Goal: Information Seeking & Learning: Learn about a topic

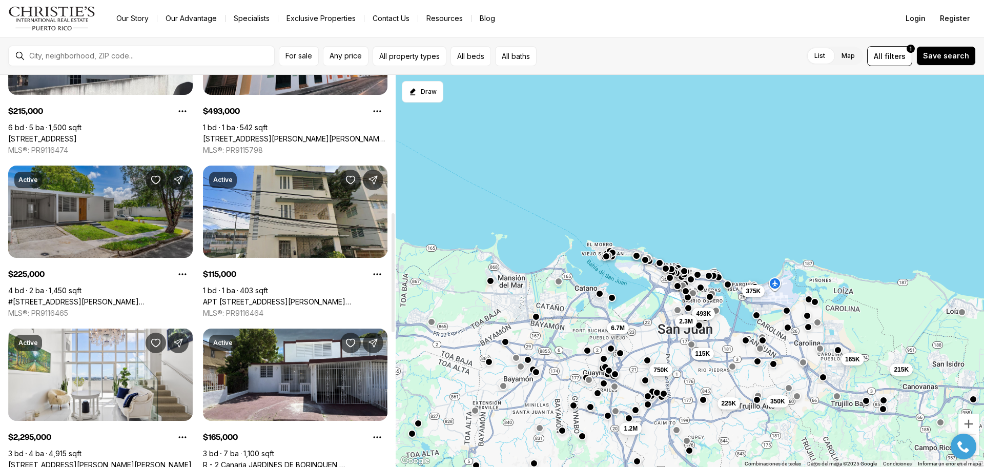
scroll to position [461, 0]
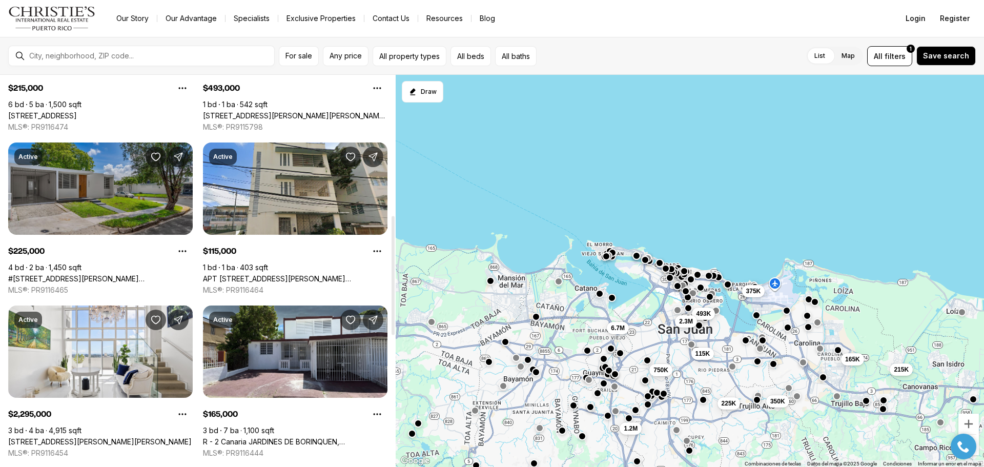
click at [126, 274] on link "#[STREET_ADDRESS][PERSON_NAME][PERSON_NAME]" at bounding box center [100, 278] width 185 height 9
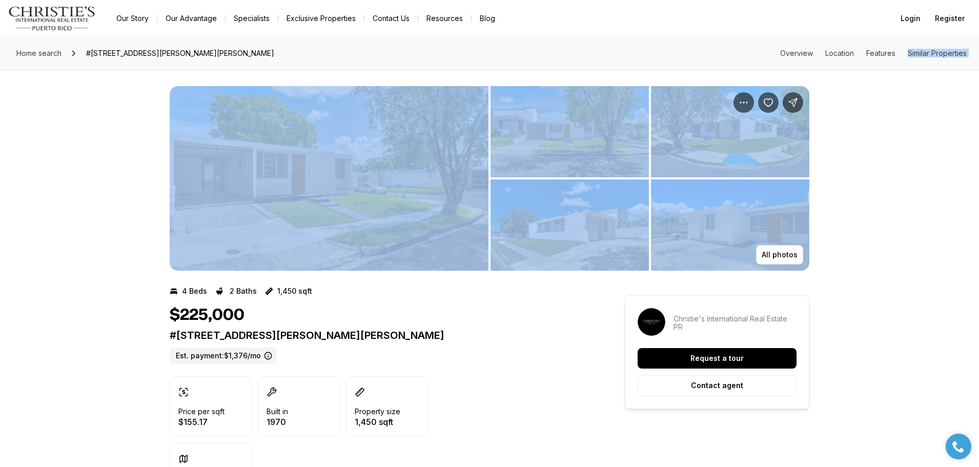
click at [373, 197] on img "View image gallery" at bounding box center [329, 178] width 319 height 185
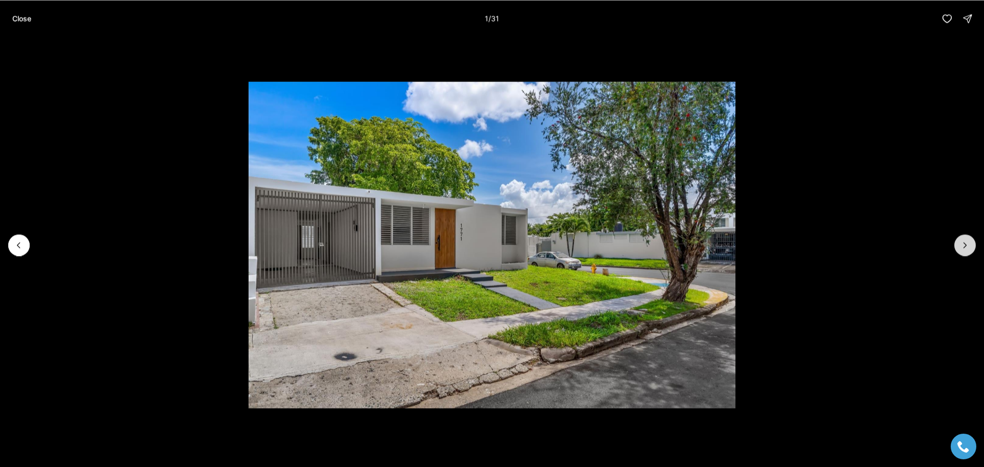
click at [958, 242] on button "Next slide" at bounding box center [965, 245] width 22 height 22
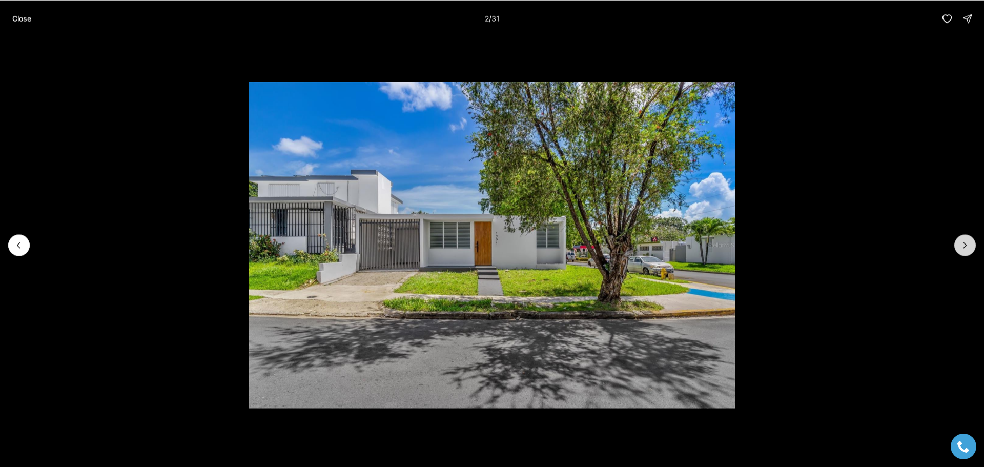
click at [964, 245] on icon "Next slide" at bounding box center [965, 245] width 10 height 10
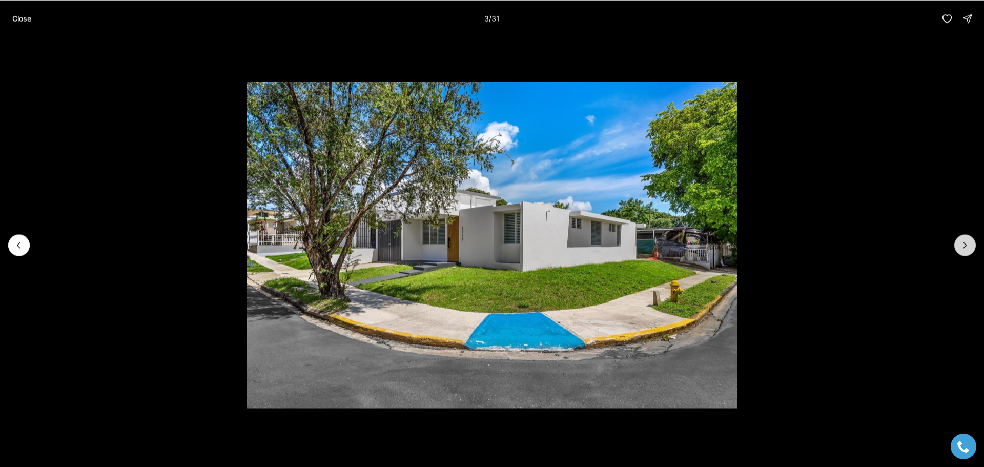
click at [964, 245] on icon "Next slide" at bounding box center [965, 245] width 10 height 10
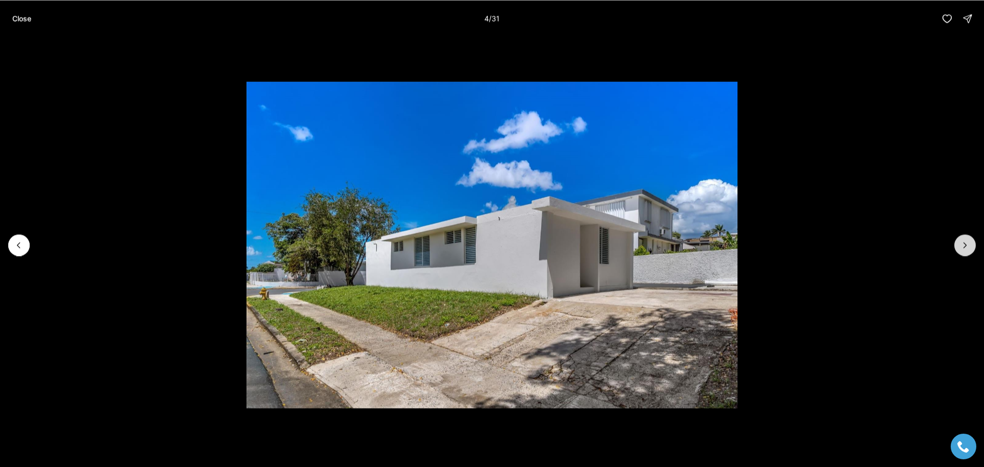
click at [964, 245] on icon "Next slide" at bounding box center [965, 245] width 10 height 10
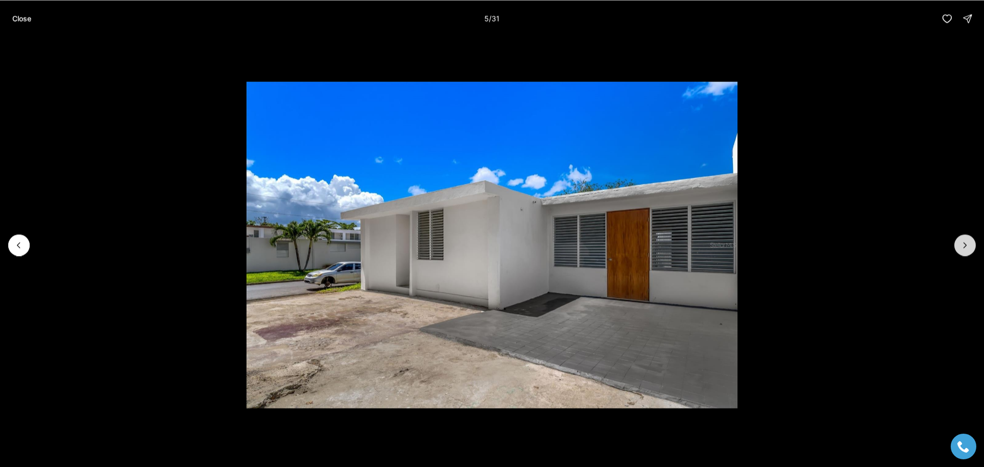
click at [964, 245] on icon "Next slide" at bounding box center [965, 245] width 10 height 10
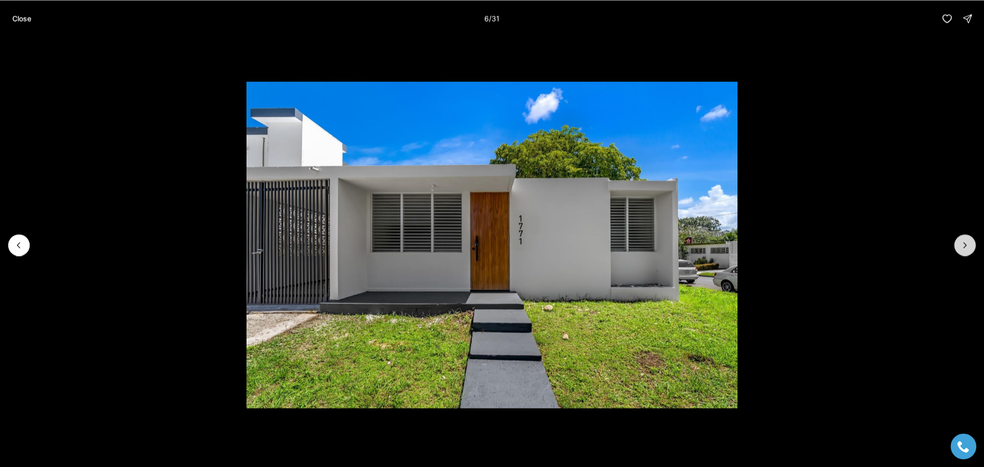
click at [964, 245] on icon "Next slide" at bounding box center [965, 245] width 10 height 10
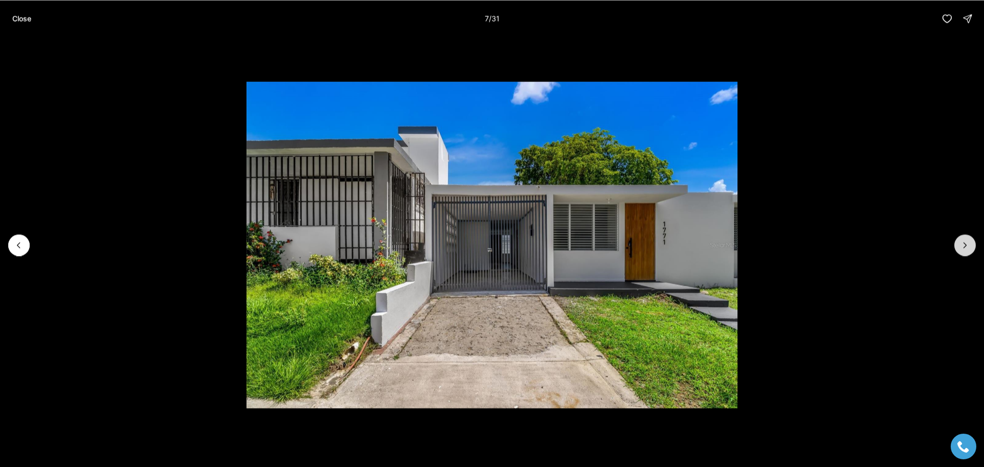
click at [960, 243] on icon "Next slide" at bounding box center [965, 245] width 10 height 10
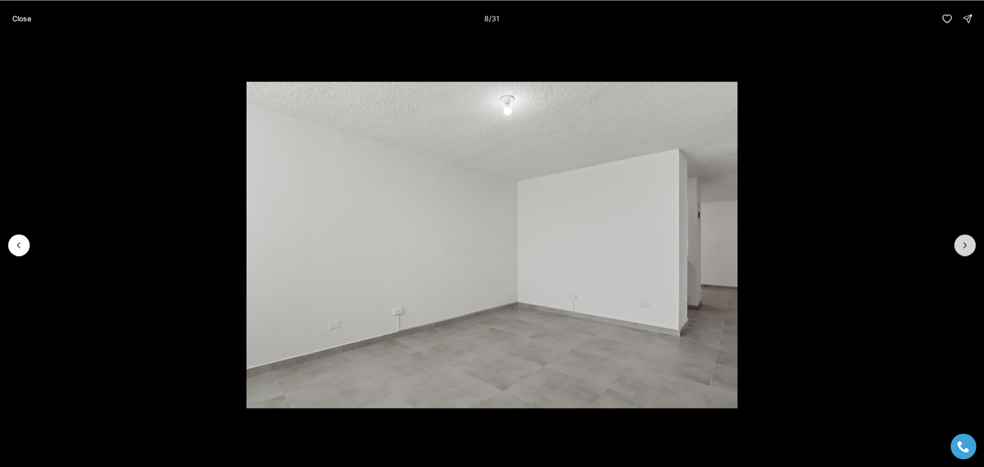
click at [957, 242] on button "Next slide" at bounding box center [965, 245] width 22 height 22
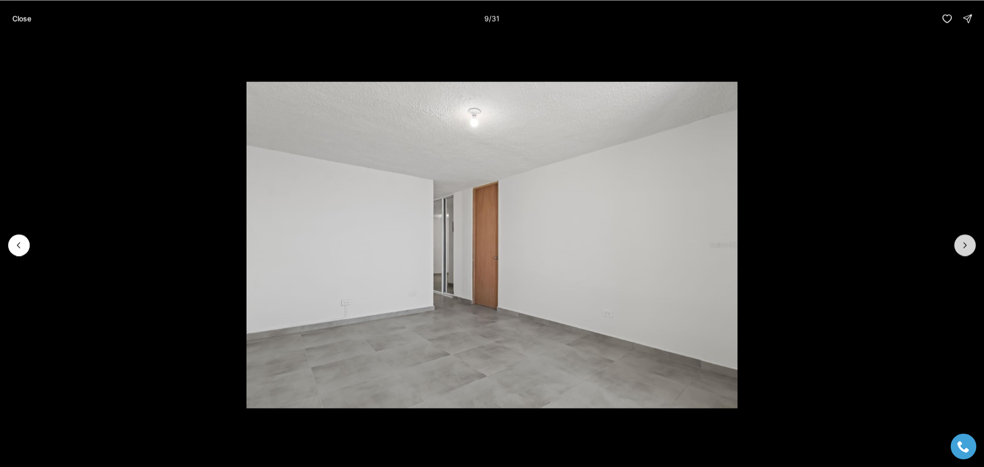
click at [957, 242] on button "Next slide" at bounding box center [965, 245] width 22 height 22
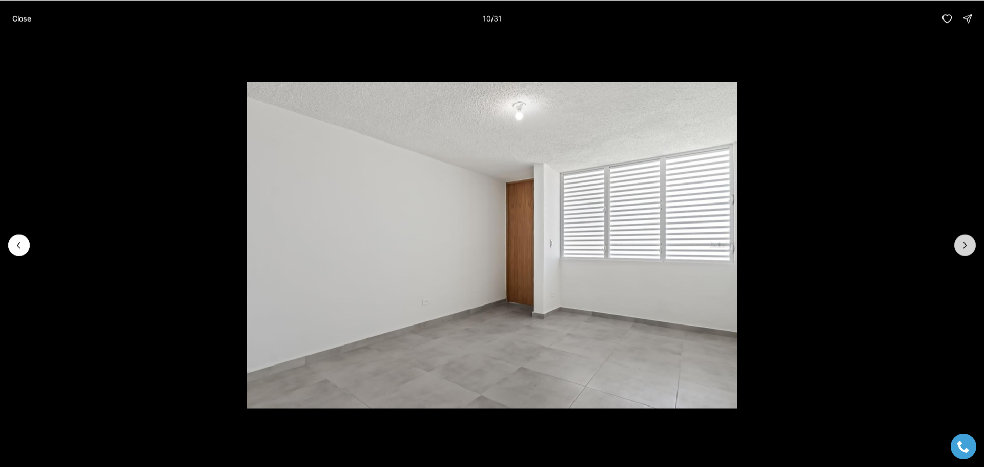
click at [957, 242] on button "Next slide" at bounding box center [965, 245] width 22 height 22
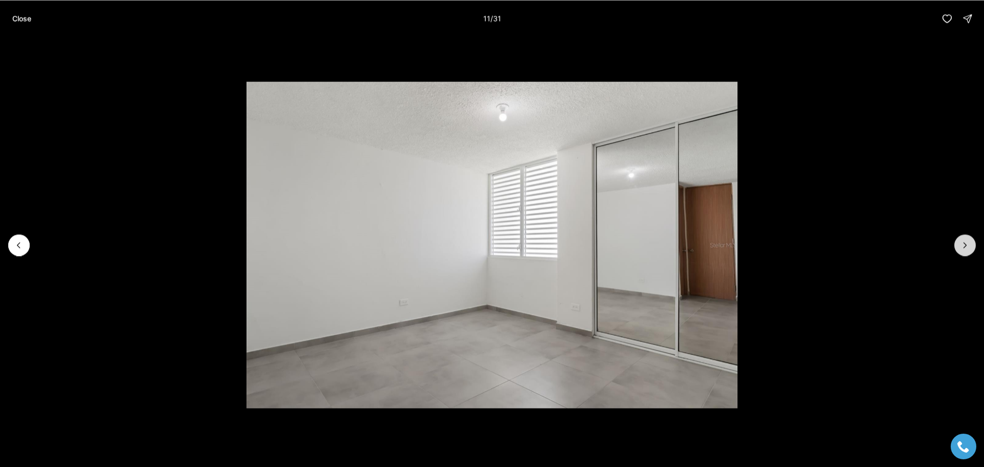
click at [958, 242] on button "Next slide" at bounding box center [965, 245] width 22 height 22
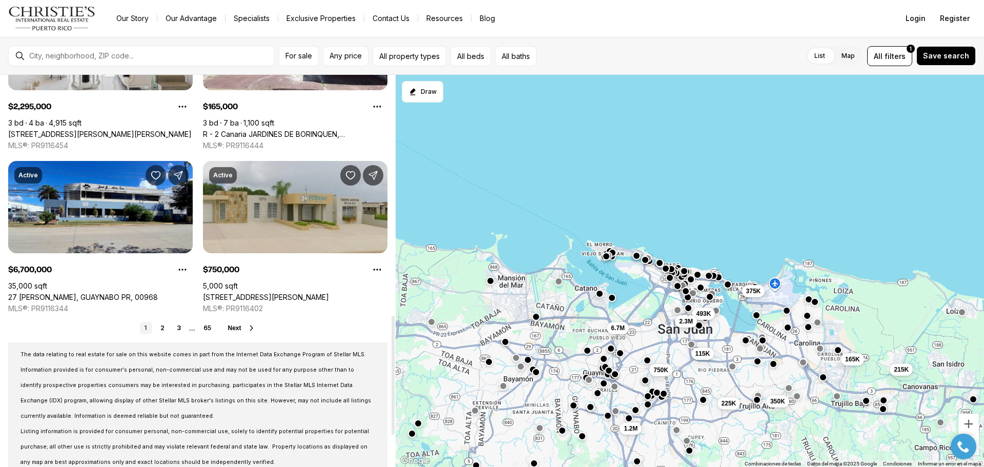
scroll to position [820, 0]
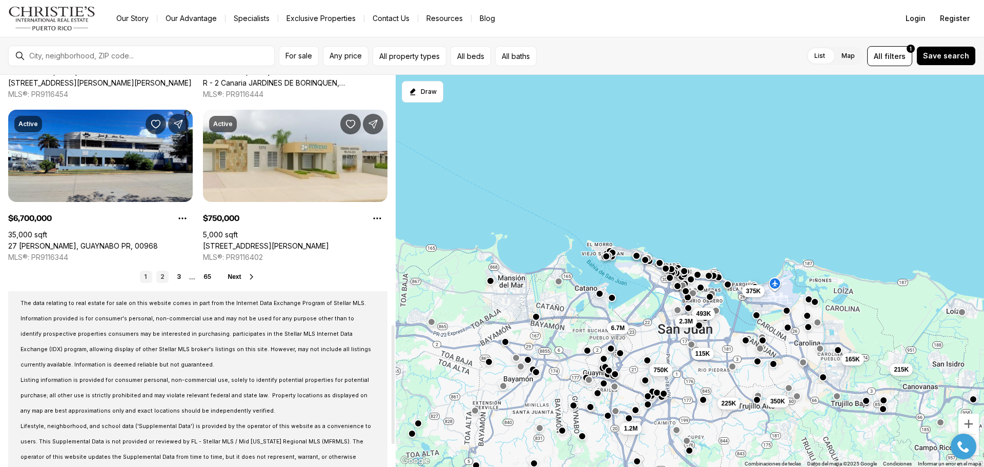
click at [161, 280] on link "2" at bounding box center [162, 277] width 12 height 12
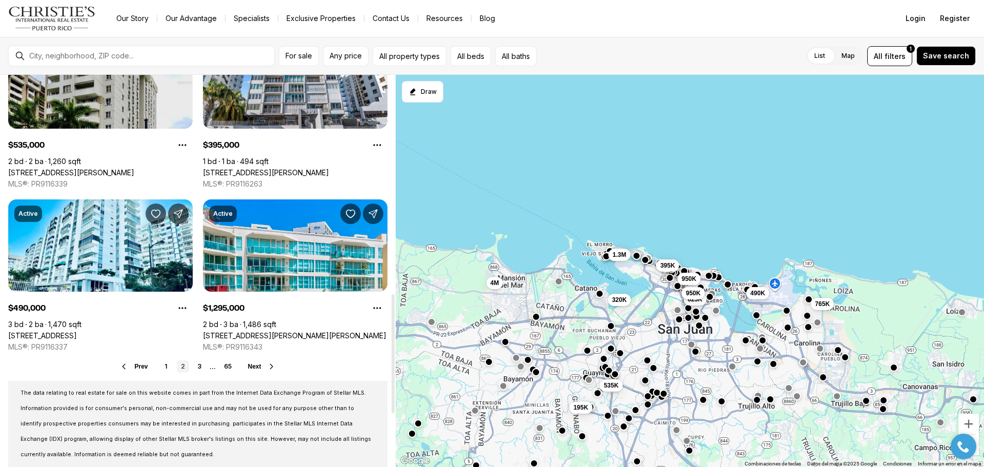
scroll to position [769, 0]
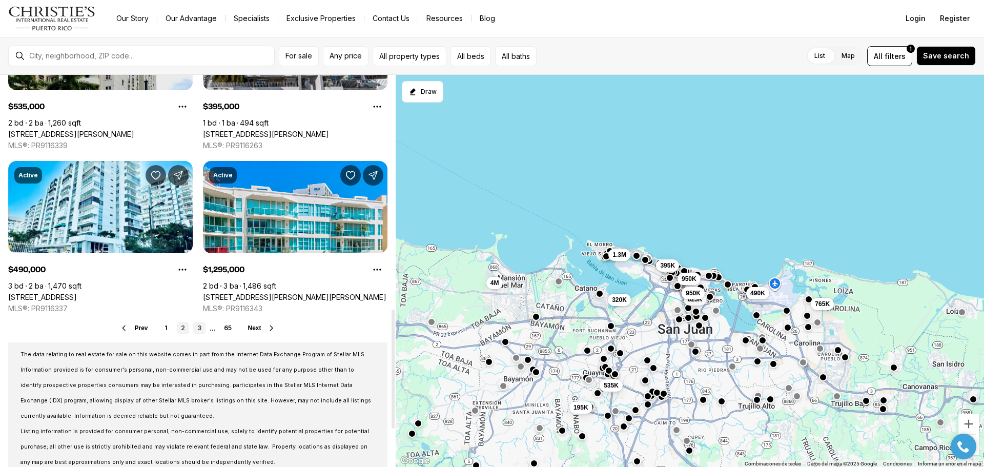
click at [200, 327] on link "3" at bounding box center [199, 328] width 12 height 12
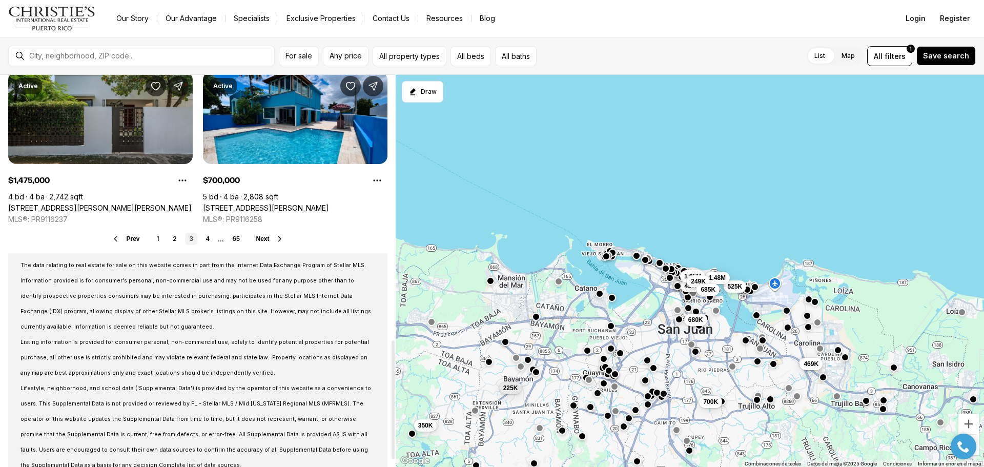
scroll to position [871, 0]
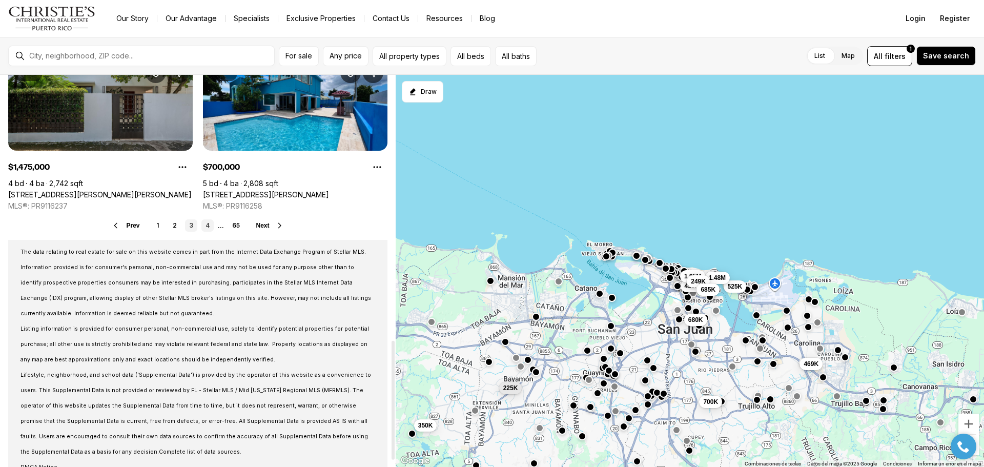
click at [207, 224] on link "4" at bounding box center [207, 225] width 12 height 12
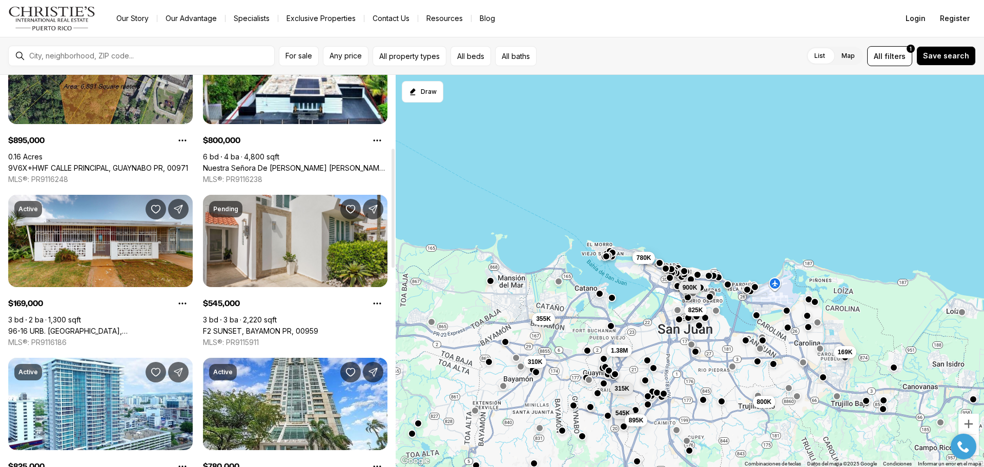
scroll to position [308, 0]
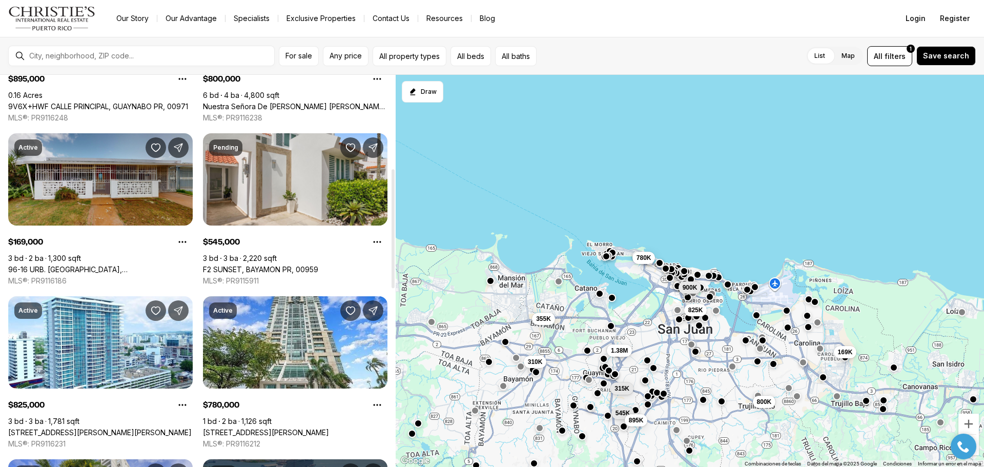
click at [90, 265] on link "96-16 URB. VILLA CAROLINA, CAROLINA PR, 00984" at bounding box center [100, 269] width 185 height 9
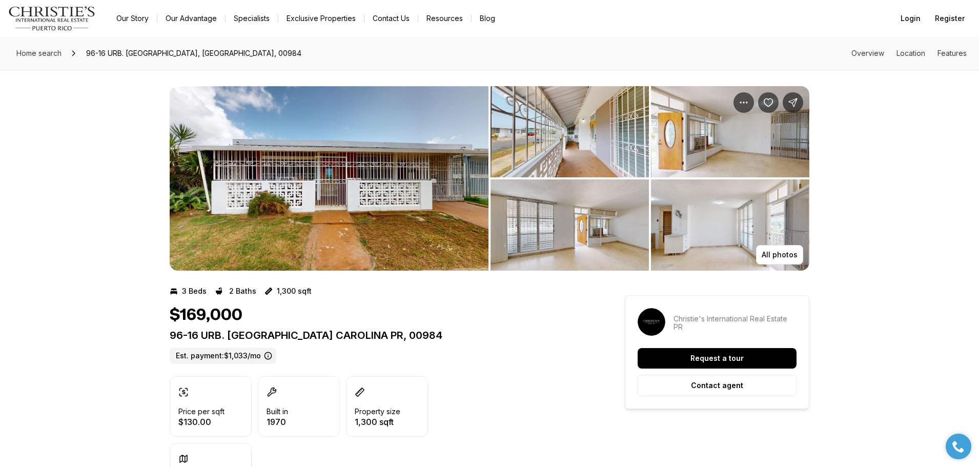
click at [355, 199] on img "View image gallery" at bounding box center [329, 178] width 319 height 185
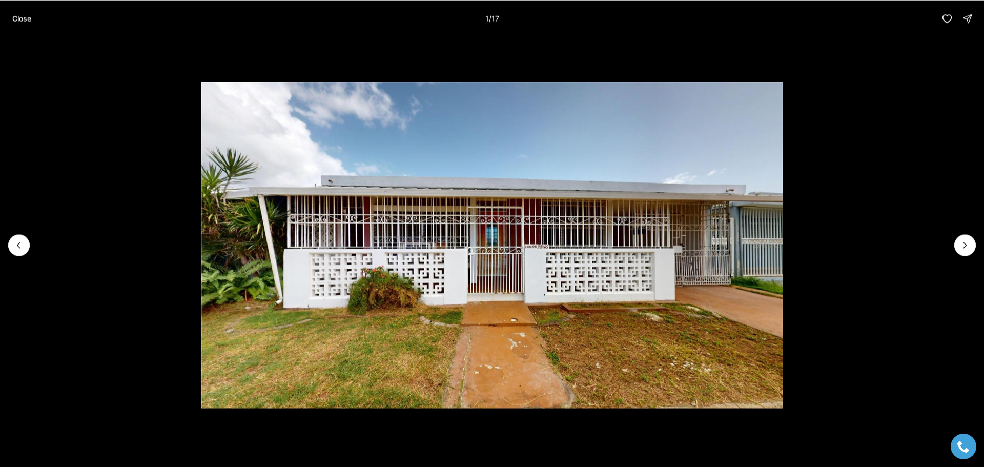
click at [952, 241] on li "1 of 17" at bounding box center [492, 245] width 984 height 416
click at [959, 242] on button "Next slide" at bounding box center [965, 245] width 22 height 22
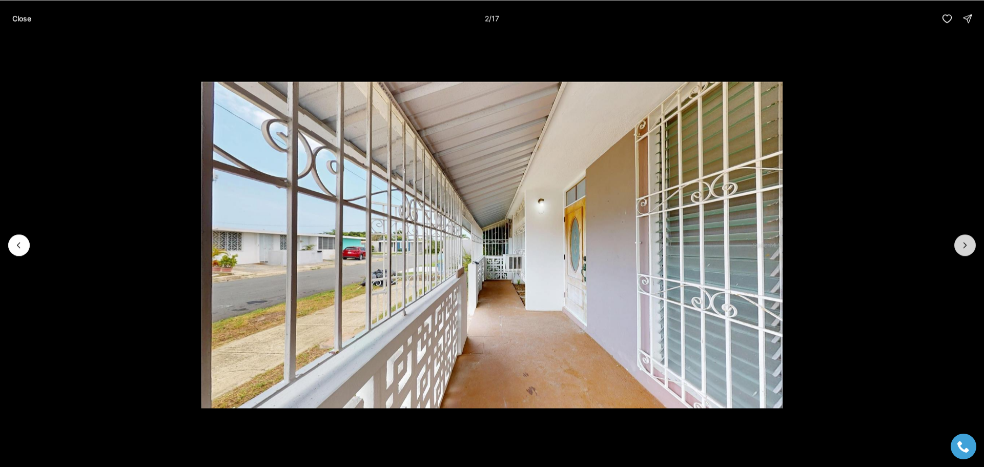
click at [968, 246] on icon "Next slide" at bounding box center [965, 245] width 10 height 10
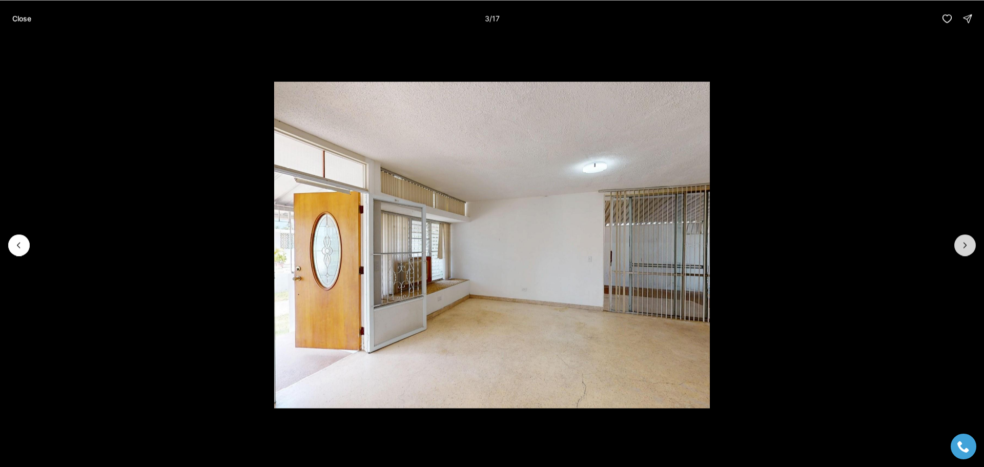
click at [968, 246] on icon "Next slide" at bounding box center [965, 245] width 10 height 10
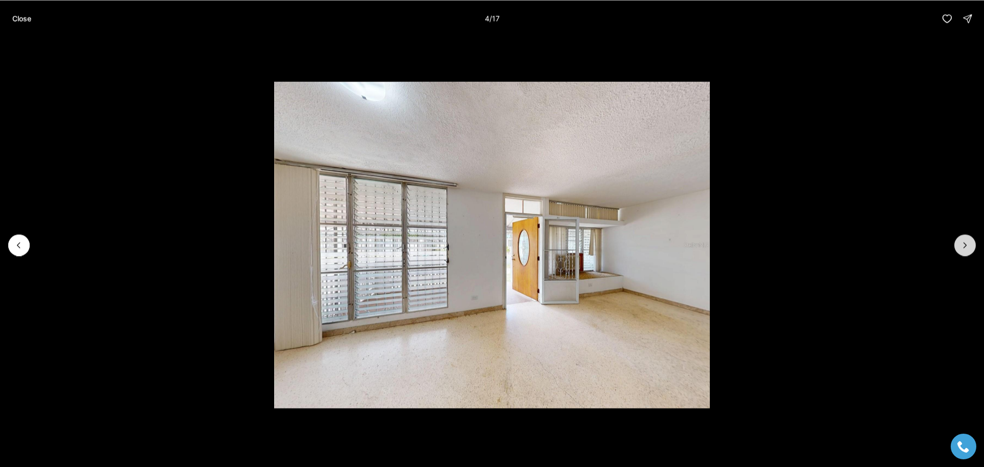
click at [968, 246] on icon "Next slide" at bounding box center [965, 245] width 10 height 10
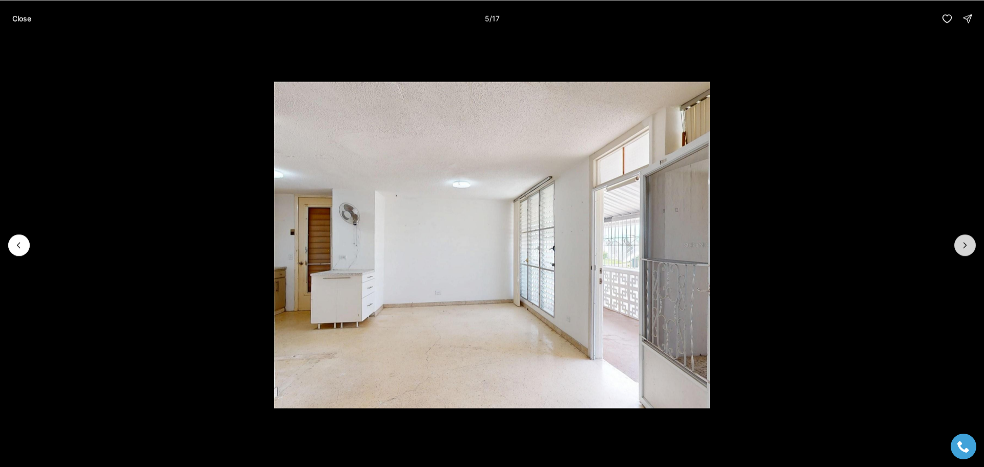
click at [967, 246] on icon "Next slide" at bounding box center [965, 245] width 10 height 10
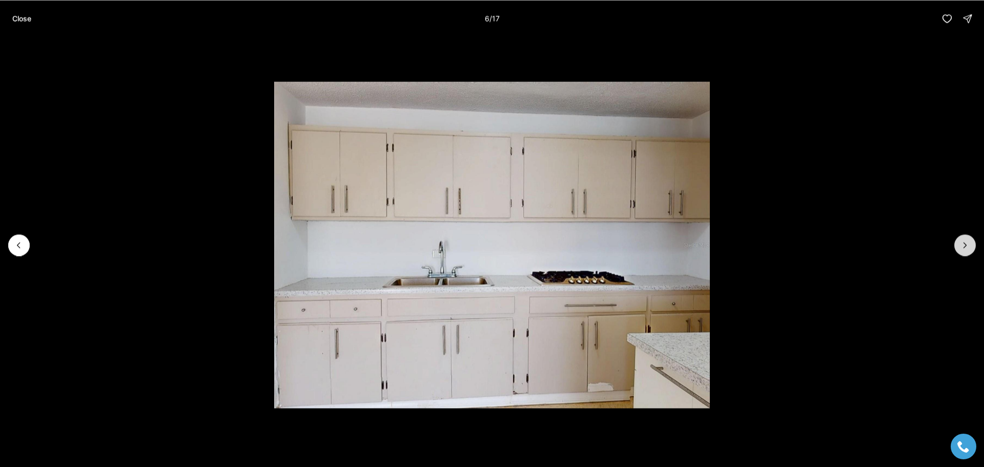
click at [965, 246] on icon "Next slide" at bounding box center [965, 244] width 3 height 5
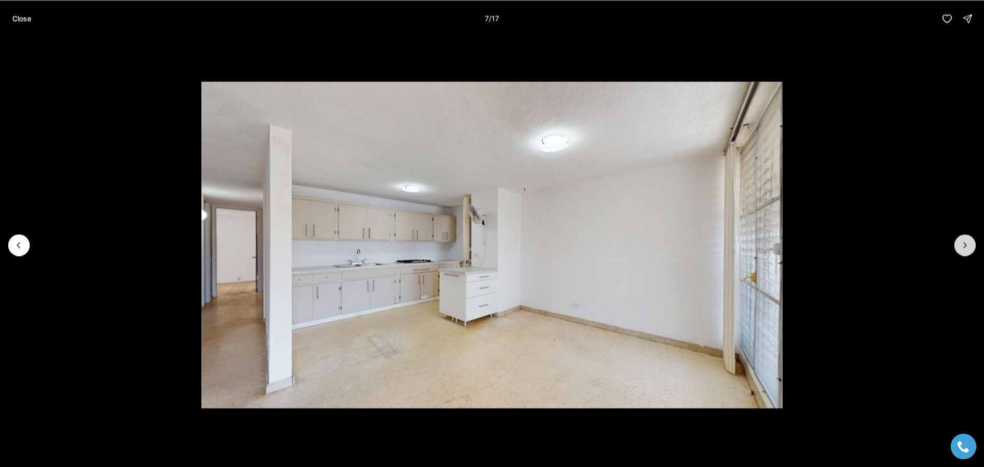
click at [961, 245] on icon "Next slide" at bounding box center [965, 245] width 10 height 10
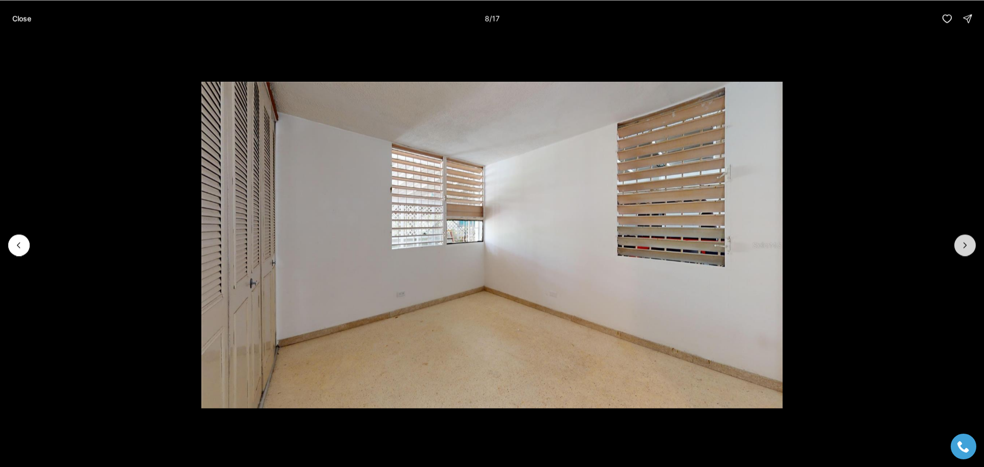
click at [955, 243] on button "Next slide" at bounding box center [965, 245] width 22 height 22
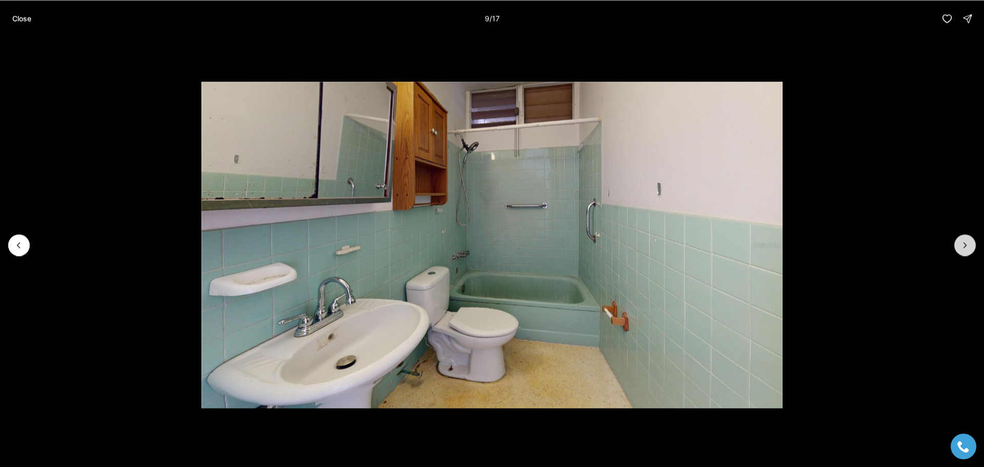
click at [955, 243] on button "Next slide" at bounding box center [965, 245] width 22 height 22
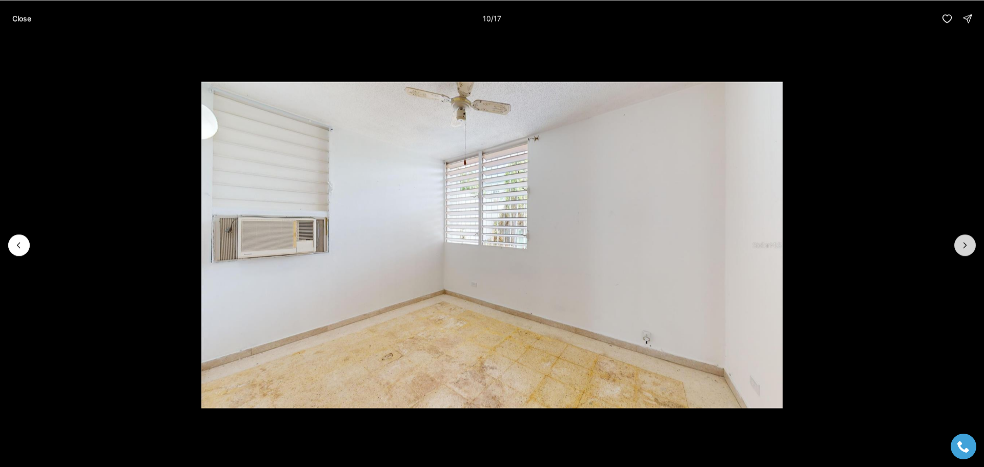
click at [967, 246] on icon "Next slide" at bounding box center [965, 245] width 10 height 10
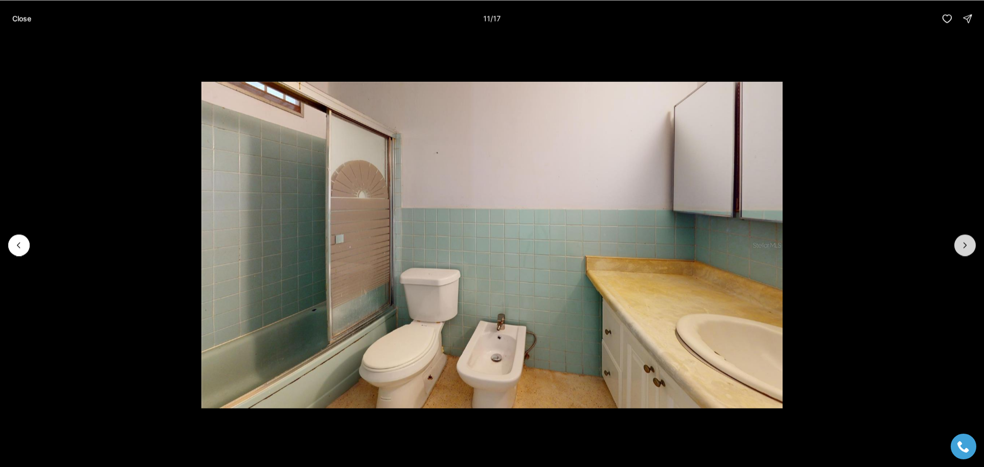
click at [967, 246] on icon "Next slide" at bounding box center [965, 245] width 10 height 10
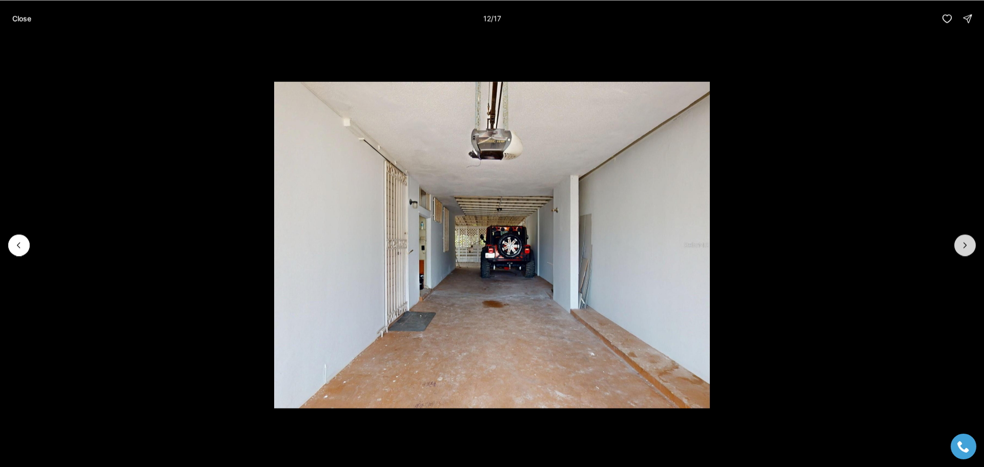
click at [966, 246] on icon "Next slide" at bounding box center [965, 244] width 3 height 5
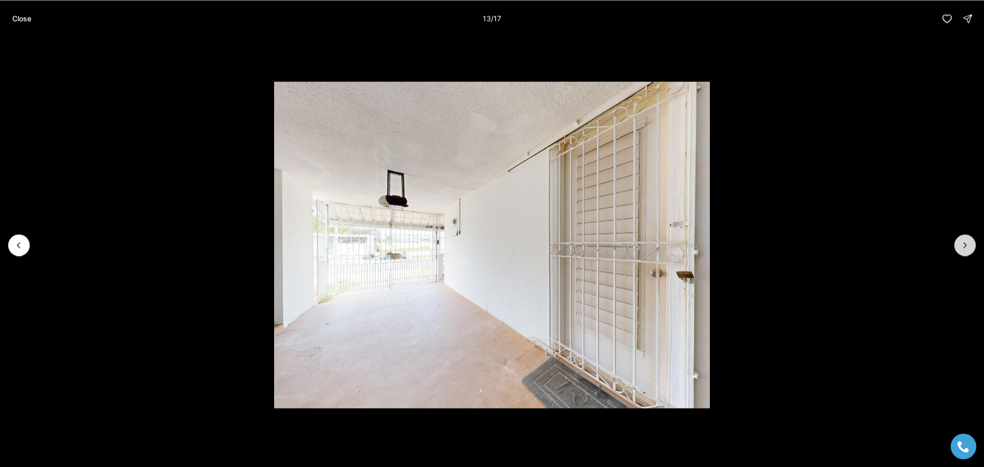
click at [966, 246] on icon "Next slide" at bounding box center [965, 244] width 3 height 5
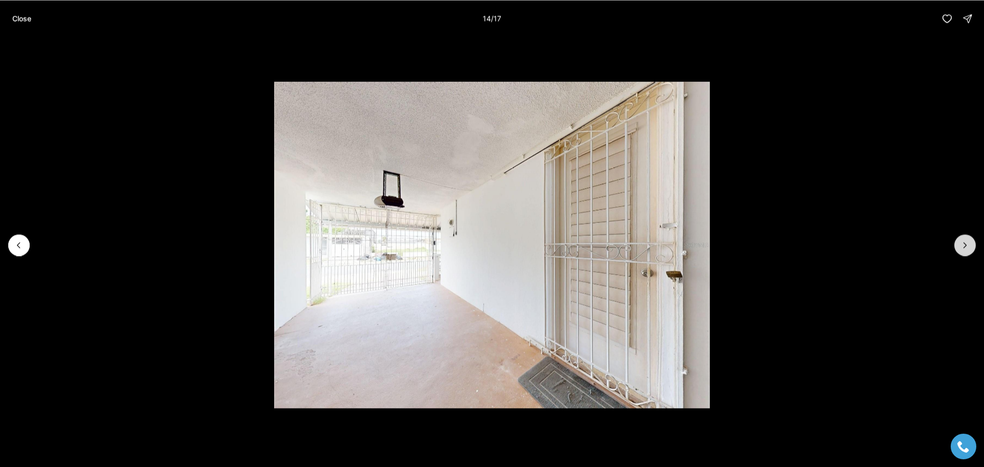
click at [966, 246] on icon "Next slide" at bounding box center [965, 244] width 3 height 5
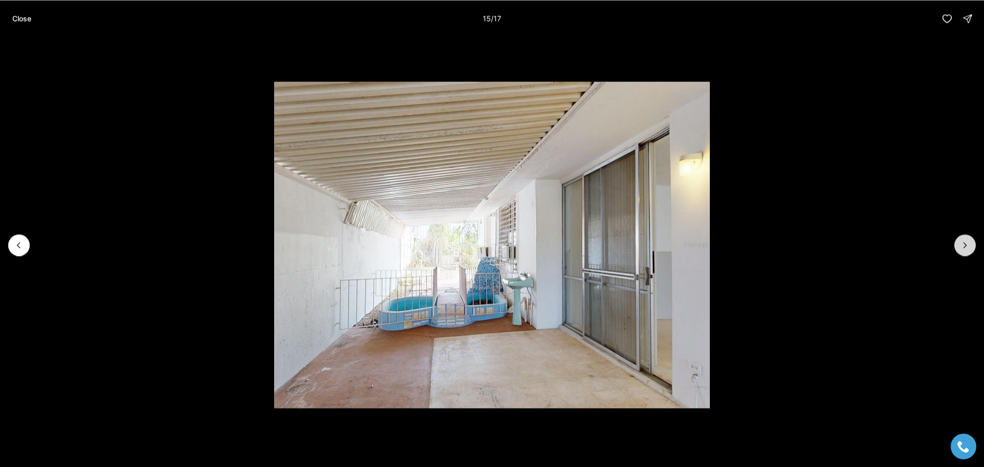
click at [966, 247] on icon "Next slide" at bounding box center [965, 245] width 10 height 10
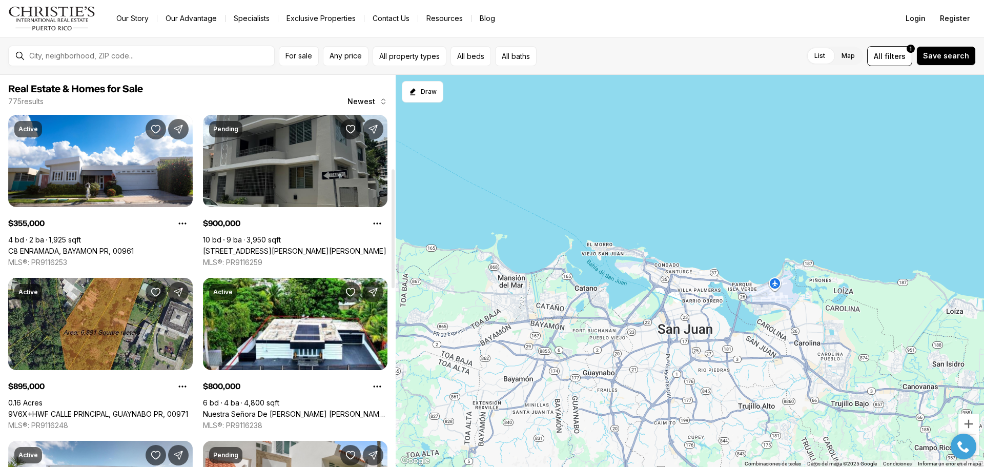
scroll to position [308, 0]
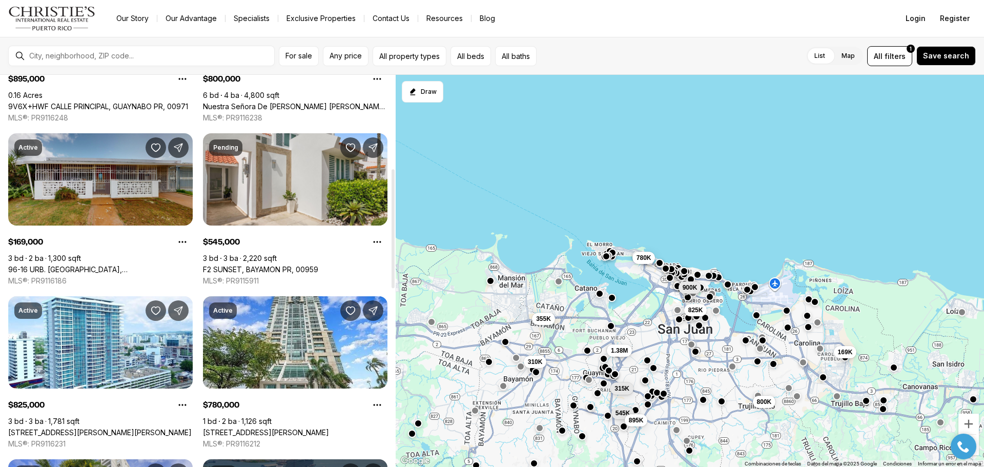
click at [136, 265] on link "96-16 URB. [GEOGRAPHIC_DATA], [GEOGRAPHIC_DATA], 00984" at bounding box center [100, 269] width 185 height 9
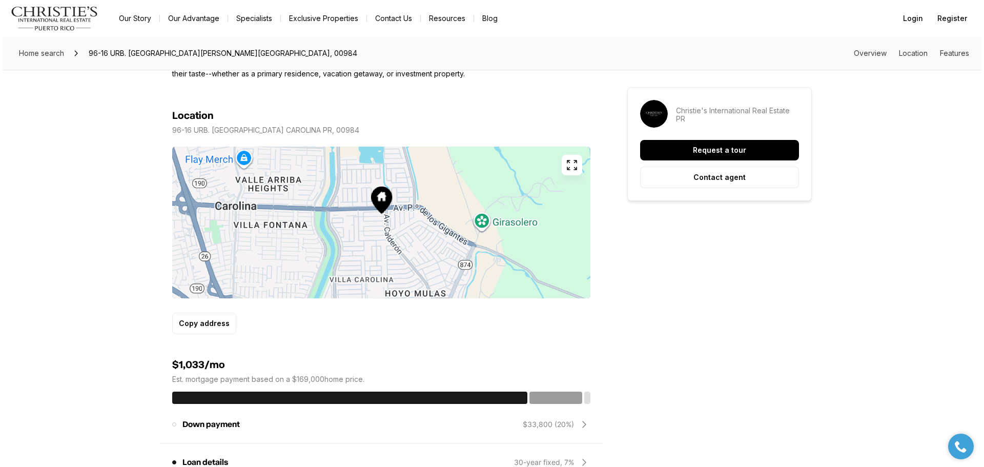
scroll to position [513, 0]
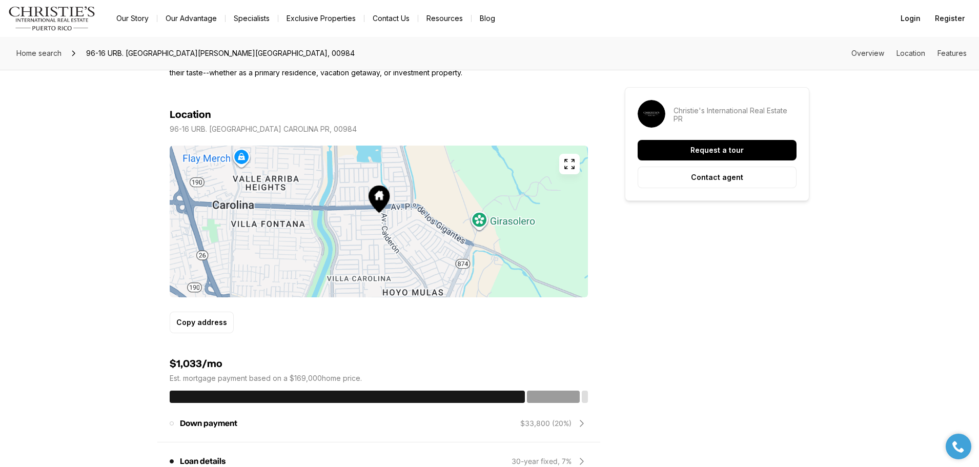
click at [566, 162] on icon "button" at bounding box center [569, 164] width 12 height 12
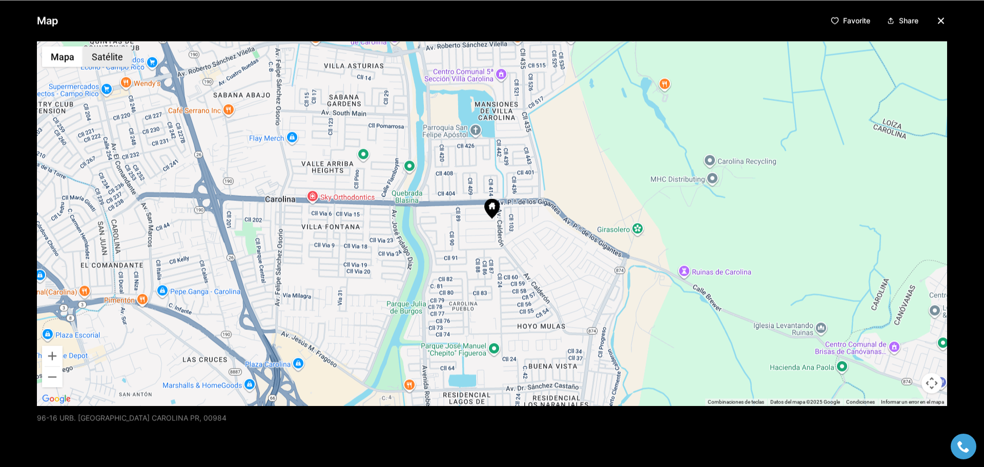
click at [102, 59] on button "Satélite" at bounding box center [107, 56] width 49 height 21
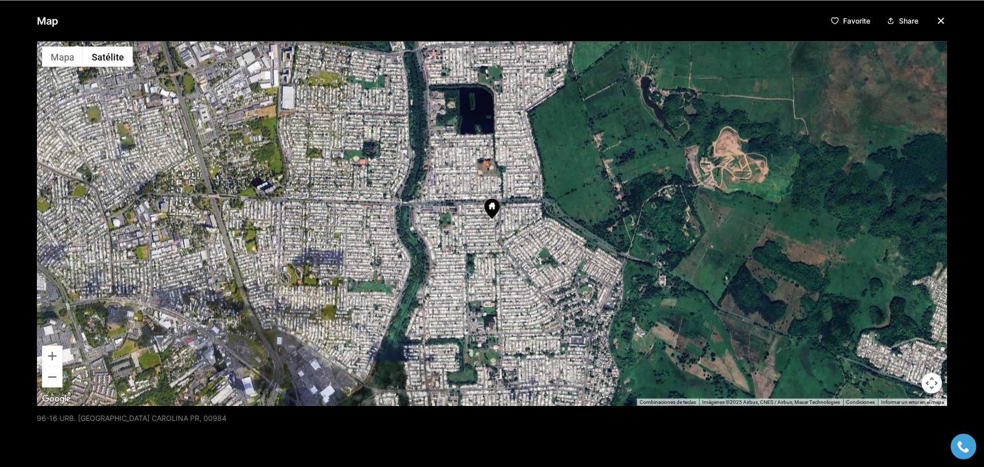
click at [926, 382] on button "Controles de visualización del mapa" at bounding box center [932, 383] width 21 height 21
click at [48, 24] on p "Map" at bounding box center [48, 20] width 22 height 21
click at [49, 357] on button "Acercar" at bounding box center [52, 355] width 21 height 21
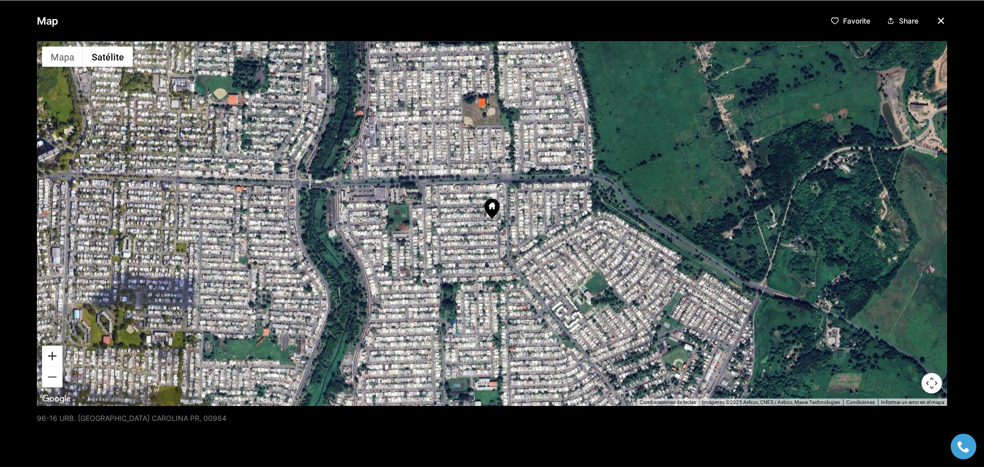
click at [51, 352] on button "Acercar" at bounding box center [52, 355] width 21 height 21
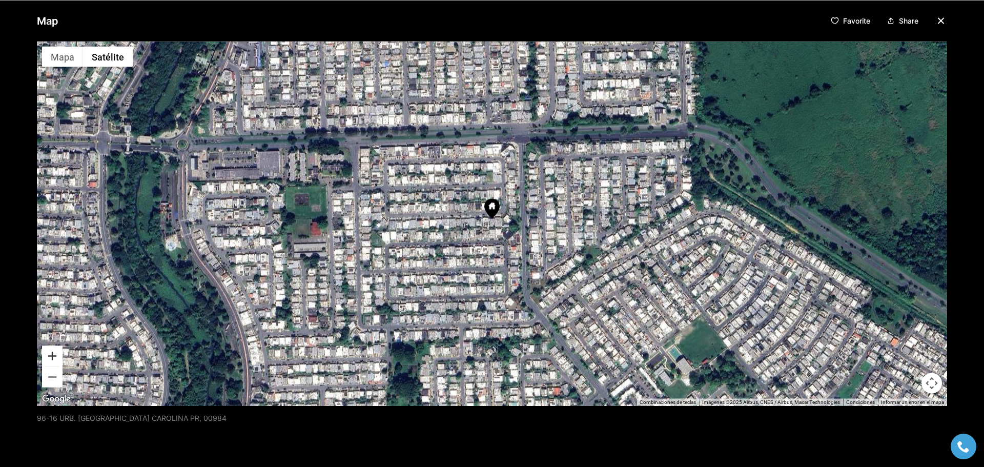
click at [55, 359] on button "Acercar" at bounding box center [52, 355] width 21 height 21
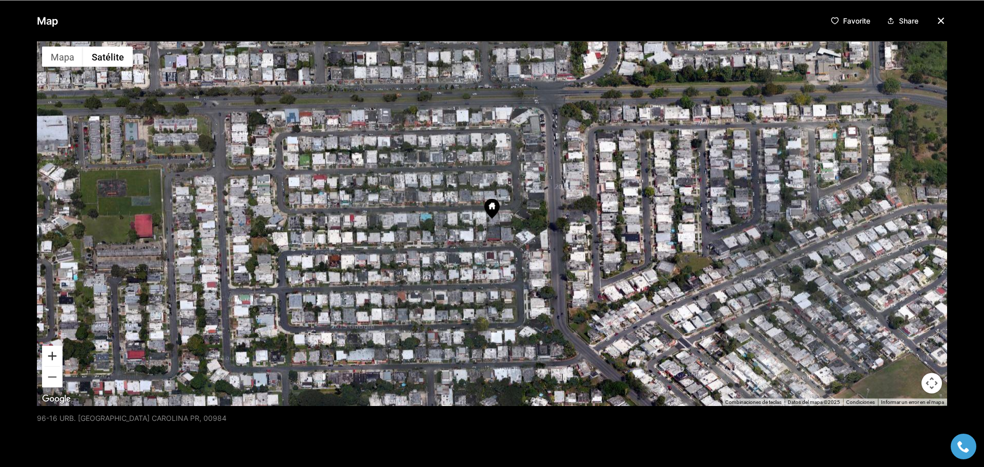
click at [51, 357] on button "Acercar" at bounding box center [52, 355] width 21 height 21
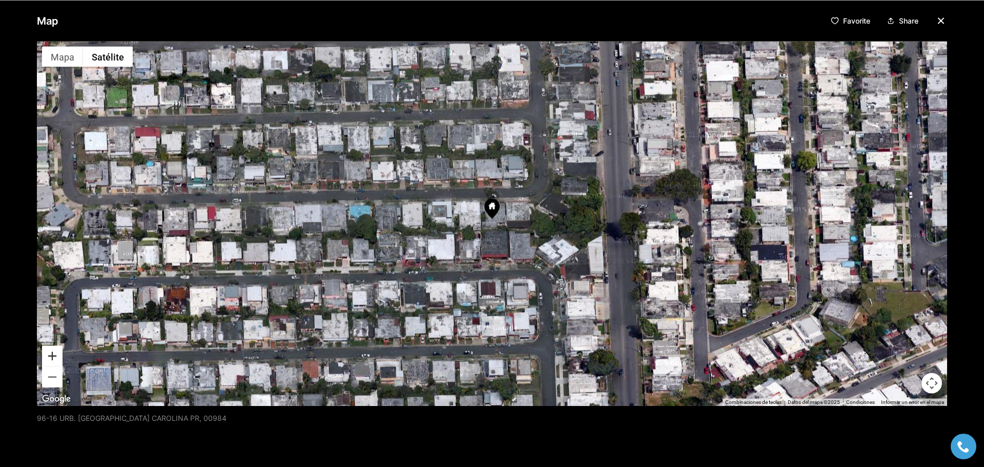
click at [52, 356] on button "Acercar" at bounding box center [52, 355] width 21 height 21
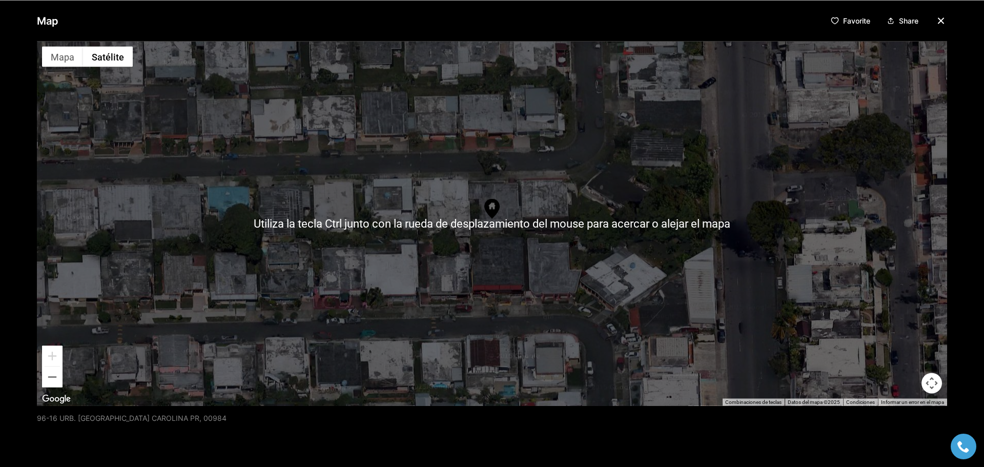
click at [188, 163] on div at bounding box center [492, 223] width 910 height 364
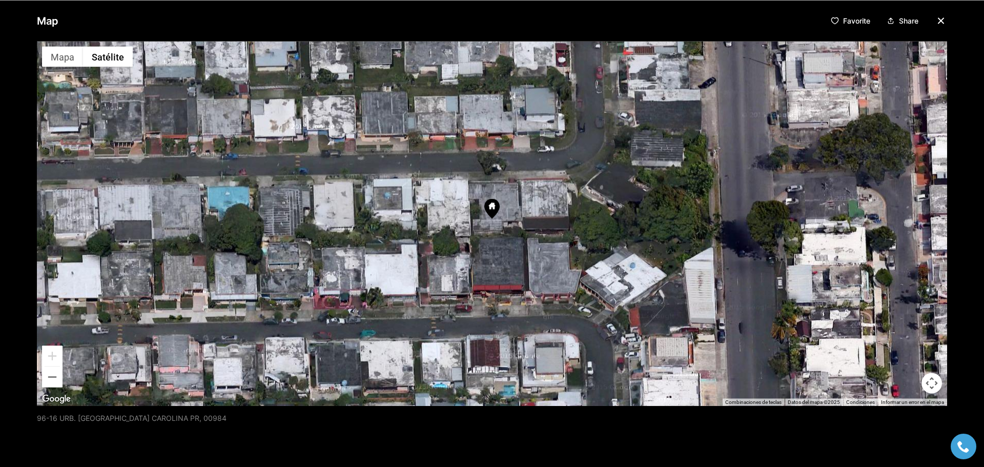
click at [55, 399] on img "Abrir esta área en Google Maps (se abre en una ventana nueva)" at bounding box center [56, 398] width 34 height 13
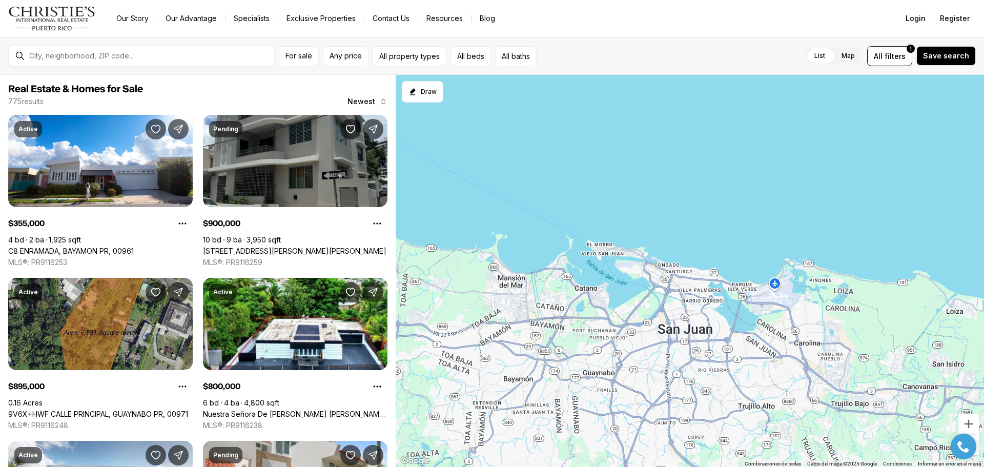
scroll to position [308, 0]
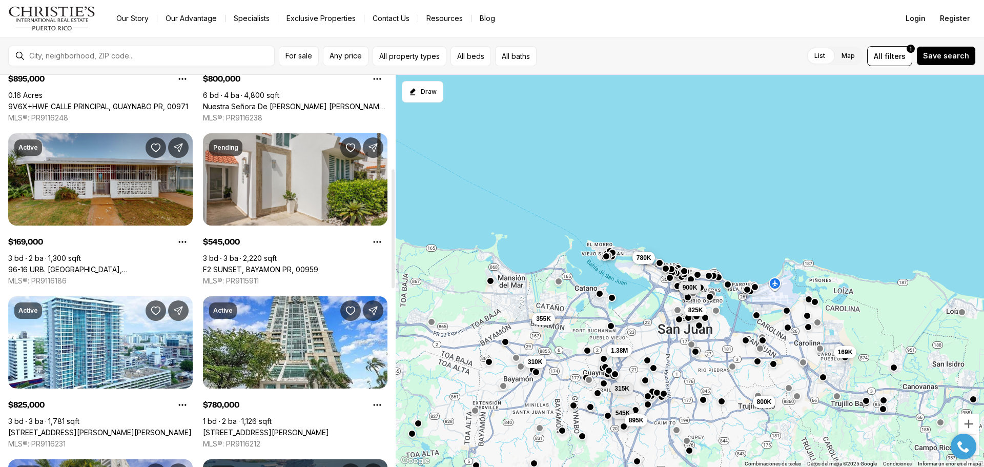
click at [117, 265] on link "96-16 URB. [GEOGRAPHIC_DATA][PERSON_NAME][GEOGRAPHIC_DATA], 00984" at bounding box center [100, 269] width 185 height 9
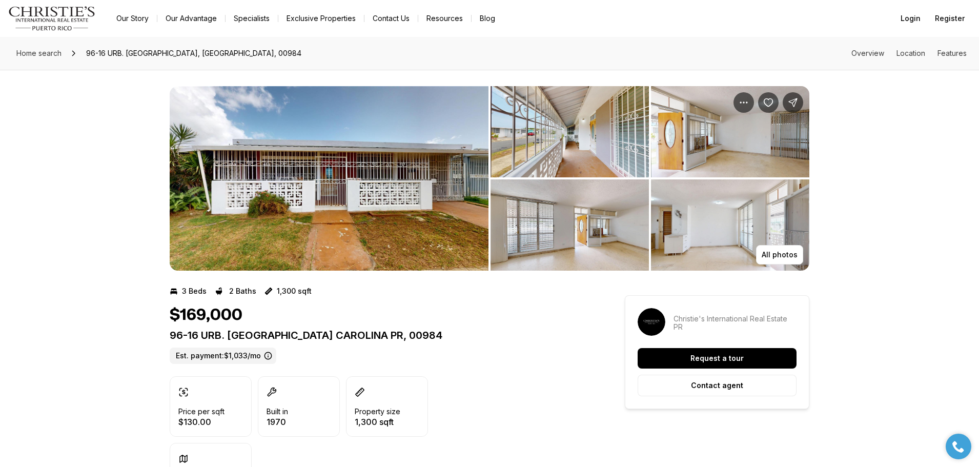
click at [343, 211] on img "View image gallery" at bounding box center [329, 178] width 319 height 185
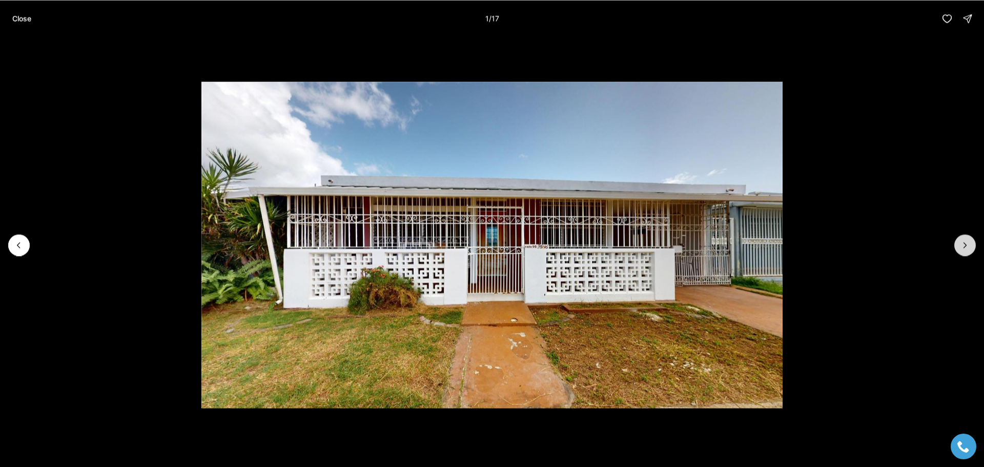
click at [960, 248] on icon "Next slide" at bounding box center [965, 245] width 10 height 10
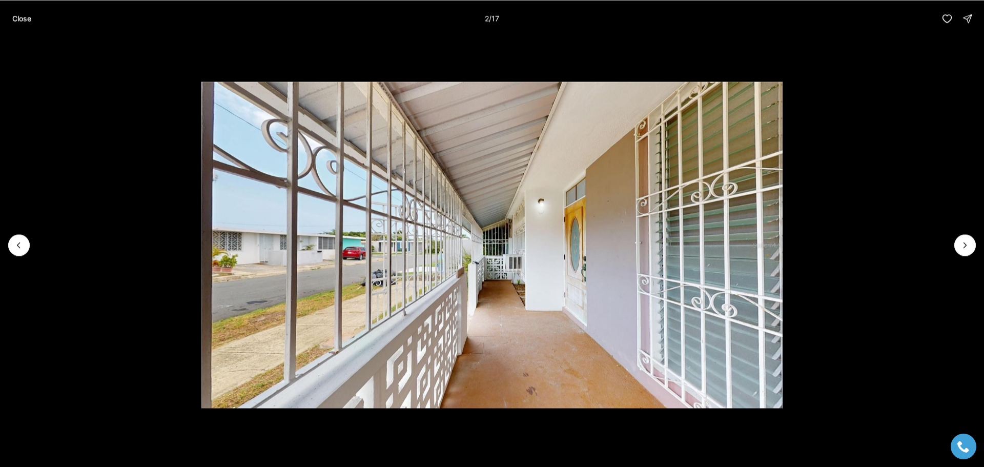
click at [954, 248] on li "2 of 17" at bounding box center [492, 245] width 984 height 416
drag, startPoint x: 960, startPoint y: 243, endPoint x: 956, endPoint y: 234, distance: 9.6
click at [960, 240] on icon "Next slide" at bounding box center [965, 245] width 10 height 10
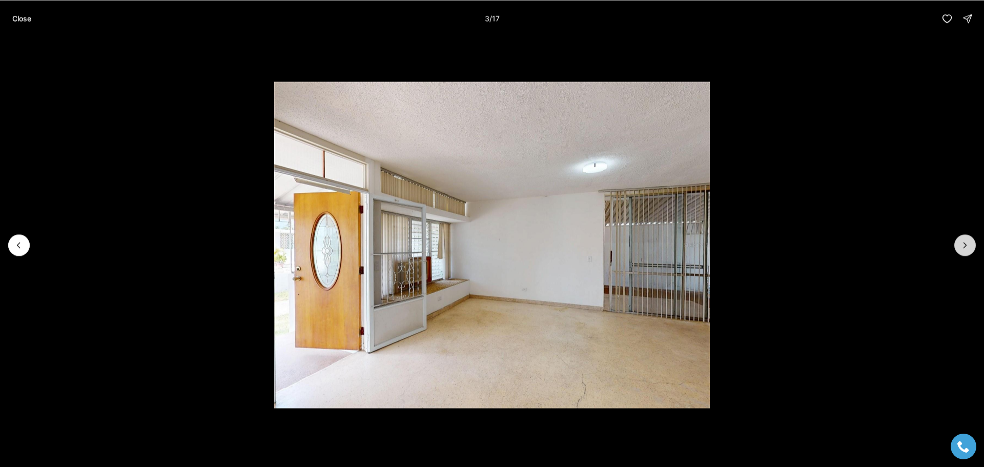
click at [963, 241] on icon "Next slide" at bounding box center [965, 245] width 10 height 10
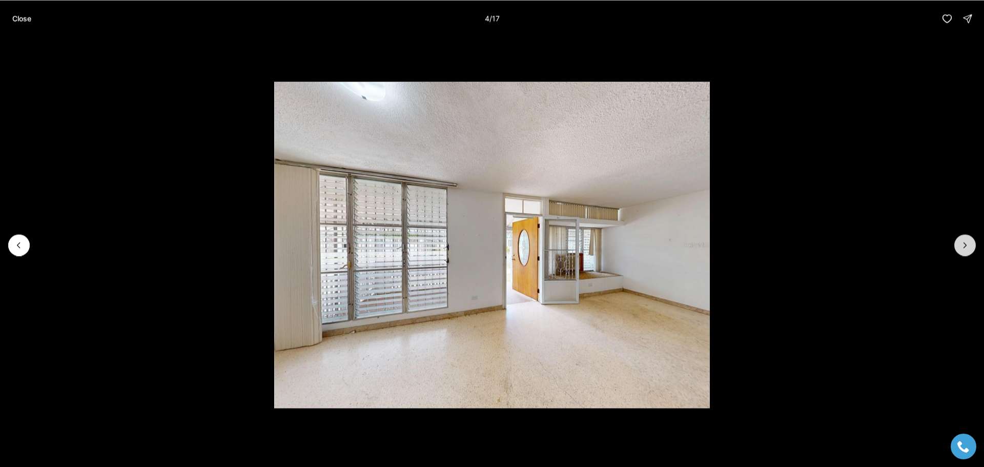
click at [966, 245] on icon "Next slide" at bounding box center [965, 245] width 10 height 10
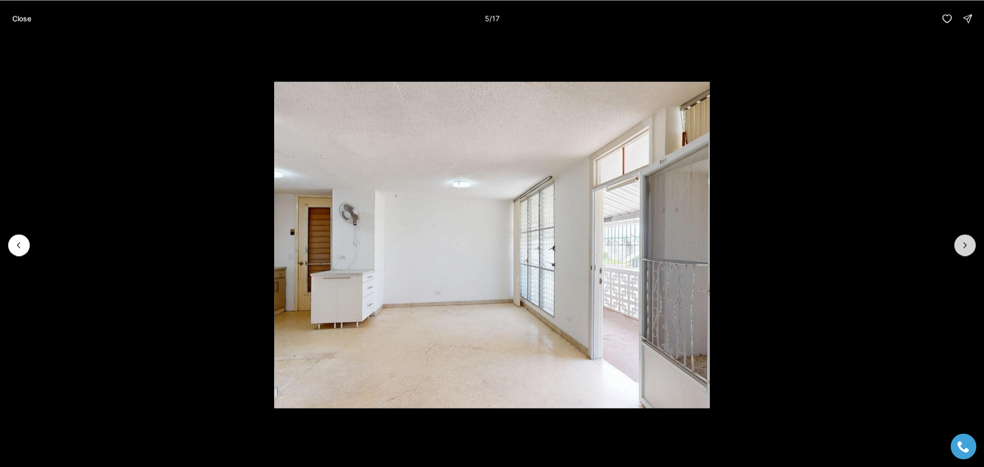
click at [965, 244] on icon "Next slide" at bounding box center [965, 245] width 10 height 10
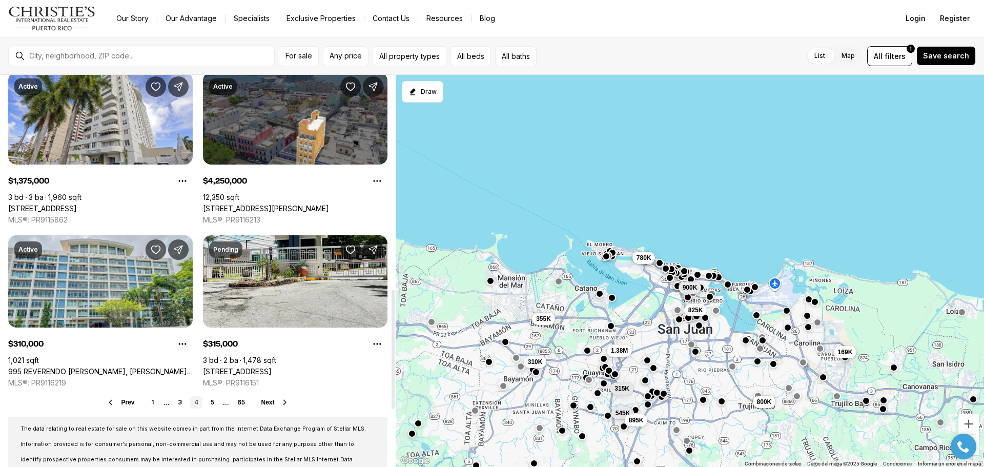
scroll to position [718, 0]
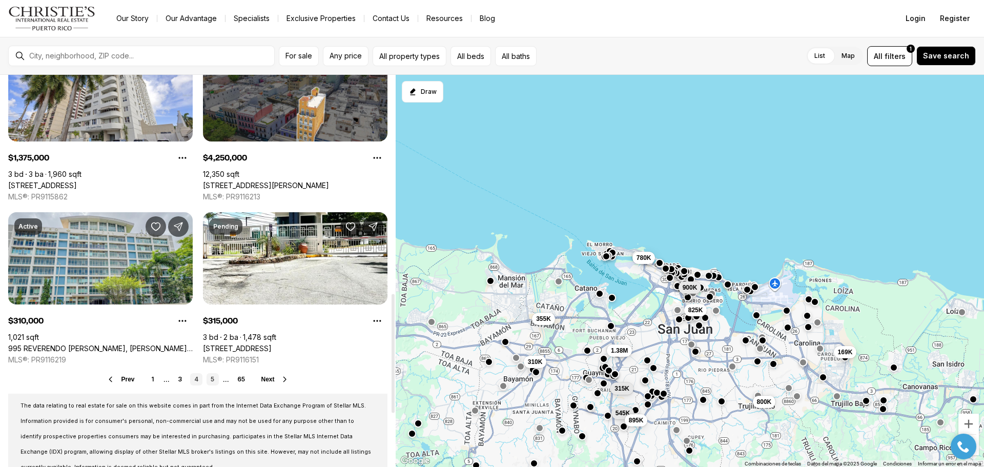
click at [209, 378] on link "5" at bounding box center [213, 379] width 12 height 12
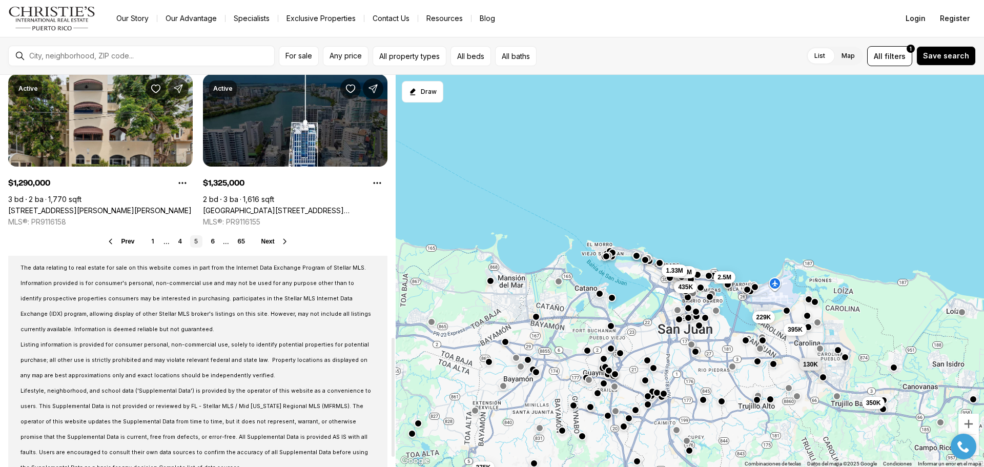
scroll to position [871, 0]
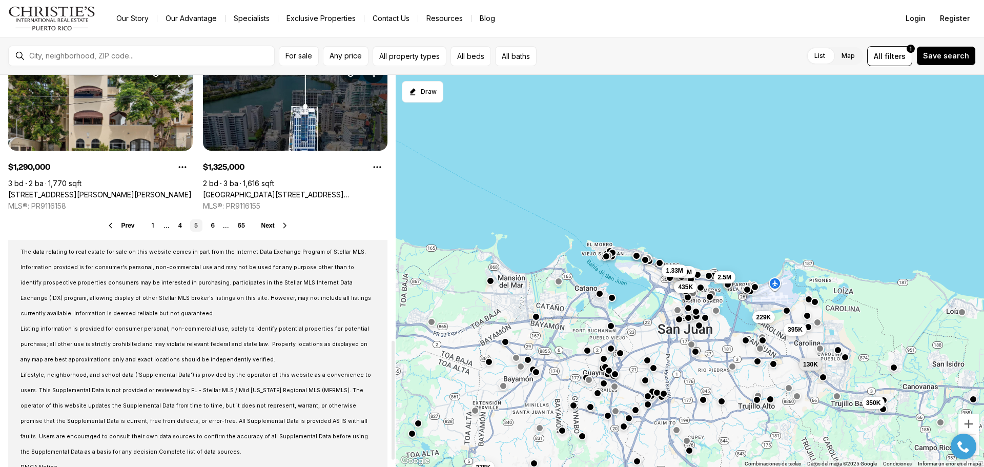
click at [265, 224] on span "Next" at bounding box center [267, 225] width 13 height 7
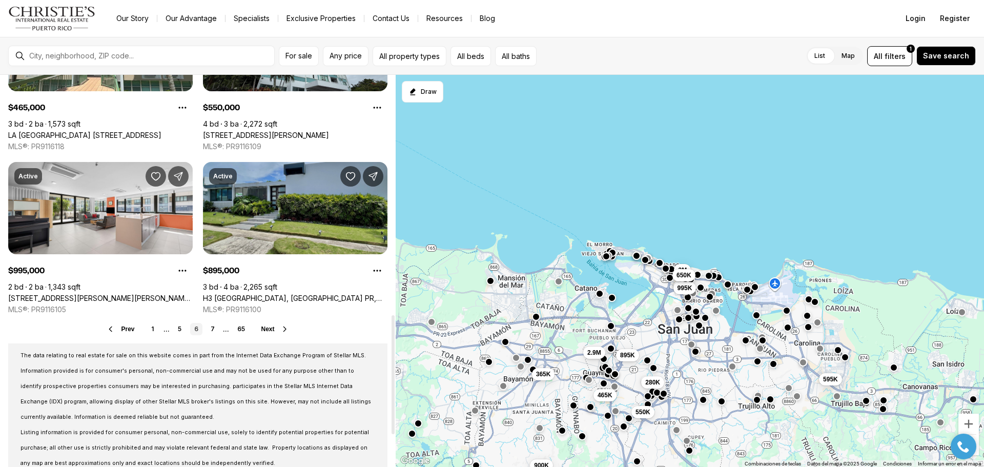
scroll to position [820, 0]
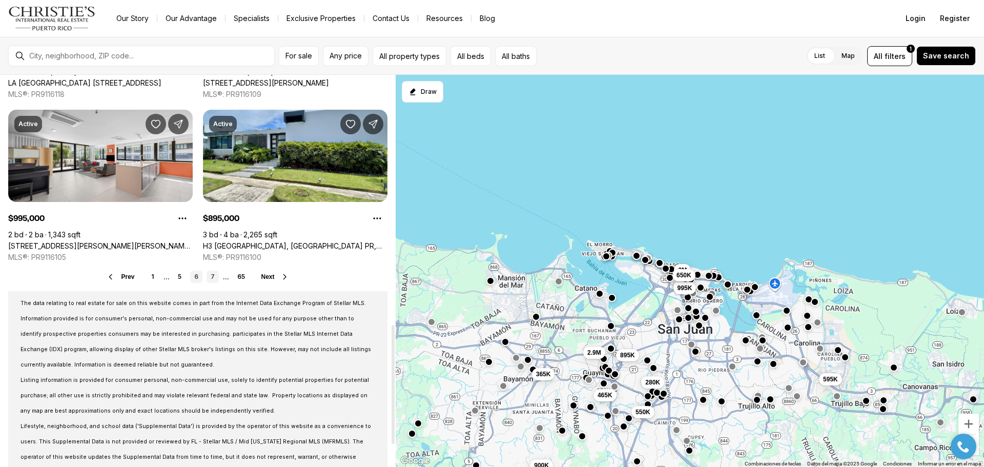
click at [212, 273] on link "7" at bounding box center [213, 277] width 12 height 12
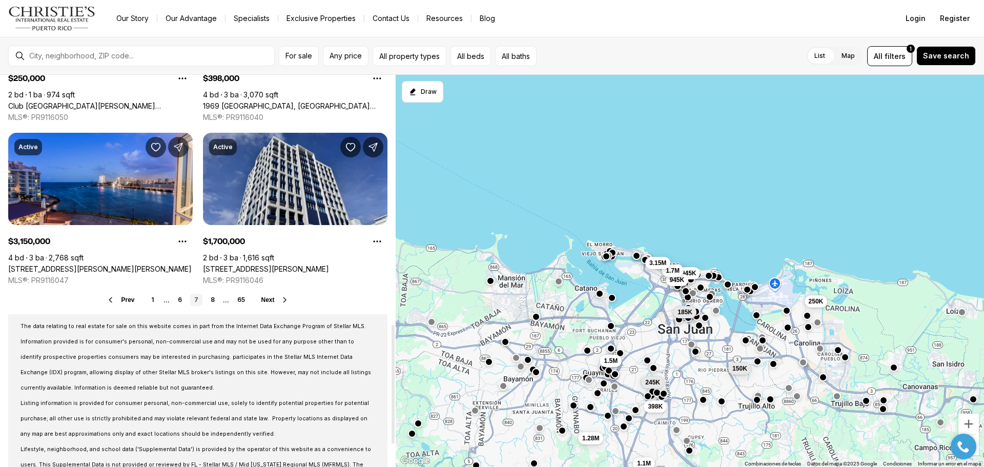
scroll to position [820, 0]
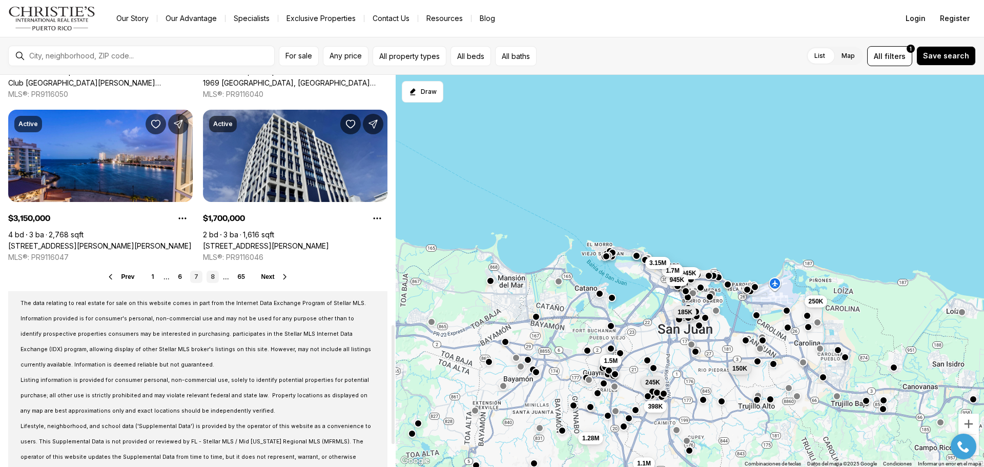
click at [214, 277] on link "8" at bounding box center [213, 277] width 12 height 12
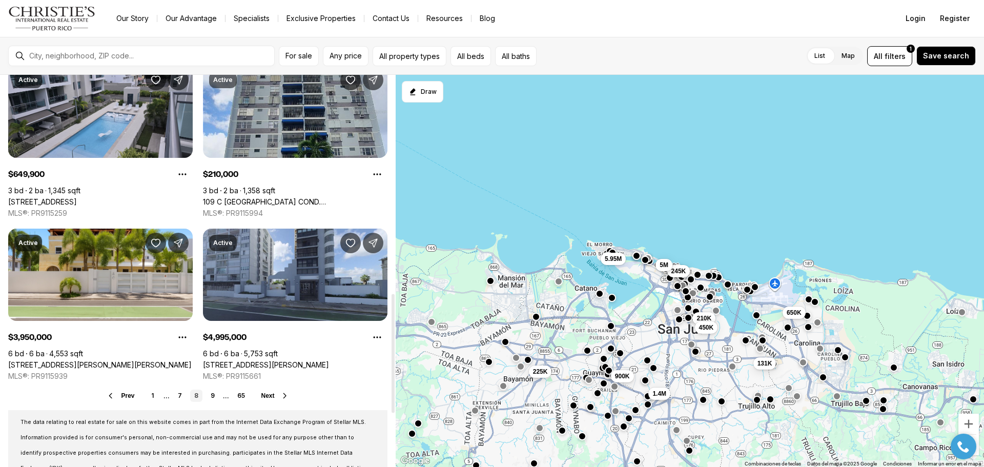
scroll to position [718, 0]
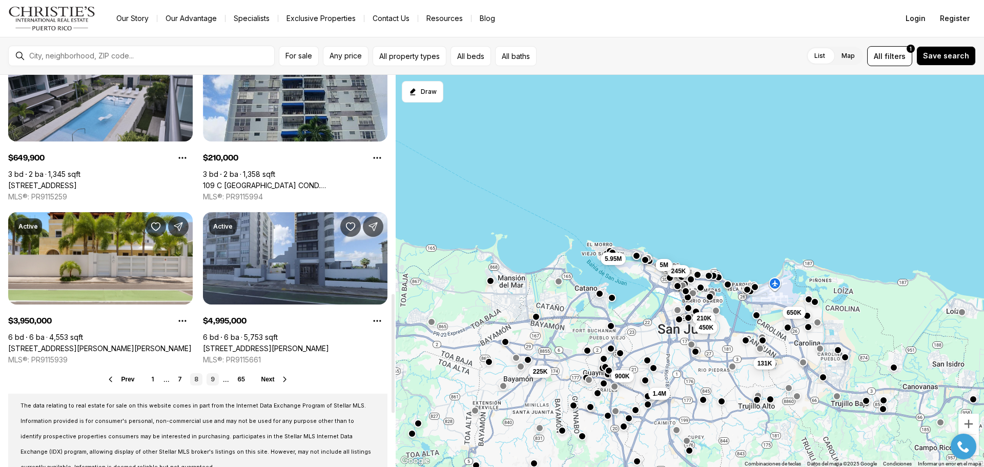
click at [214, 379] on link "9" at bounding box center [213, 379] width 12 height 12
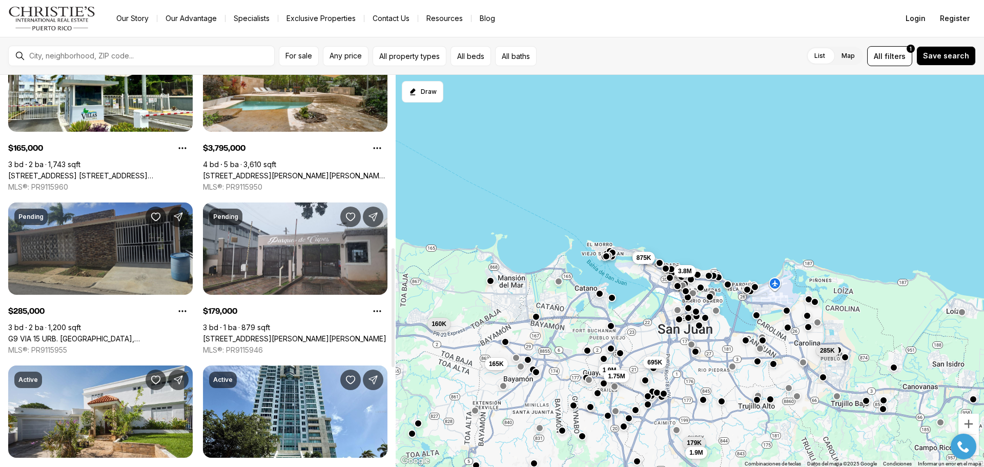
scroll to position [615, 0]
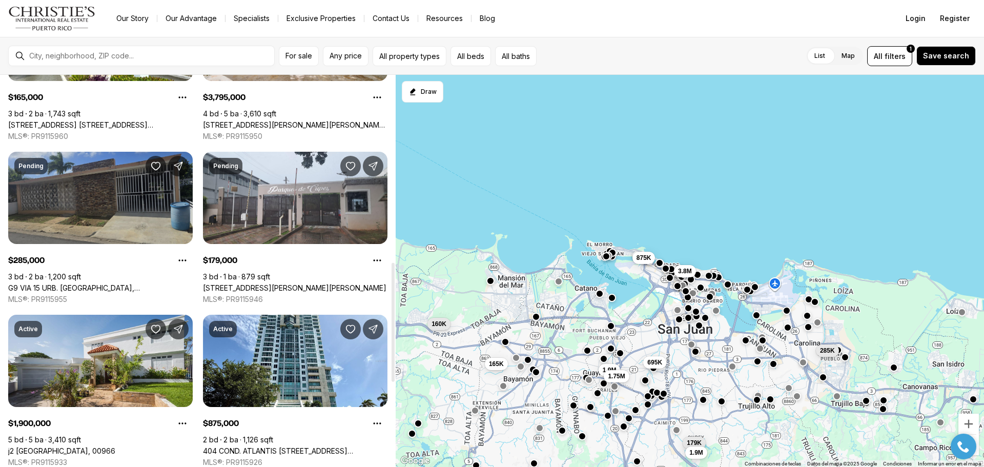
click at [90, 283] on link "G9 VIA 15 URB. VILLA FONTANA, CAROLINA PR, 00983" at bounding box center [100, 287] width 185 height 9
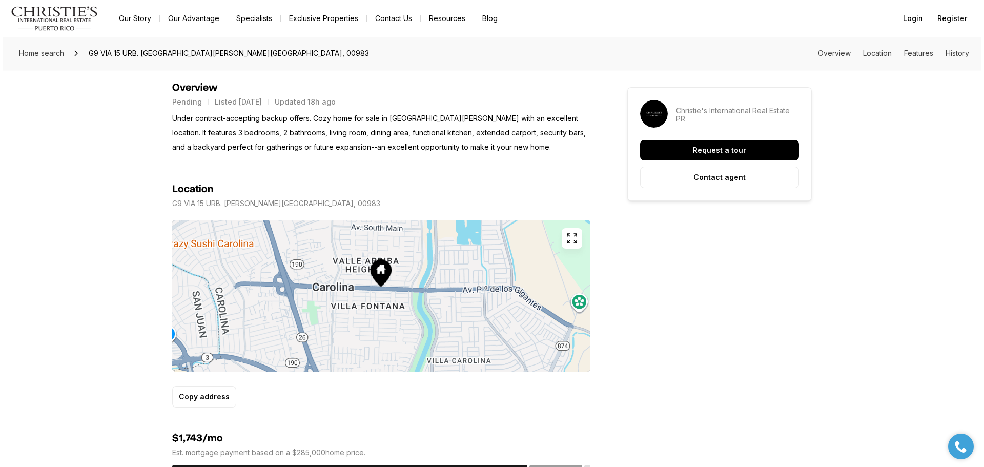
scroll to position [461, 0]
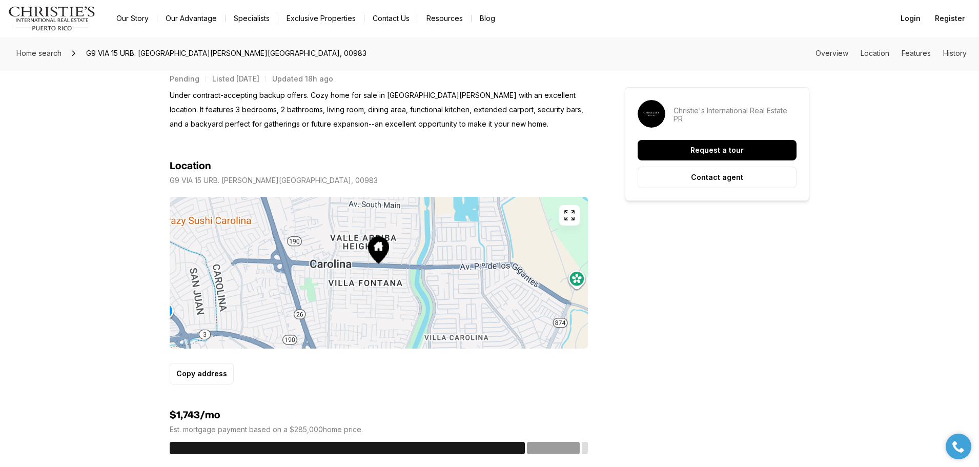
click at [564, 216] on icon "button" at bounding box center [569, 215] width 12 height 12
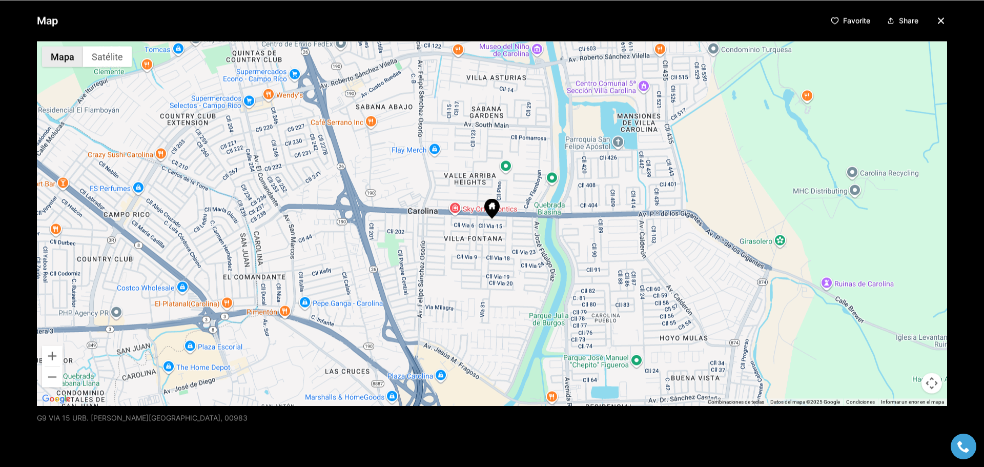
click at [65, 55] on button "Mapa" at bounding box center [62, 56] width 41 height 21
click at [116, 60] on button "Satélite" at bounding box center [107, 56] width 49 height 21
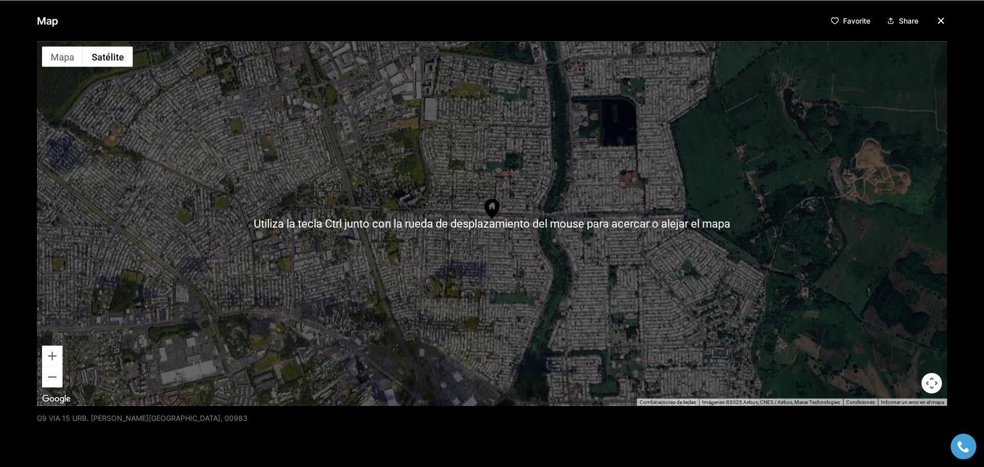
click at [539, 187] on div at bounding box center [492, 223] width 910 height 364
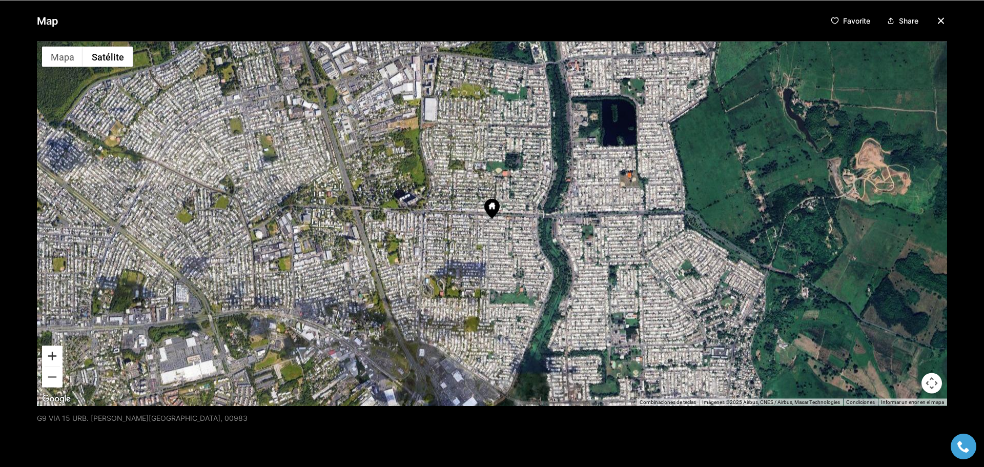
click at [53, 356] on button "Acercar" at bounding box center [52, 355] width 21 height 21
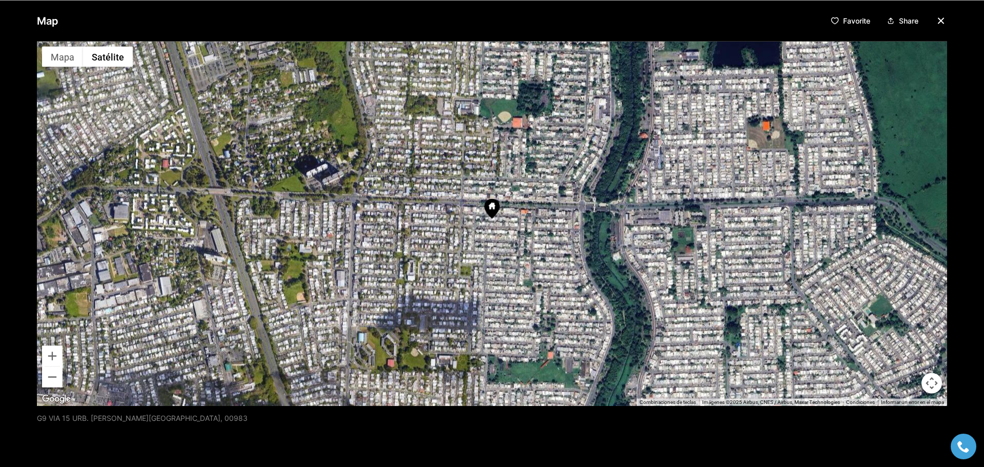
click at [59, 399] on img "Abrir esta área en Google Maps (se abre en una ventana nueva)" at bounding box center [56, 398] width 34 height 13
click at [54, 358] on button "Acercar" at bounding box center [52, 355] width 21 height 21
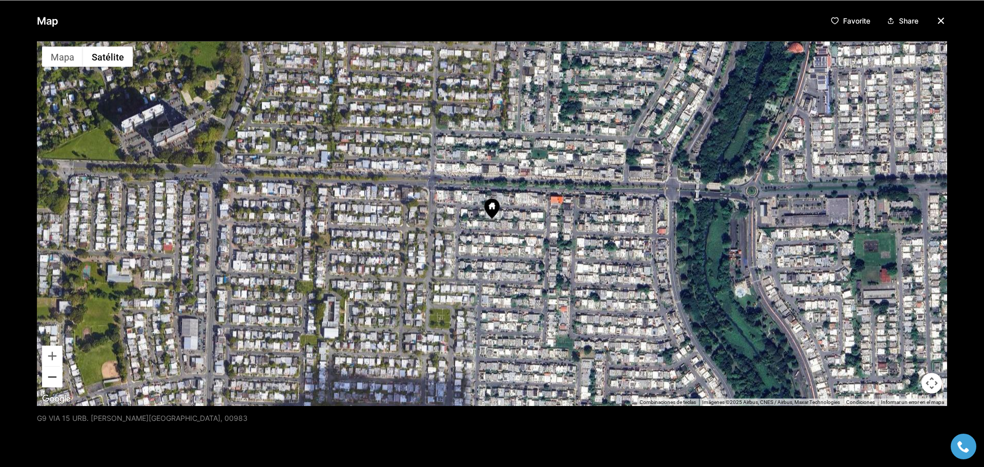
click at [55, 380] on button "Alejar" at bounding box center [52, 376] width 21 height 21
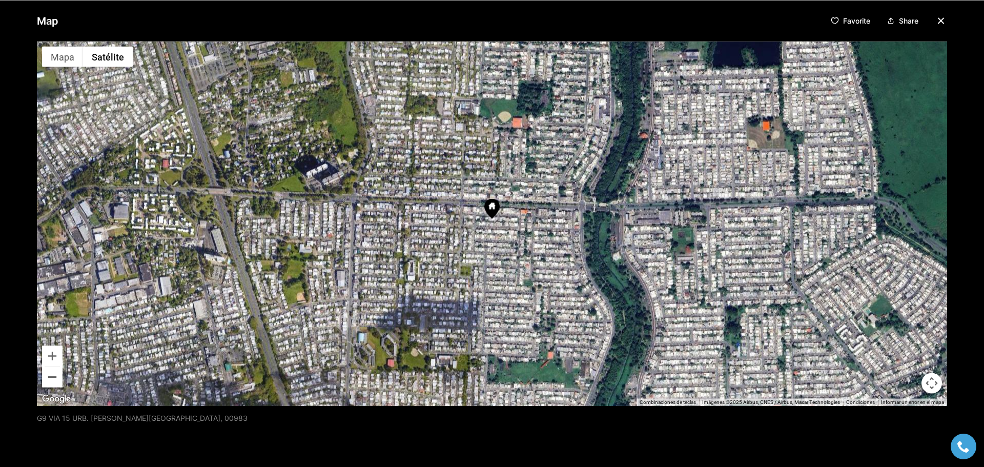
click at [55, 380] on button "Alejar" at bounding box center [52, 376] width 21 height 21
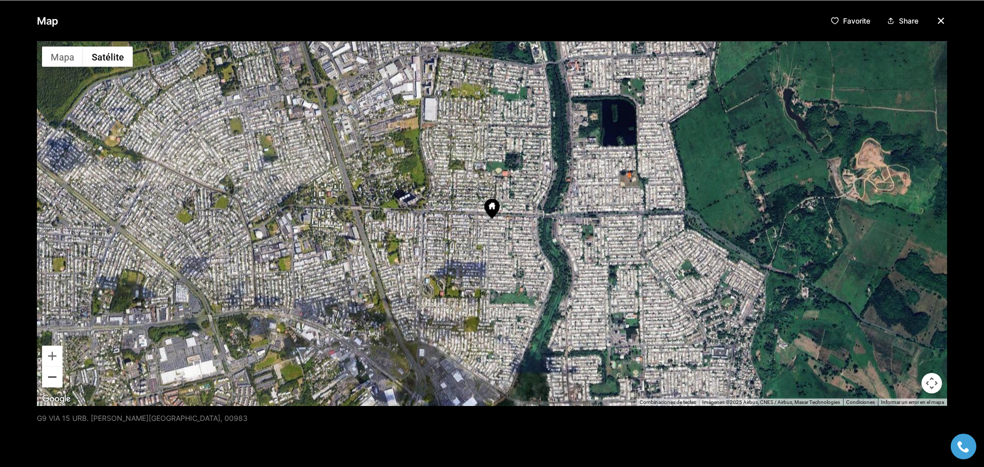
click at [55, 380] on button "Alejar" at bounding box center [52, 376] width 21 height 21
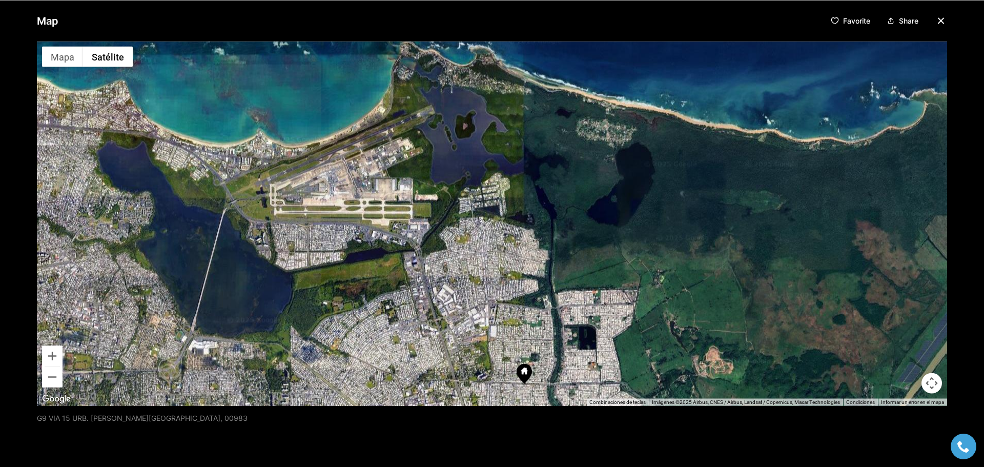
drag, startPoint x: 397, startPoint y: 141, endPoint x: 430, endPoint y: 308, distance: 169.8
click at [430, 308] on div at bounding box center [492, 223] width 910 height 364
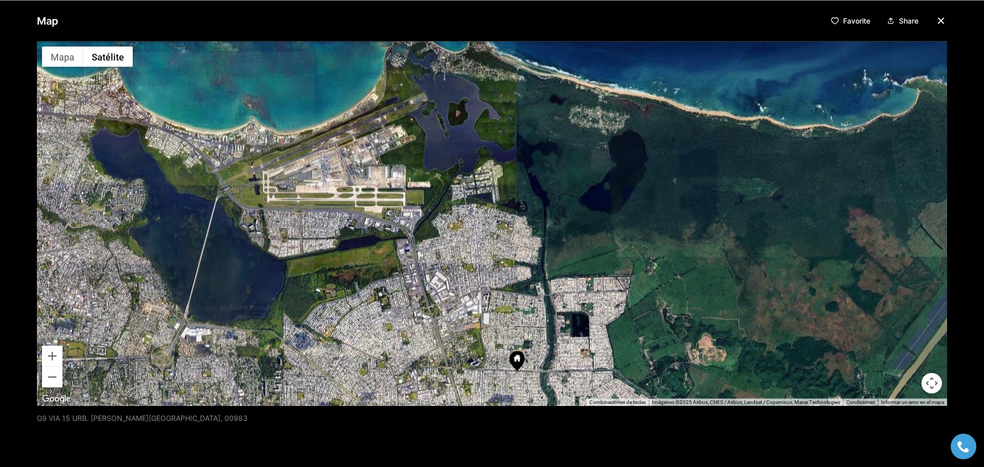
drag, startPoint x: 405, startPoint y: 273, endPoint x: 391, endPoint y: 252, distance: 25.9
click at [391, 252] on div at bounding box center [492, 223] width 910 height 364
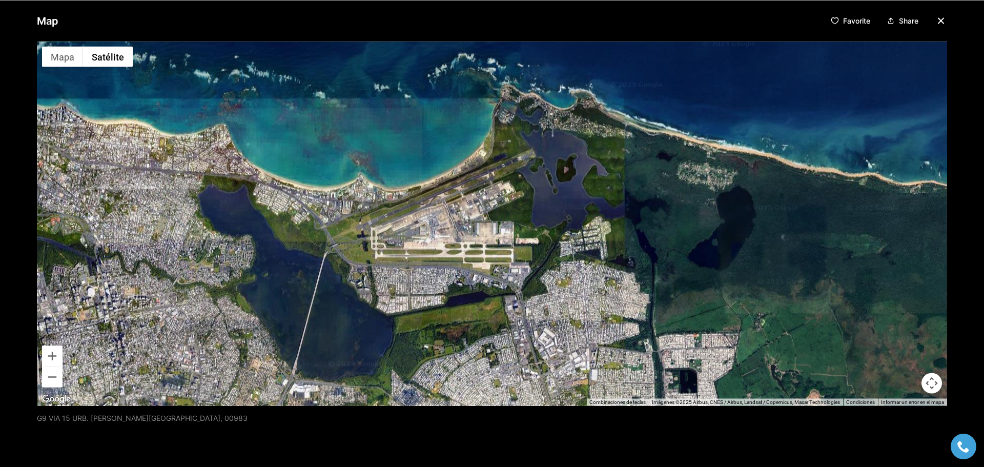
drag, startPoint x: 192, startPoint y: 157, endPoint x: 305, endPoint y: 221, distance: 130.3
click at [300, 217] on div at bounding box center [492, 223] width 910 height 364
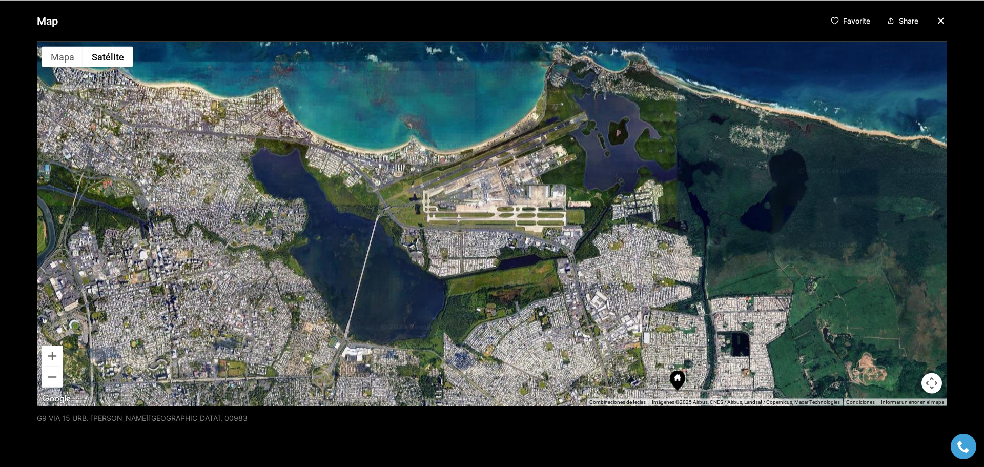
drag, startPoint x: 329, startPoint y: 235, endPoint x: 387, endPoint y: 167, distance: 90.1
click at [383, 174] on div at bounding box center [492, 223] width 910 height 364
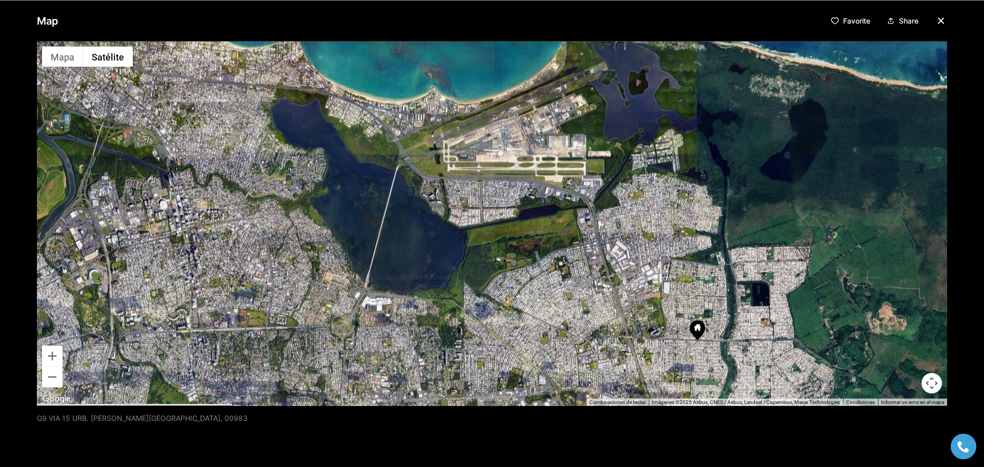
drag, startPoint x: 373, startPoint y: 261, endPoint x: 359, endPoint y: 231, distance: 33.3
click at [359, 232] on div at bounding box center [492, 223] width 910 height 364
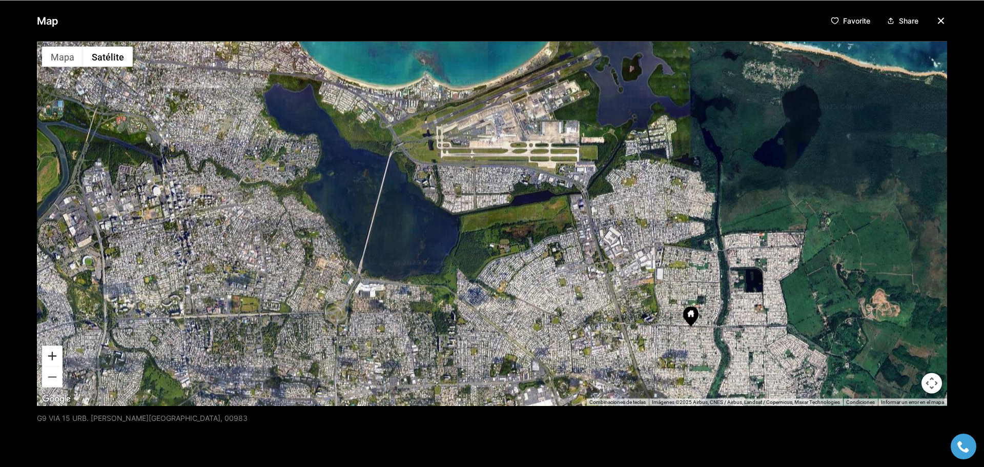
click at [54, 356] on button "Acercar" at bounding box center [52, 355] width 21 height 21
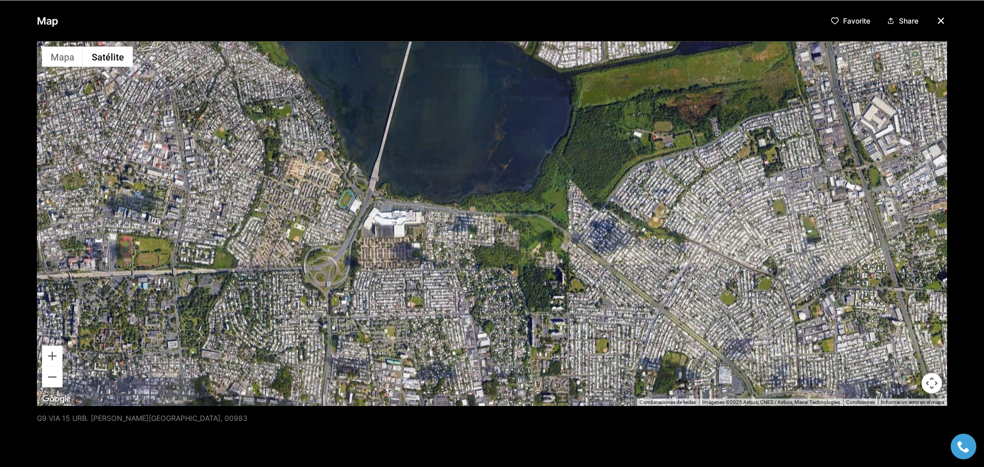
drag, startPoint x: 181, startPoint y: 284, endPoint x: 360, endPoint y: 113, distance: 247.6
click at [360, 113] on div at bounding box center [492, 223] width 910 height 364
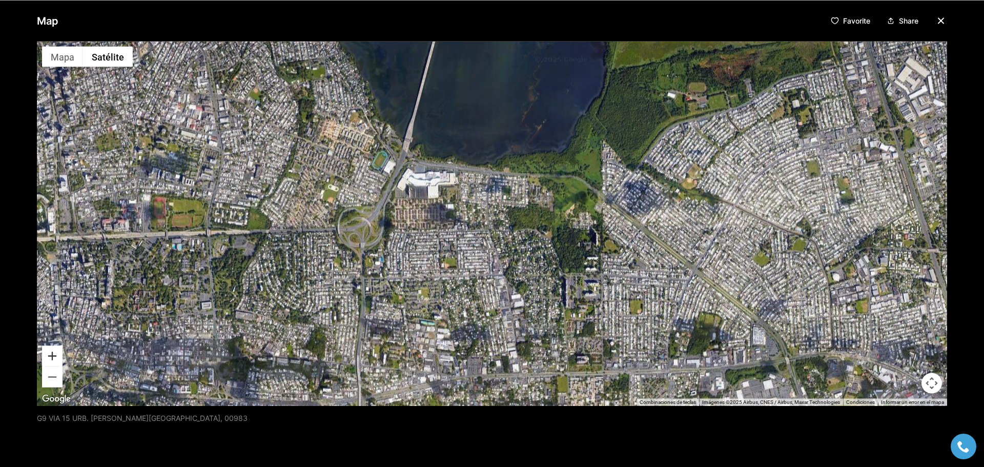
click at [50, 358] on button "Acercar" at bounding box center [52, 355] width 21 height 21
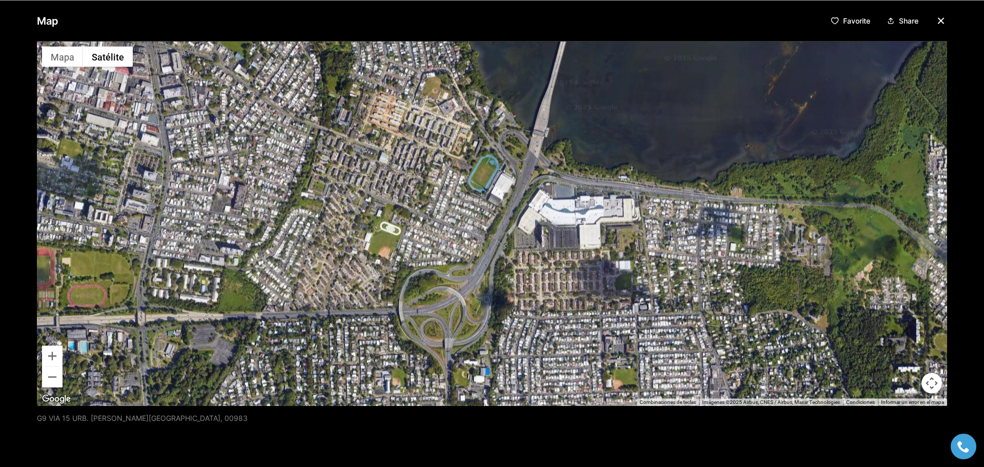
drag, startPoint x: 167, startPoint y: 214, endPoint x: 389, endPoint y: 291, distance: 234.9
click at [385, 290] on div at bounding box center [492, 223] width 910 height 364
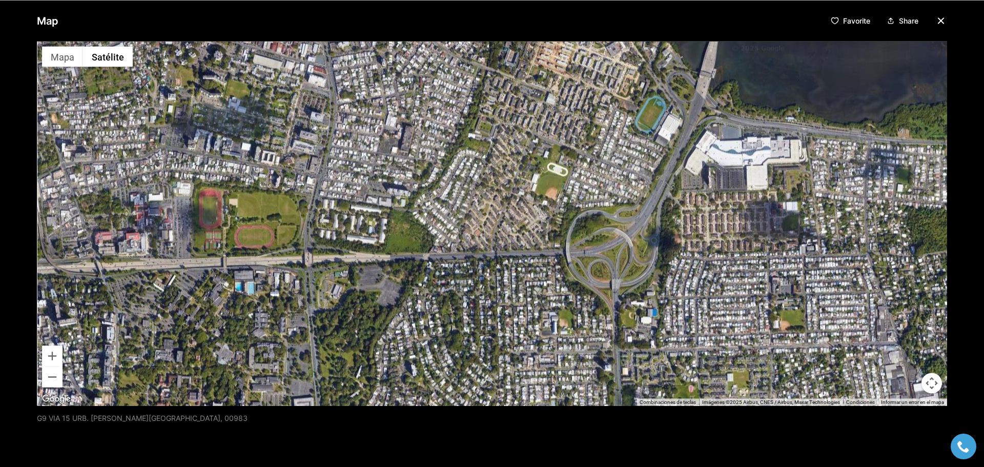
drag, startPoint x: 325, startPoint y: 315, endPoint x: 529, endPoint y: 249, distance: 215.1
click at [528, 249] on div at bounding box center [492, 223] width 910 height 364
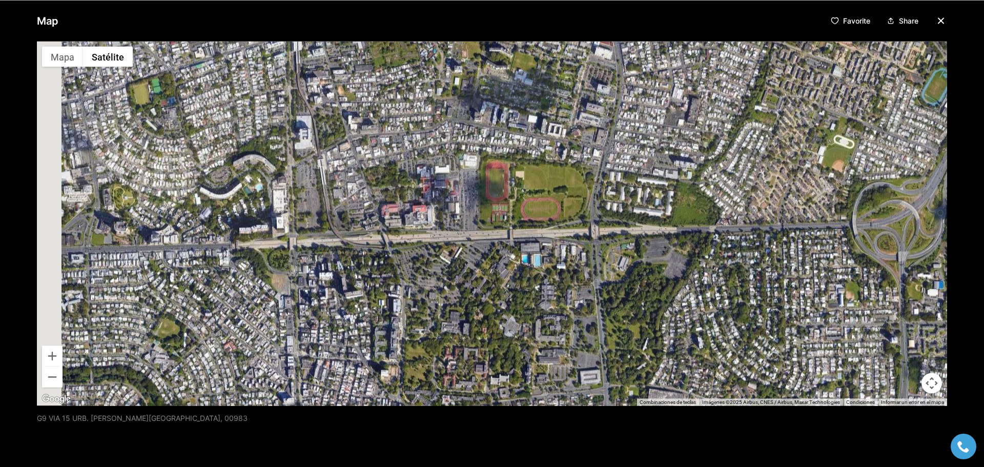
drag, startPoint x: 200, startPoint y: 282, endPoint x: 427, endPoint y: 265, distance: 227.7
click at [426, 265] on div at bounding box center [492, 223] width 910 height 364
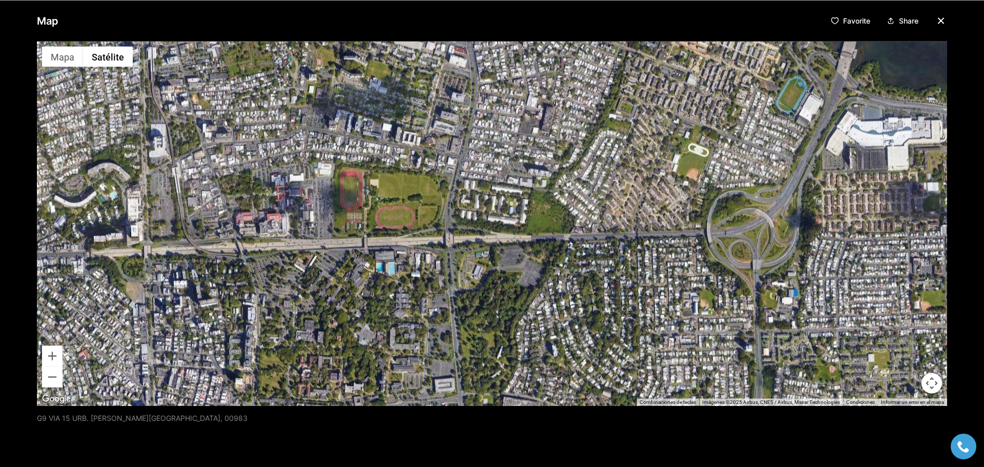
drag, startPoint x: 735, startPoint y: 246, endPoint x: 540, endPoint y: 255, distance: 196.0
click at [541, 256] on div at bounding box center [492, 223] width 910 height 364
click at [51, 357] on button "Acercar" at bounding box center [52, 355] width 21 height 21
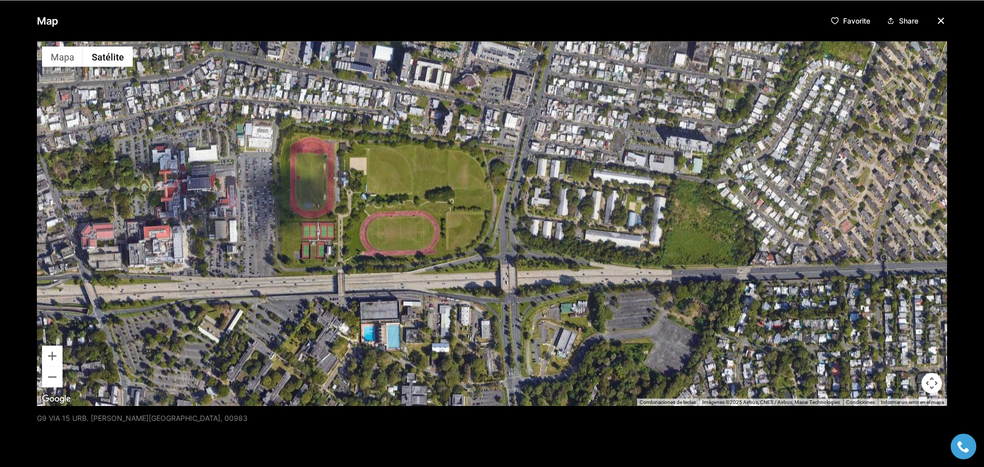
drag, startPoint x: 110, startPoint y: 264, endPoint x: 251, endPoint y: 291, distance: 143.0
click at [247, 291] on div at bounding box center [492, 223] width 910 height 364
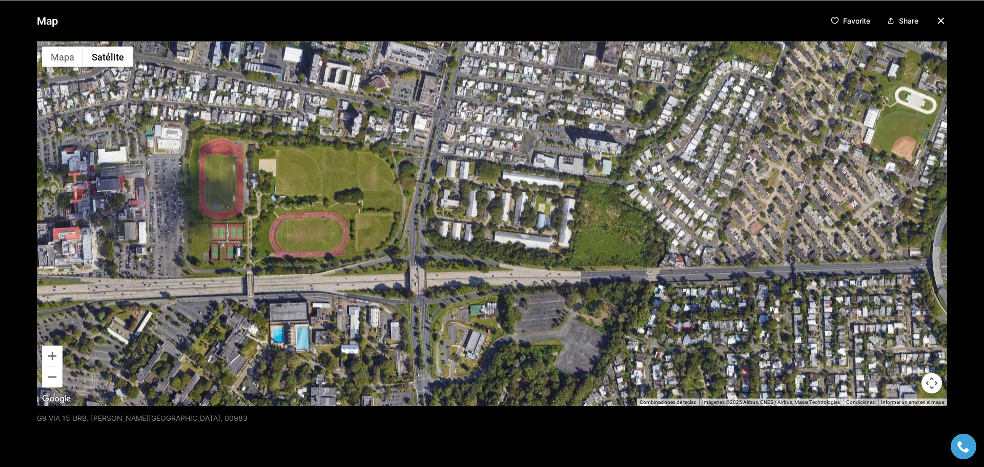
drag, startPoint x: 615, startPoint y: 282, endPoint x: 454, endPoint y: 281, distance: 161.5
click at [454, 281] on div at bounding box center [492, 223] width 910 height 364
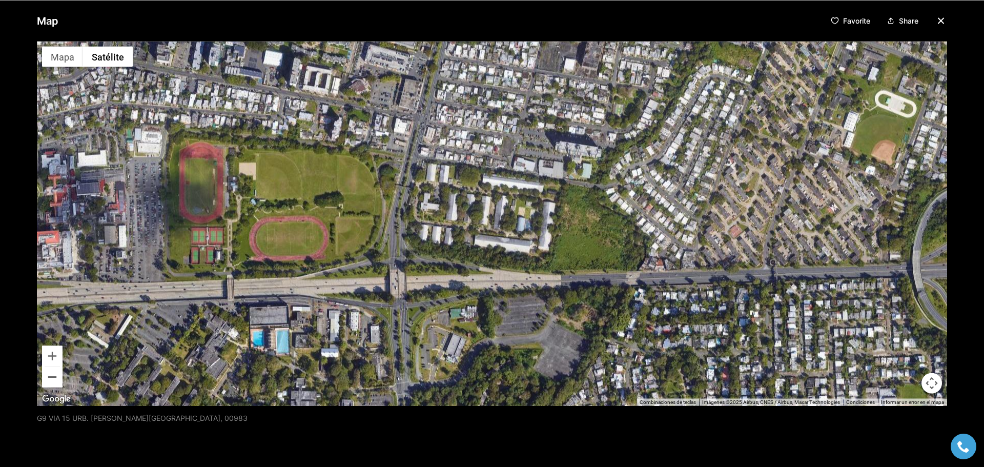
click at [55, 377] on button "Alejar" at bounding box center [52, 376] width 21 height 21
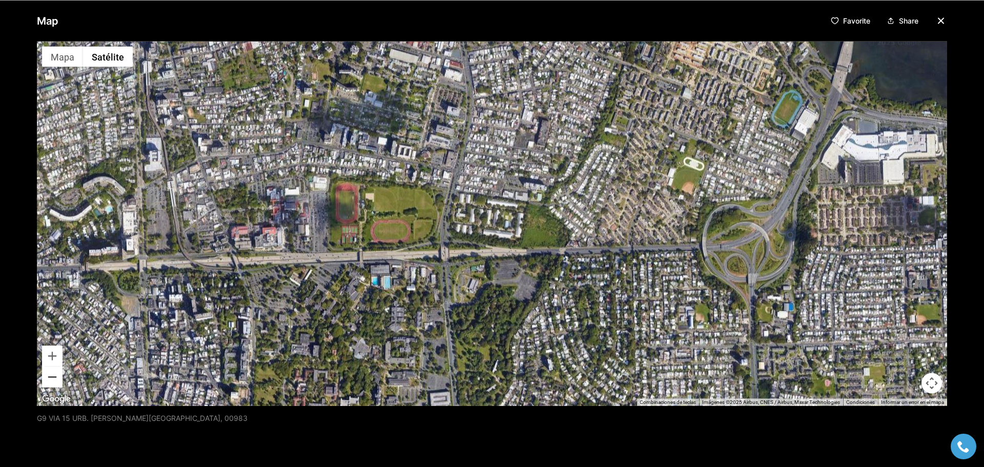
click at [55, 377] on button "Alejar" at bounding box center [52, 376] width 21 height 21
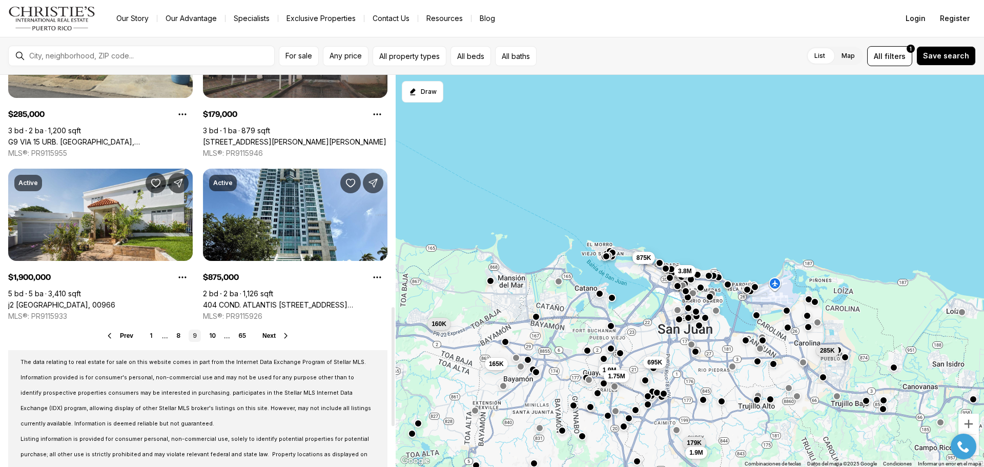
scroll to position [769, 0]
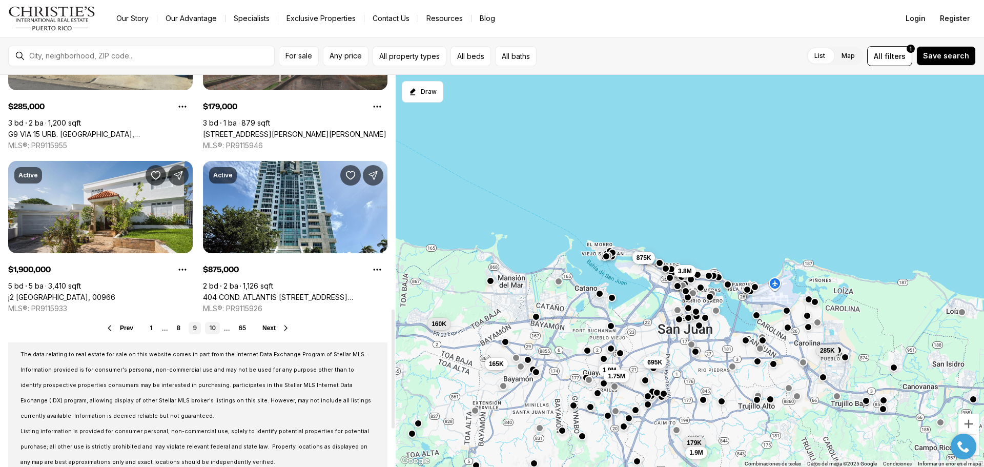
click at [213, 328] on link "10" at bounding box center [212, 328] width 15 height 12
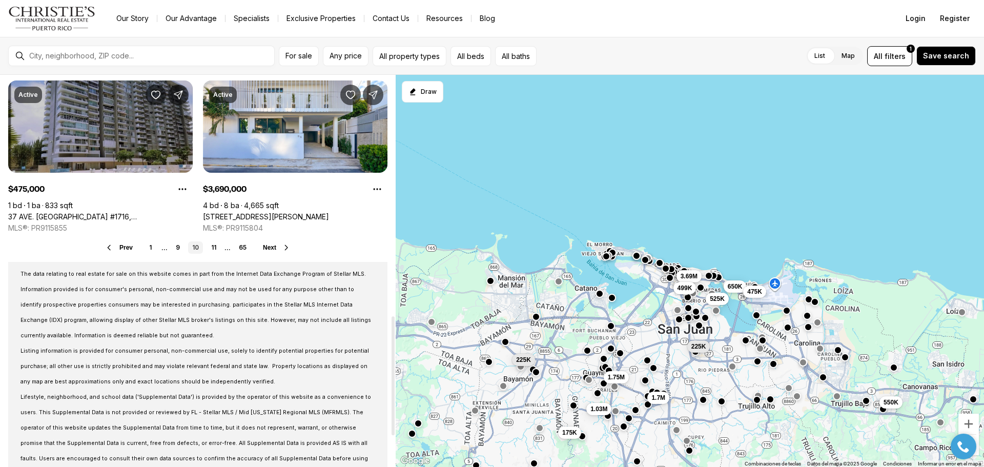
scroll to position [871, 0]
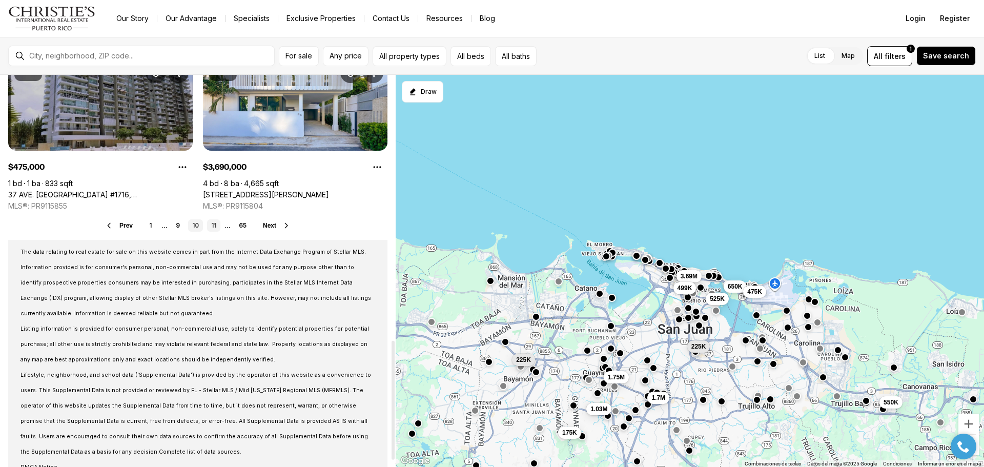
click at [217, 223] on link "11" at bounding box center [213, 225] width 13 height 12
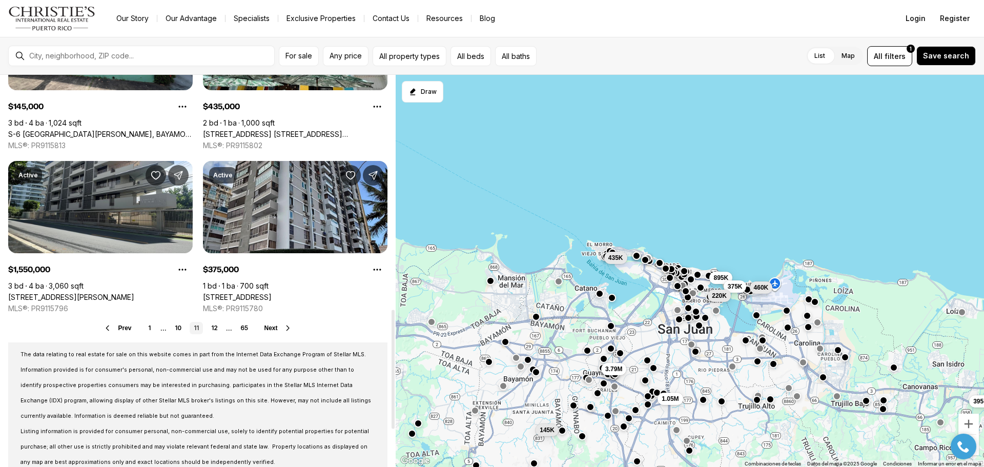
scroll to position [820, 0]
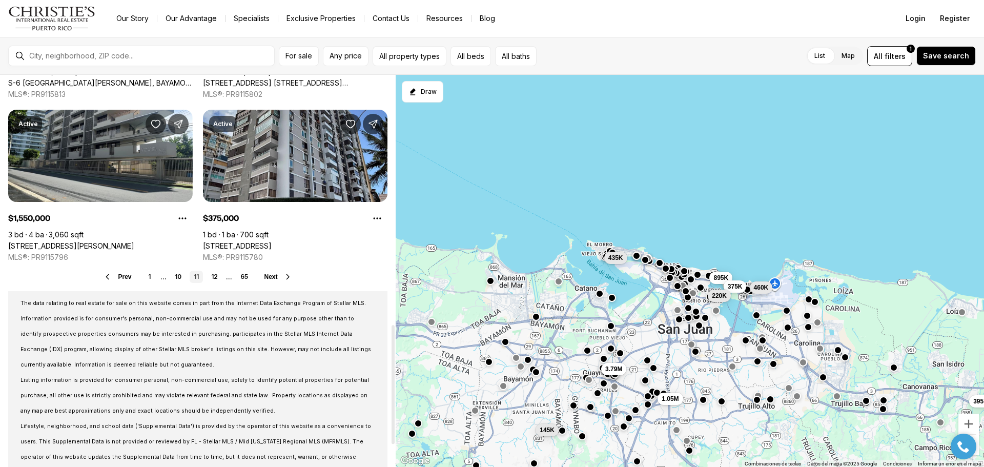
click at [275, 275] on span "Next" at bounding box center [270, 276] width 13 height 7
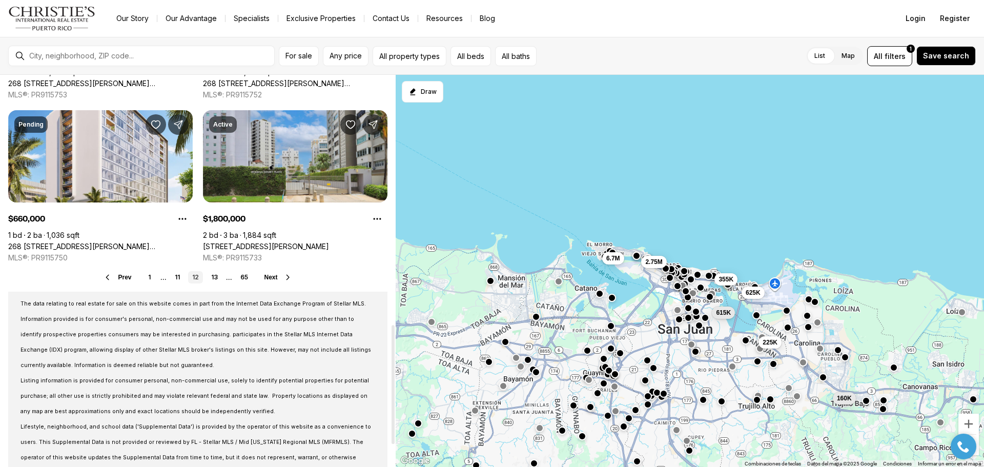
scroll to position [820, 0]
click at [274, 277] on span "Next" at bounding box center [270, 276] width 13 height 7
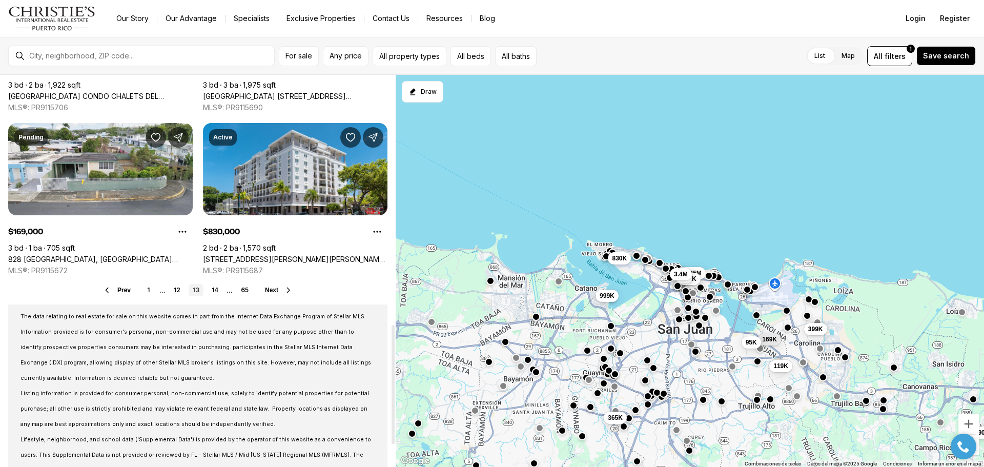
scroll to position [820, 0]
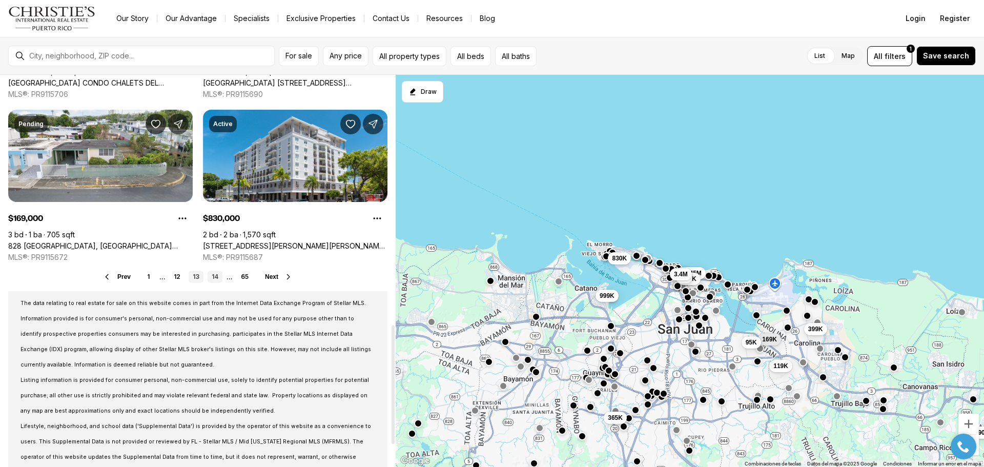
click at [217, 274] on link "14" at bounding box center [215, 277] width 15 height 12
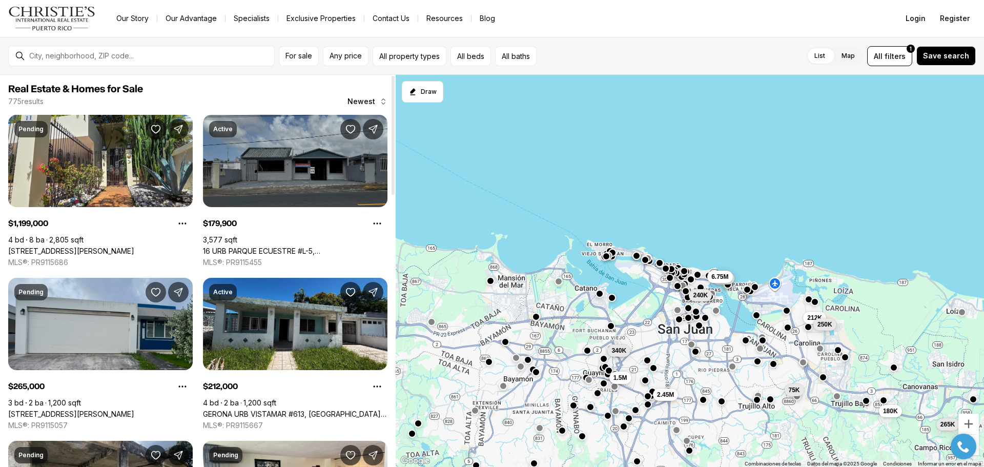
click at [288, 247] on link "16 URB PARQUE ECUESTRE #L-5, [GEOGRAPHIC_DATA], 00987" at bounding box center [295, 251] width 185 height 9
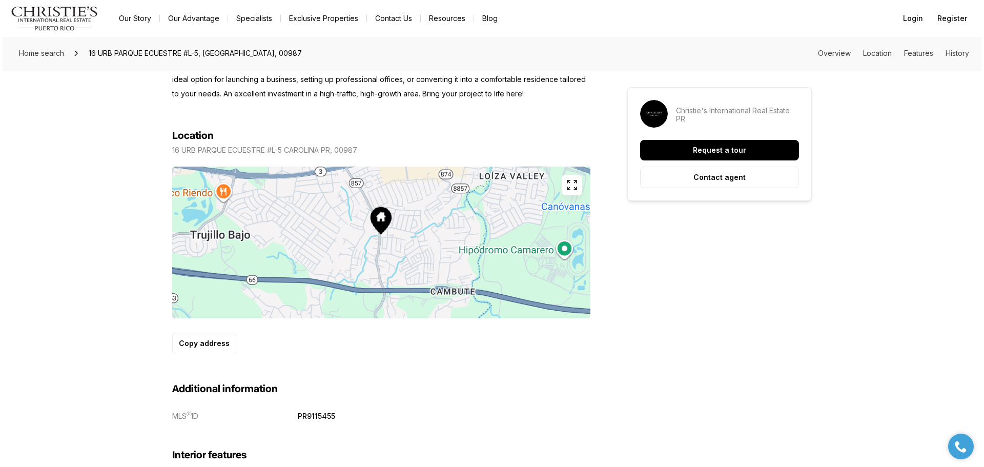
scroll to position [513, 0]
click at [571, 189] on icon "button" at bounding box center [569, 184] width 12 height 12
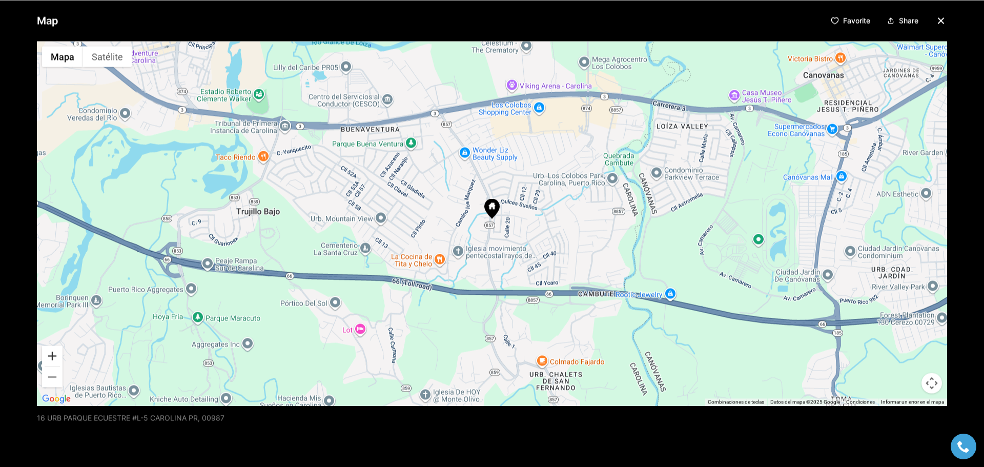
click at [49, 355] on button "Acercar" at bounding box center [52, 355] width 21 height 21
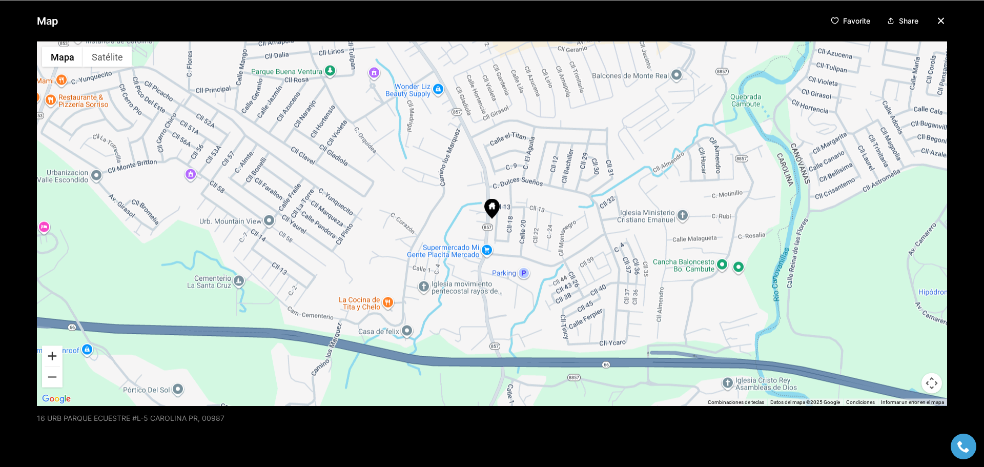
click at [52, 355] on button "Acercar" at bounding box center [52, 355] width 21 height 21
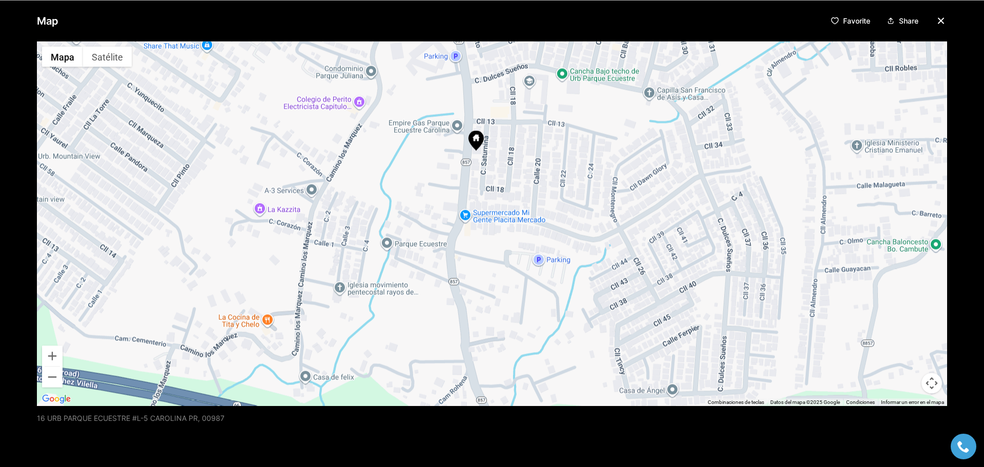
drag, startPoint x: 360, startPoint y: 285, endPoint x: 343, endPoint y: 211, distance: 76.2
click at [343, 211] on div at bounding box center [492, 223] width 910 height 364
click at [51, 396] on img "Abrir esta área en Google Maps (se abre en una ventana nueva)" at bounding box center [56, 398] width 34 height 13
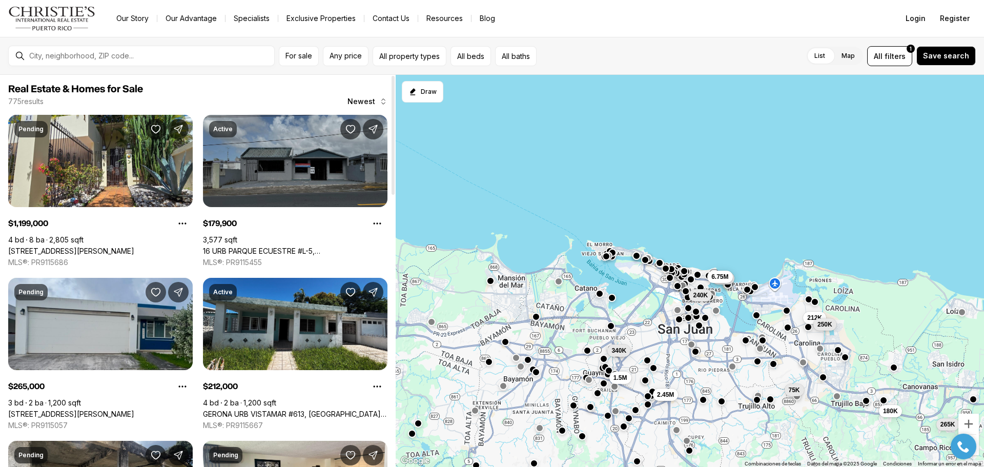
click at [306, 247] on link "16 URB PARQUE ECUESTRE #L-5, [GEOGRAPHIC_DATA], 00987" at bounding box center [295, 251] width 185 height 9
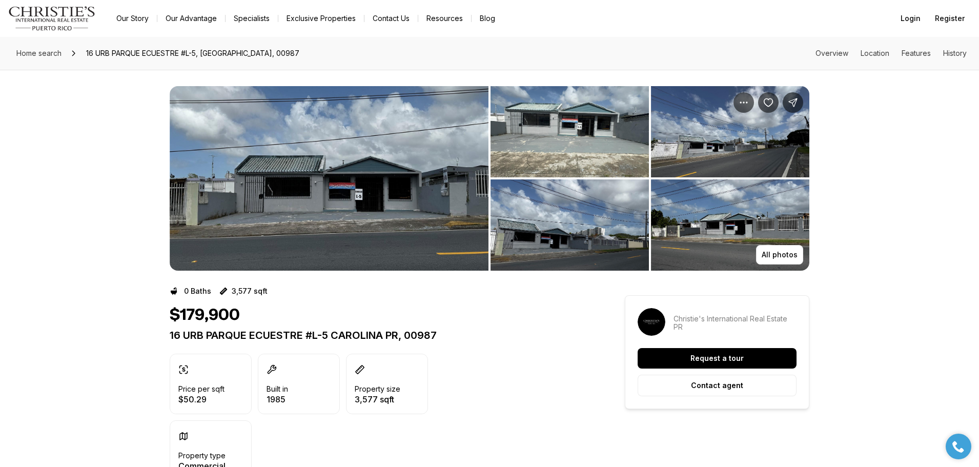
click at [376, 193] on img "View image gallery" at bounding box center [329, 178] width 319 height 185
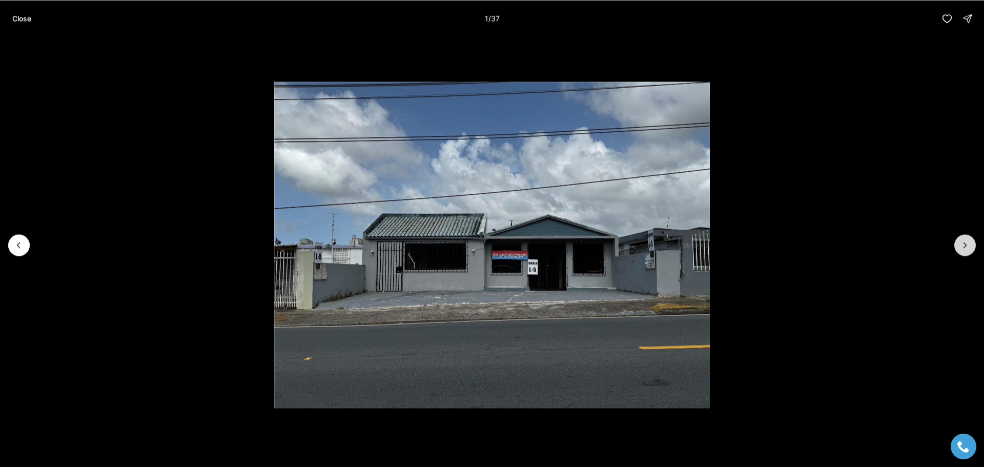
click at [964, 242] on icon "Next slide" at bounding box center [965, 245] width 10 height 10
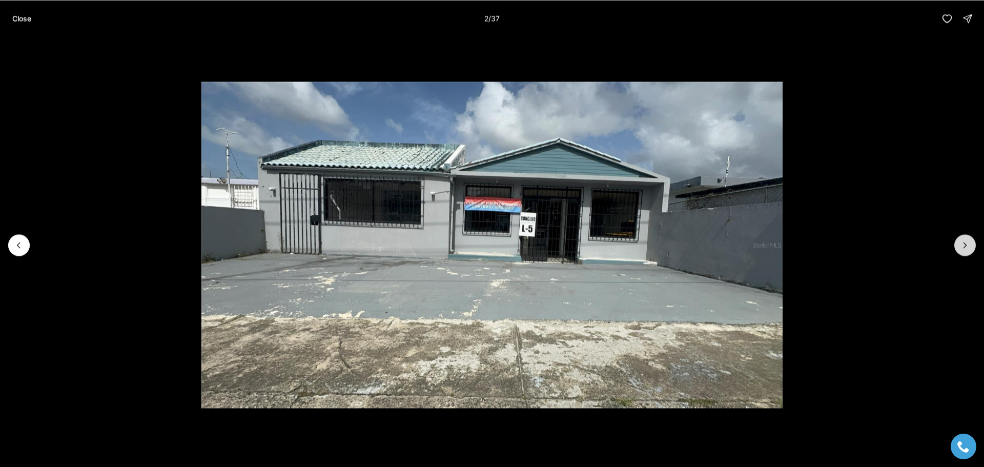
click at [967, 241] on icon "Next slide" at bounding box center [965, 245] width 10 height 10
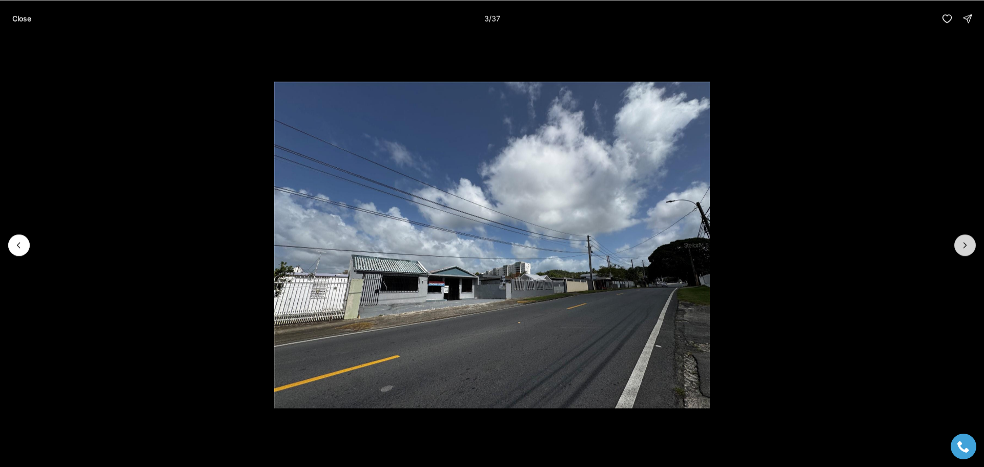
click at [962, 242] on icon "Next slide" at bounding box center [965, 245] width 10 height 10
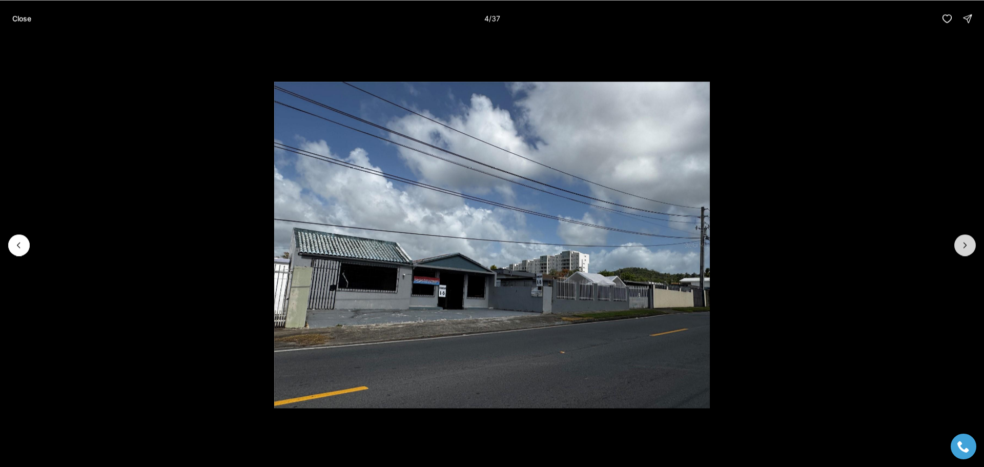
click at [963, 240] on icon "Next slide" at bounding box center [965, 245] width 10 height 10
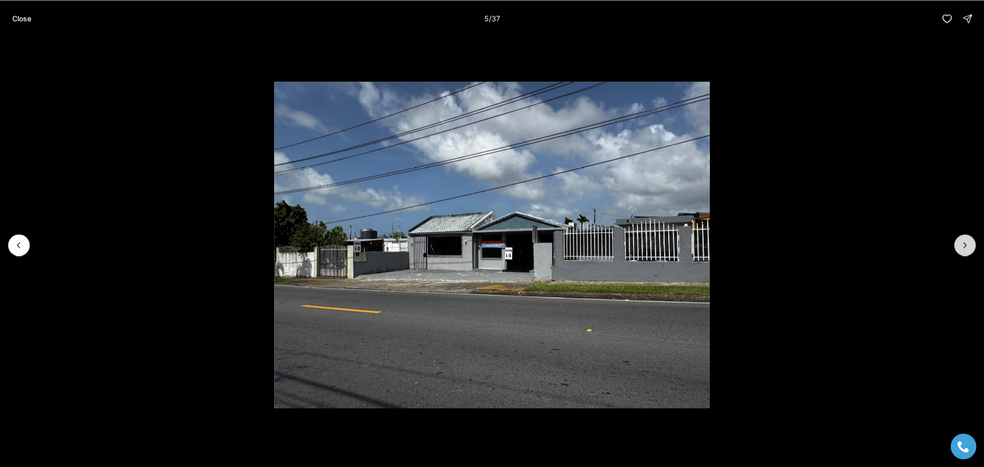
click at [964, 251] on button "Next slide" at bounding box center [965, 245] width 22 height 22
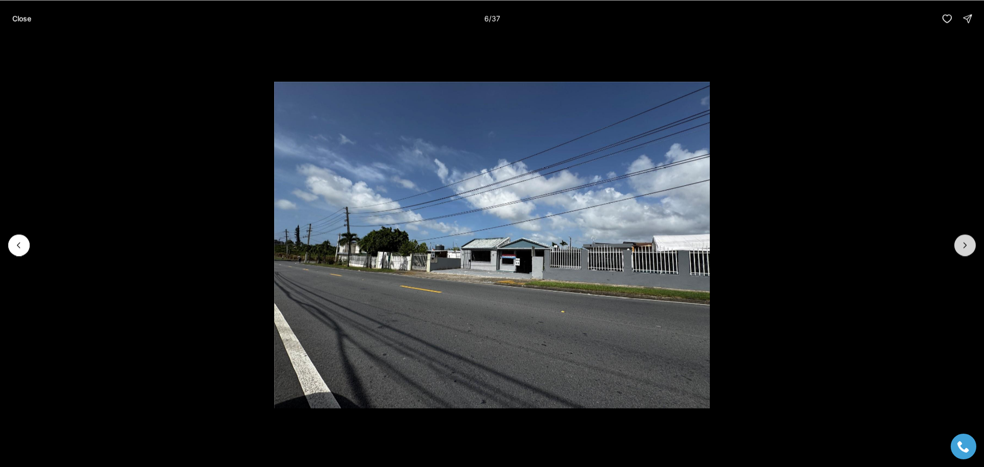
click at [964, 251] on button "Next slide" at bounding box center [965, 245] width 22 height 22
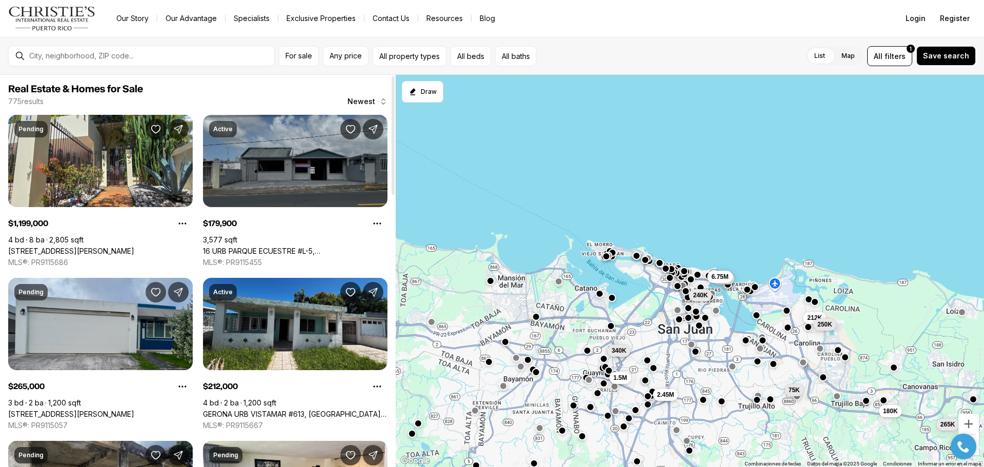
click at [314, 247] on link "16 URB PARQUE ECUESTRE #L-5, [GEOGRAPHIC_DATA], 00987" at bounding box center [295, 251] width 185 height 9
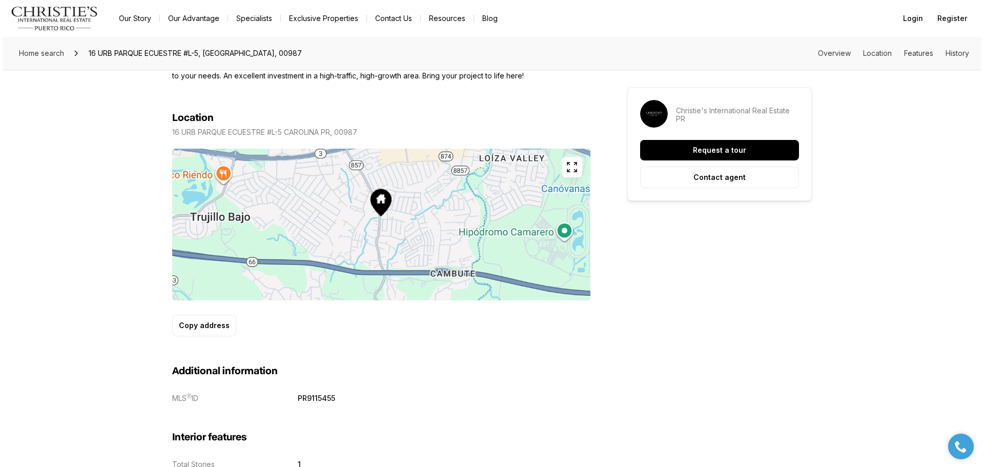
scroll to position [564, 0]
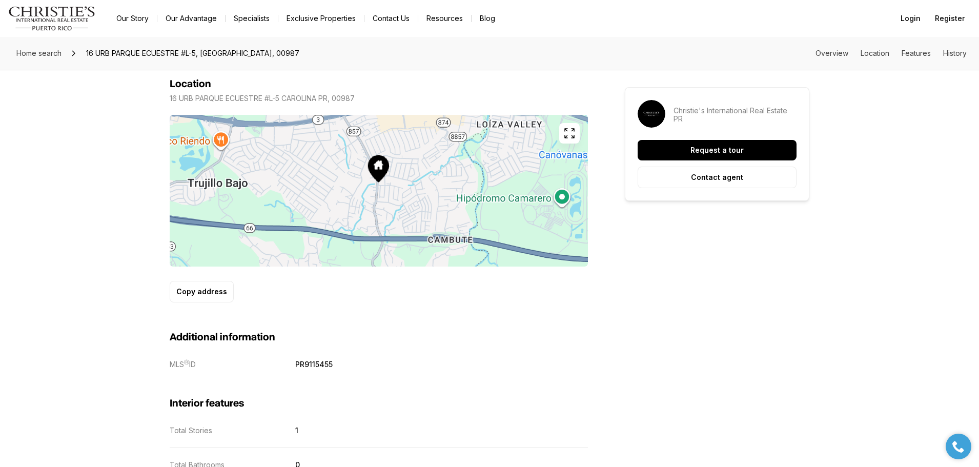
click at [571, 136] on icon "button" at bounding box center [569, 133] width 12 height 12
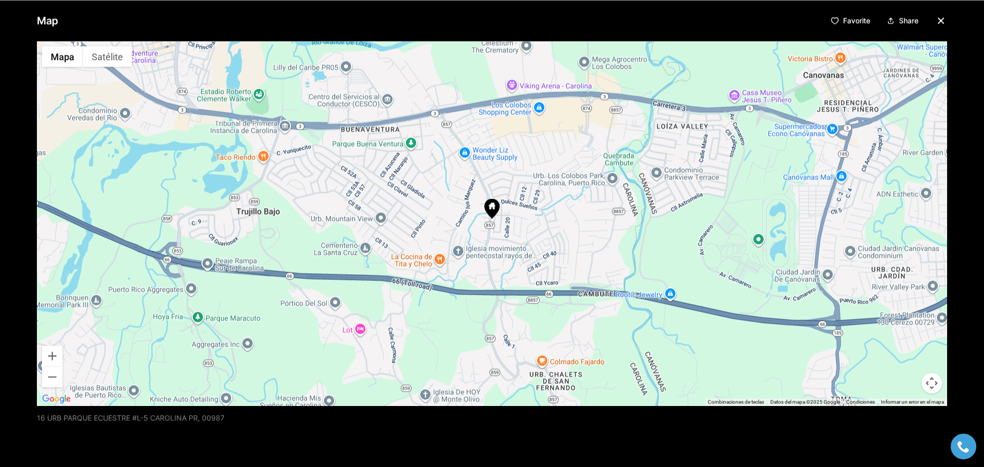
click at [62, 398] on img "Abrir esta área en Google Maps (se abre en una ventana nueva)" at bounding box center [56, 398] width 34 height 13
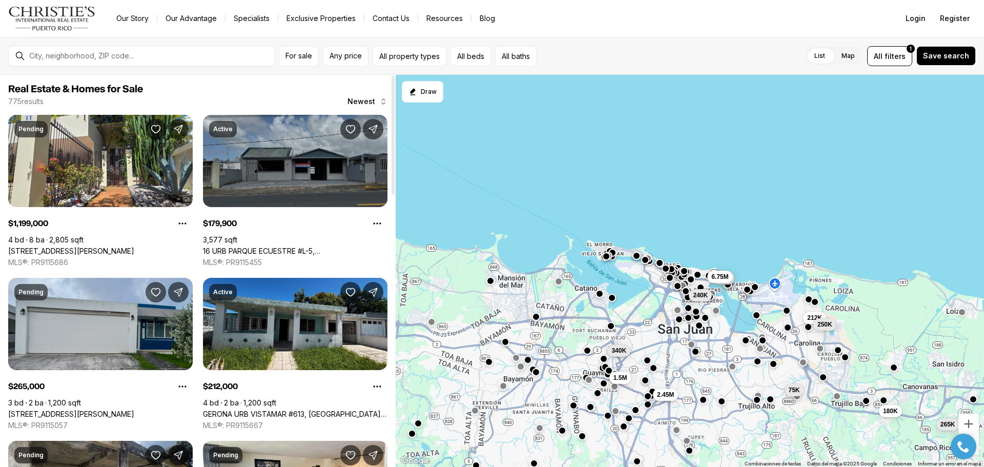
click at [293, 247] on link "16 URB PARQUE ECUESTRE #L-5, [GEOGRAPHIC_DATA], 00987" at bounding box center [295, 251] width 185 height 9
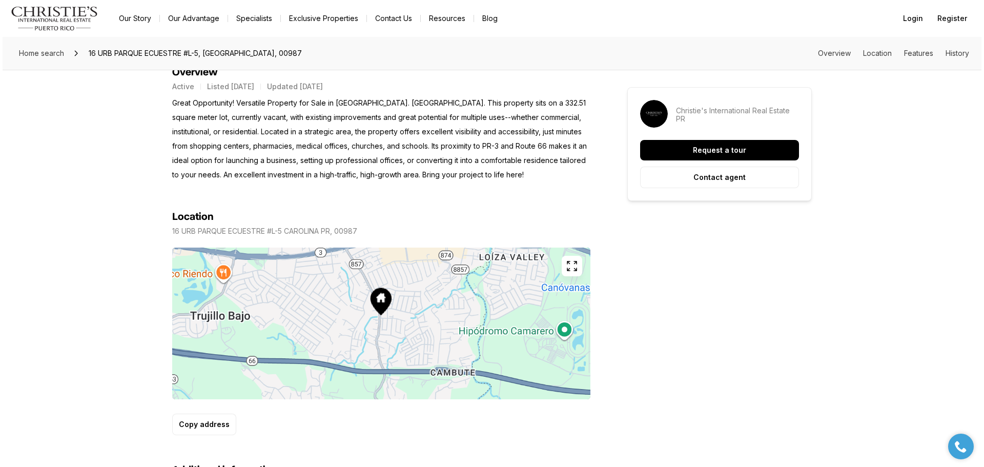
scroll to position [461, 0]
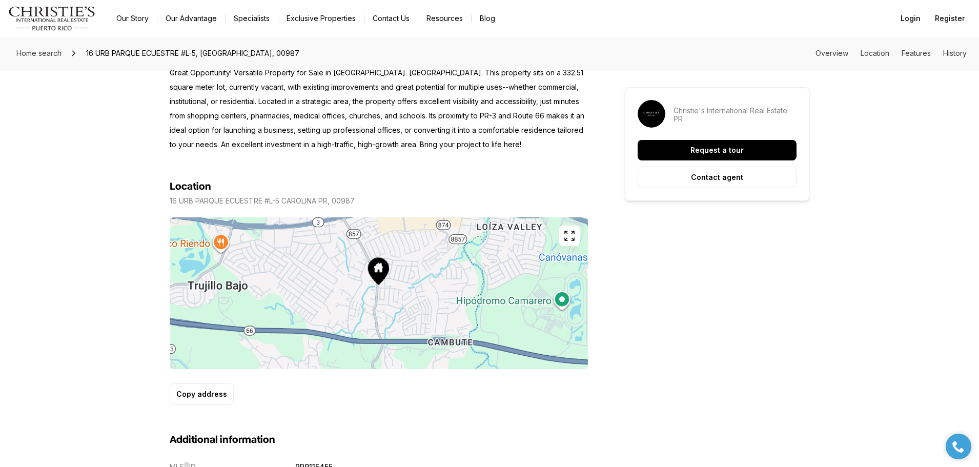
click at [571, 240] on icon "button" at bounding box center [569, 236] width 12 height 12
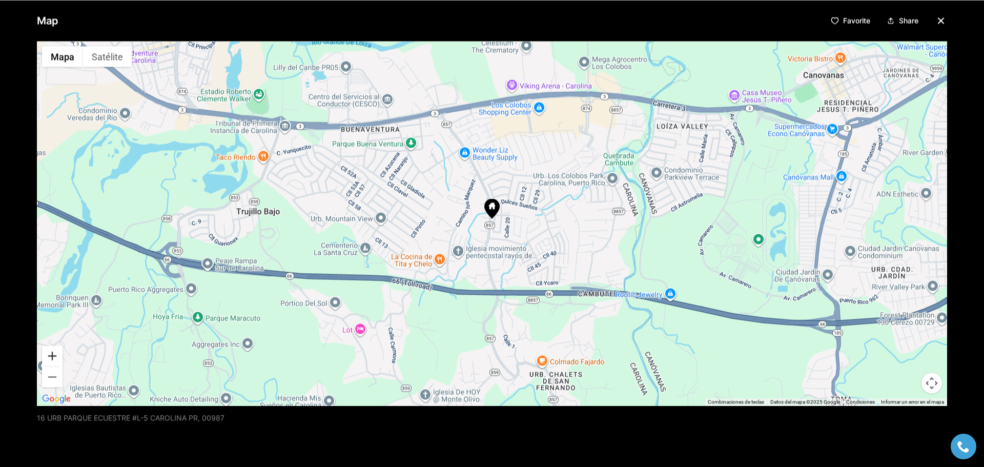
click at [52, 353] on button "Acercar" at bounding box center [52, 355] width 21 height 21
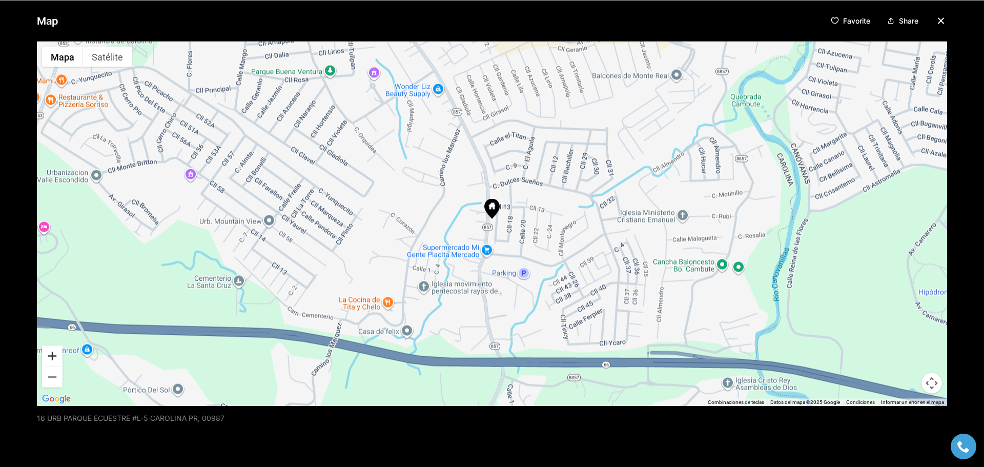
click at [52, 353] on button "Acercar" at bounding box center [52, 355] width 21 height 21
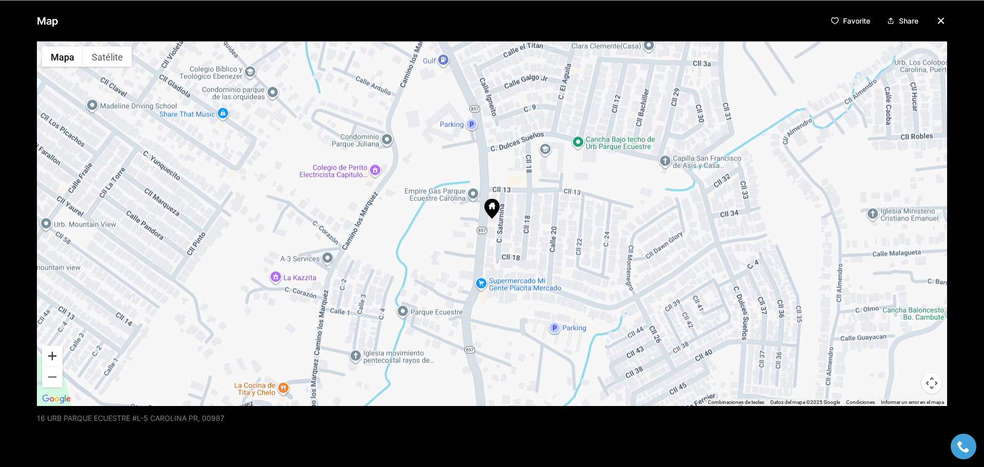
click at [52, 357] on button "Acercar" at bounding box center [52, 355] width 21 height 21
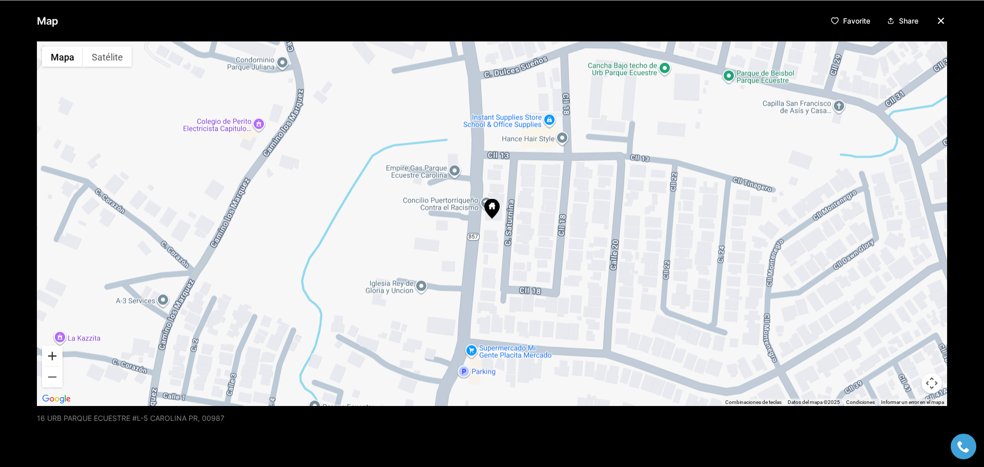
click at [52, 357] on button "Acercar" at bounding box center [52, 355] width 21 height 21
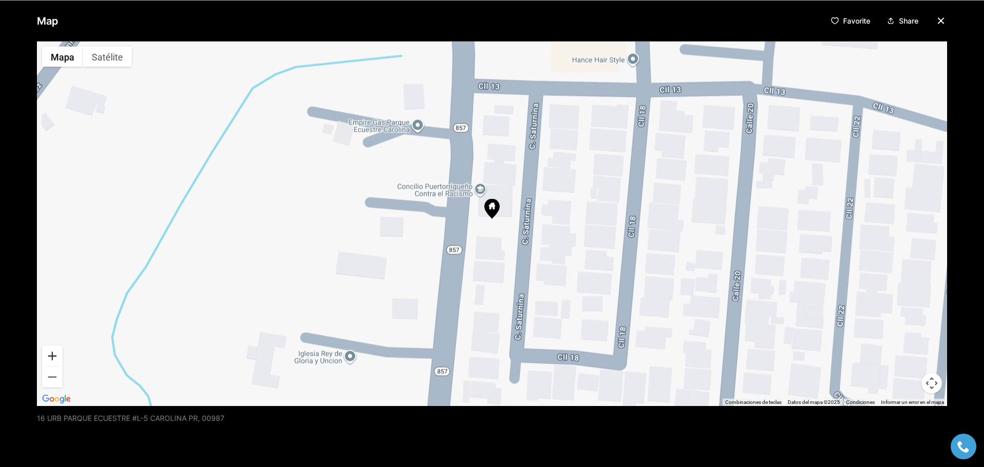
click at [52, 357] on button "Acercar" at bounding box center [52, 355] width 21 height 21
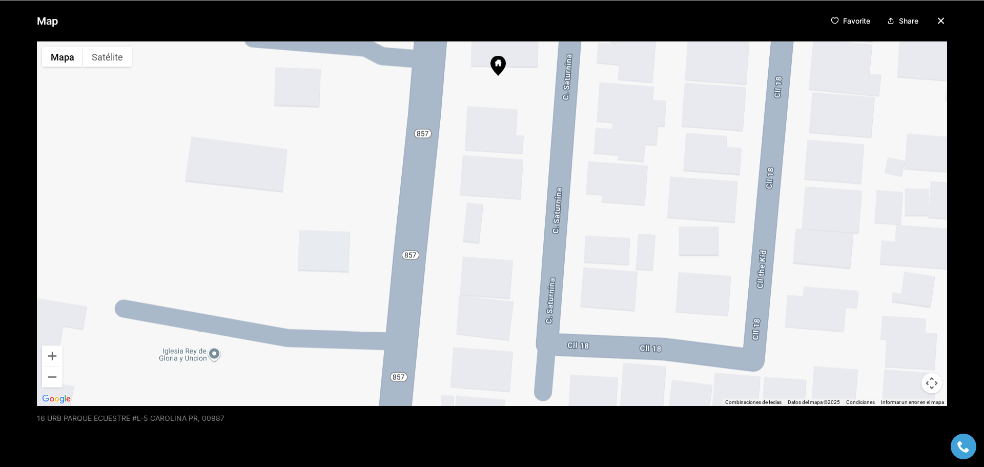
drag, startPoint x: 494, startPoint y: 287, endPoint x: 507, endPoint y: 140, distance: 147.2
click at [507, 140] on div at bounding box center [492, 223] width 910 height 364
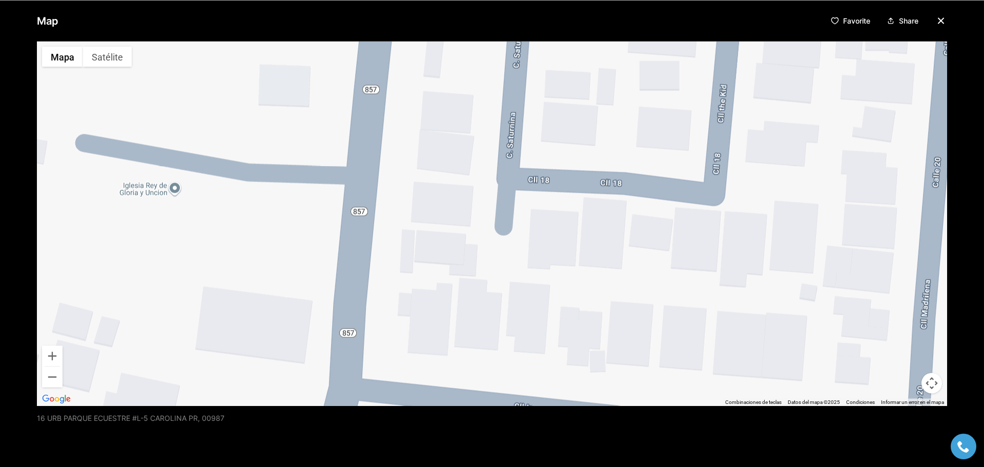
drag, startPoint x: 533, startPoint y: 302, endPoint x: 485, endPoint y: 170, distance: 141.0
click at [485, 170] on div at bounding box center [492, 223] width 910 height 364
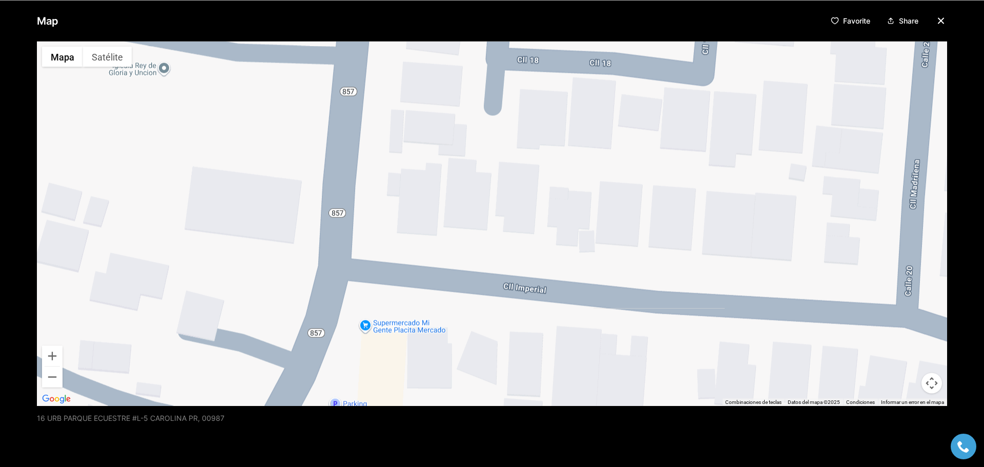
drag, startPoint x: 482, startPoint y: 253, endPoint x: 473, endPoint y: 122, distance: 130.5
click at [473, 124] on div at bounding box center [492, 223] width 910 height 364
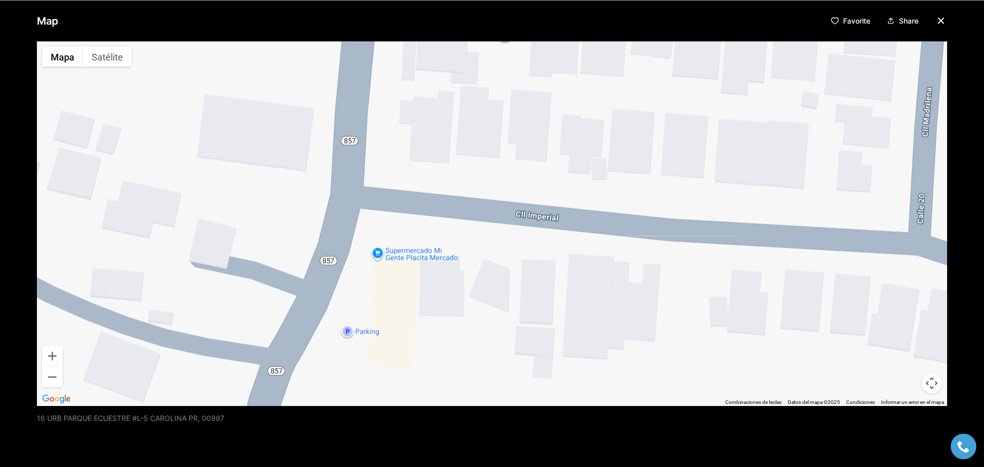
drag, startPoint x: 464, startPoint y: 201, endPoint x: 473, endPoint y: 152, distance: 50.5
click at [473, 152] on div at bounding box center [492, 223] width 910 height 364
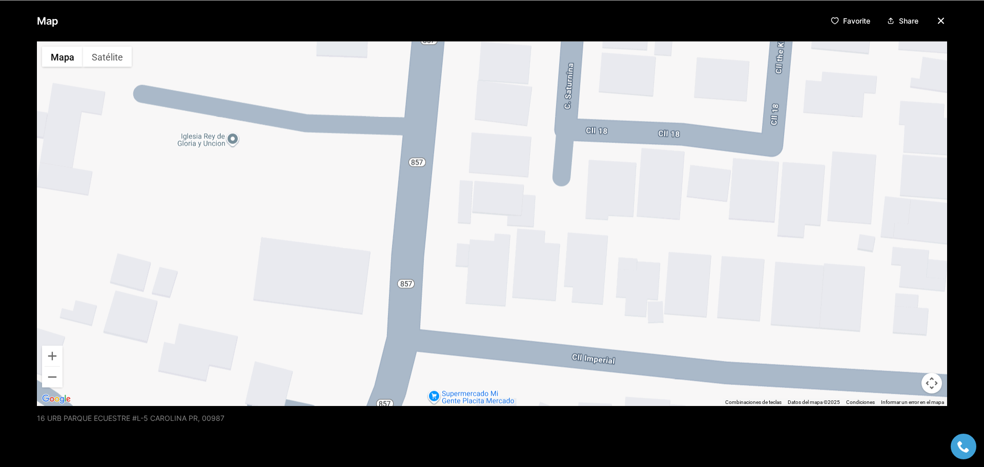
drag, startPoint x: 443, startPoint y: 205, endPoint x: 502, endPoint y: 357, distance: 163.2
click at [501, 356] on div at bounding box center [492, 223] width 910 height 364
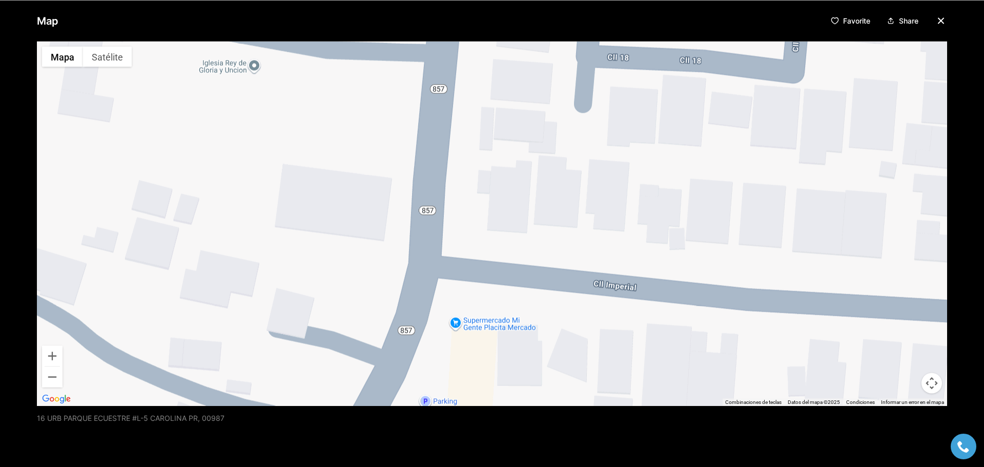
drag, startPoint x: 491, startPoint y: 327, endPoint x: 503, endPoint y: 273, distance: 55.1
click at [503, 273] on div at bounding box center [492, 223] width 910 height 364
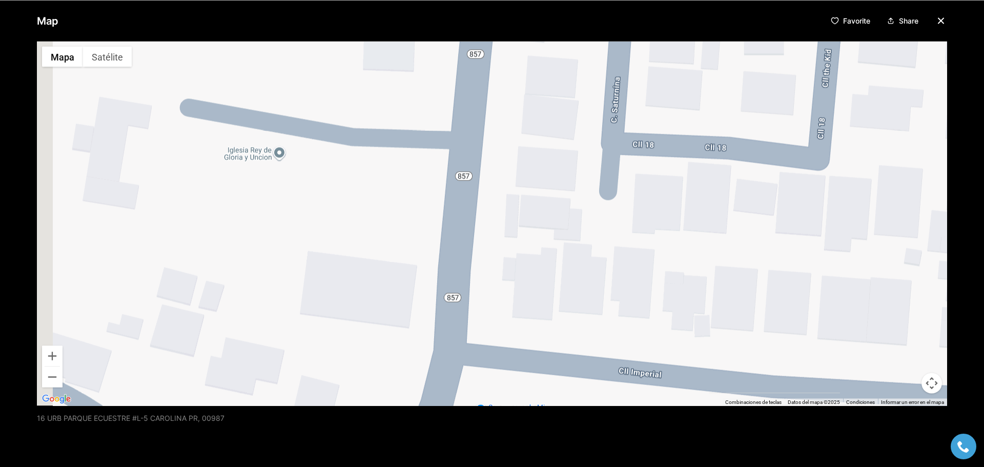
drag, startPoint x: 530, startPoint y: 264, endPoint x: 593, endPoint y: 345, distance: 102.6
click at [563, 367] on div at bounding box center [492, 223] width 910 height 364
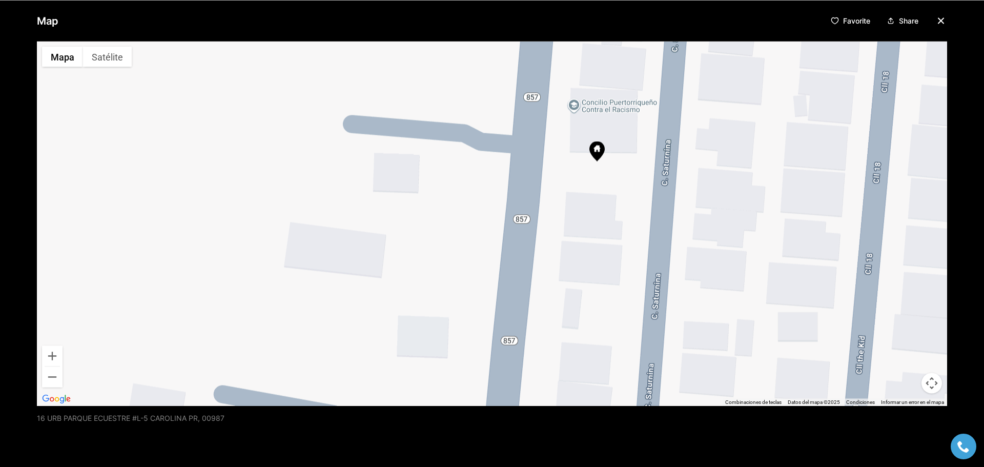
drag, startPoint x: 612, startPoint y: 249, endPoint x: 607, endPoint y: 391, distance: 142.6
click at [608, 398] on div at bounding box center [492, 223] width 910 height 364
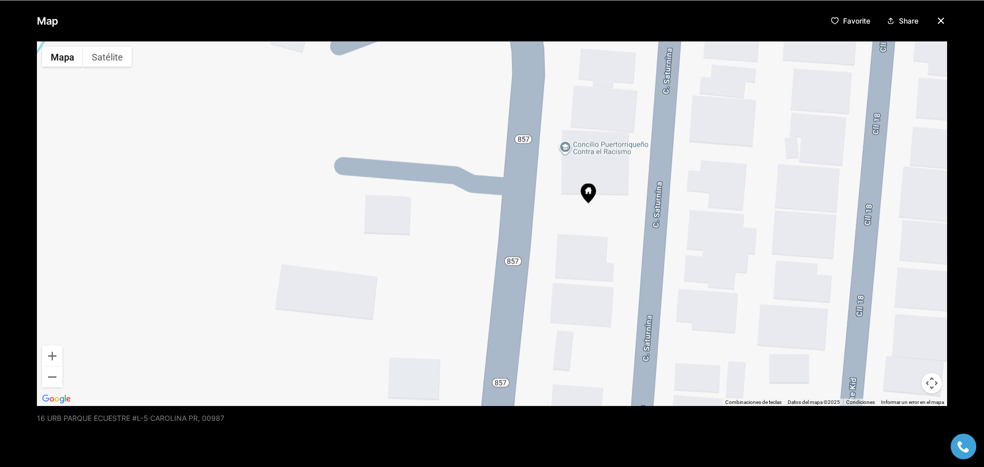
drag, startPoint x: 597, startPoint y: 329, endPoint x: 608, endPoint y: 156, distance: 173.1
click at [607, 158] on div at bounding box center [492, 223] width 910 height 364
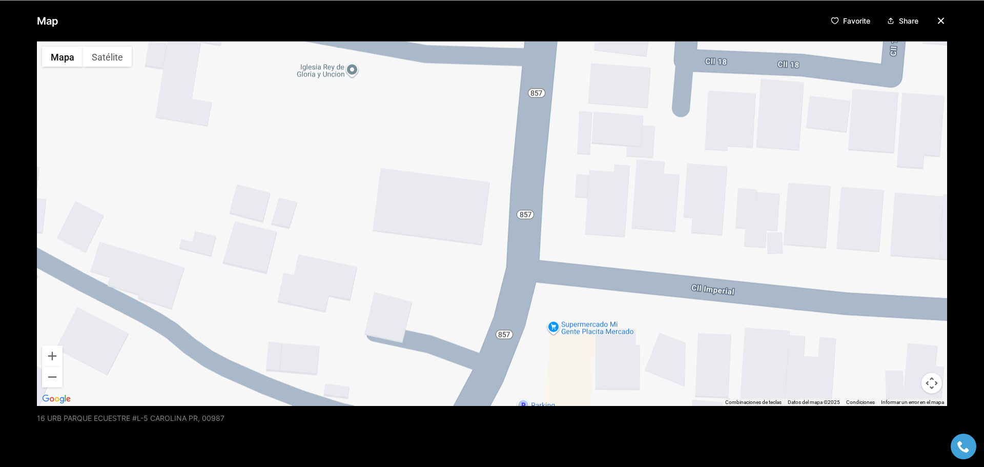
drag, startPoint x: 605, startPoint y: 236, endPoint x: 607, endPoint y: 167, distance: 69.2
click at [606, 171] on div at bounding box center [492, 223] width 910 height 364
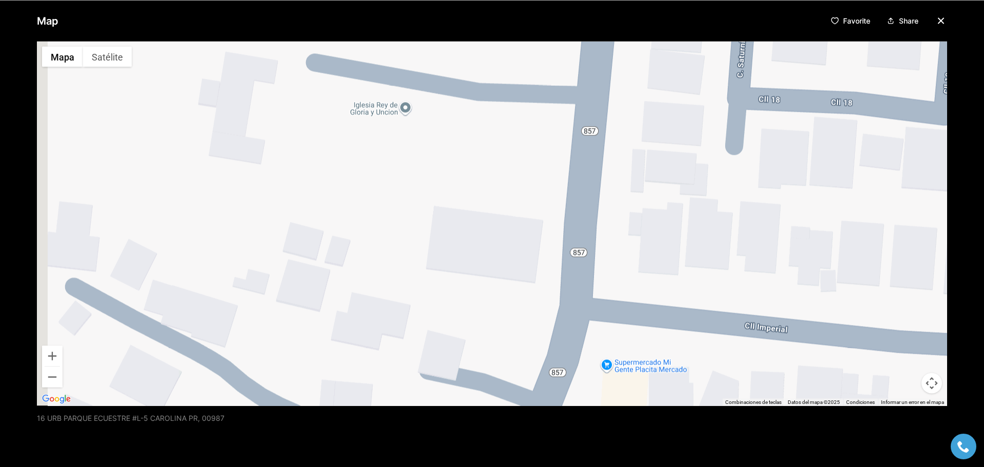
drag, startPoint x: 563, startPoint y: 192, endPoint x: 674, endPoint y: 359, distance: 201.1
click at [649, 321] on div at bounding box center [492, 223] width 910 height 364
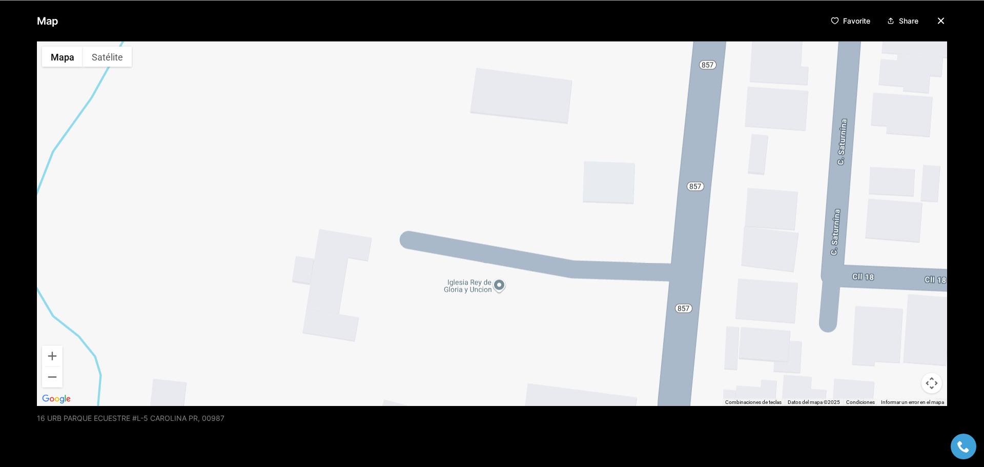
drag, startPoint x: 713, startPoint y: 208, endPoint x: 727, endPoint y: 389, distance: 181.5
click at [726, 383] on div at bounding box center [492, 223] width 910 height 364
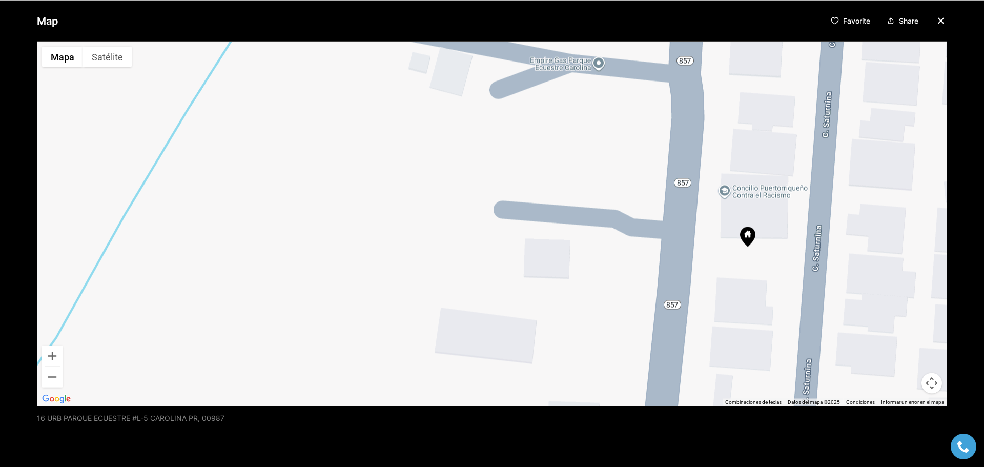
drag, startPoint x: 768, startPoint y: 327, endPoint x: 699, endPoint y: 203, distance: 141.8
click at [697, 221] on div at bounding box center [492, 223] width 910 height 364
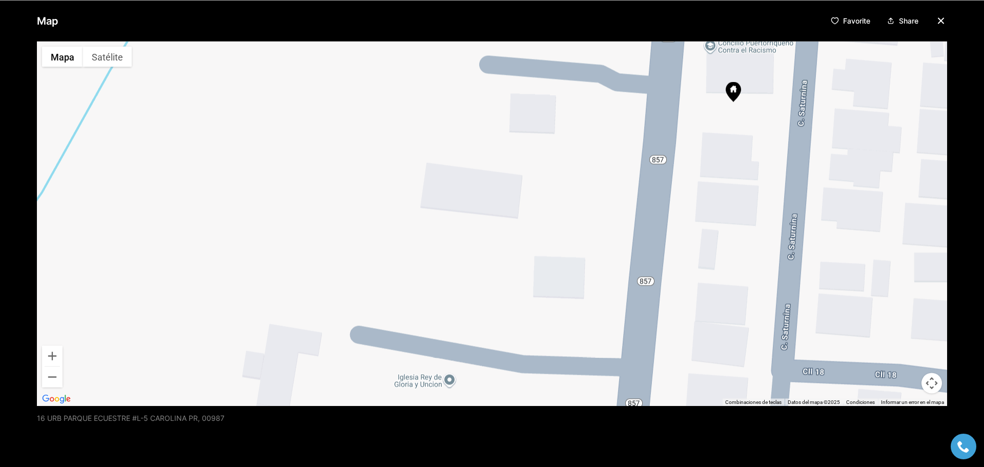
drag, startPoint x: 688, startPoint y: 296, endPoint x: 694, endPoint y: 221, distance: 74.6
click at [690, 233] on div at bounding box center [492, 223] width 910 height 364
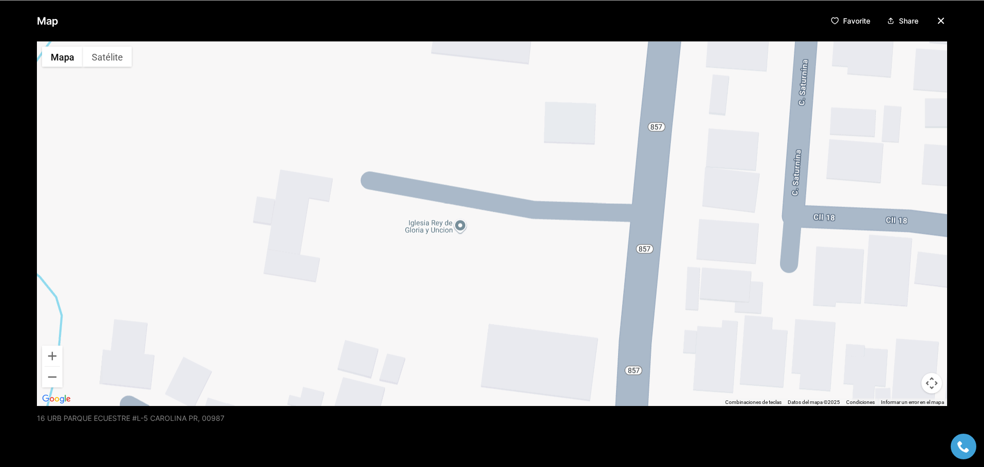
drag, startPoint x: 668, startPoint y: 276, endPoint x: 671, endPoint y: 203, distance: 72.9
click at [665, 236] on div at bounding box center [492, 223] width 910 height 364
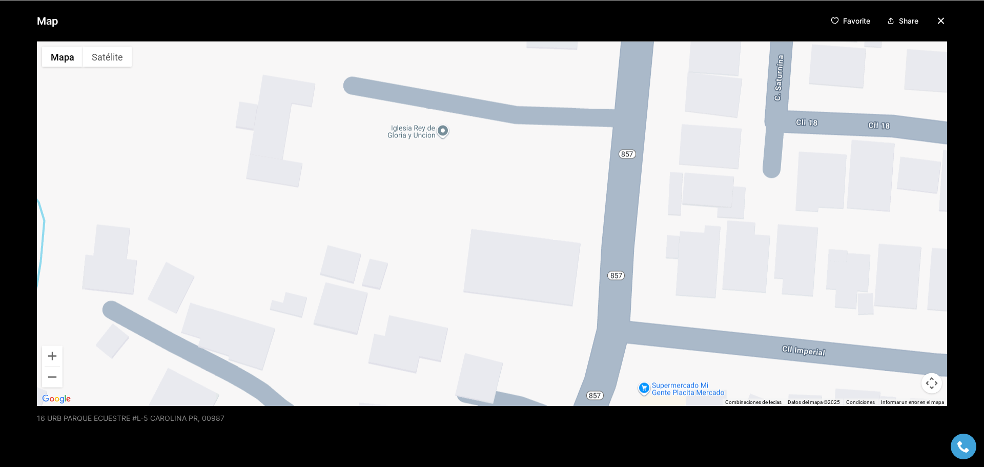
drag, startPoint x: 728, startPoint y: 108, endPoint x: 703, endPoint y: 265, distance: 159.3
click at [710, 239] on div at bounding box center [492, 223] width 910 height 364
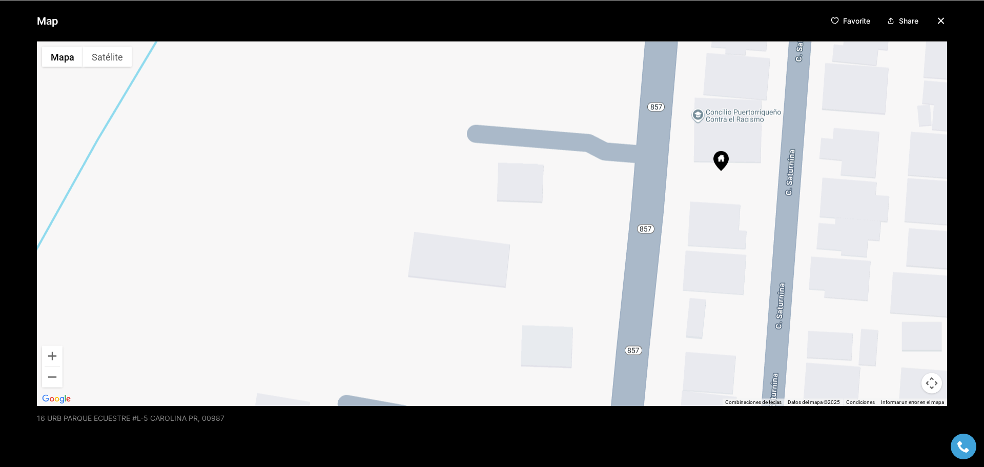
drag, startPoint x: 662, startPoint y: 143, endPoint x: 690, endPoint y: 308, distance: 167.0
click at [690, 306] on div at bounding box center [492, 223] width 910 height 364
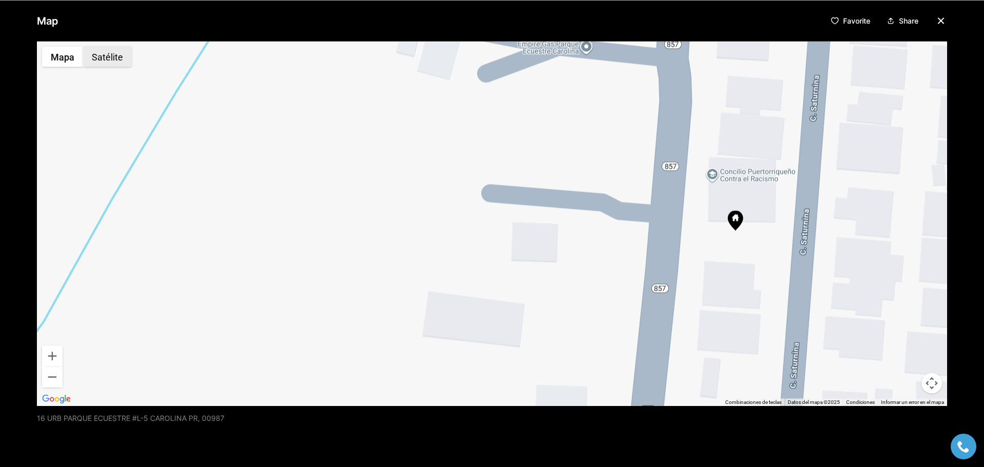
click at [114, 61] on button "Satélite" at bounding box center [107, 56] width 49 height 21
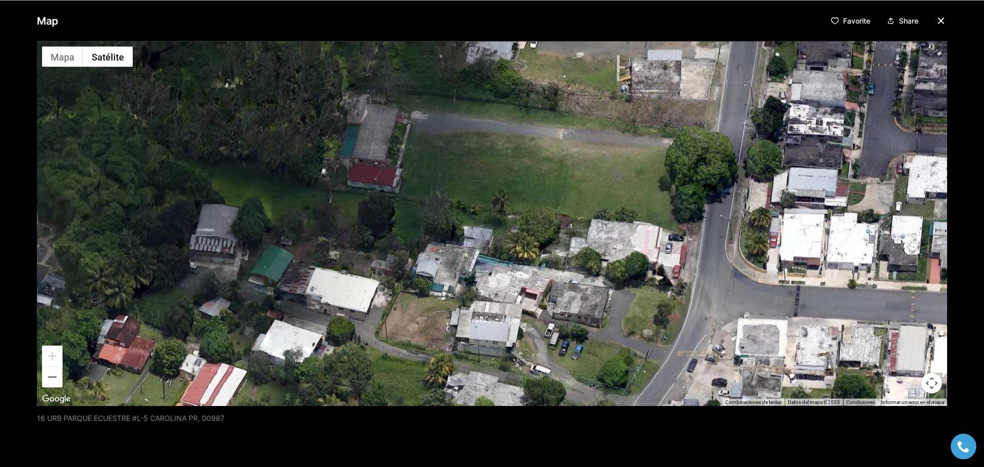
drag, startPoint x: 707, startPoint y: 290, endPoint x: 805, endPoint y: 16, distance: 290.7
click at [805, 16] on div "Map Favorite Share ← Mover a la izquierda → Mover a la derecha ↑ Mover hacia ar…" at bounding box center [492, 233] width 984 height 467
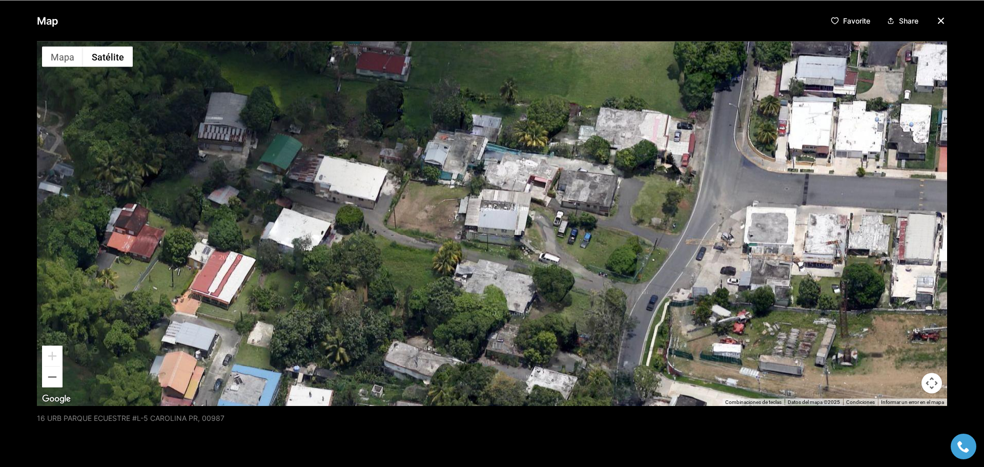
drag, startPoint x: 804, startPoint y: 169, endPoint x: 815, endPoint y: 88, distance: 81.7
click at [815, 88] on div at bounding box center [492, 223] width 910 height 364
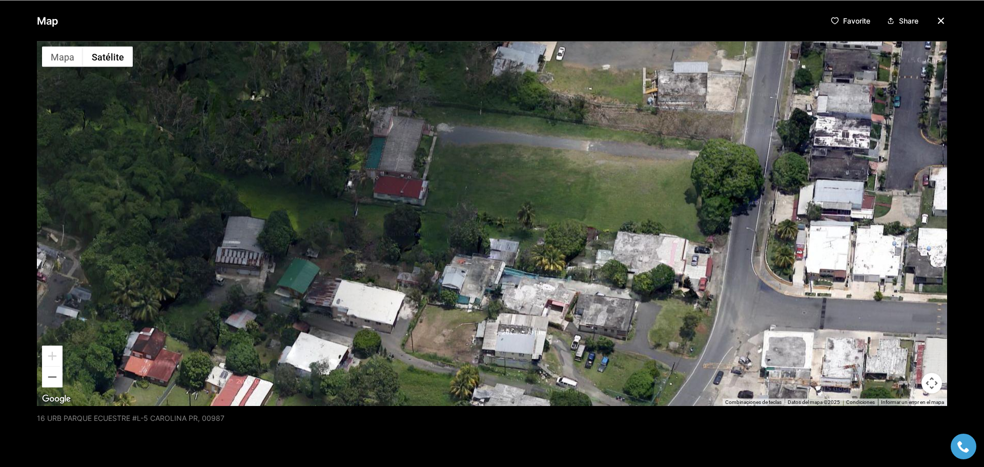
drag, startPoint x: 791, startPoint y: 129, endPoint x: 812, endPoint y: 261, distance: 134.4
click at [809, 255] on div at bounding box center [492, 223] width 910 height 364
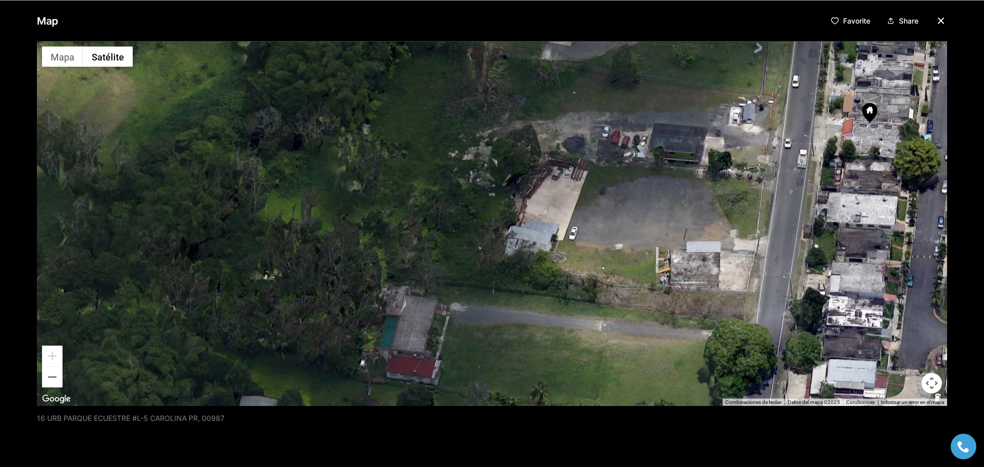
drag, startPoint x: 835, startPoint y: 94, endPoint x: 845, endPoint y: 255, distance: 161.3
click at [845, 255] on div at bounding box center [492, 223] width 910 height 364
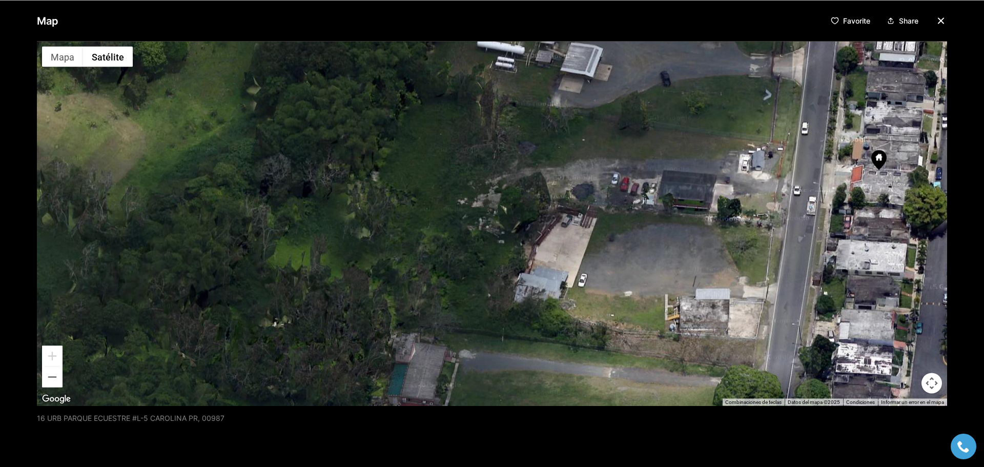
click at [808, 186] on div at bounding box center [492, 223] width 910 height 364
click at [810, 183] on div at bounding box center [492, 223] width 910 height 364
click at [809, 183] on div at bounding box center [492, 223] width 910 height 364
click at [809, 182] on div at bounding box center [492, 223] width 910 height 364
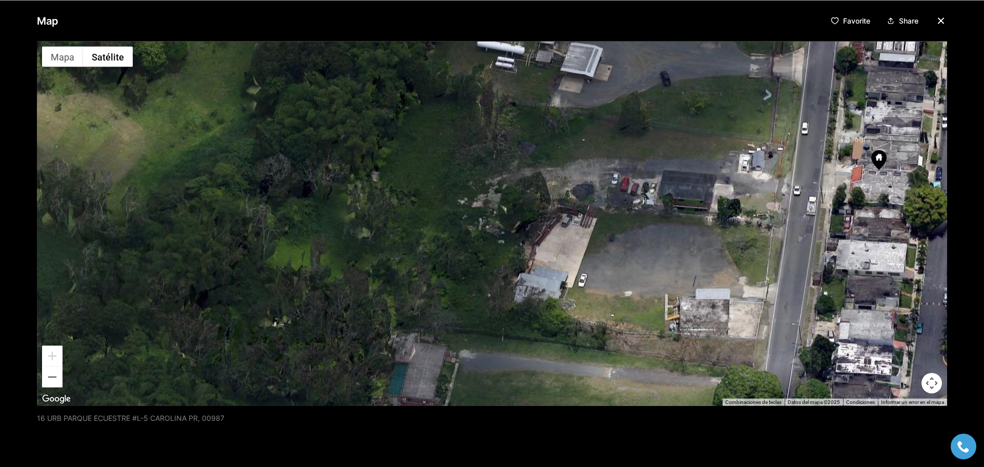
click at [809, 182] on div at bounding box center [492, 223] width 910 height 364
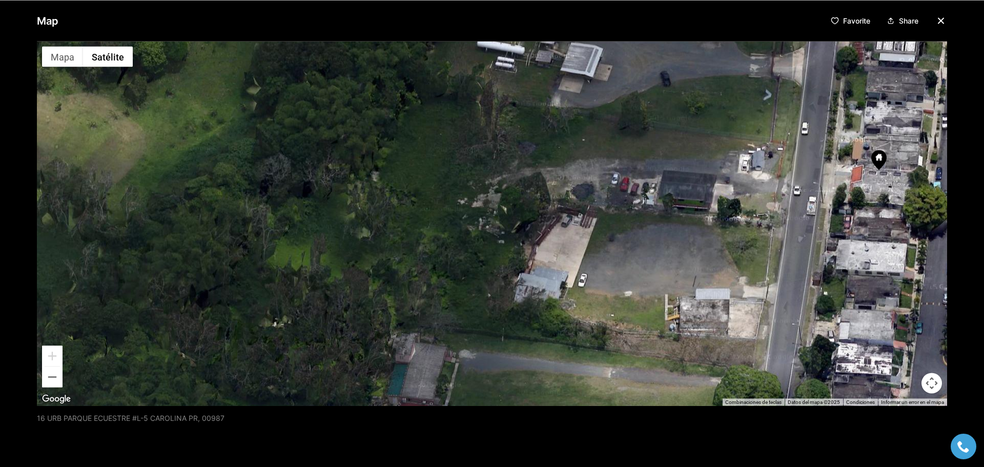
click at [809, 182] on div at bounding box center [492, 223] width 910 height 364
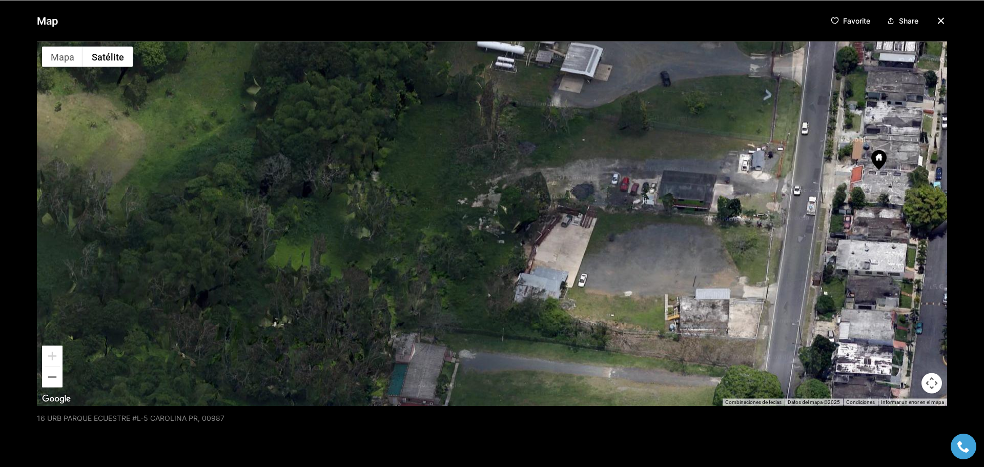
click at [807, 187] on div at bounding box center [492, 223] width 910 height 364
click at [804, 183] on div at bounding box center [492, 223] width 910 height 364
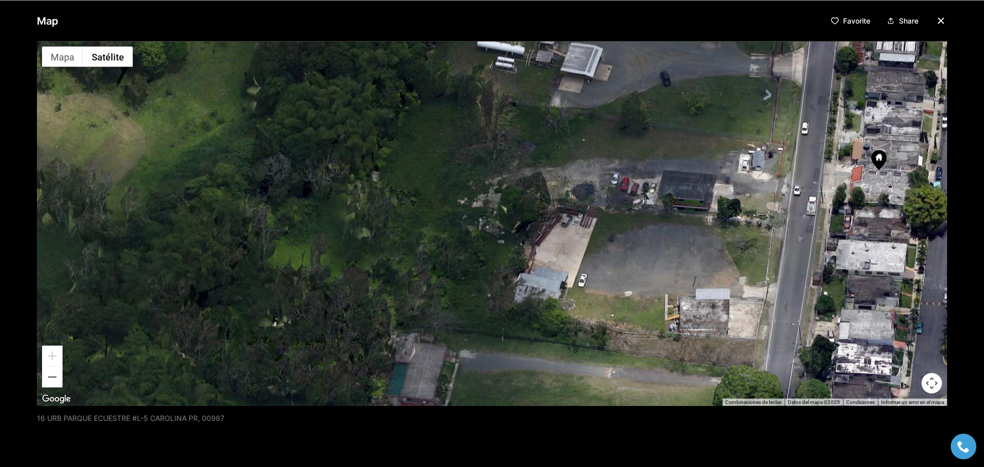
click at [804, 182] on div at bounding box center [492, 223] width 910 height 364
click at [62, 396] on img "Abrir esta área en Google Maps (se abre en una ventana nueva)" at bounding box center [56, 398] width 34 height 13
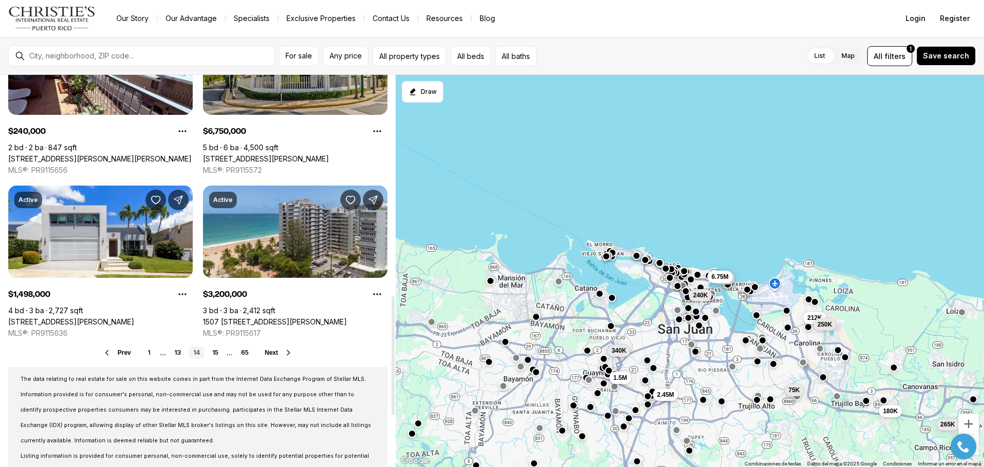
scroll to position [769, 0]
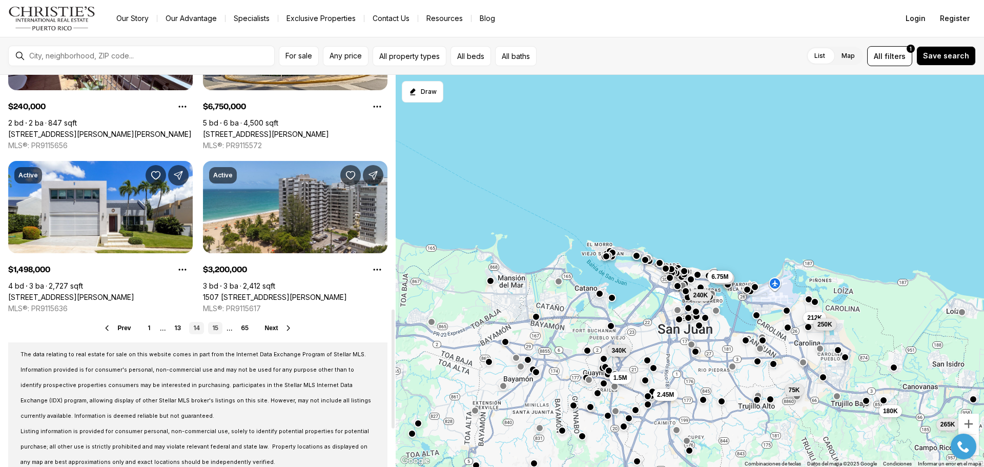
click at [214, 330] on link "15" at bounding box center [215, 328] width 14 height 12
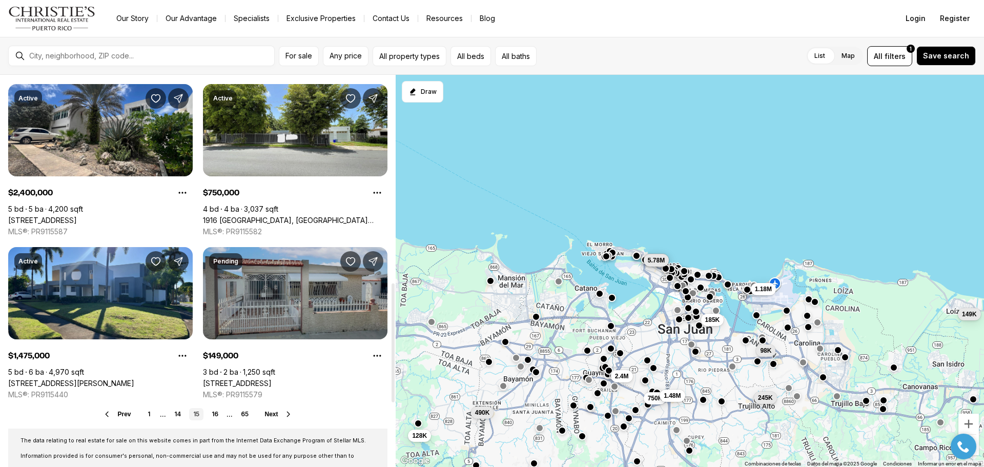
scroll to position [718, 0]
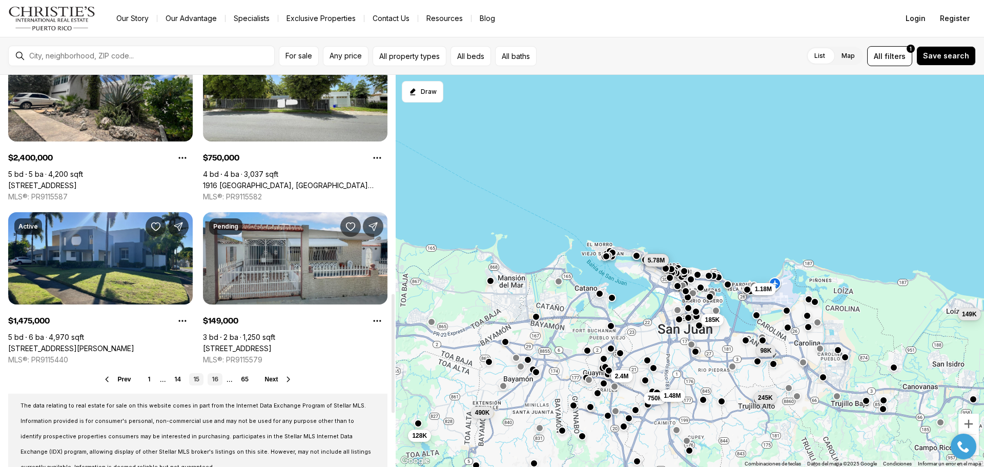
click at [214, 378] on link "16" at bounding box center [215, 379] width 15 height 12
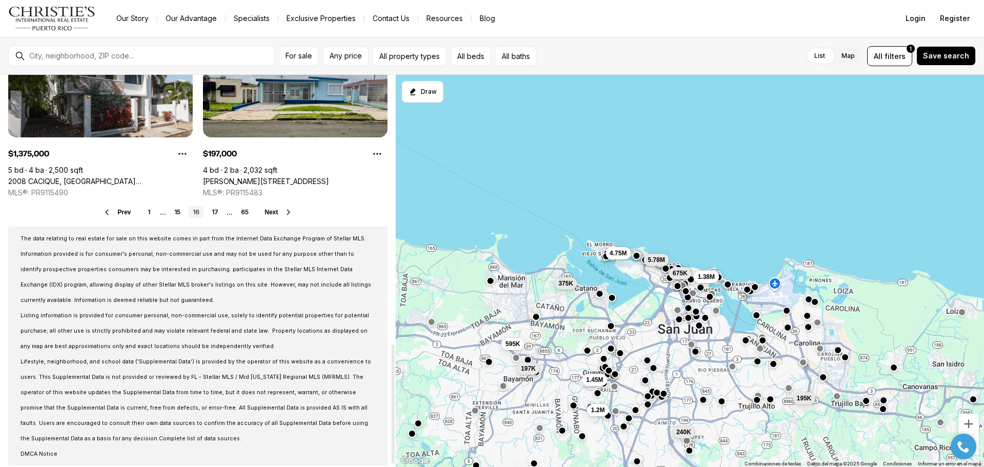
scroll to position [891, 0]
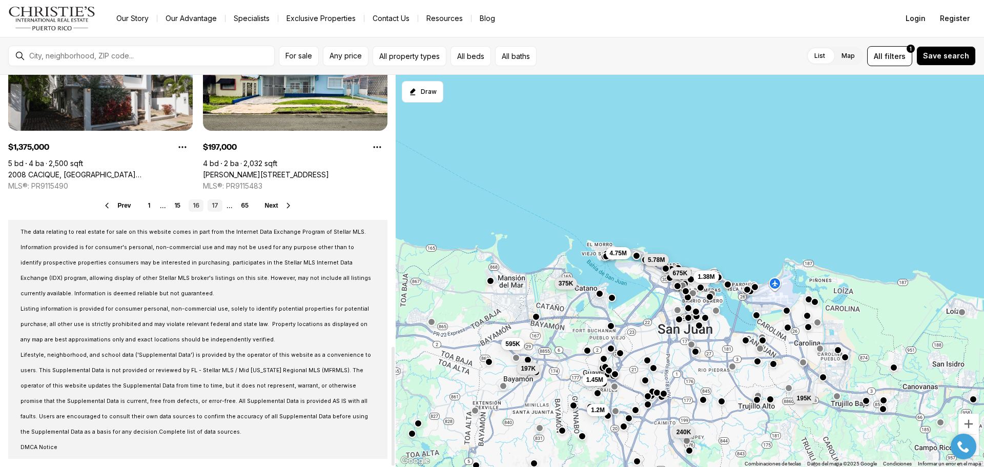
click at [212, 208] on link "17" at bounding box center [215, 205] width 15 height 12
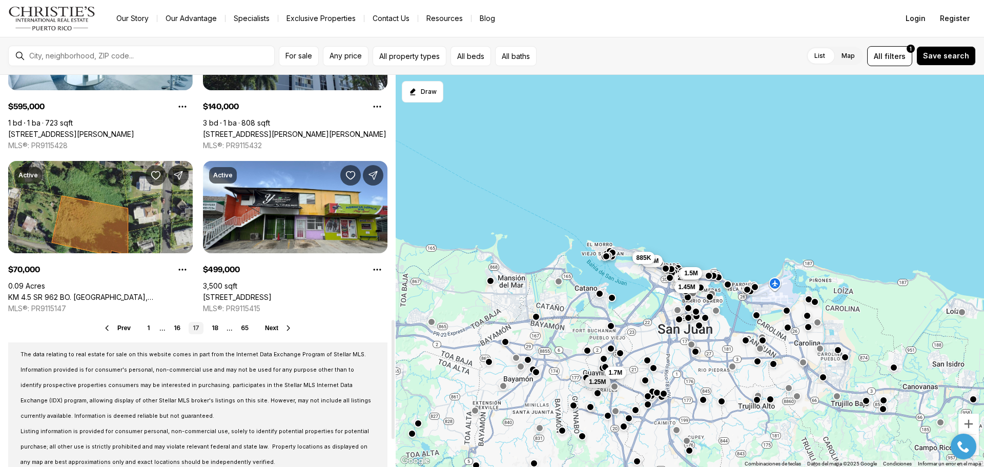
scroll to position [820, 0]
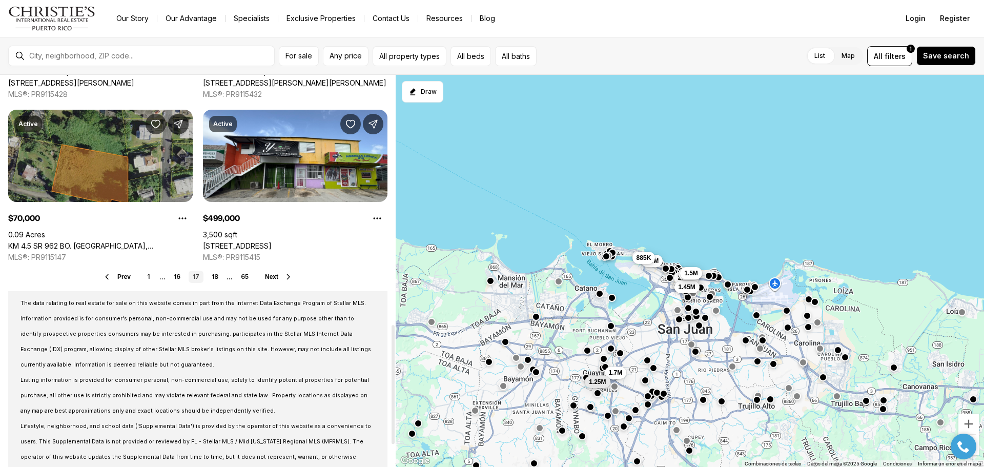
click at [125, 241] on link "KM 4.5 SR 962 BO. [GEOGRAPHIC_DATA], CANOVANAS PR, 00729" at bounding box center [100, 245] width 185 height 9
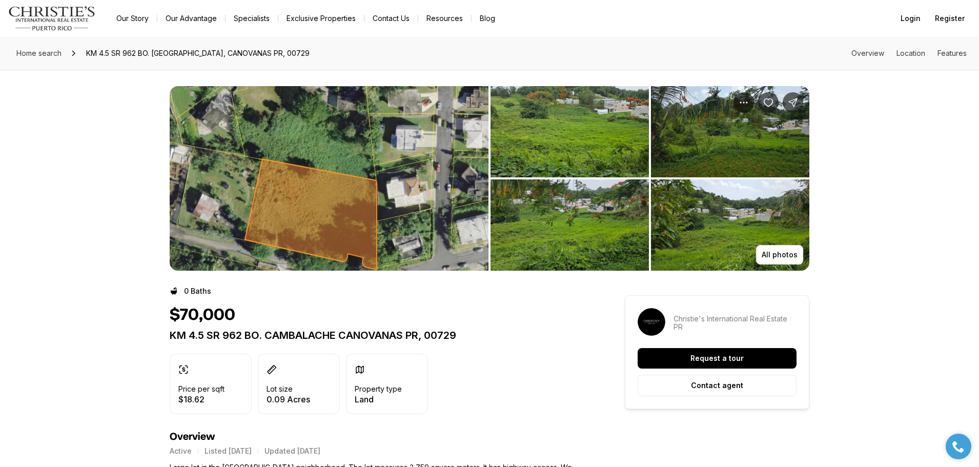
click at [321, 202] on img "View image gallery" at bounding box center [329, 178] width 319 height 185
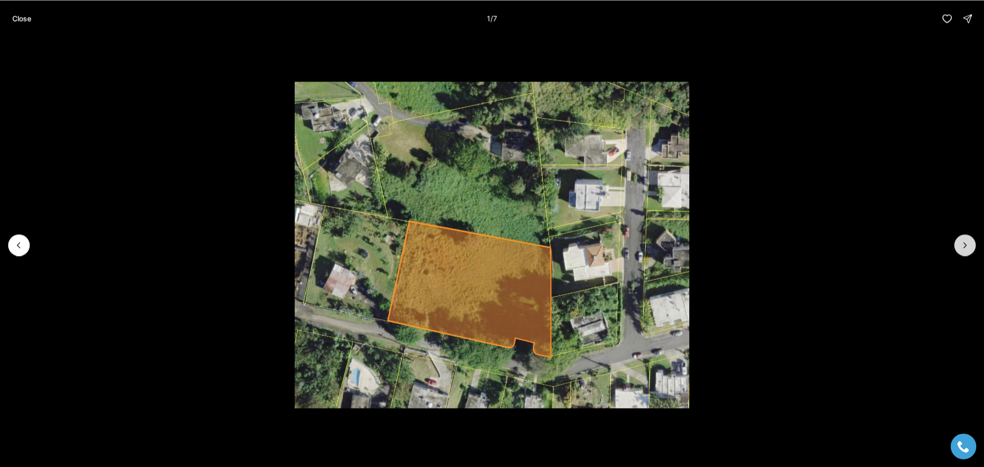
click at [962, 241] on icon "Next slide" at bounding box center [965, 245] width 10 height 10
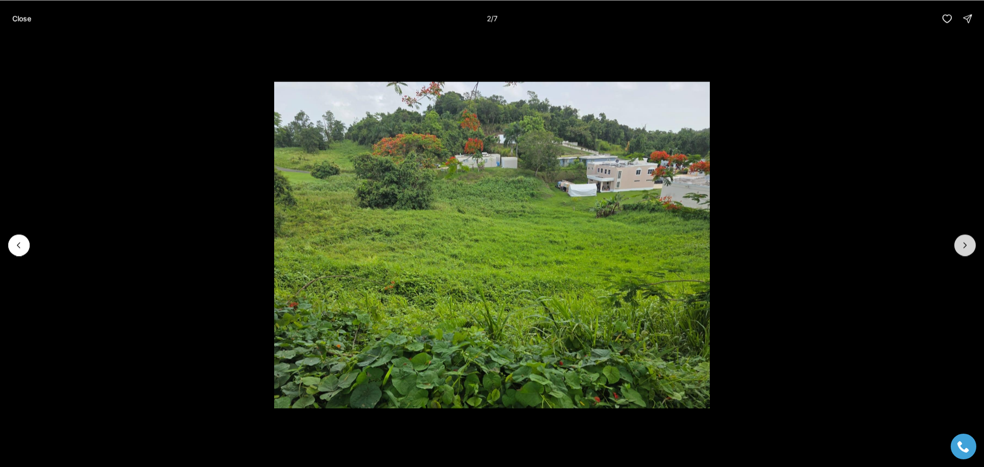
click at [960, 241] on icon "Next slide" at bounding box center [965, 245] width 10 height 10
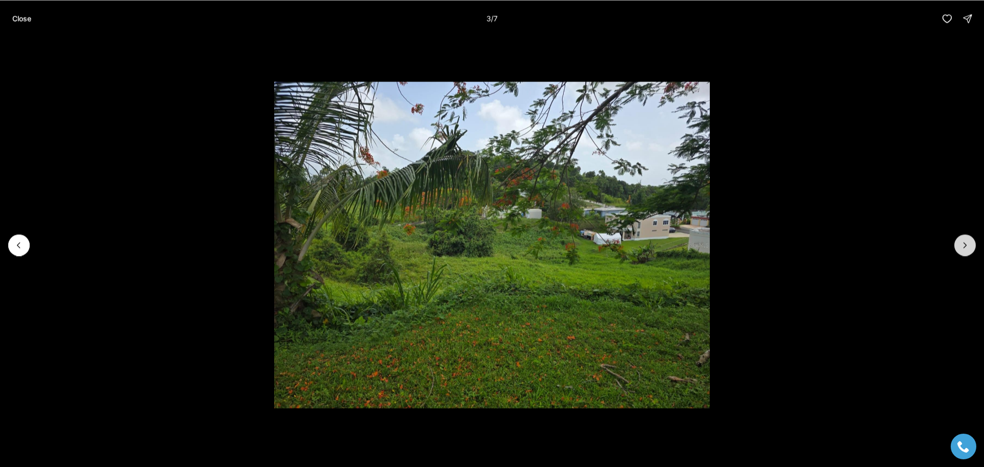
click at [960, 241] on icon "Next slide" at bounding box center [965, 245] width 10 height 10
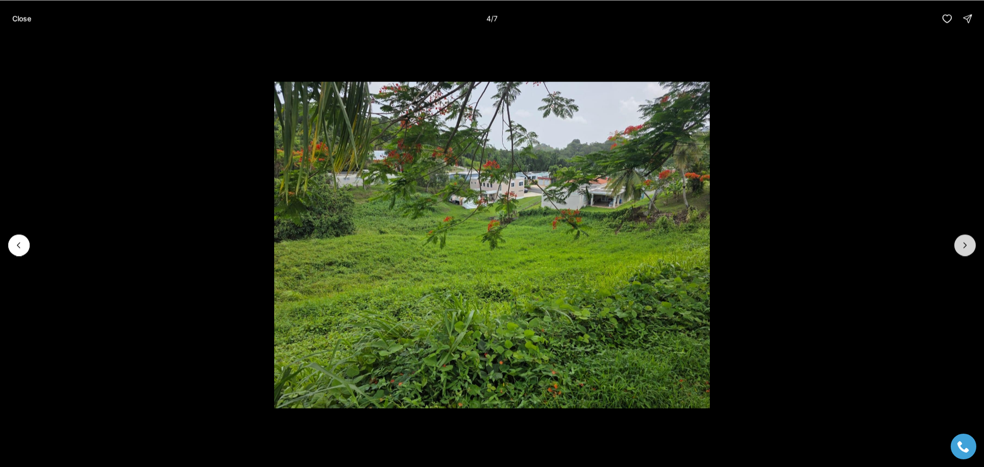
click at [960, 237] on button "Next slide" at bounding box center [965, 245] width 22 height 22
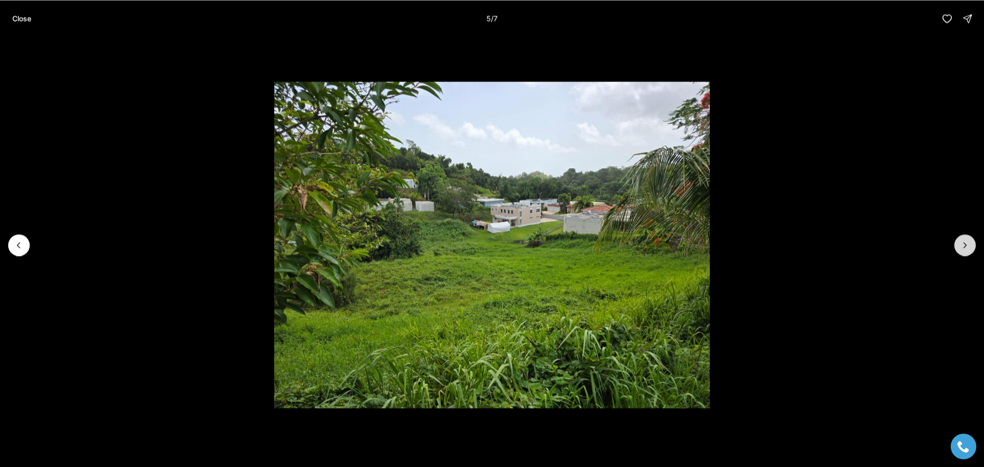
click at [960, 237] on button "Next slide" at bounding box center [965, 245] width 22 height 22
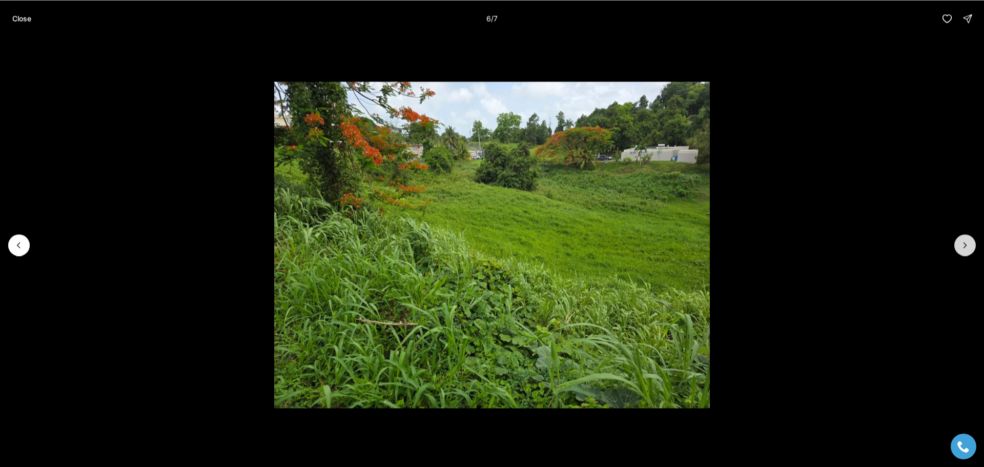
click at [960, 237] on button "Next slide" at bounding box center [965, 245] width 22 height 22
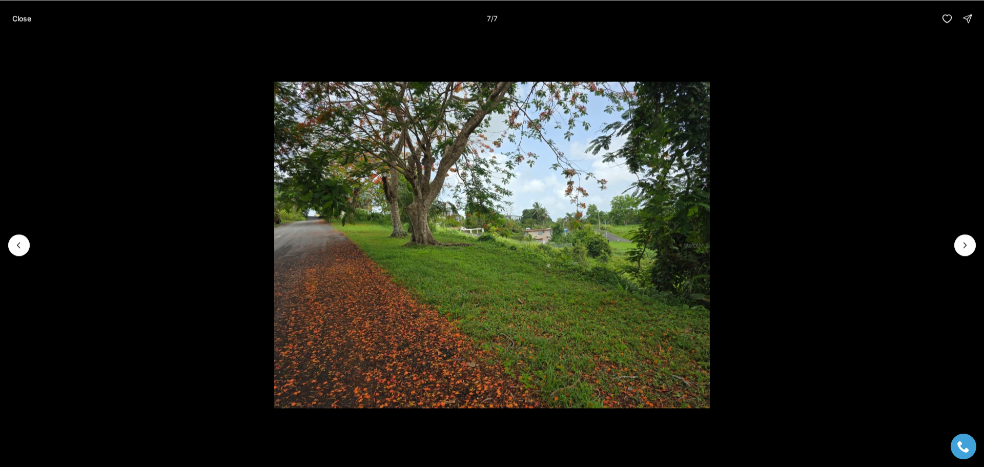
click at [963, 252] on div at bounding box center [965, 245] width 22 height 22
click at [958, 243] on div at bounding box center [965, 245] width 22 height 22
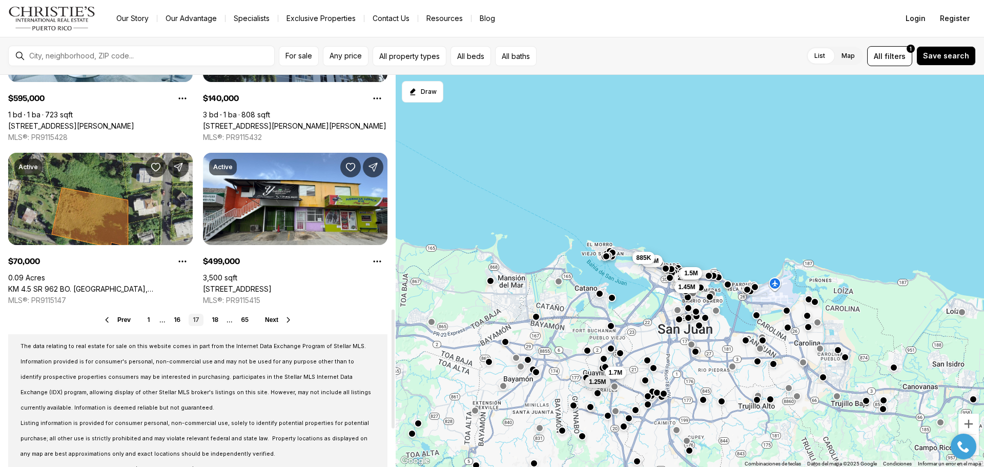
scroll to position [769, 0]
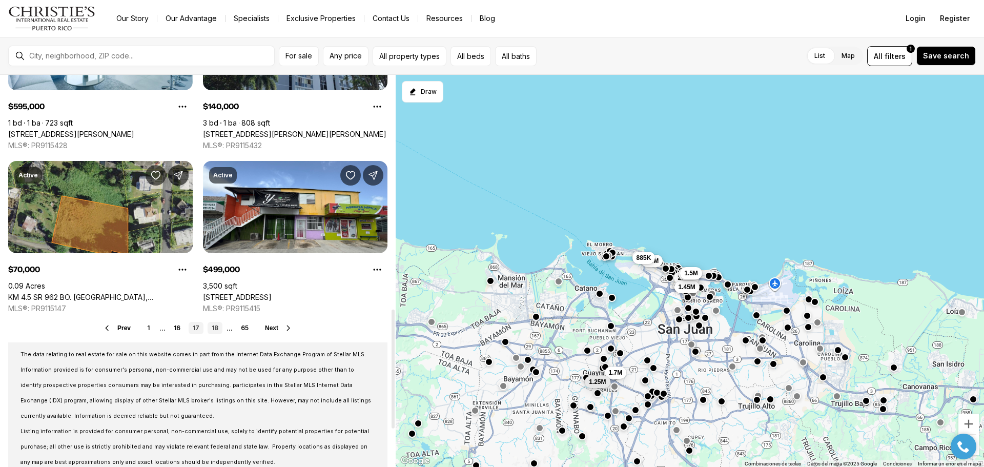
click at [216, 326] on link "18" at bounding box center [215, 328] width 15 height 12
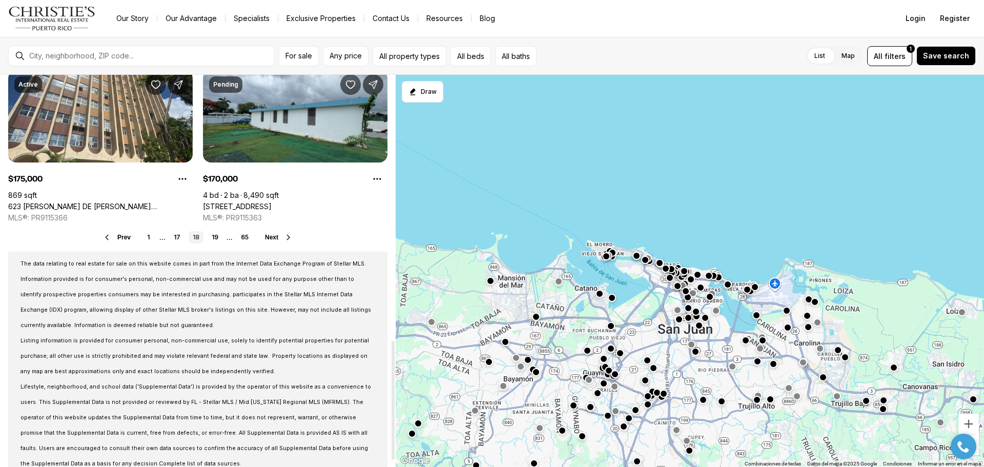
scroll to position [871, 0]
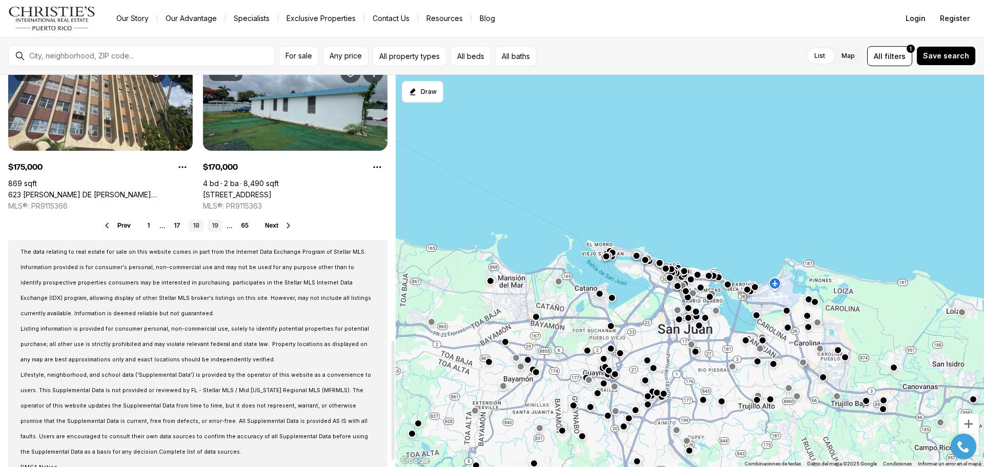
click at [213, 224] on link "19" at bounding box center [215, 225] width 15 height 12
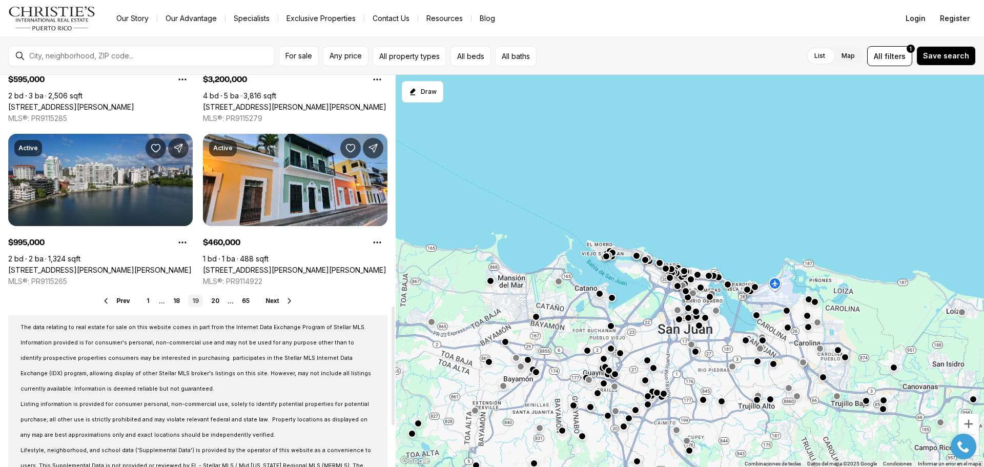
scroll to position [820, 0]
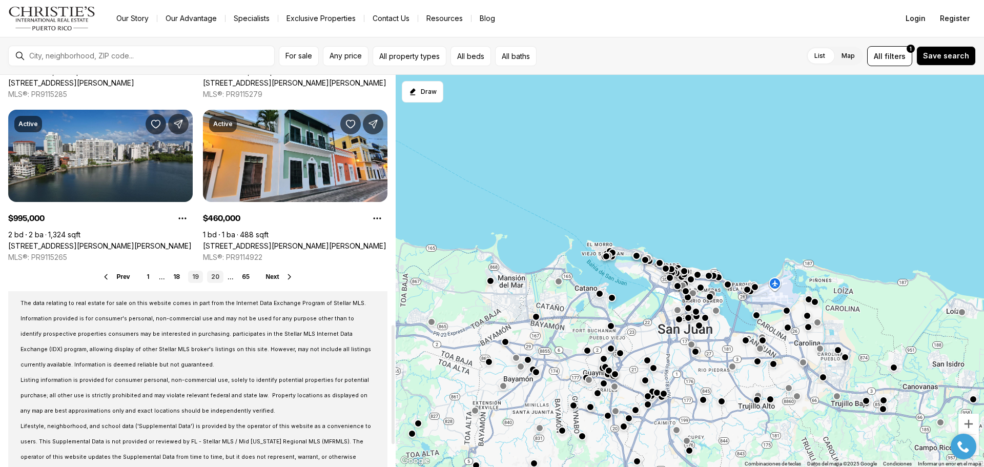
click at [212, 276] on link "20" at bounding box center [215, 277] width 16 height 12
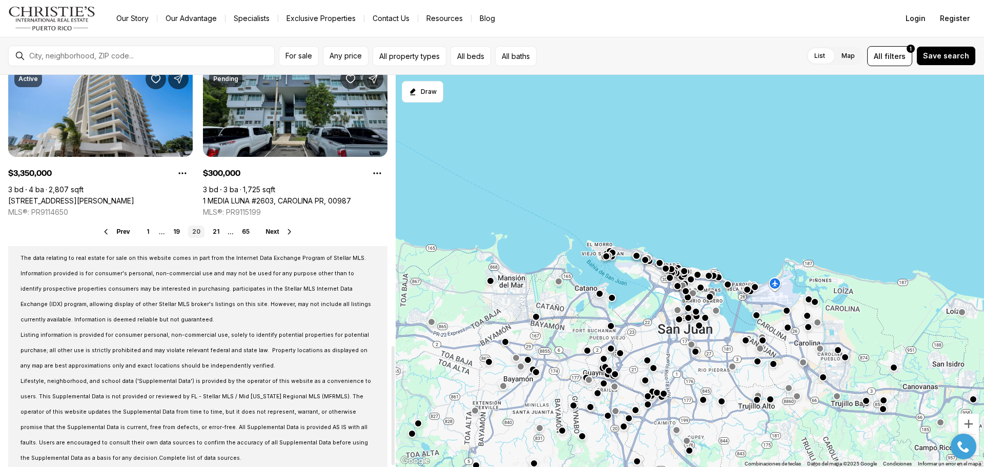
scroll to position [891, 0]
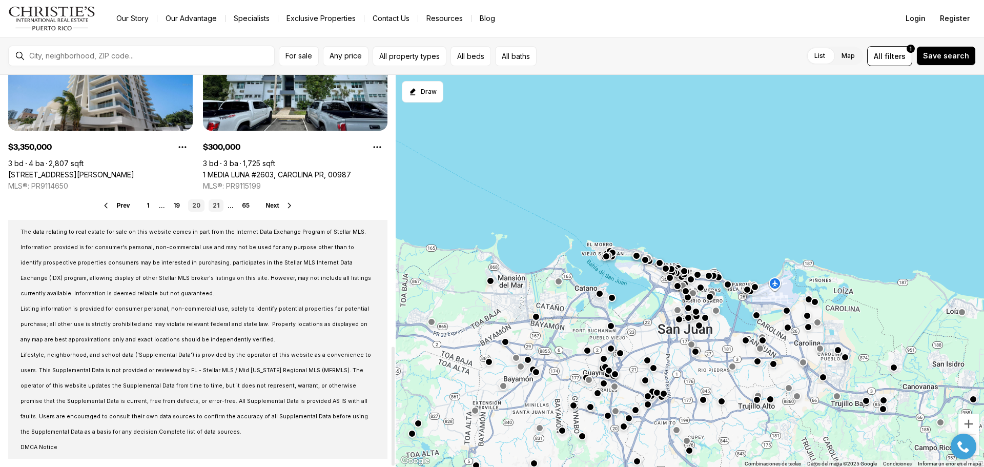
click at [216, 207] on link "21" at bounding box center [216, 205] width 15 height 12
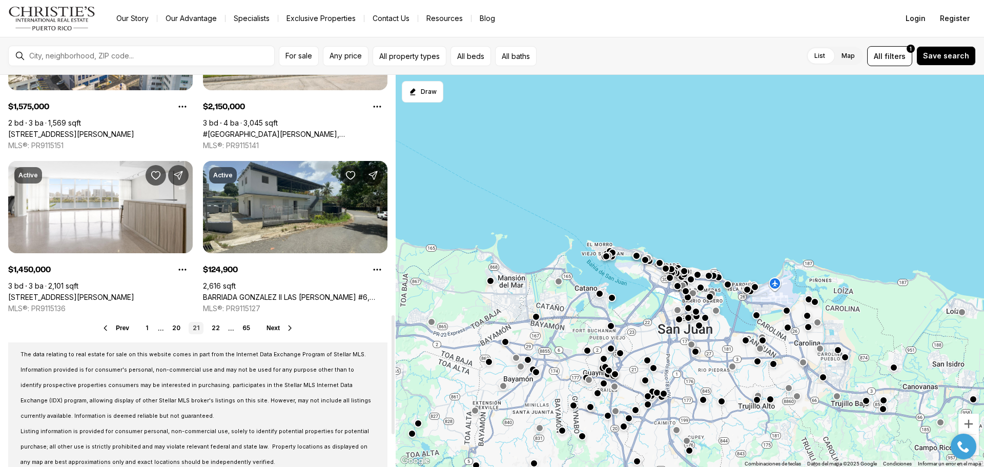
scroll to position [820, 0]
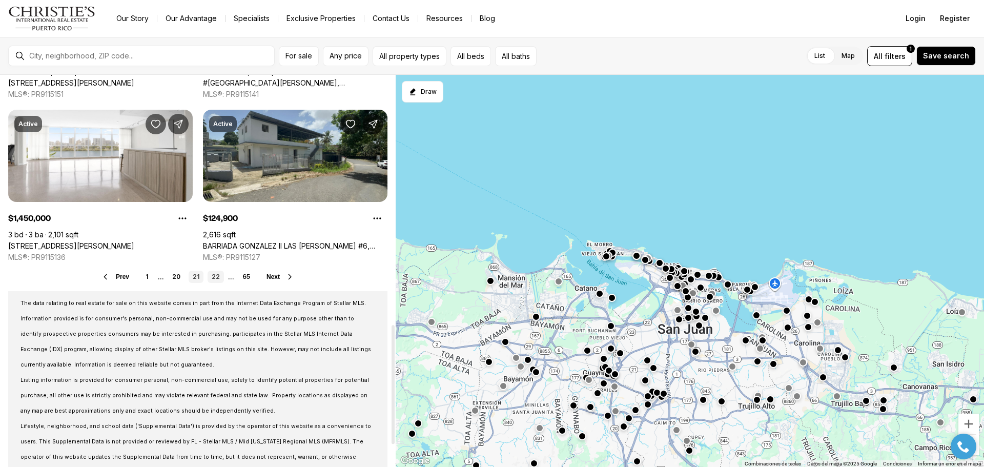
click at [216, 279] on link "22" at bounding box center [216, 277] width 16 height 12
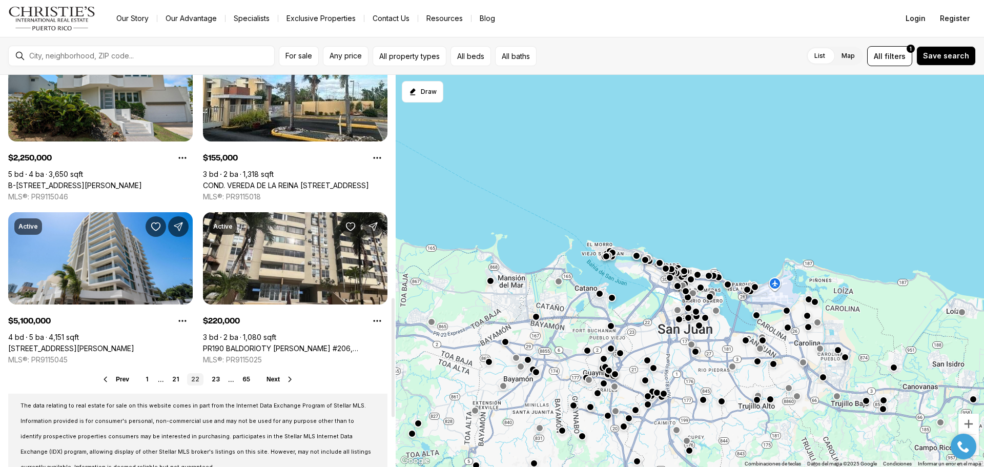
scroll to position [769, 0]
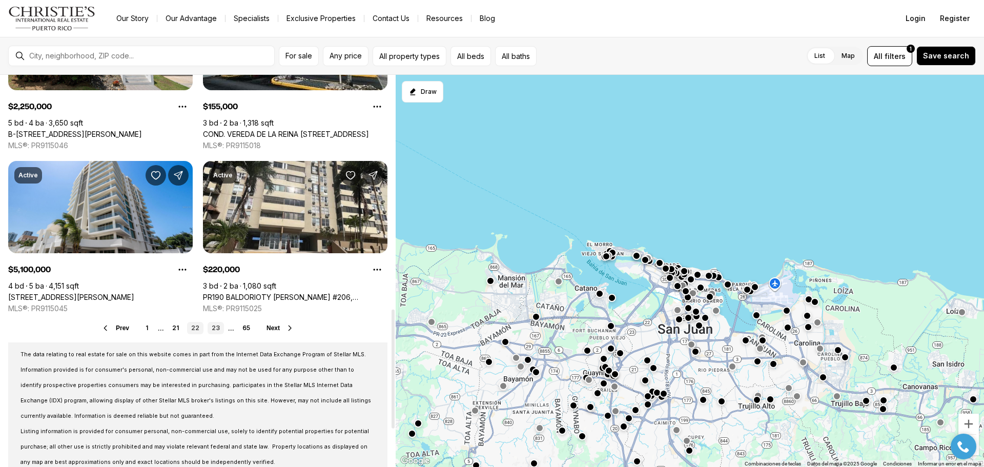
click at [217, 329] on link "23" at bounding box center [216, 328] width 16 height 12
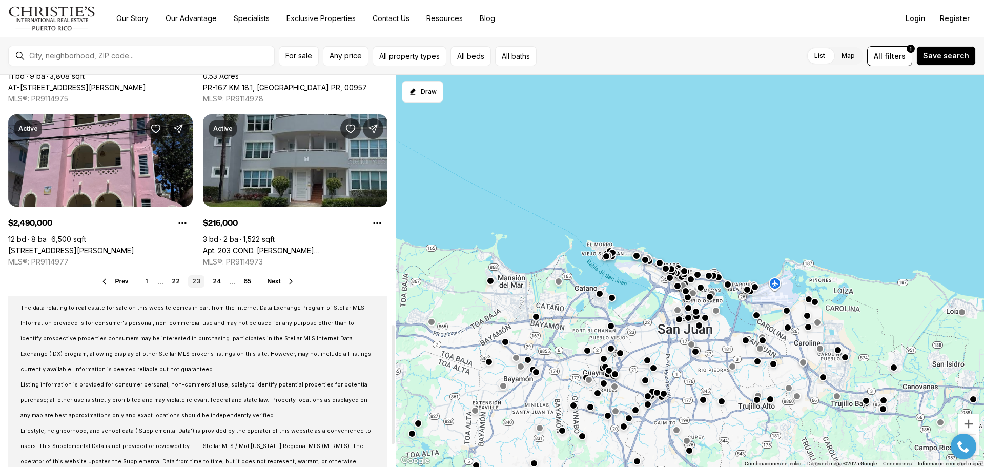
scroll to position [820, 0]
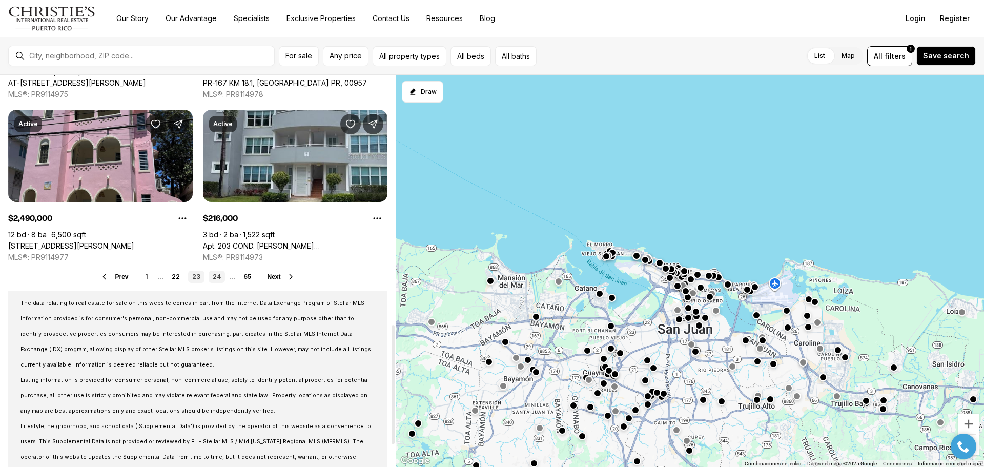
click at [214, 277] on link "24" at bounding box center [217, 277] width 16 height 12
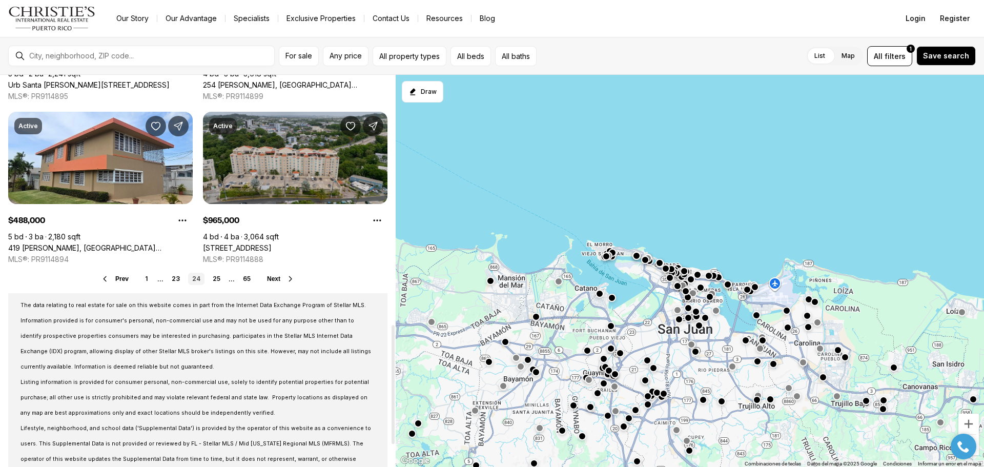
scroll to position [820, 0]
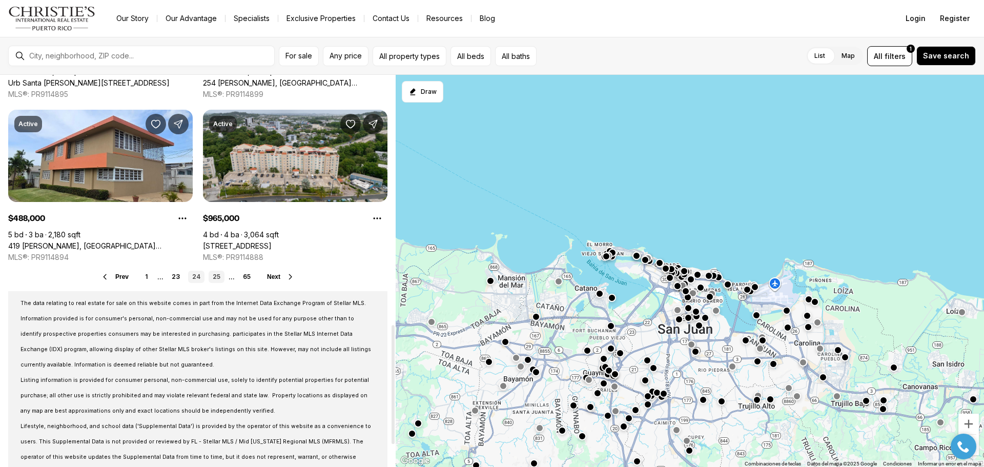
click at [216, 277] on link "25" at bounding box center [217, 277] width 16 height 12
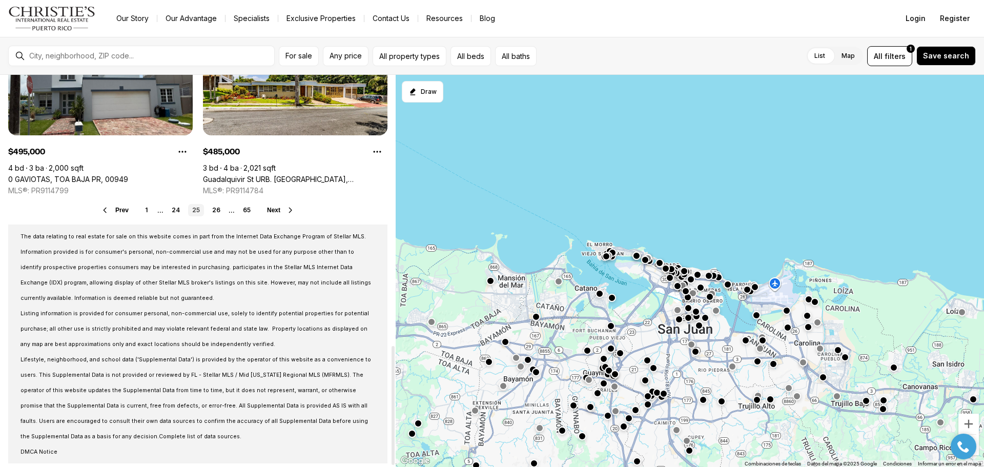
scroll to position [891, 0]
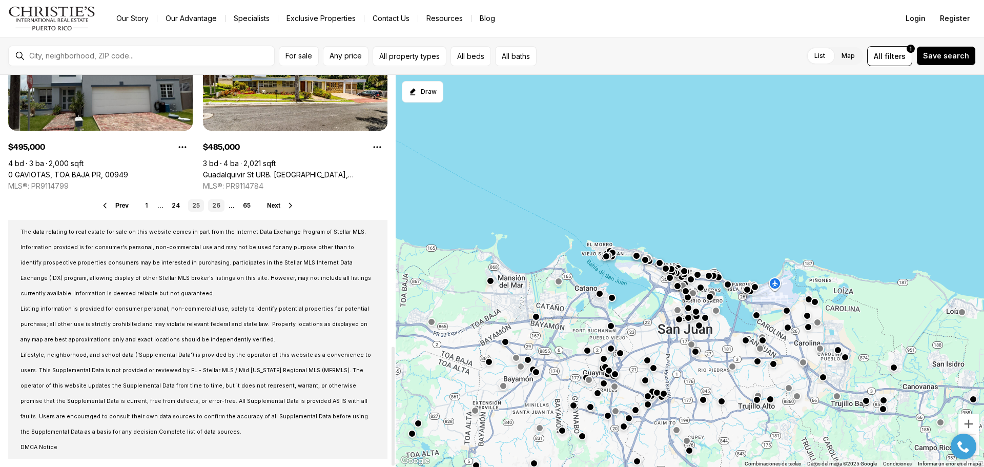
click at [215, 204] on link "26" at bounding box center [216, 205] width 16 height 12
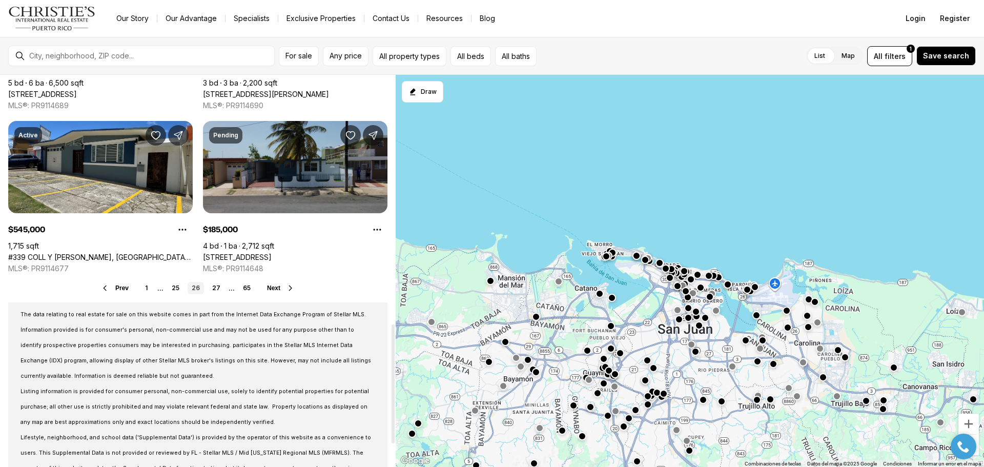
scroll to position [820, 0]
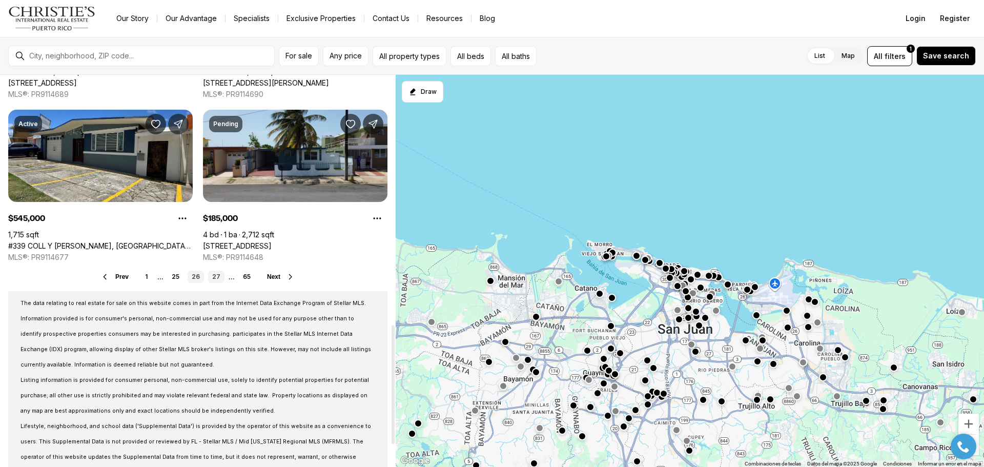
click at [215, 278] on link "27" at bounding box center [216, 277] width 16 height 12
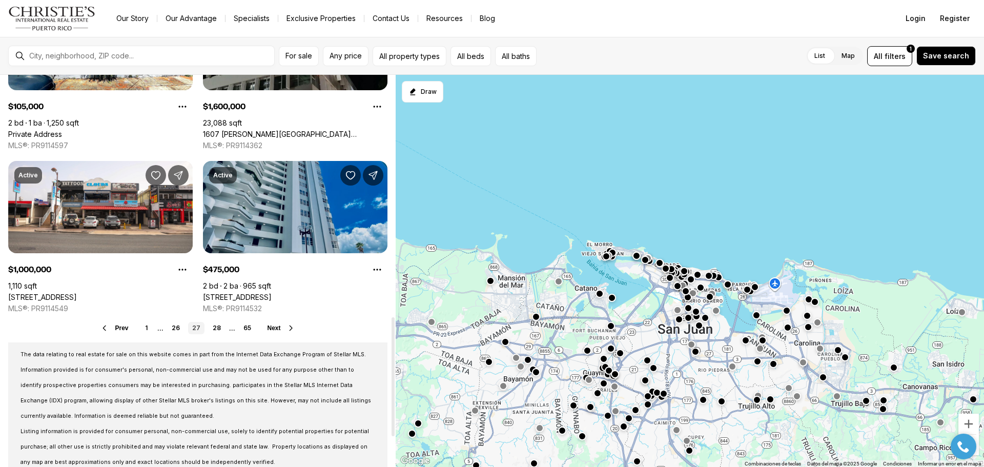
scroll to position [820, 0]
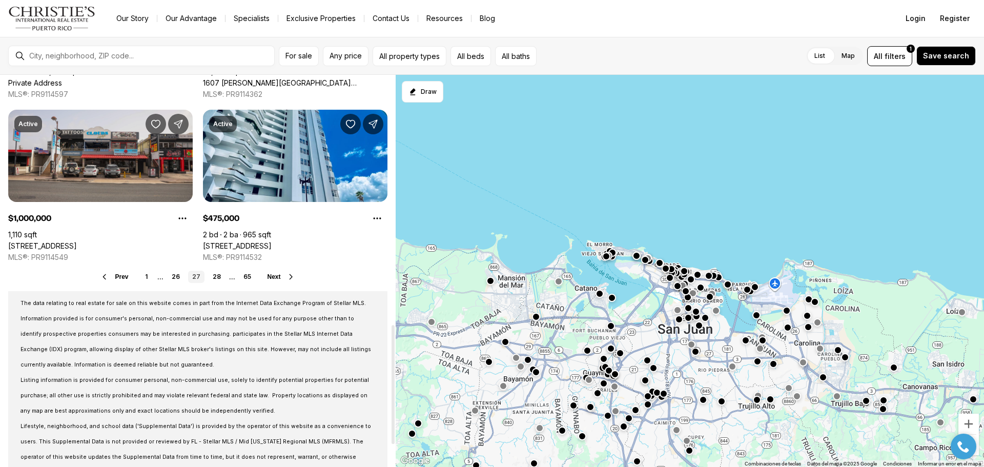
click at [75, 241] on link "5900 AVENIDA ISLA VERDE #5, PR, 00917" at bounding box center [42, 245] width 69 height 9
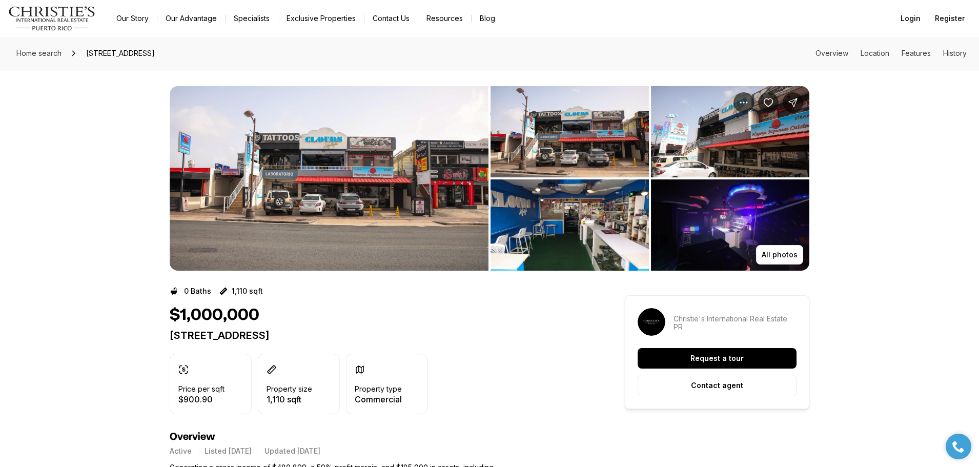
click at [367, 205] on img "View image gallery" at bounding box center [329, 178] width 319 height 185
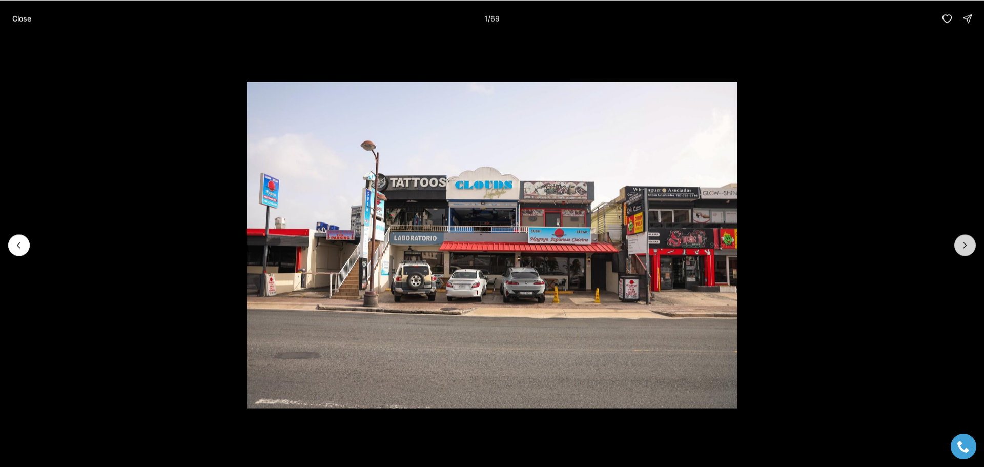
click at [967, 244] on icon "Next slide" at bounding box center [965, 245] width 10 height 10
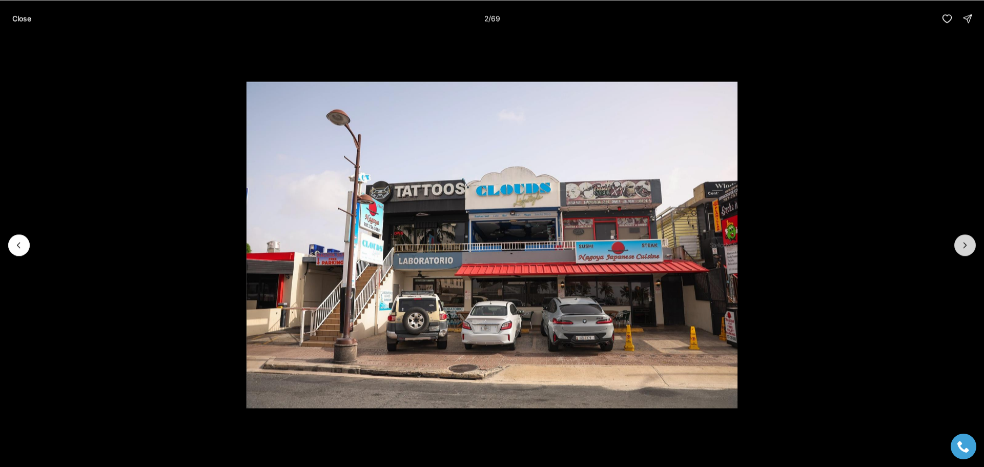
click at [966, 247] on icon "Next slide" at bounding box center [965, 245] width 10 height 10
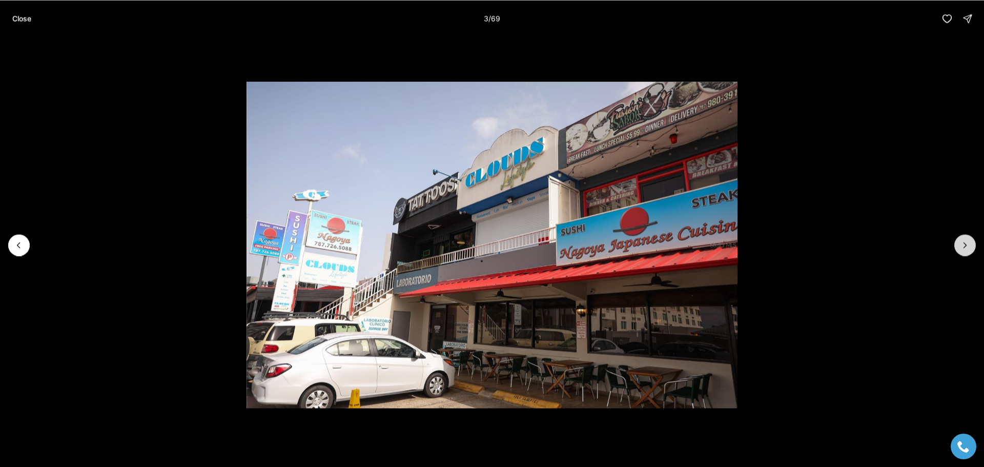
click at [962, 244] on icon "Next slide" at bounding box center [965, 245] width 10 height 10
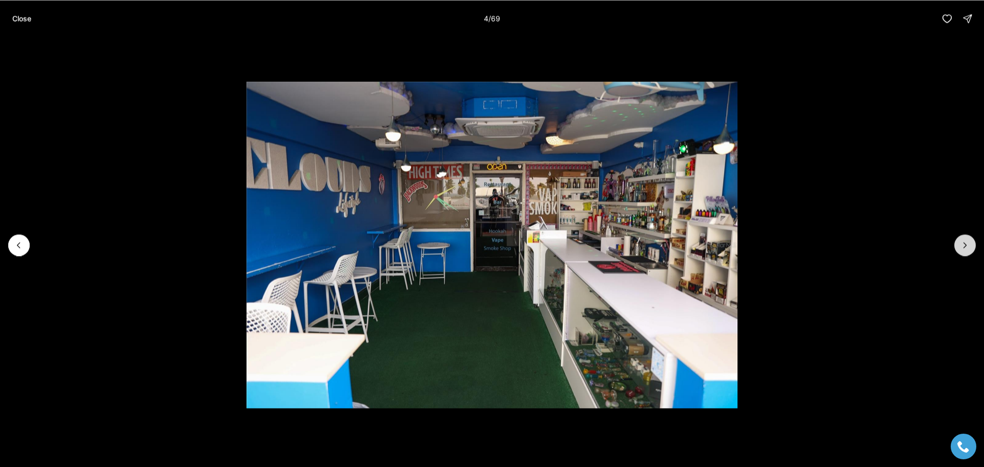
click at [962, 244] on icon "Next slide" at bounding box center [965, 245] width 10 height 10
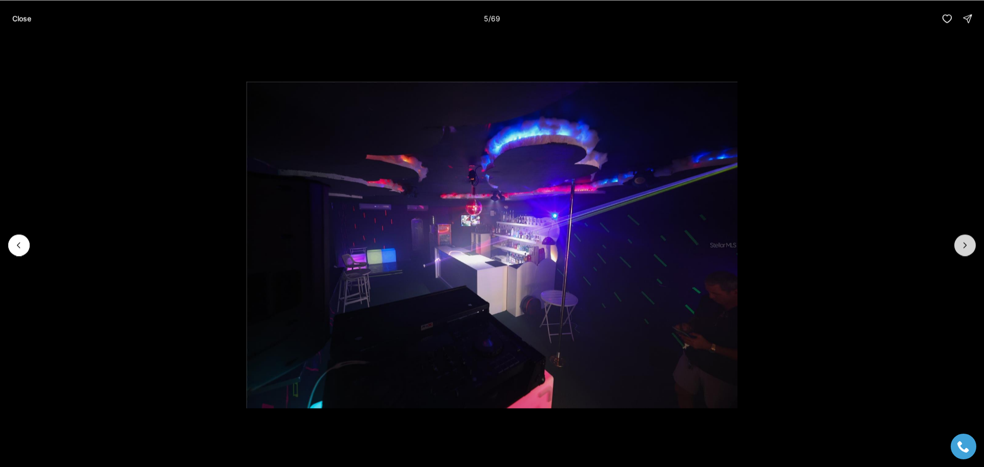
click at [962, 244] on icon "Next slide" at bounding box center [965, 245] width 10 height 10
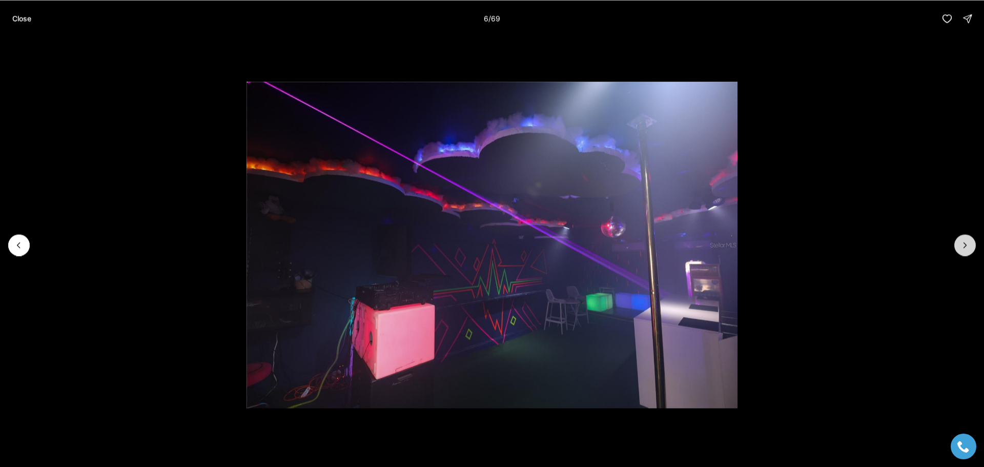
click at [962, 244] on icon "Next slide" at bounding box center [965, 245] width 10 height 10
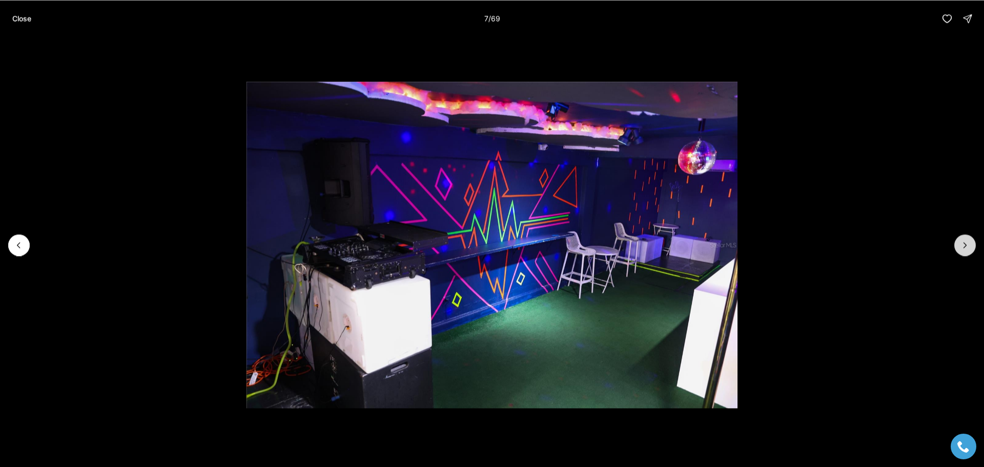
click at [962, 244] on icon "Next slide" at bounding box center [965, 245] width 10 height 10
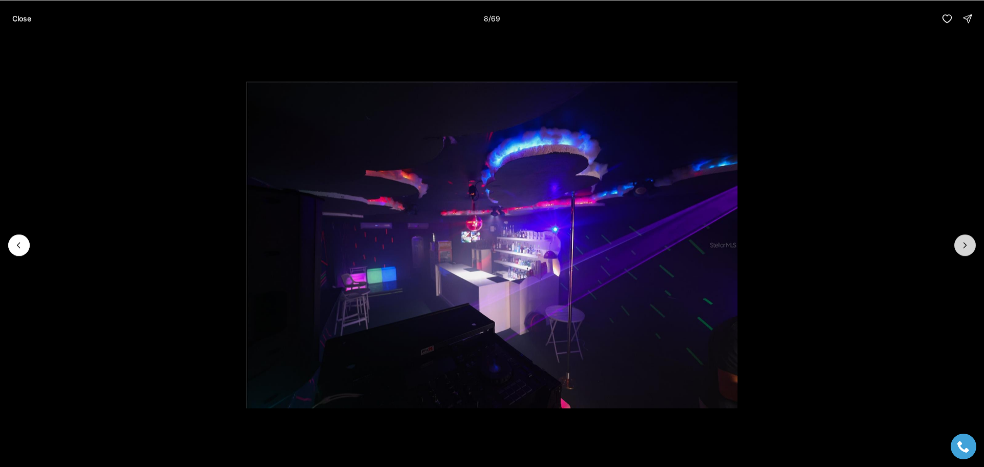
click at [963, 244] on icon "Next slide" at bounding box center [965, 245] width 10 height 10
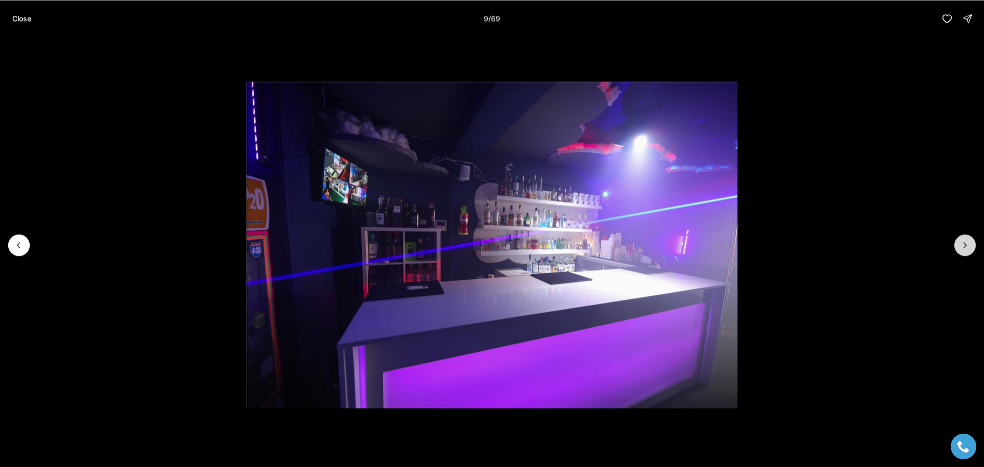
click at [963, 244] on icon "Next slide" at bounding box center [965, 245] width 10 height 10
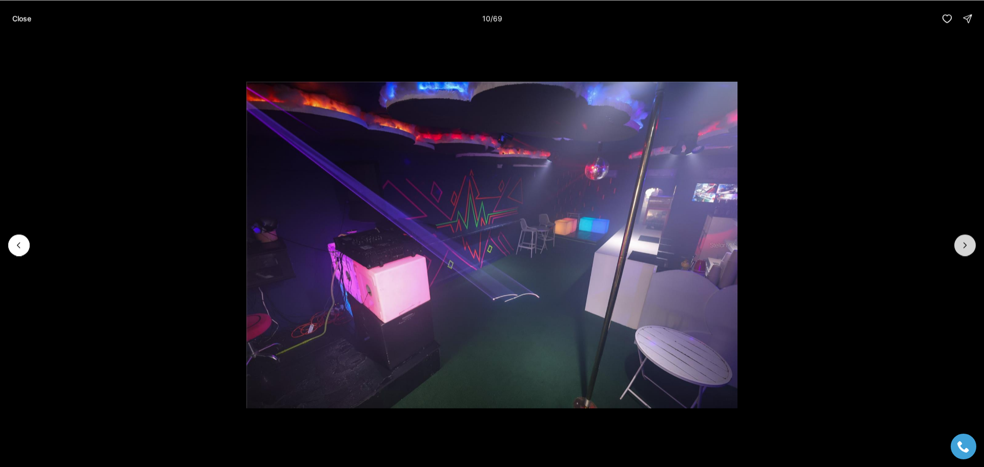
click at [963, 244] on icon "Next slide" at bounding box center [965, 245] width 10 height 10
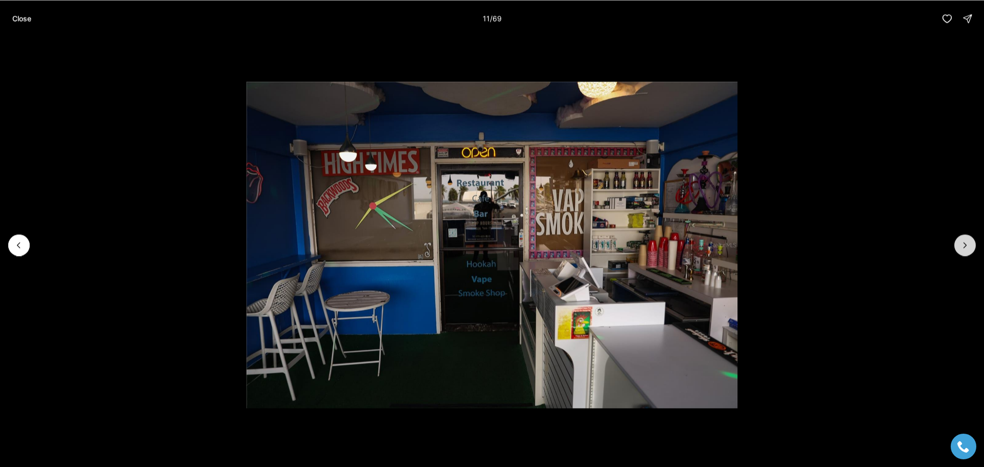
click at [963, 244] on icon "Next slide" at bounding box center [965, 245] width 10 height 10
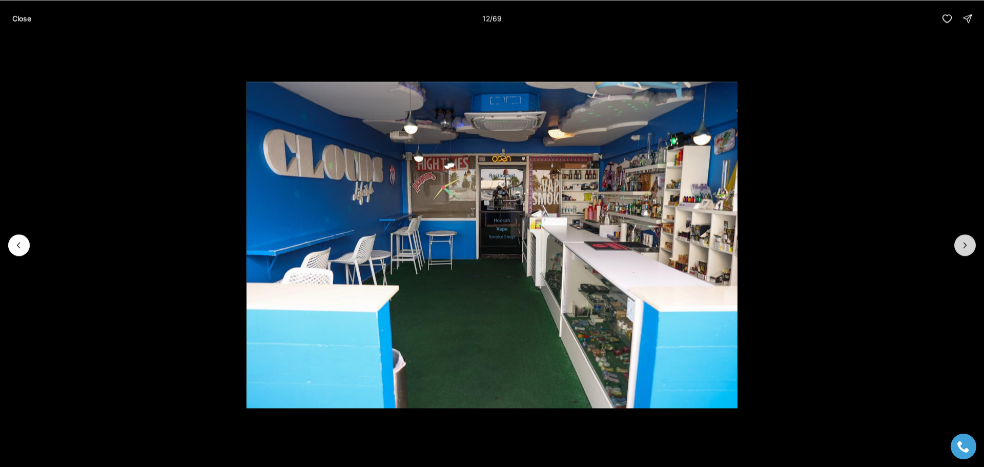
click at [963, 244] on icon "Next slide" at bounding box center [965, 245] width 10 height 10
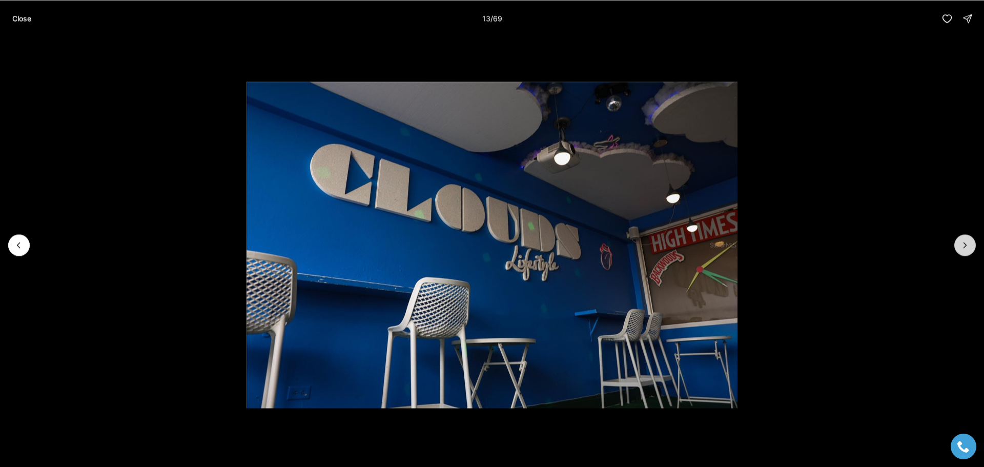
click at [963, 244] on icon "Next slide" at bounding box center [965, 245] width 10 height 10
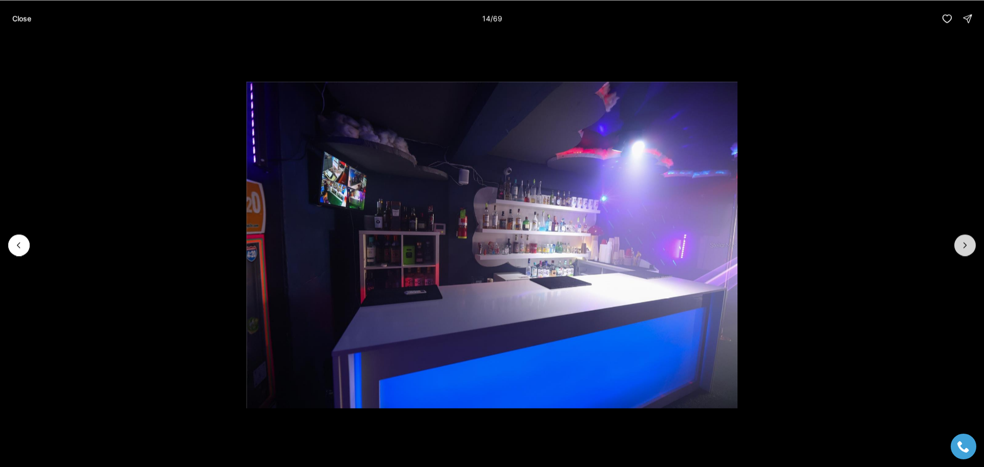
click at [963, 244] on icon "Next slide" at bounding box center [965, 245] width 10 height 10
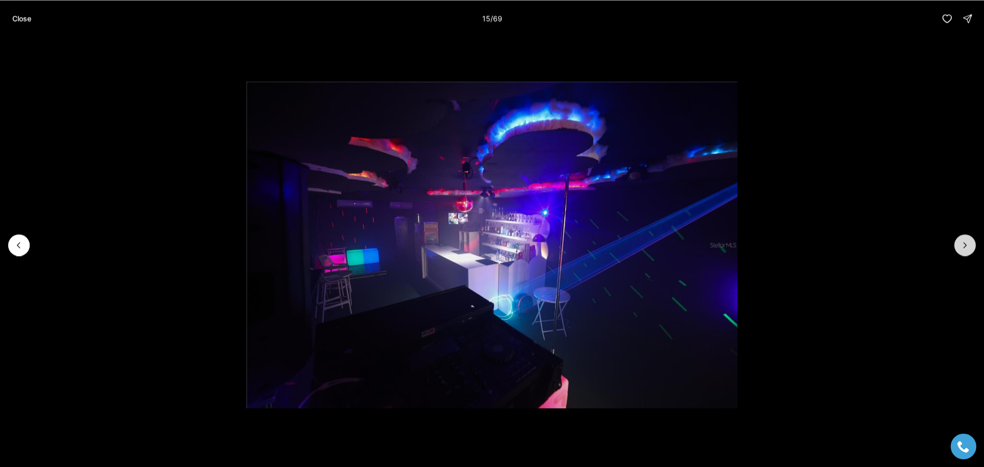
click at [963, 245] on icon "Next slide" at bounding box center [965, 245] width 10 height 10
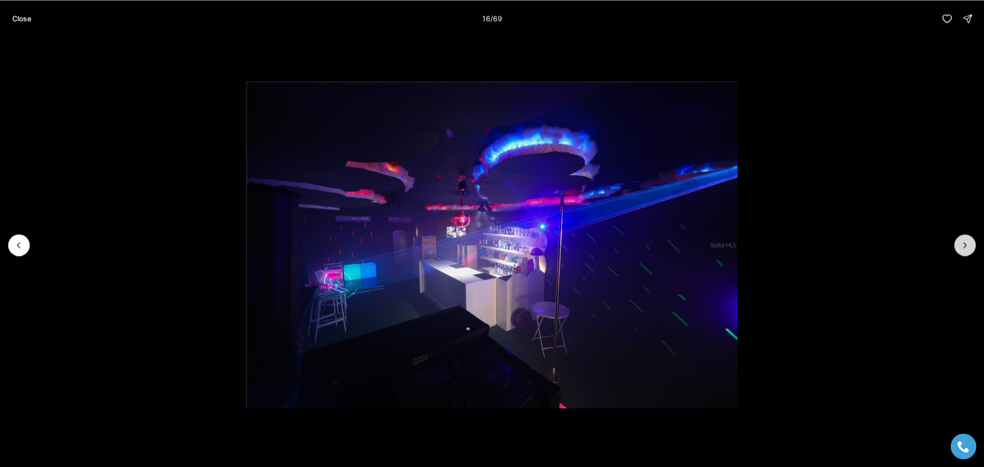
click at [963, 245] on icon "Next slide" at bounding box center [965, 245] width 10 height 10
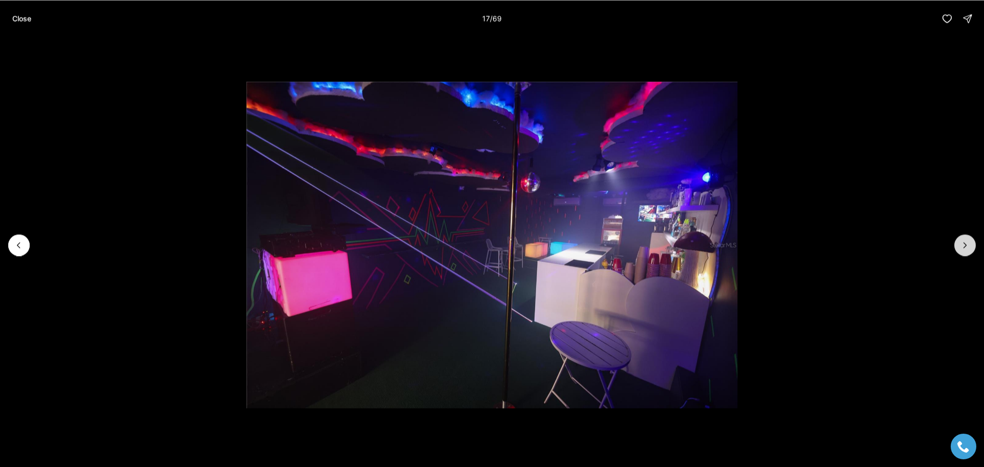
click at [963, 245] on icon "Next slide" at bounding box center [965, 245] width 10 height 10
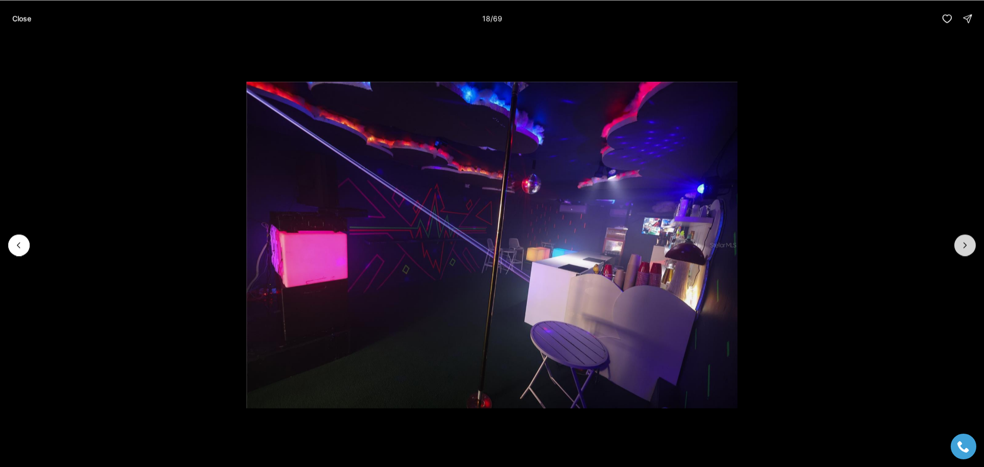
click at [963, 245] on icon "Next slide" at bounding box center [965, 245] width 10 height 10
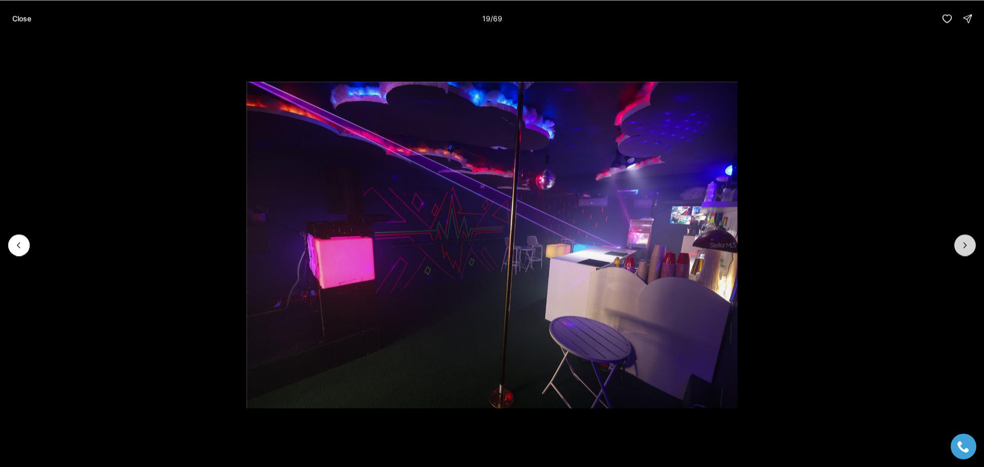
click at [963, 245] on icon "Next slide" at bounding box center [965, 245] width 10 height 10
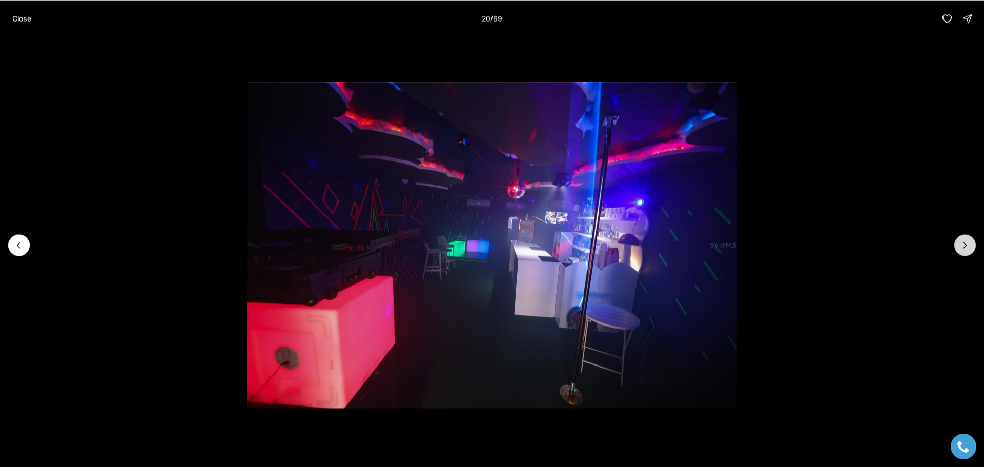
click at [966, 247] on icon "Next slide" at bounding box center [965, 245] width 10 height 10
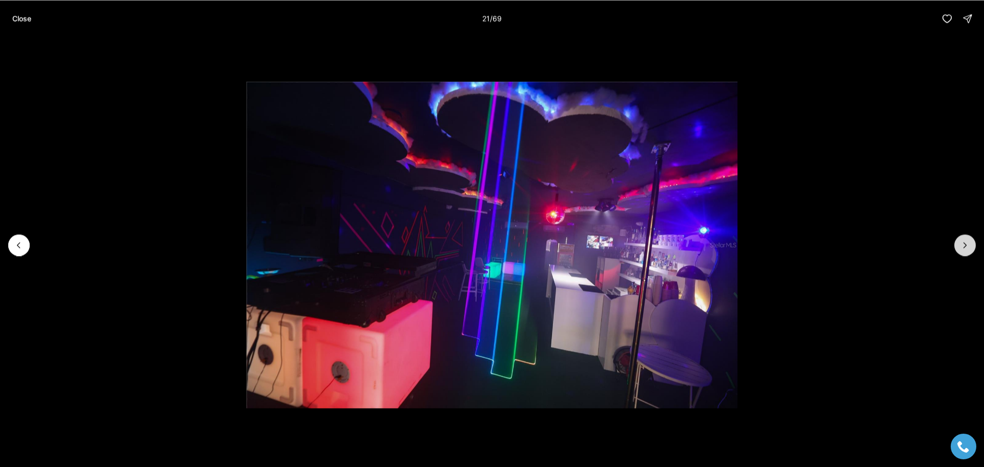
click at [965, 246] on icon "Next slide" at bounding box center [965, 245] width 10 height 10
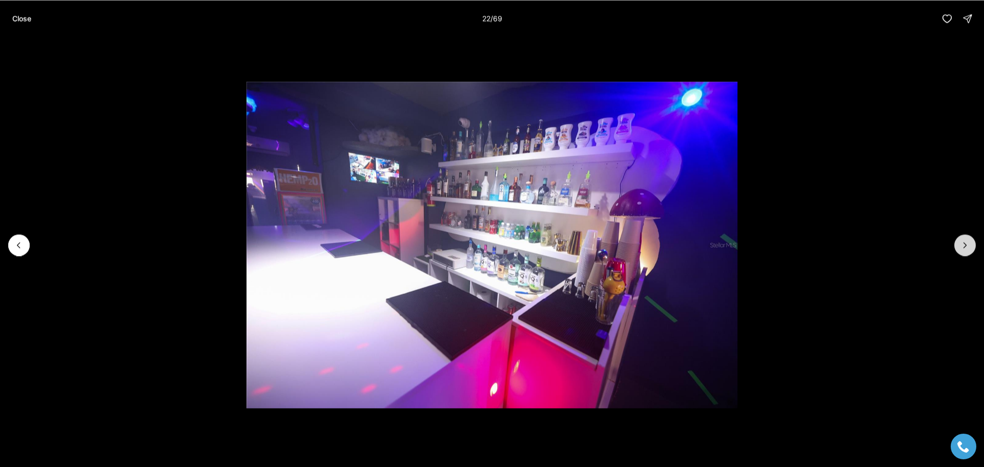
click at [965, 245] on icon "Next slide" at bounding box center [965, 245] width 10 height 10
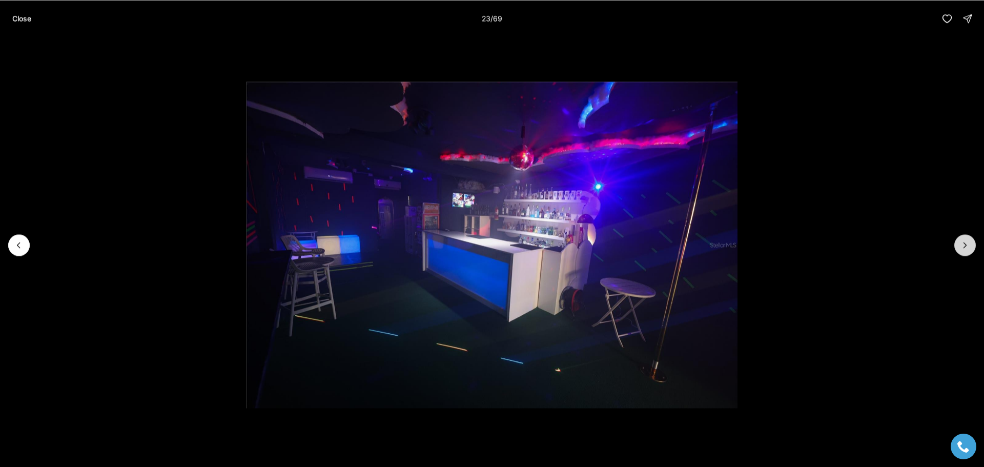
click at [965, 245] on icon "Next slide" at bounding box center [965, 245] width 10 height 10
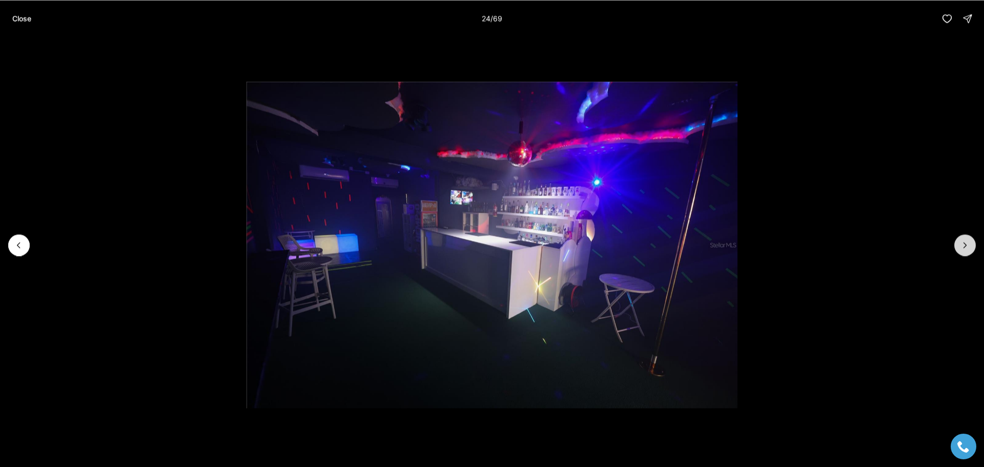
click at [965, 244] on icon "Next slide" at bounding box center [965, 245] width 10 height 10
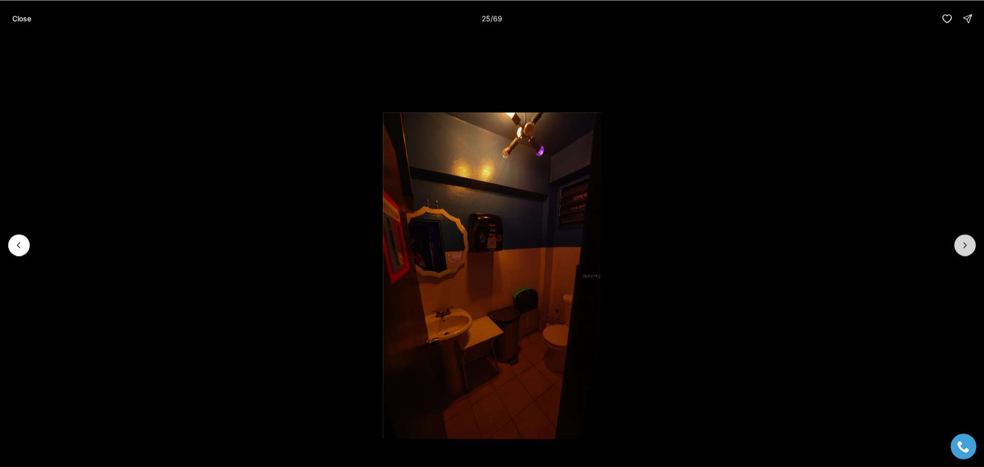
click at [963, 244] on icon "Next slide" at bounding box center [965, 245] width 10 height 10
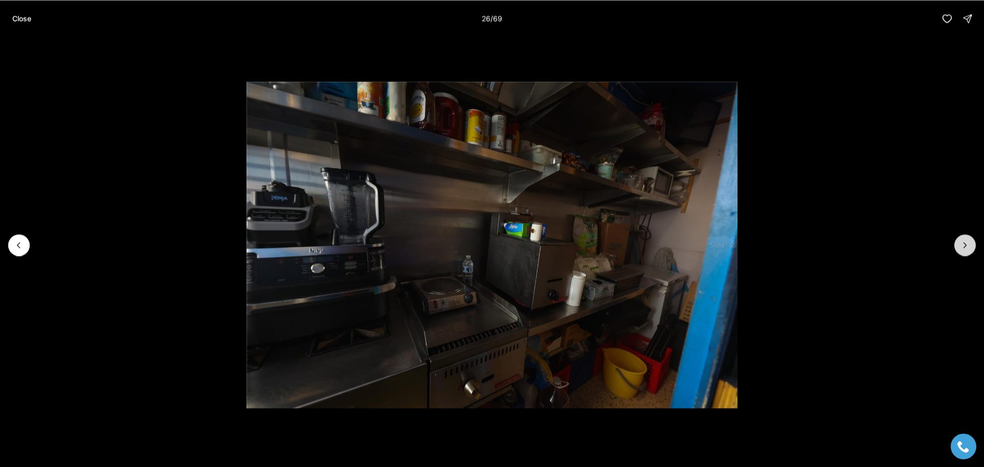
click at [963, 244] on icon "Next slide" at bounding box center [965, 245] width 10 height 10
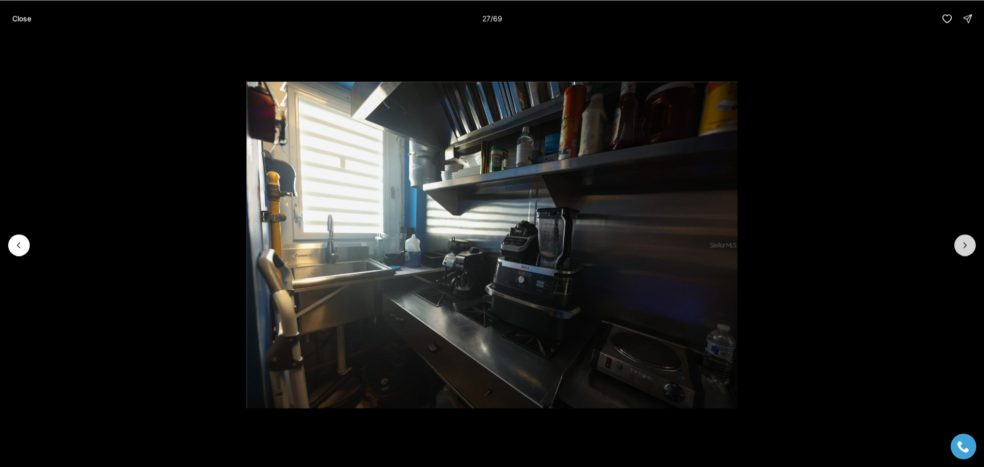
click at [963, 244] on icon "Next slide" at bounding box center [965, 245] width 10 height 10
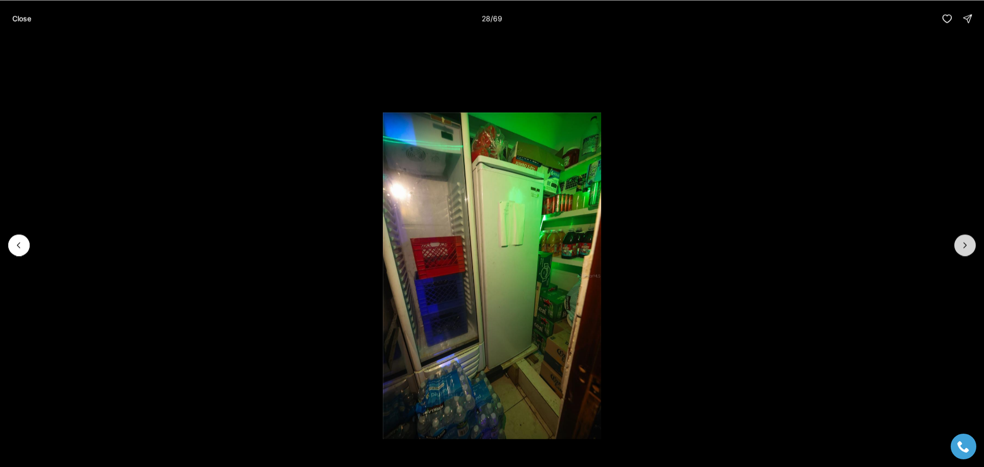
click at [963, 244] on icon "Next slide" at bounding box center [965, 245] width 10 height 10
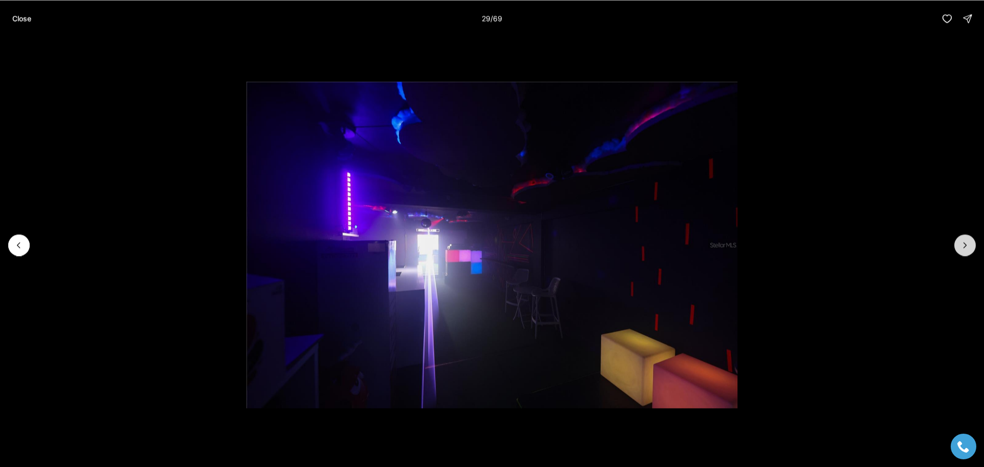
click at [974, 246] on button "Next slide" at bounding box center [965, 245] width 22 height 22
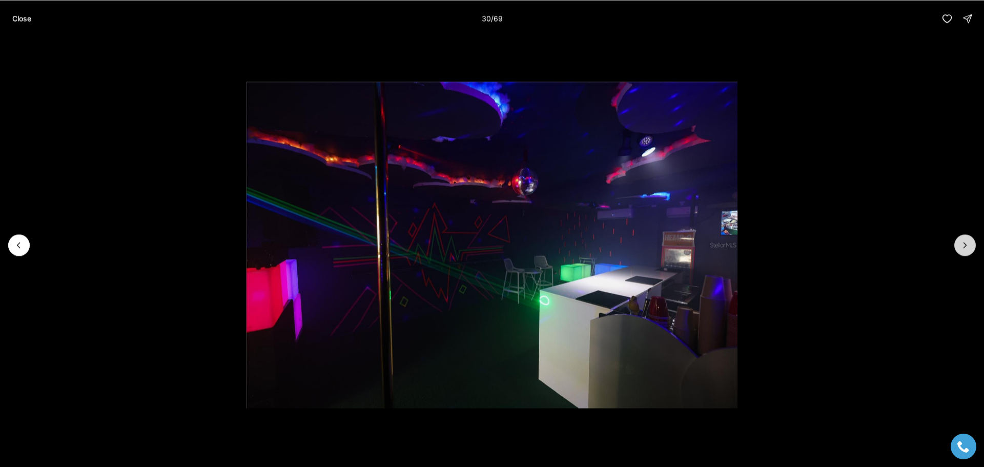
click at [960, 244] on icon "Next slide" at bounding box center [965, 245] width 10 height 10
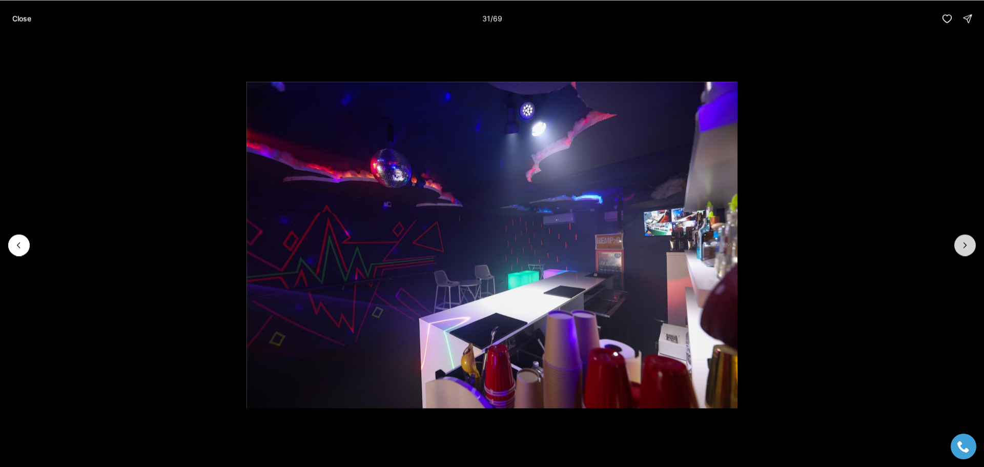
click at [962, 247] on icon "Next slide" at bounding box center [965, 245] width 10 height 10
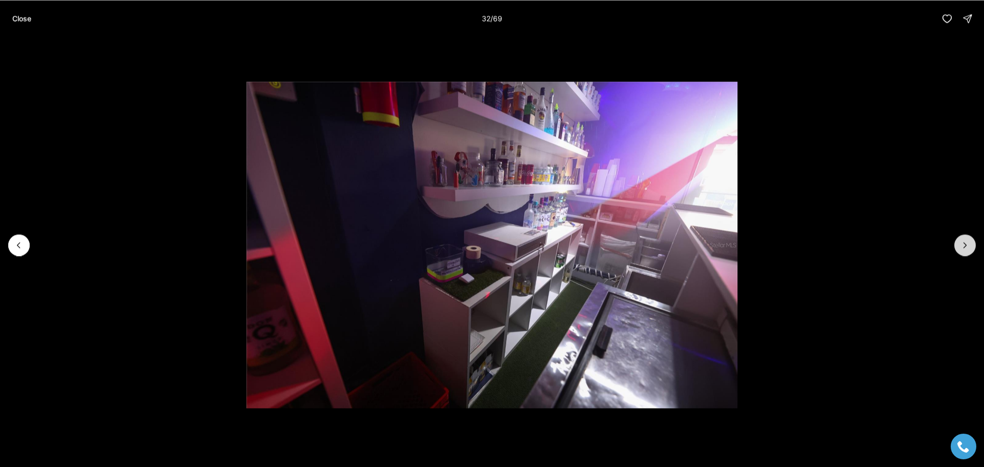
click at [962, 247] on icon "Next slide" at bounding box center [965, 245] width 10 height 10
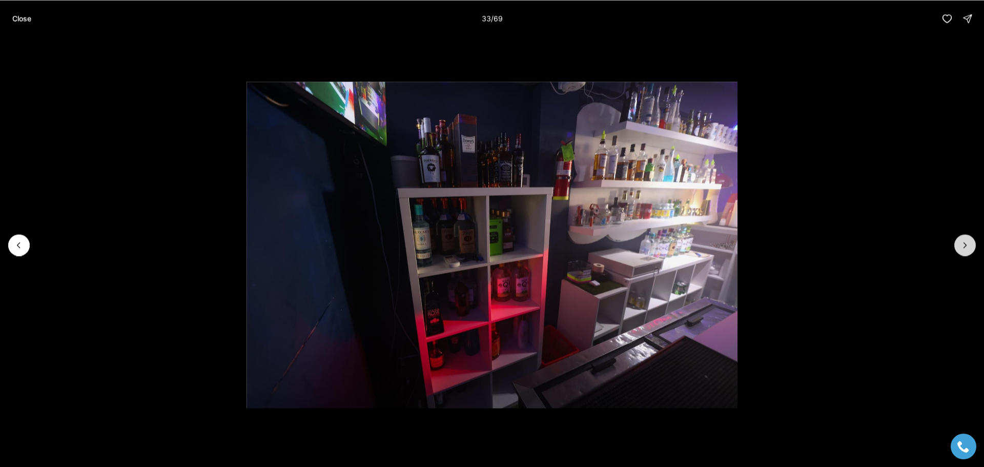
click at [964, 242] on icon "Next slide" at bounding box center [965, 245] width 10 height 10
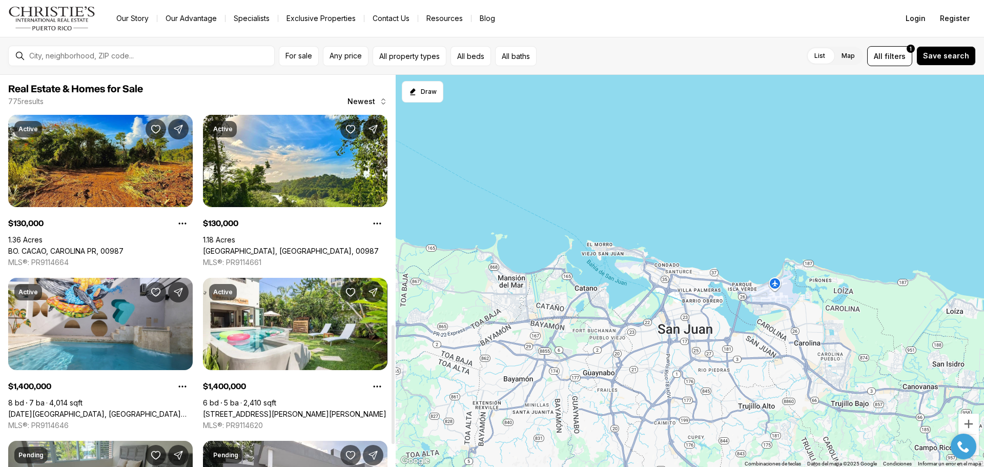
scroll to position [820, 0]
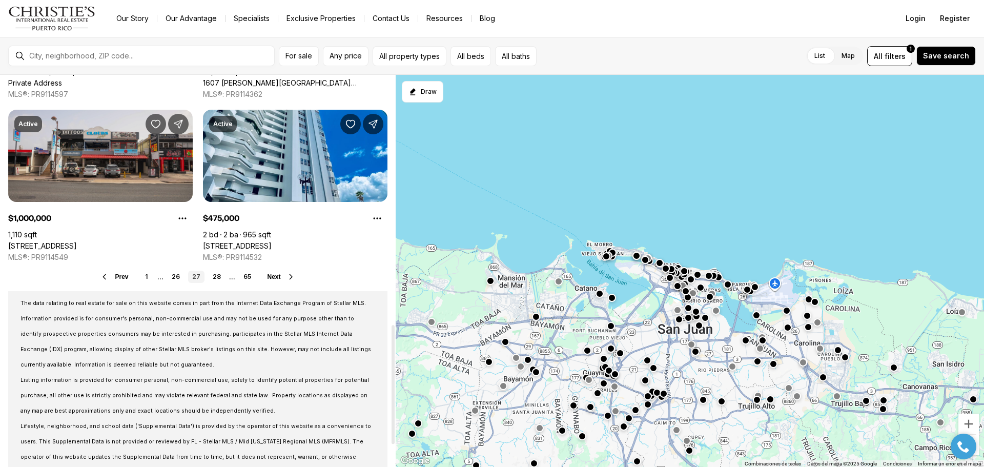
click at [77, 241] on link "[STREET_ADDRESS]" at bounding box center [42, 245] width 69 height 9
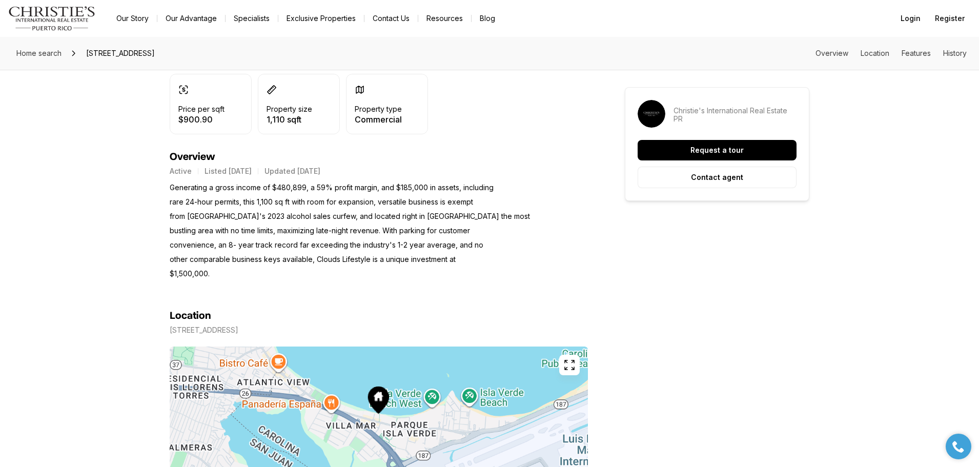
scroll to position [256, 0]
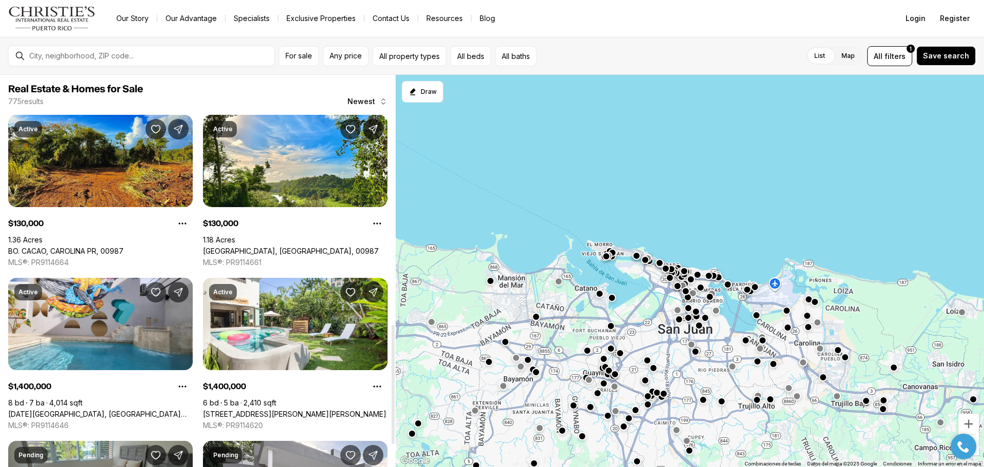
scroll to position [820, 0]
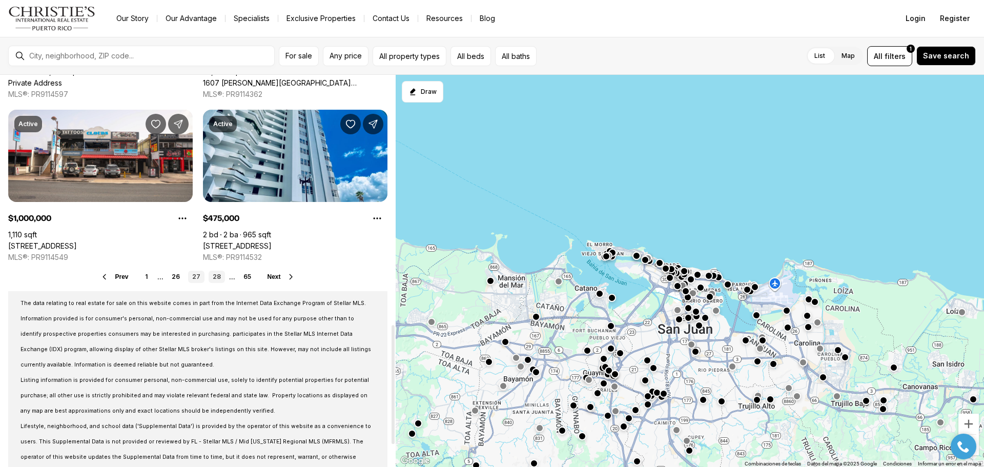
click at [215, 276] on link "28" at bounding box center [217, 277] width 16 height 12
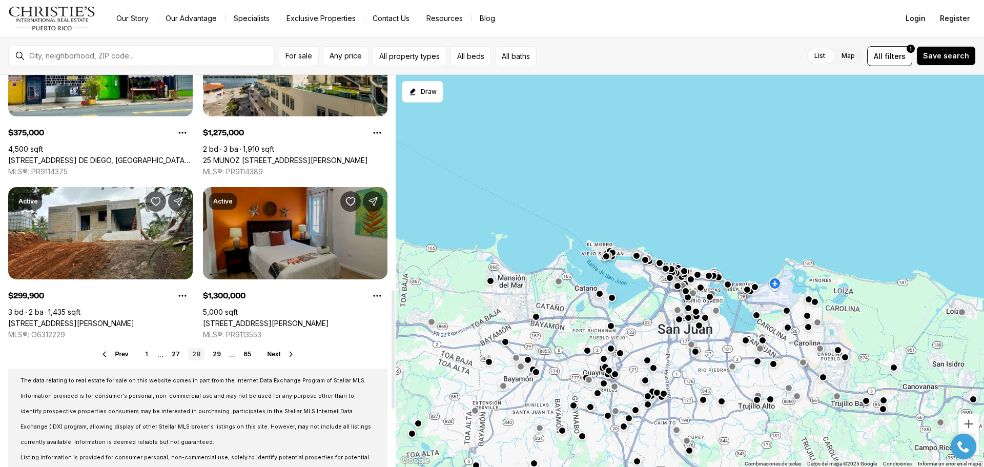
scroll to position [769, 0]
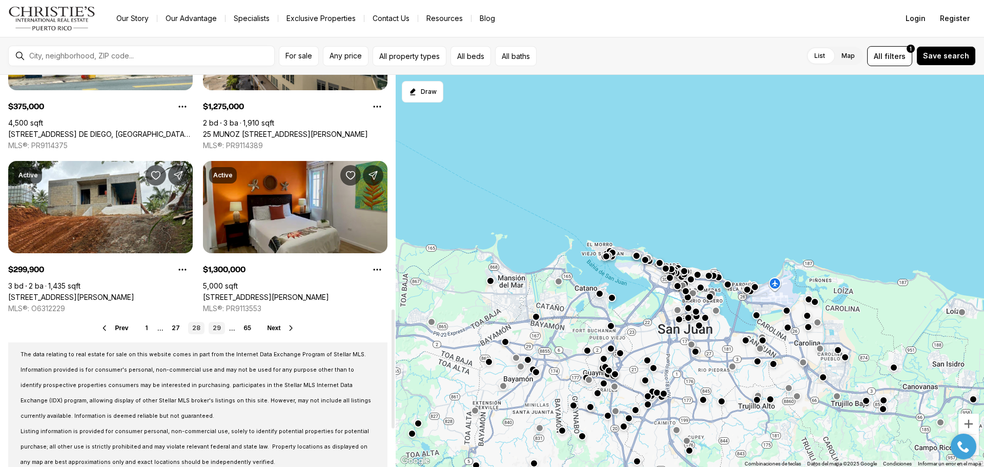
click at [219, 327] on link "29" at bounding box center [217, 328] width 16 height 12
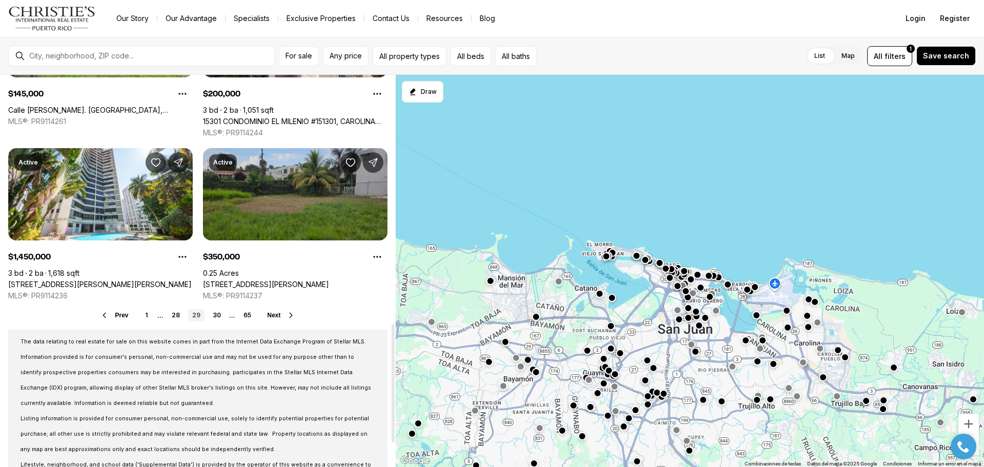
scroll to position [820, 0]
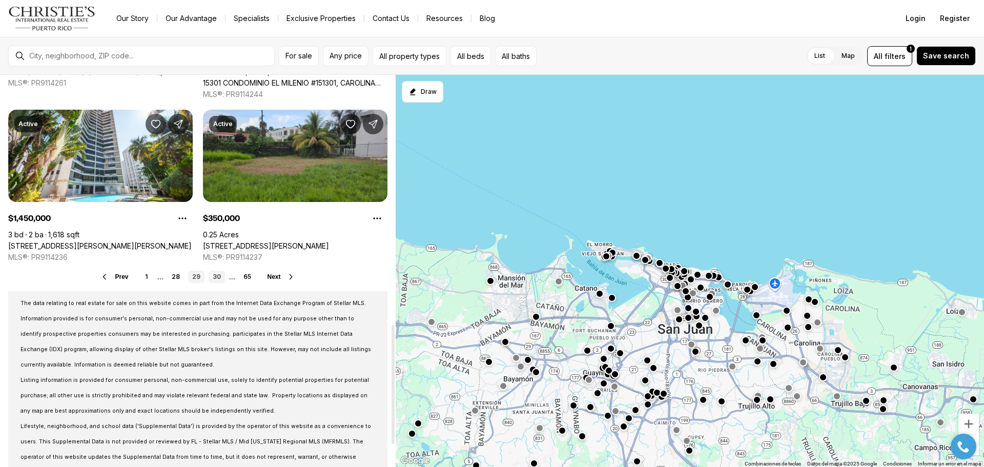
click at [214, 278] on link "30" at bounding box center [217, 277] width 16 height 12
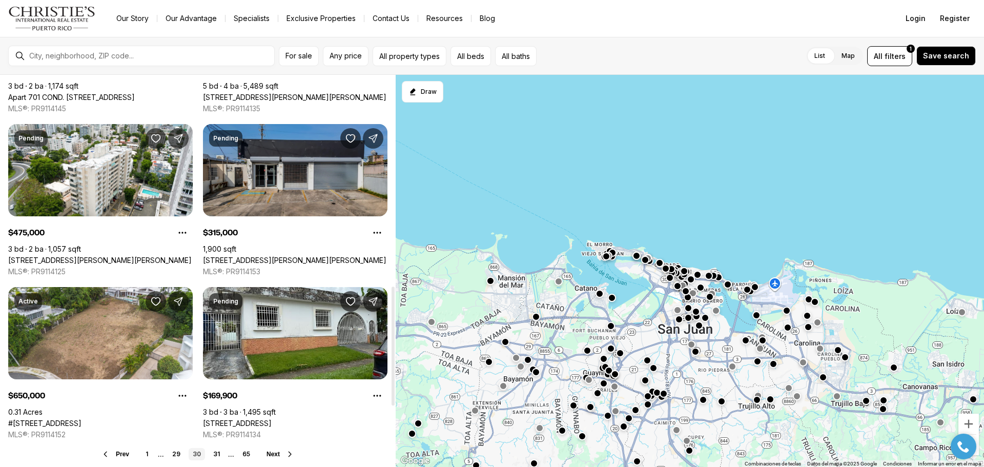
scroll to position [718, 0]
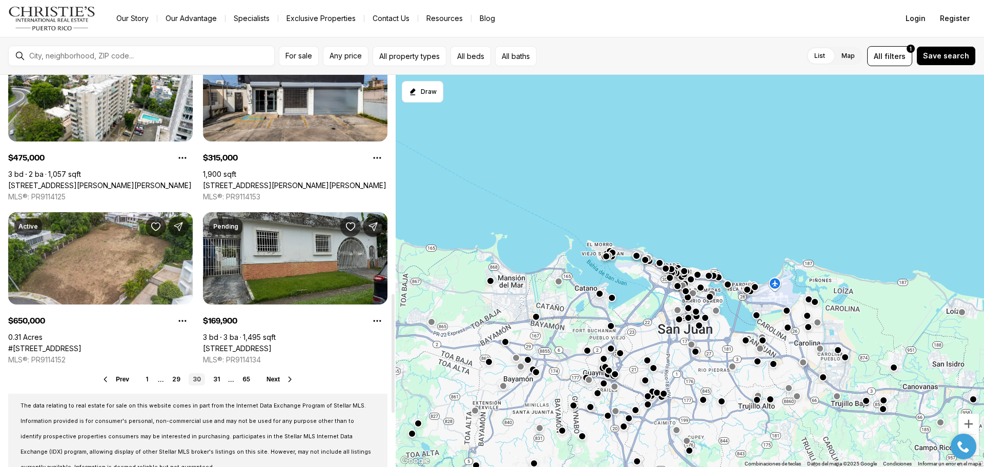
click at [272, 344] on link "[STREET_ADDRESS]" at bounding box center [237, 348] width 69 height 9
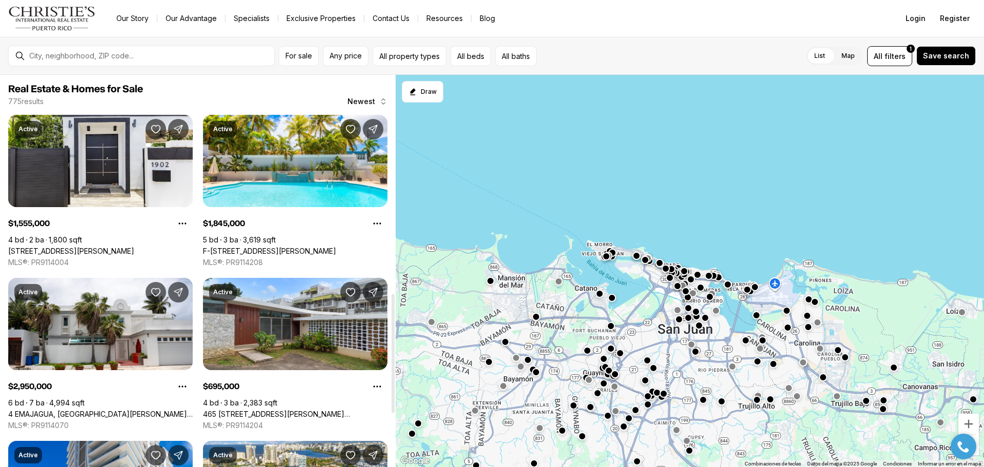
scroll to position [718, 0]
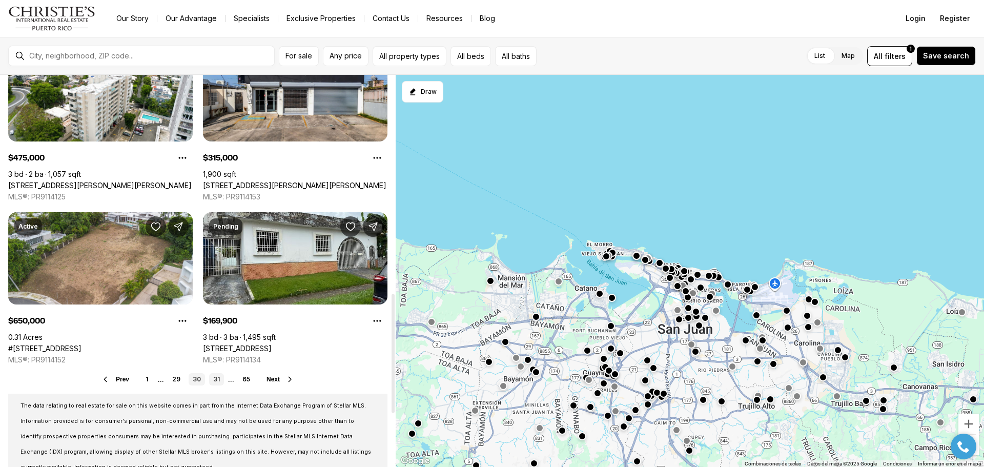
click at [216, 380] on link "31" at bounding box center [216, 379] width 15 height 12
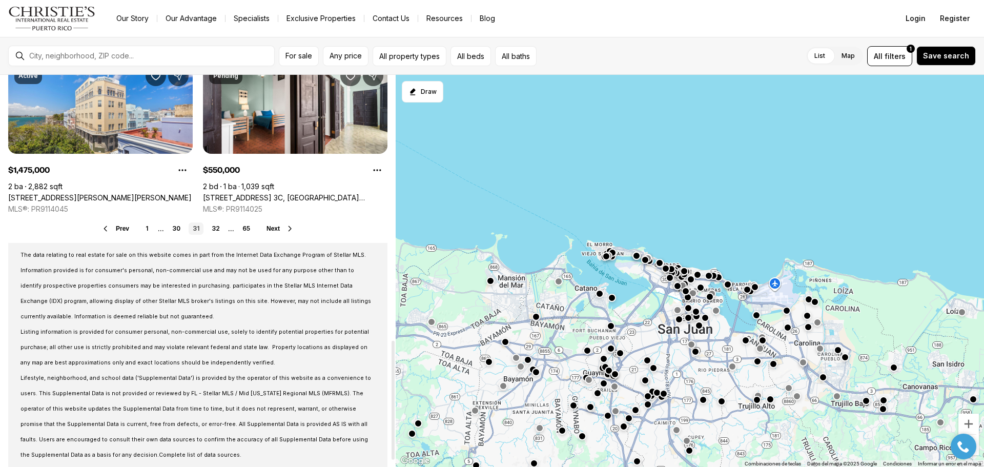
scroll to position [871, 0]
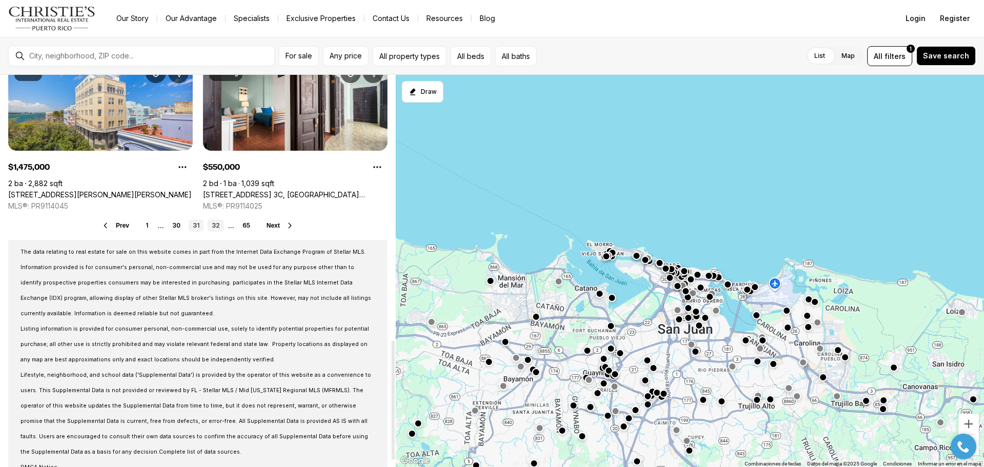
click at [218, 229] on link "32" at bounding box center [216, 225] width 16 height 12
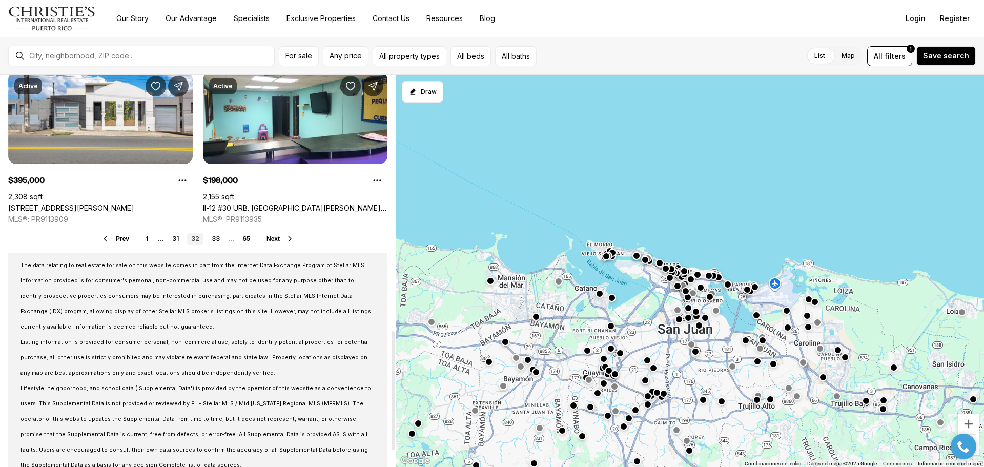
scroll to position [840, 0]
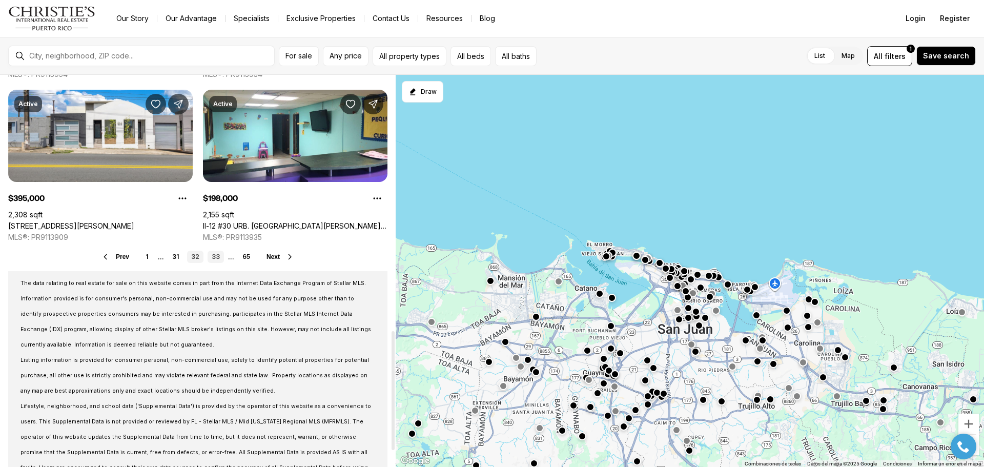
click at [215, 256] on link "33" at bounding box center [216, 257] width 16 height 12
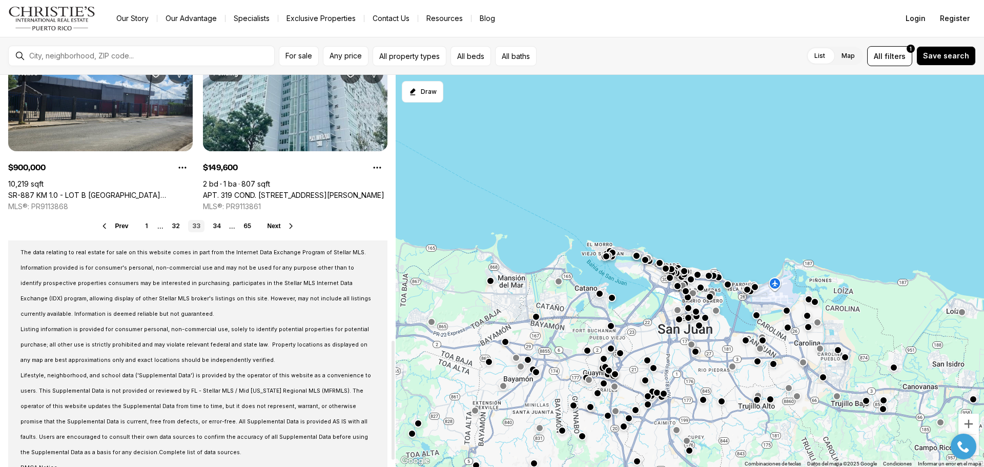
scroll to position [871, 0]
click at [216, 227] on link "34" at bounding box center [217, 225] width 16 height 12
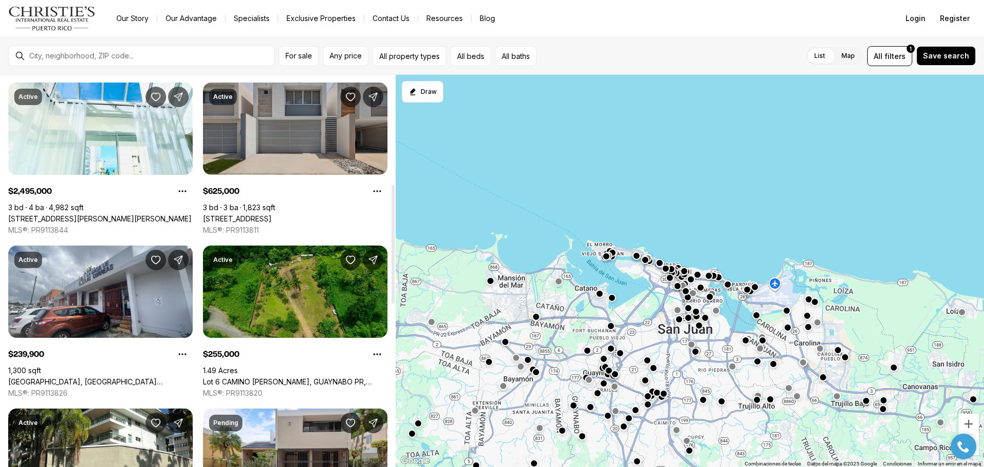
scroll to position [359, 0]
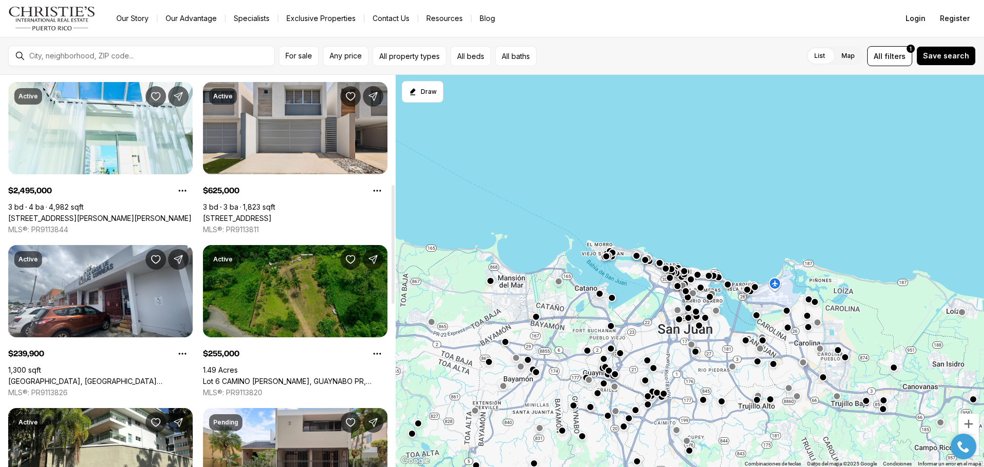
click at [296, 377] on link "Lot 6 CAMINO PACO GALÁN, GUAYNABO PR, 00966" at bounding box center [295, 381] width 185 height 9
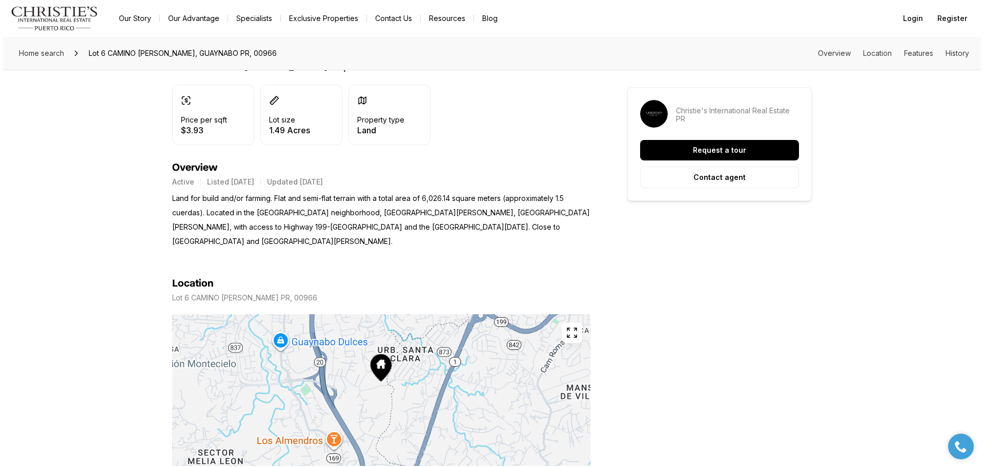
scroll to position [308, 0]
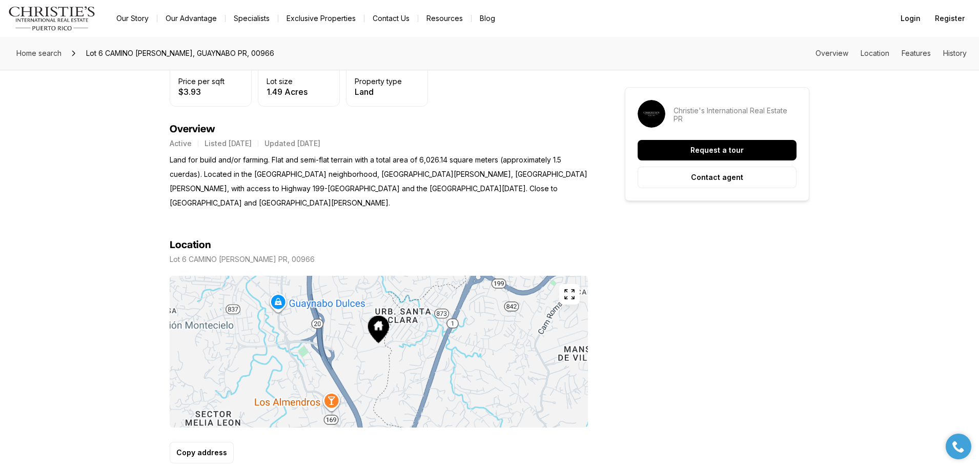
click at [566, 293] on icon "button" at bounding box center [569, 294] width 12 height 12
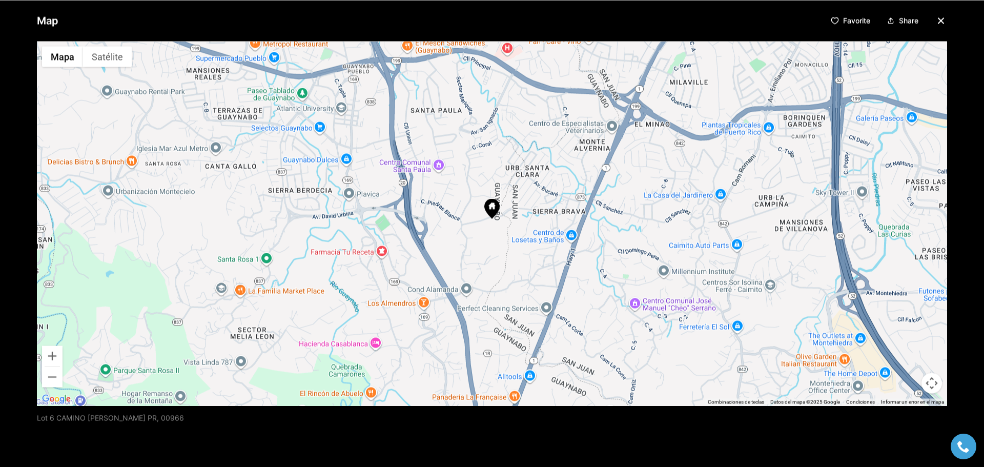
click at [50, 398] on img "Abrir esta área en Google Maps (se abre en una ventana nueva)" at bounding box center [56, 398] width 34 height 13
click at [48, 355] on button "Acercar" at bounding box center [52, 355] width 21 height 21
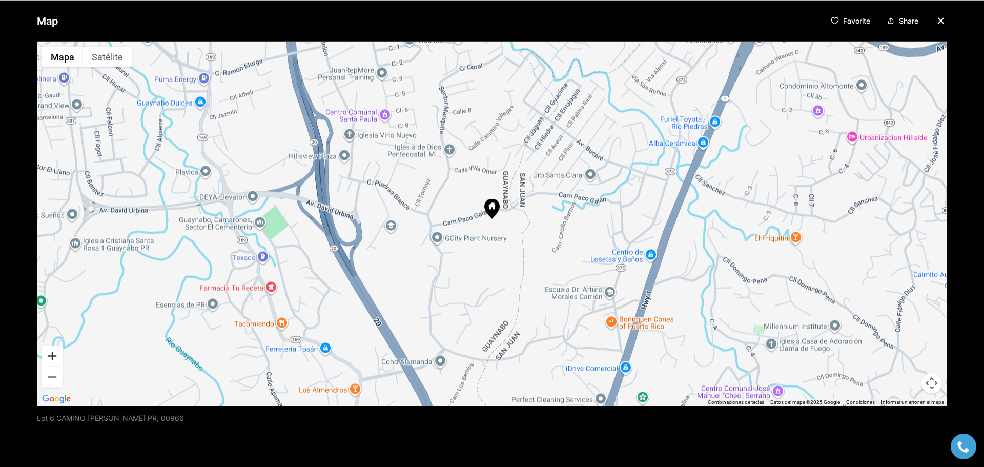
click at [50, 354] on button "Acercar" at bounding box center [52, 355] width 21 height 21
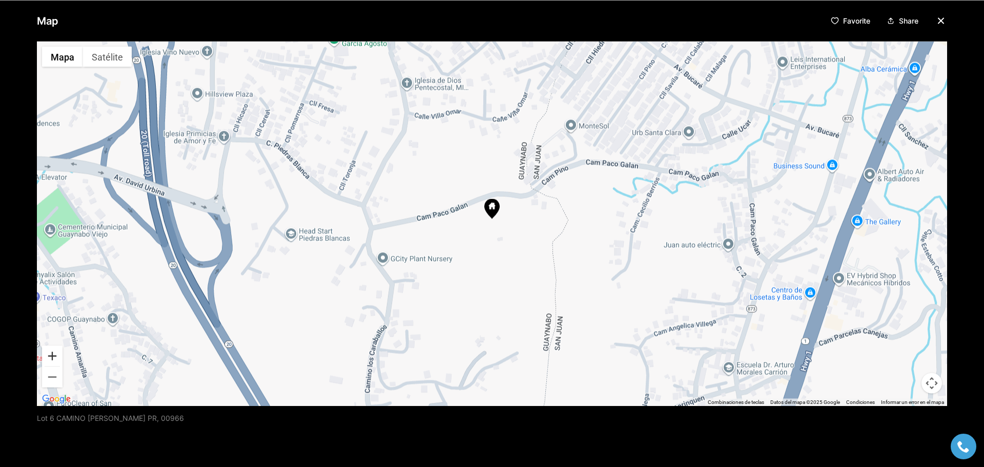
click at [50, 354] on button "Acercar" at bounding box center [52, 355] width 21 height 21
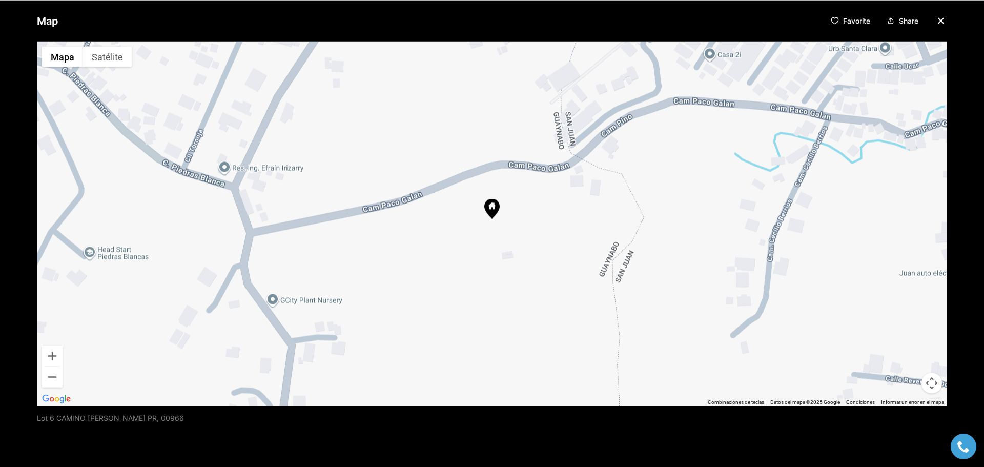
click at [58, 399] on img "Abrir esta área en Google Maps (se abre en una ventana nueva)" at bounding box center [56, 398] width 34 height 13
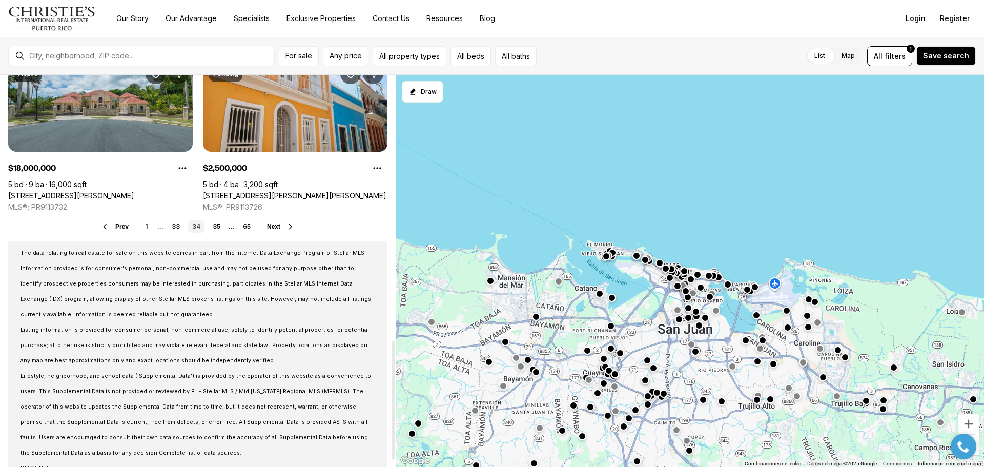
scroll to position [871, 0]
click at [218, 226] on link "35" at bounding box center [217, 225] width 16 height 12
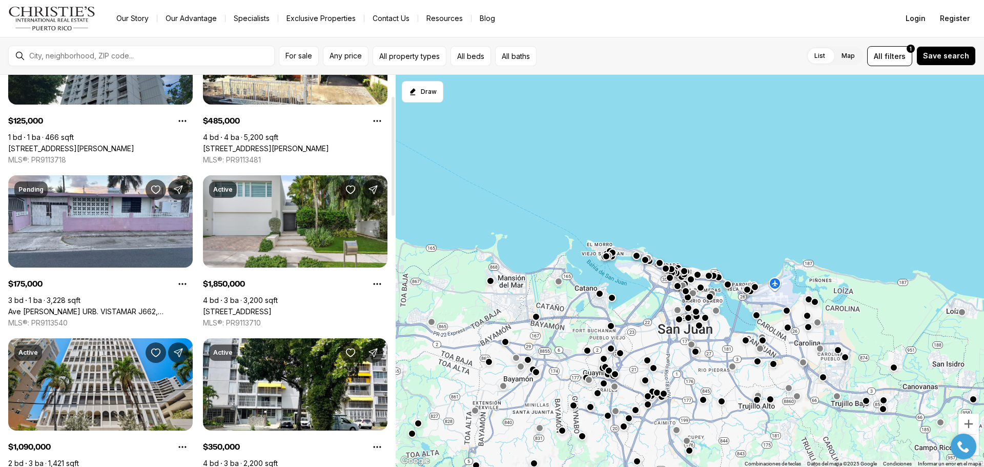
scroll to position [51, 0]
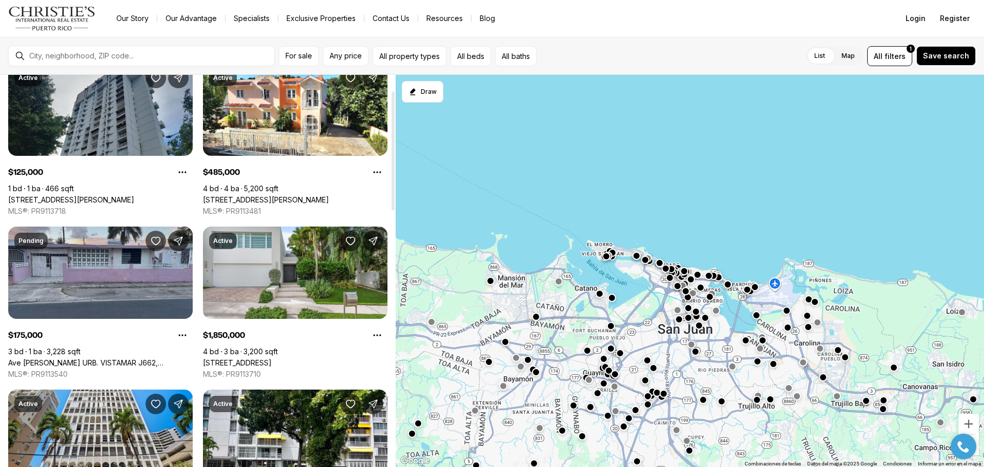
click at [96, 358] on link "Ave Jorge Vazquez URB. VISTAMAR J662, CAROLINA PR, 00983" at bounding box center [100, 362] width 185 height 9
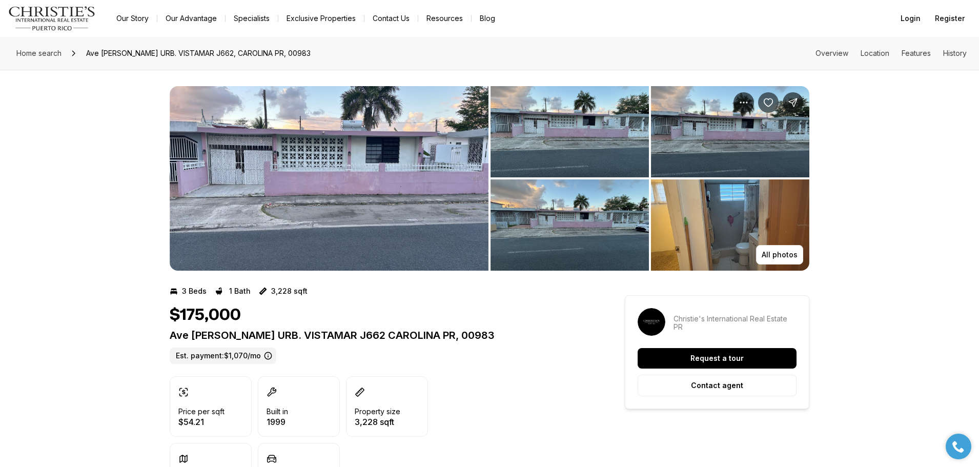
click at [397, 188] on img "View image gallery" at bounding box center [329, 178] width 319 height 185
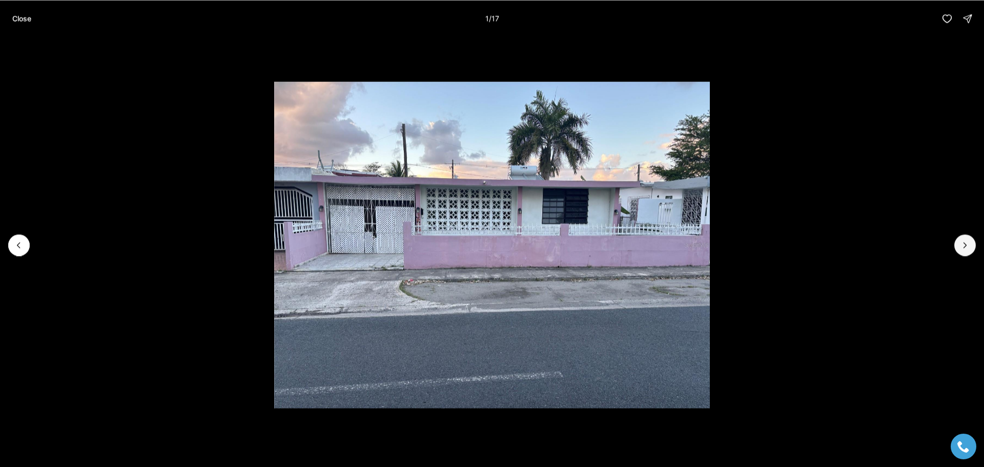
click at [955, 243] on button "Next slide" at bounding box center [965, 245] width 22 height 22
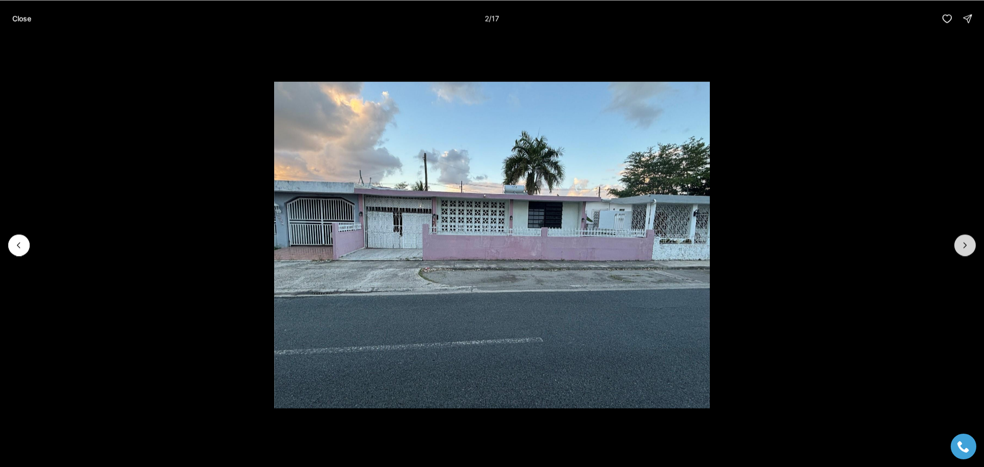
click at [960, 242] on button "Next slide" at bounding box center [965, 245] width 22 height 22
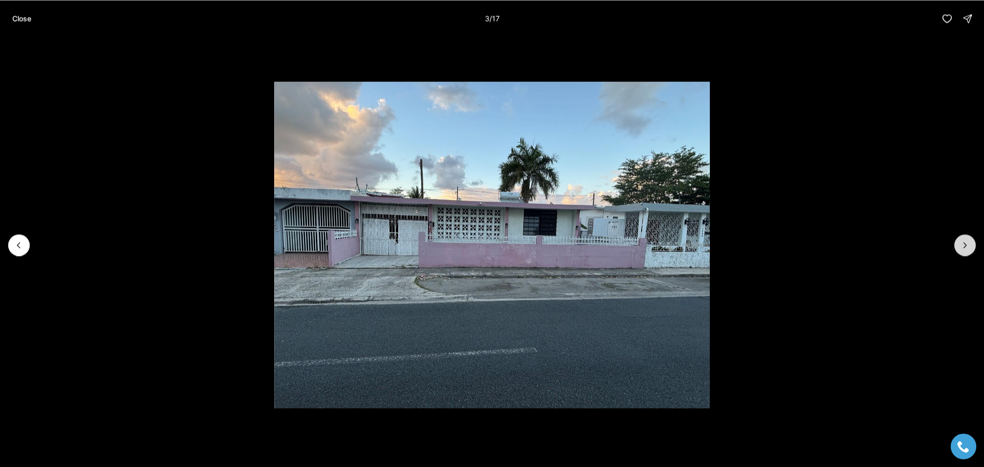
click at [964, 242] on icon "Next slide" at bounding box center [965, 244] width 3 height 5
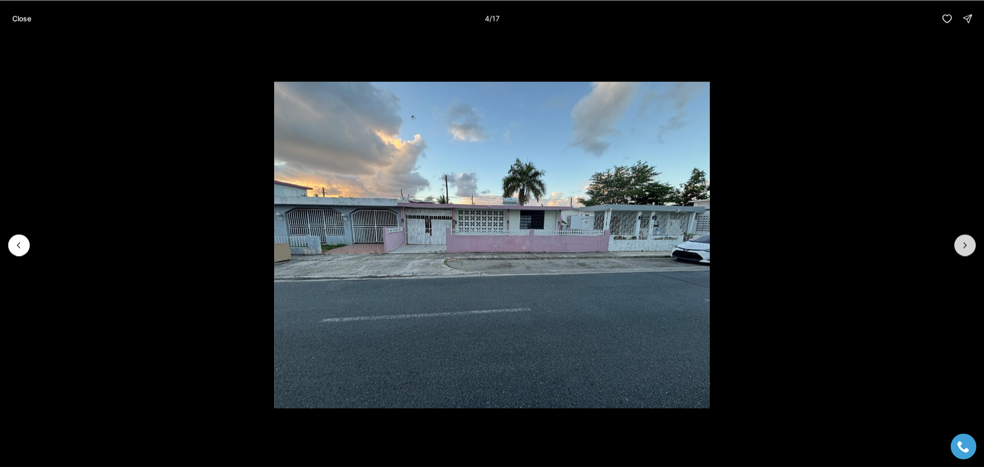
click at [965, 243] on icon "Next slide" at bounding box center [965, 244] width 3 height 5
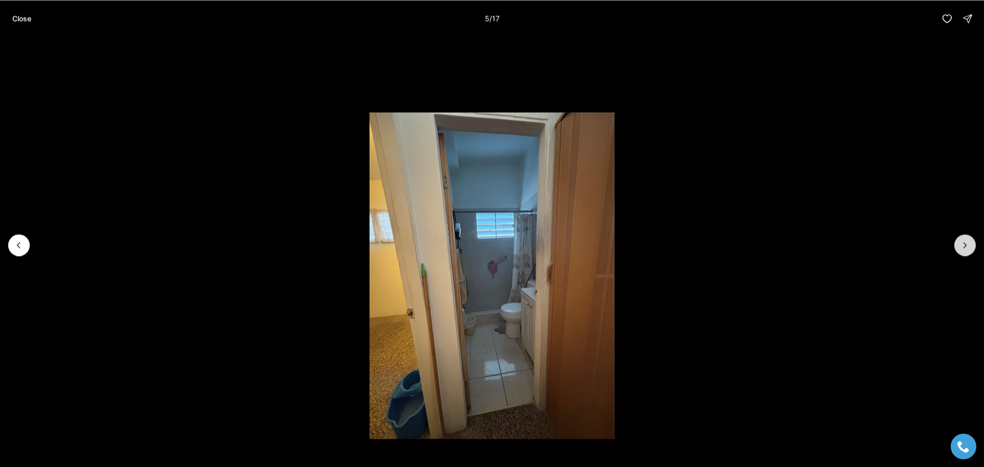
click at [965, 243] on icon "Next slide" at bounding box center [965, 244] width 3 height 5
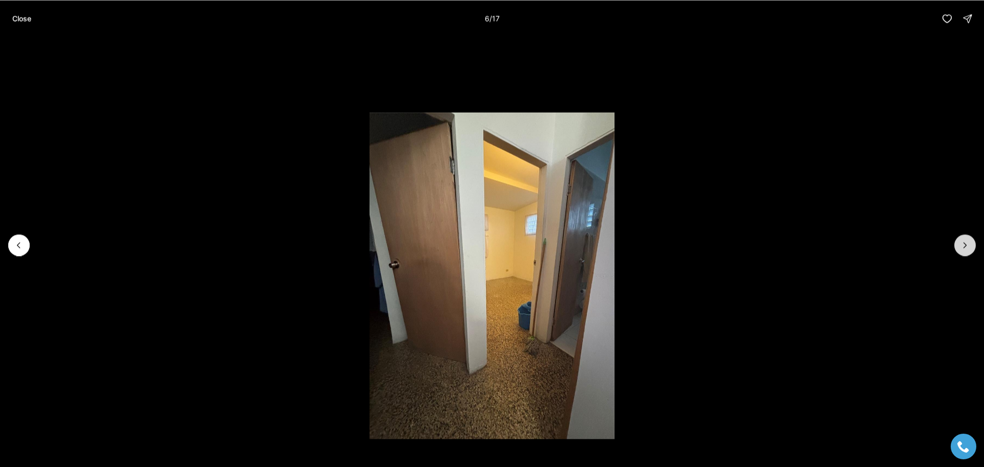
click at [965, 243] on icon "Next slide" at bounding box center [965, 244] width 3 height 5
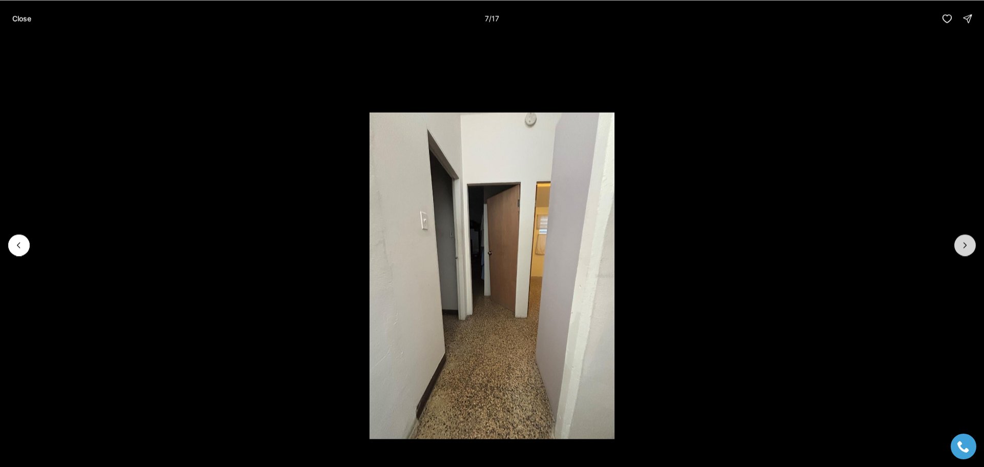
click at [965, 243] on icon "Next slide" at bounding box center [965, 244] width 3 height 5
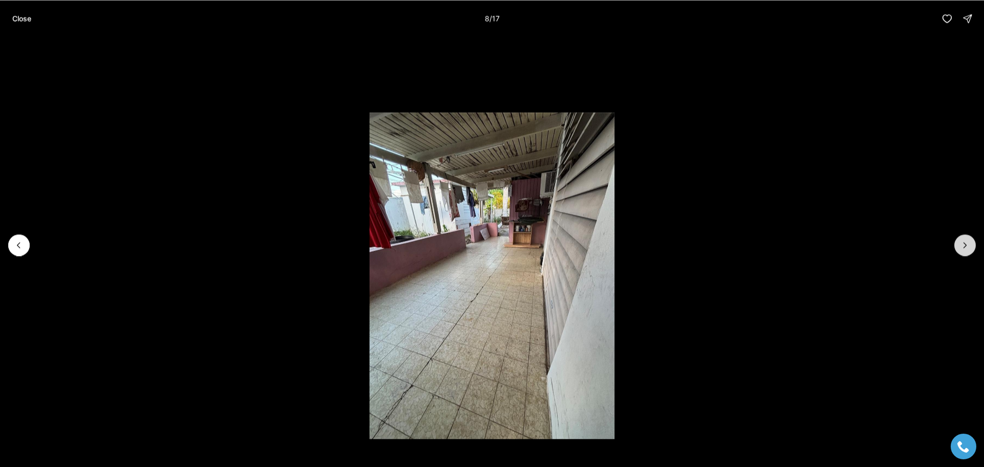
click at [966, 243] on icon "Next slide" at bounding box center [965, 245] width 10 height 10
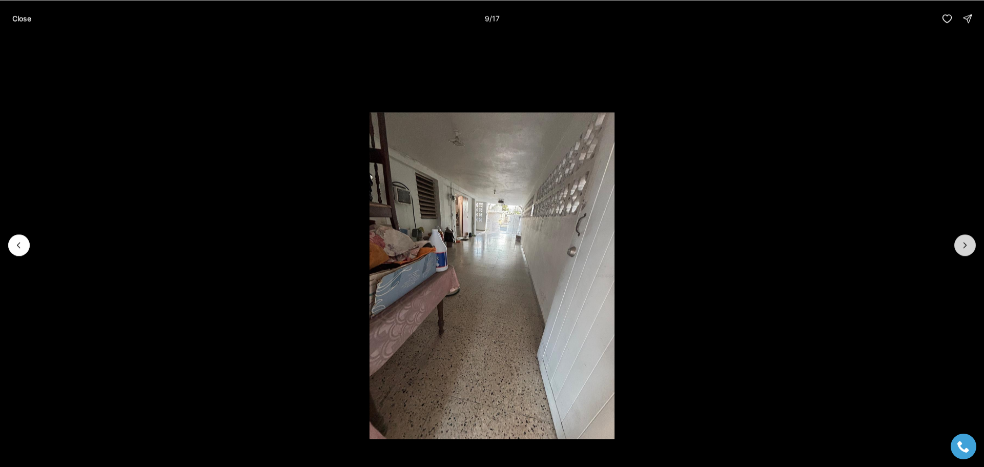
click at [967, 242] on icon "Next slide" at bounding box center [965, 245] width 10 height 10
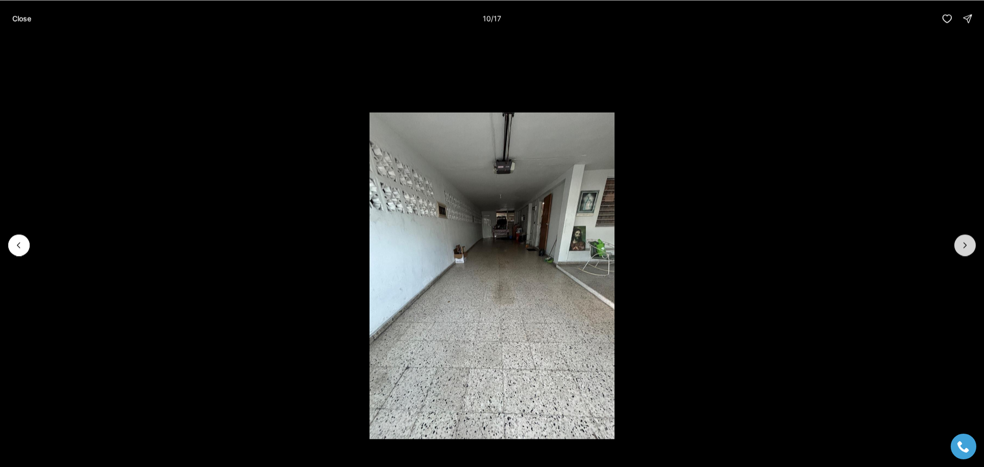
click at [967, 242] on icon "Next slide" at bounding box center [965, 245] width 10 height 10
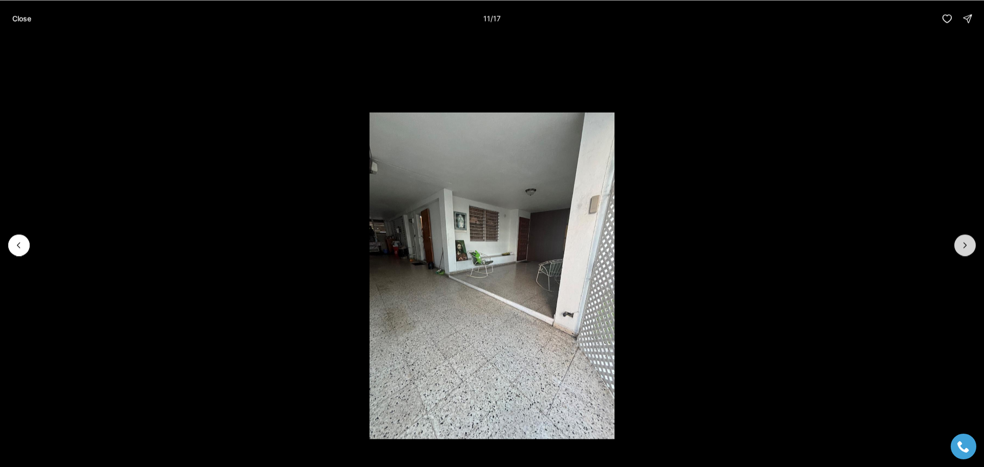
click at [967, 239] on button "Next slide" at bounding box center [965, 245] width 22 height 22
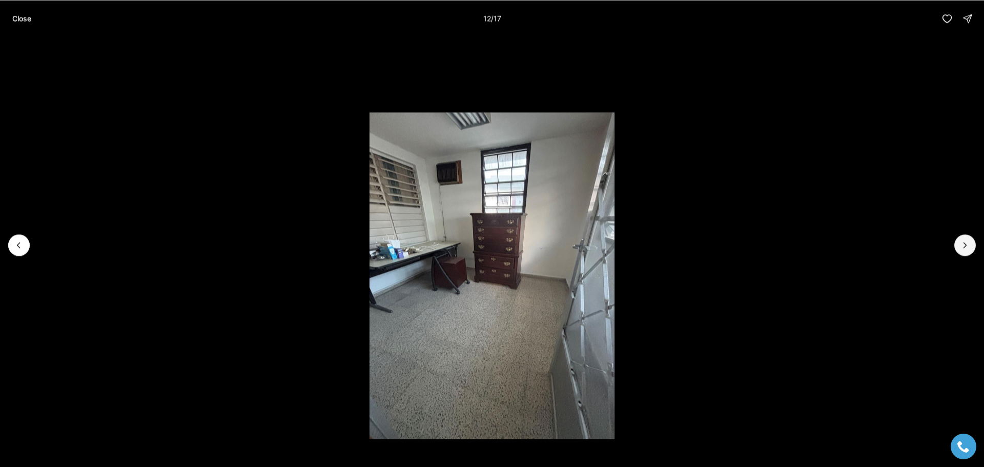
click at [974, 257] on div at bounding box center [492, 245] width 984 height 416
click at [964, 242] on icon "Next slide" at bounding box center [965, 245] width 10 height 10
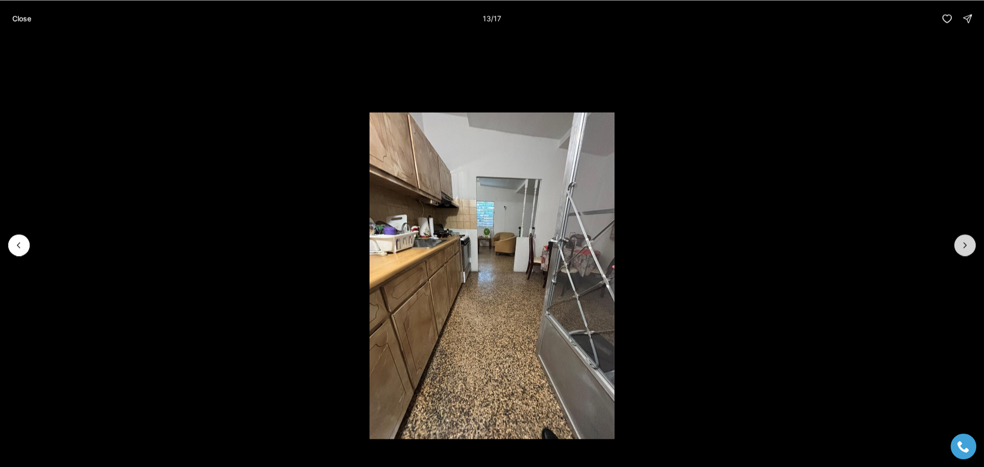
click at [963, 242] on icon "Next slide" at bounding box center [965, 245] width 10 height 10
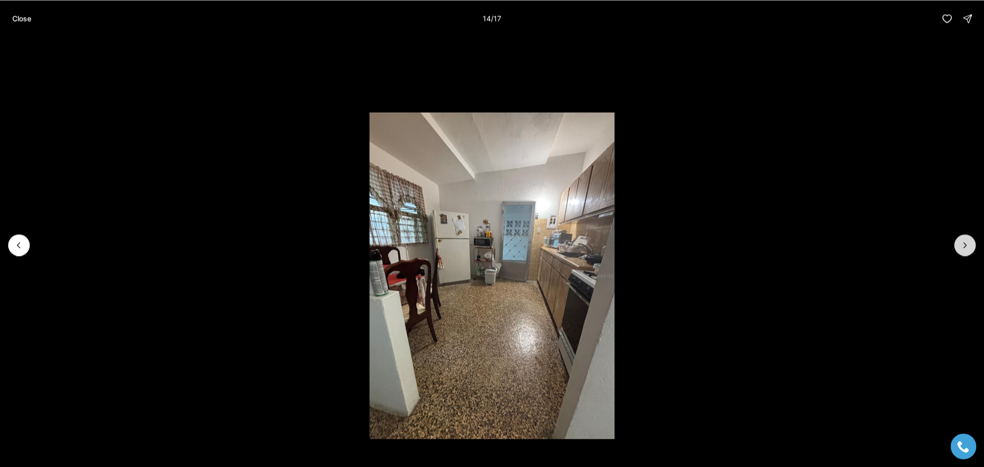
click at [957, 240] on button "Next slide" at bounding box center [965, 245] width 22 height 22
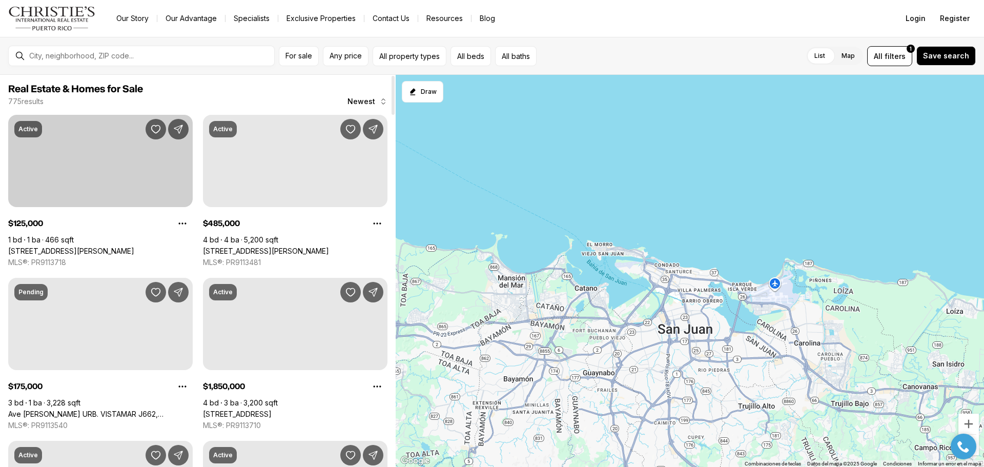
scroll to position [51, 0]
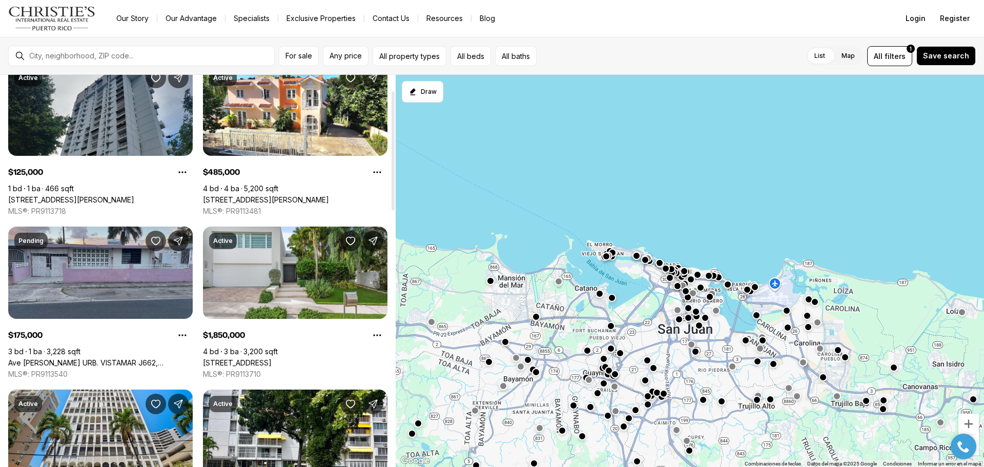
click at [98, 358] on link "Ave [PERSON_NAME] URB. VISTAMAR J662, CAROLINA PR, 00983" at bounding box center [100, 362] width 185 height 9
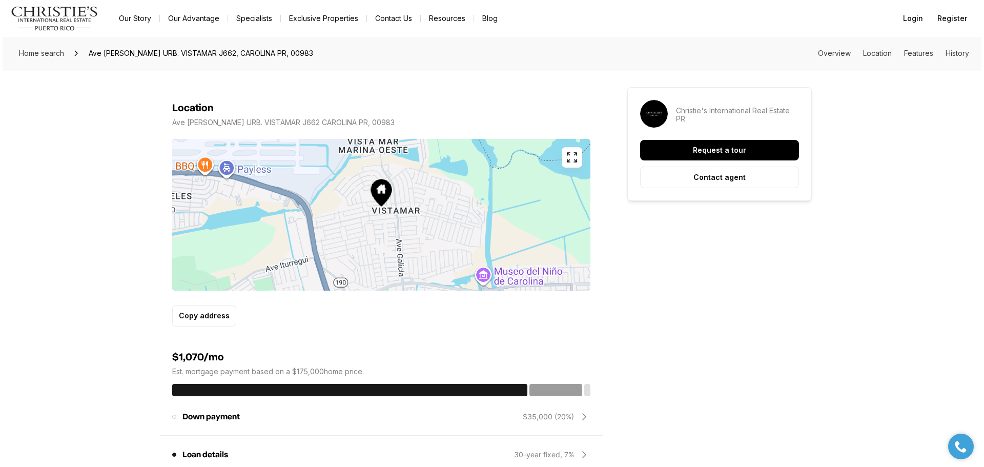
scroll to position [564, 0]
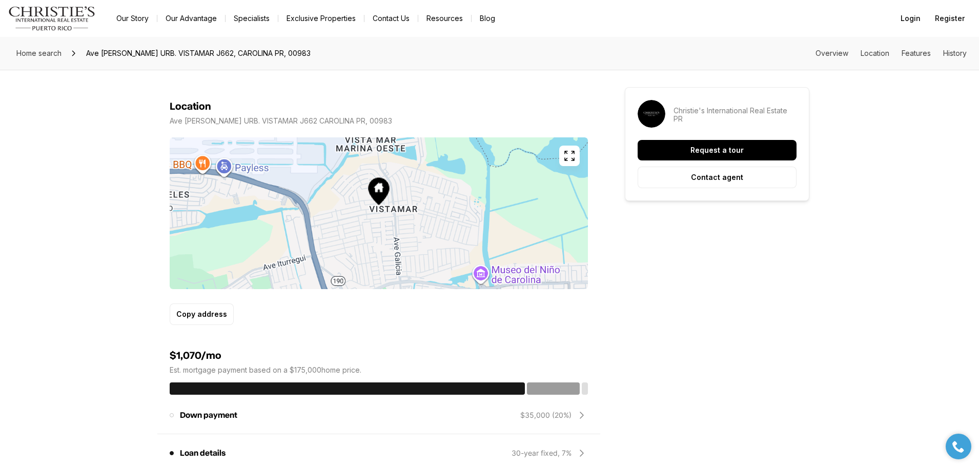
click at [560, 146] on button "button" at bounding box center [569, 156] width 21 height 21
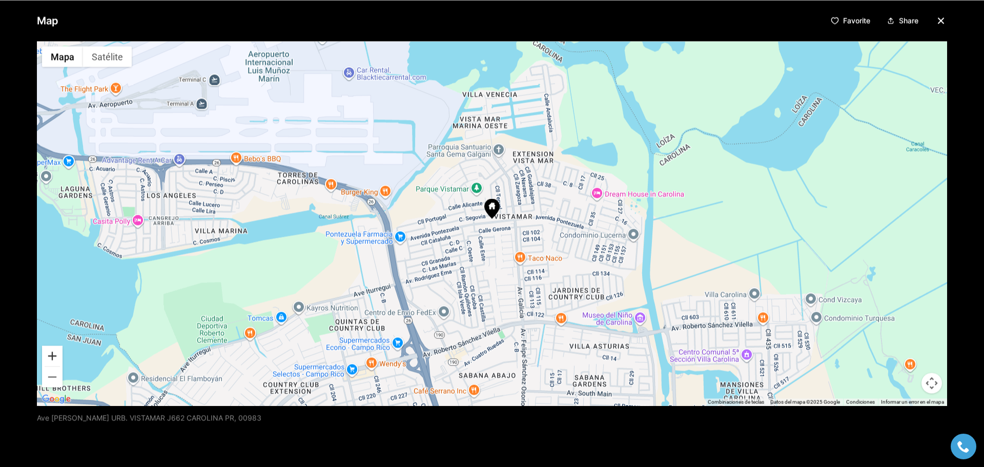
click at [54, 357] on button "Acercar" at bounding box center [52, 355] width 21 height 21
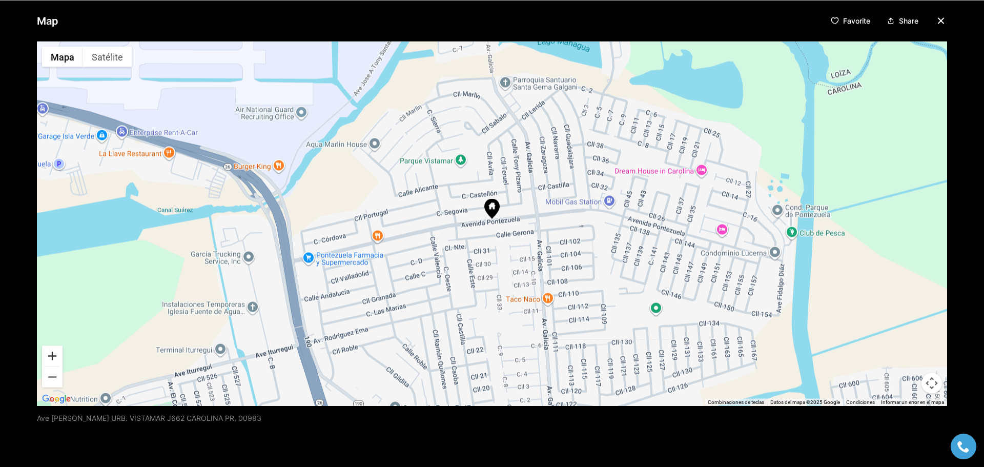
click at [54, 355] on button "Acercar" at bounding box center [52, 355] width 21 height 21
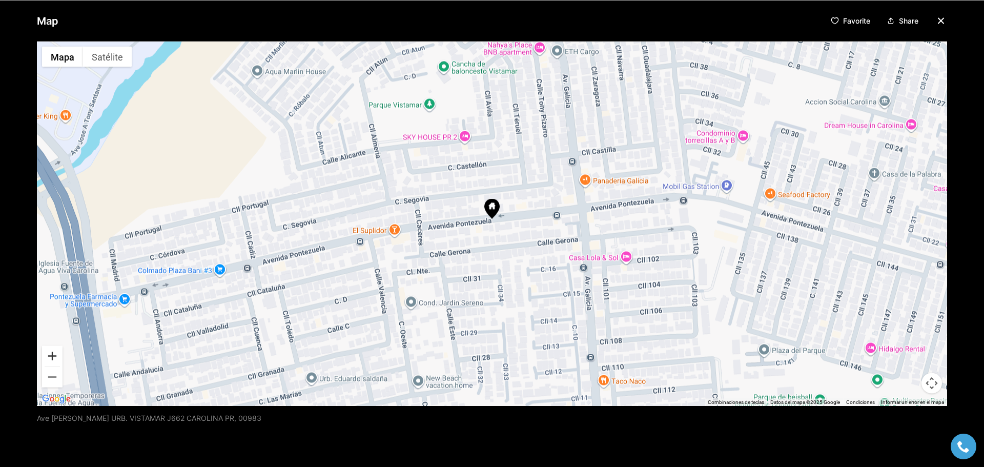
click at [54, 354] on button "Acercar" at bounding box center [52, 355] width 21 height 21
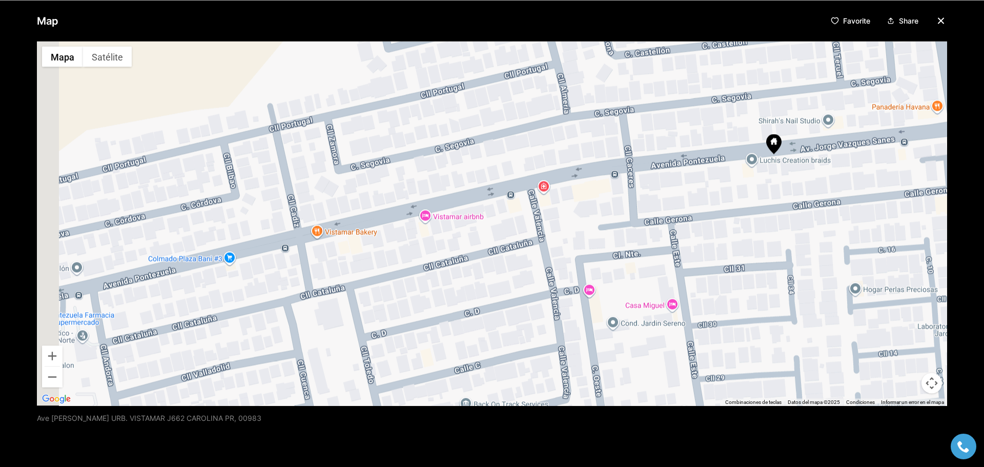
drag, startPoint x: 170, startPoint y: 298, endPoint x: 454, endPoint y: 233, distance: 291.3
click at [454, 233] on div at bounding box center [492, 223] width 910 height 364
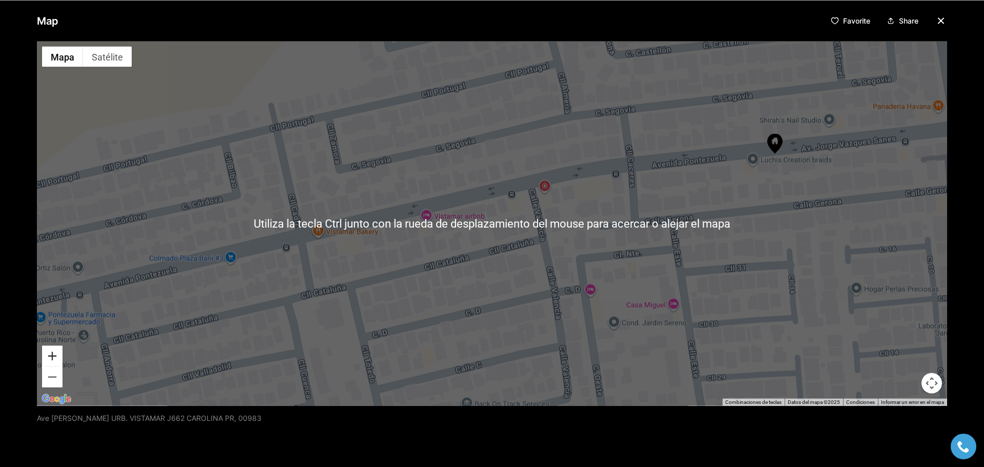
click at [52, 352] on button "Acercar" at bounding box center [52, 355] width 21 height 21
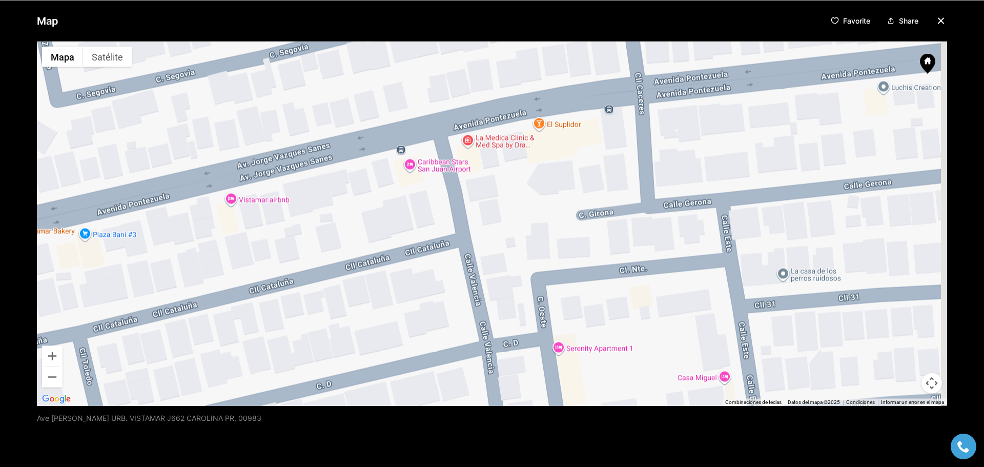
drag, startPoint x: 242, startPoint y: 310, endPoint x: 101, endPoint y: 293, distance: 142.0
click at [101, 293] on div at bounding box center [492, 223] width 910 height 364
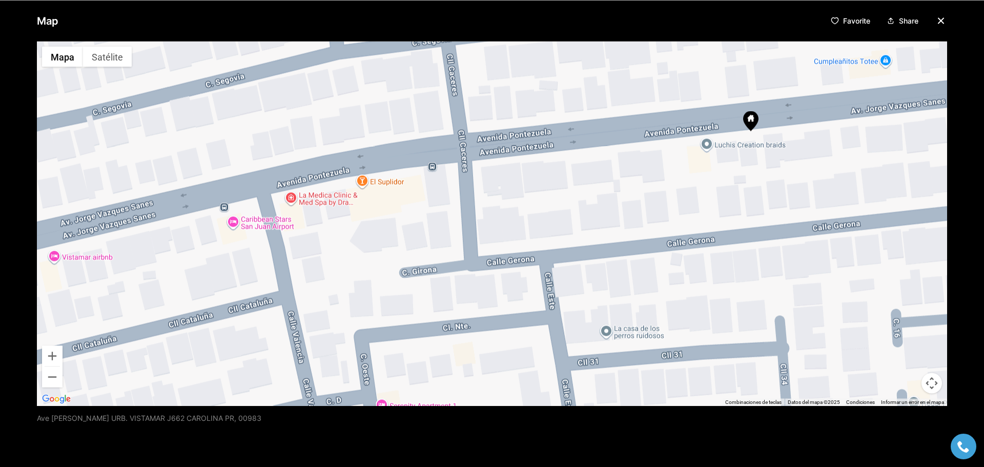
drag, startPoint x: 484, startPoint y: 231, endPoint x: 318, endPoint y: 278, distance: 173.0
click at [320, 283] on div at bounding box center [492, 223] width 910 height 364
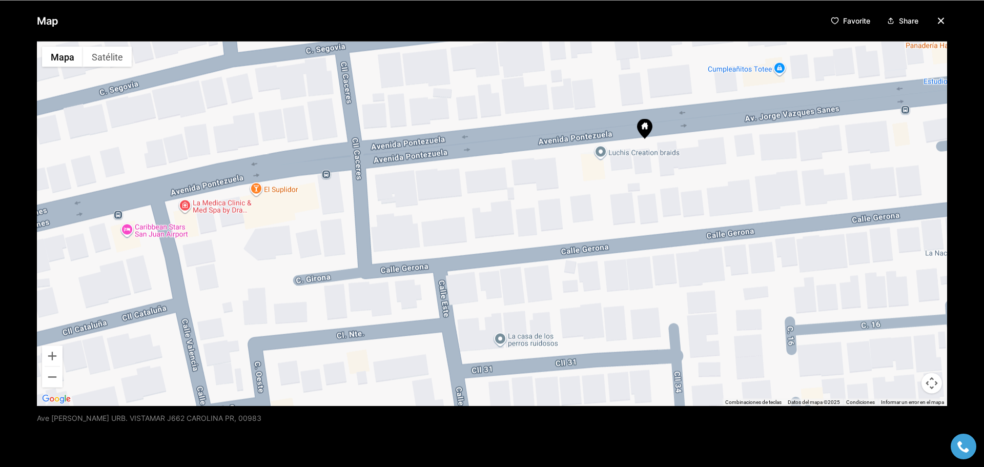
drag, startPoint x: 581, startPoint y: 216, endPoint x: 480, endPoint y: 220, distance: 101.6
click at [484, 223] on div at bounding box center [492, 223] width 910 height 364
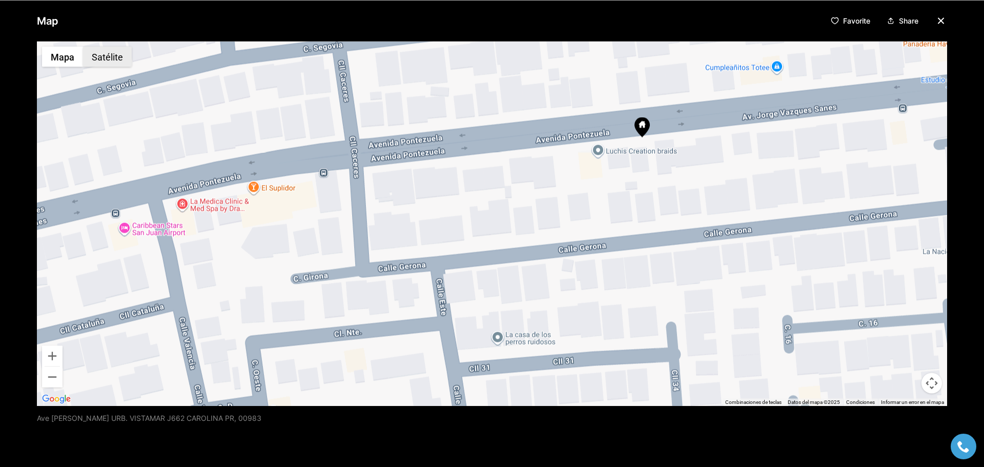
click at [99, 57] on button "Satélite" at bounding box center [107, 56] width 49 height 21
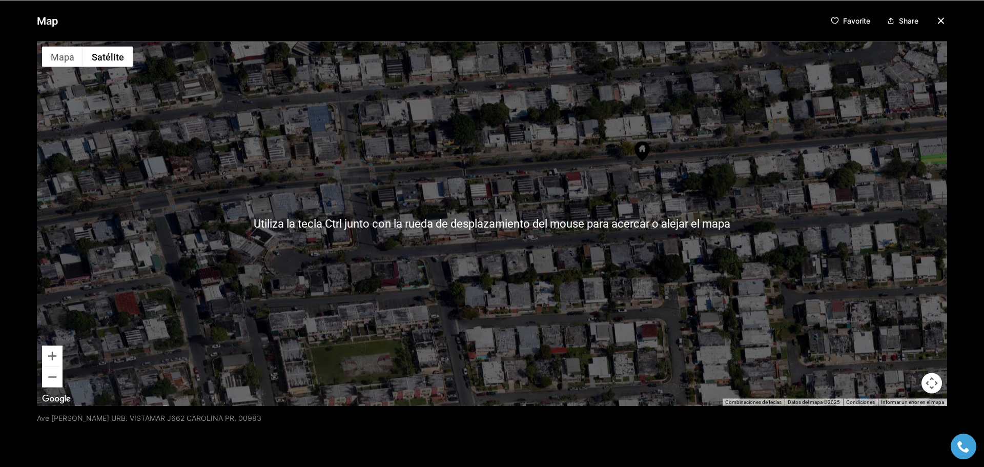
click at [638, 163] on div at bounding box center [492, 223] width 910 height 364
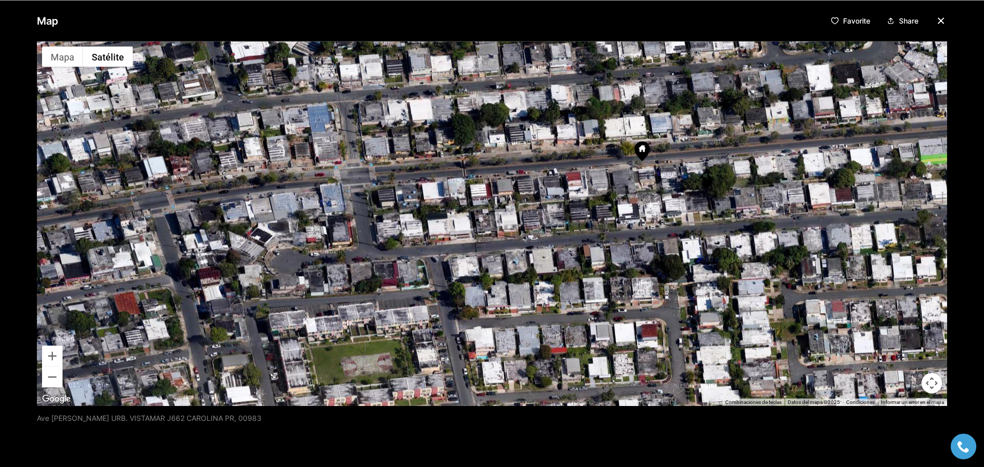
click at [636, 160] on icon at bounding box center [642, 150] width 15 height 20
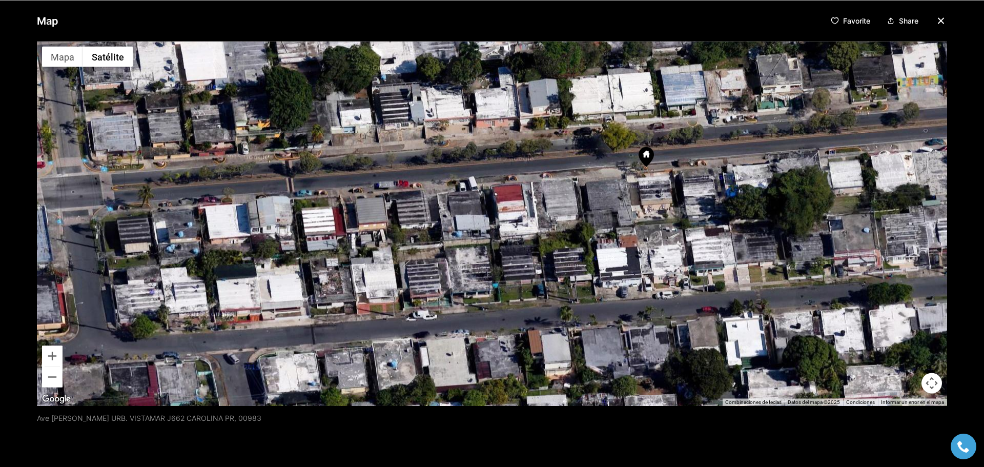
click at [647, 163] on icon at bounding box center [646, 157] width 15 height 20
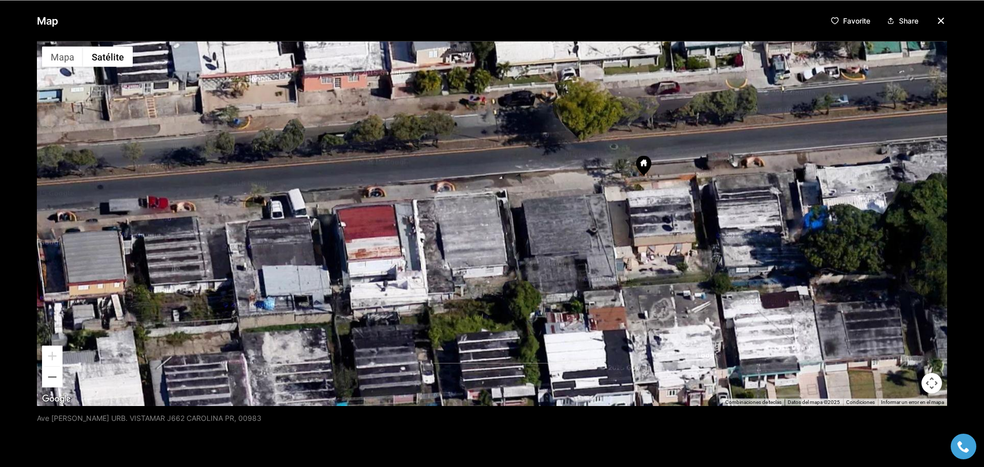
click at [647, 163] on icon at bounding box center [643, 165] width 15 height 20
click at [647, 160] on icon at bounding box center [643, 165] width 15 height 20
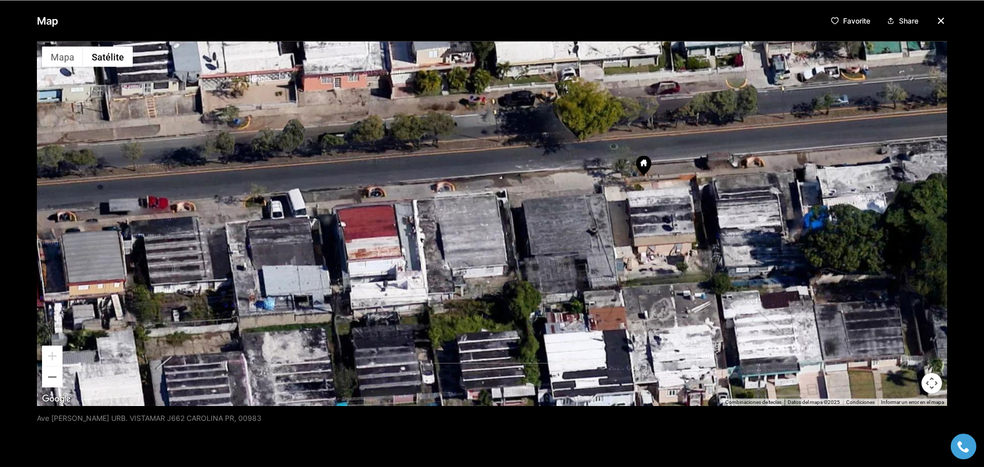
click at [647, 160] on icon at bounding box center [643, 165] width 15 height 20
click at [647, 152] on div at bounding box center [492, 223] width 910 height 364
click at [54, 380] on button "Alejar" at bounding box center [52, 376] width 21 height 21
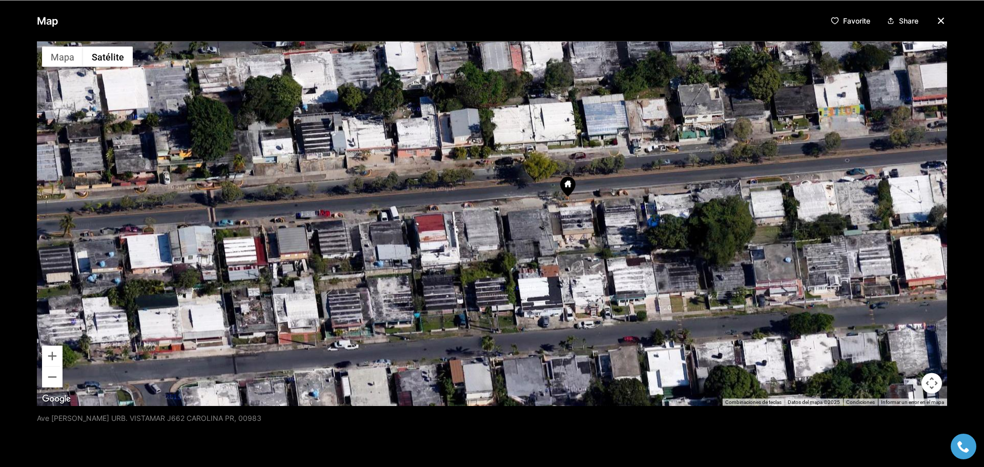
click at [56, 397] on img "Abrir esta área en Google Maps (se abre en una ventana nueva)" at bounding box center [56, 398] width 34 height 13
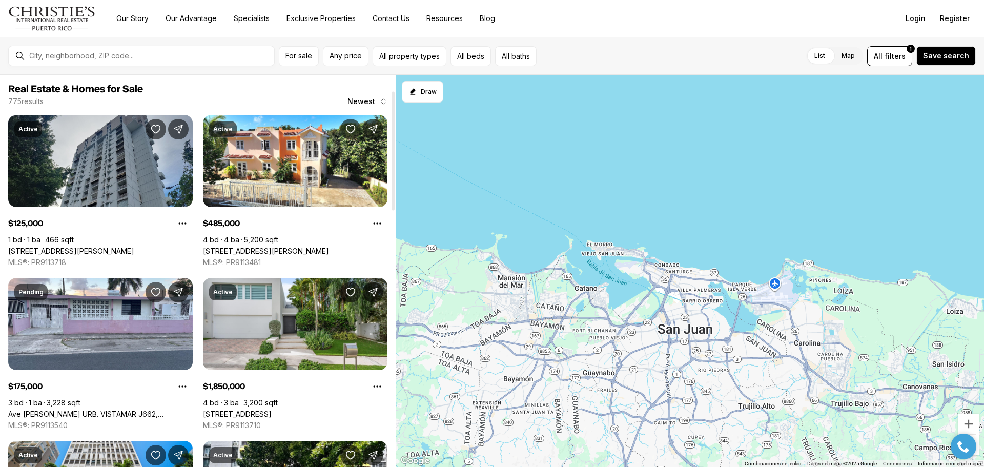
scroll to position [51, 0]
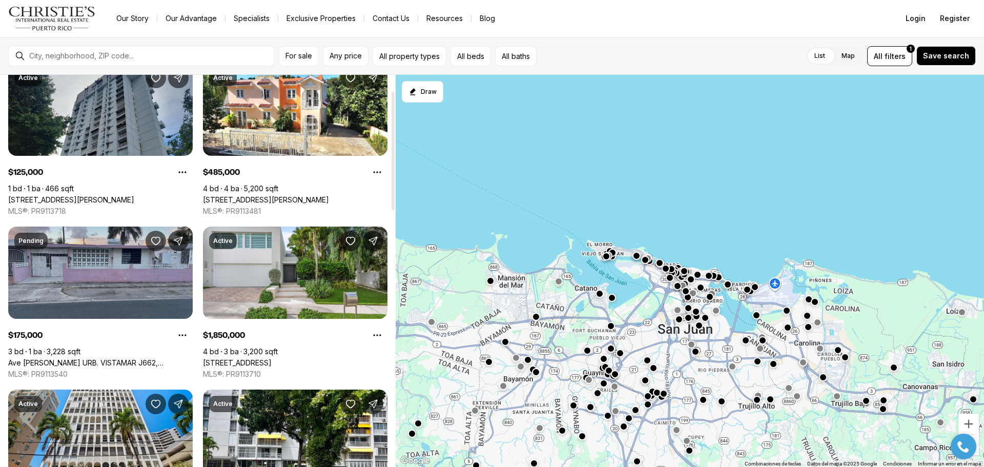
click at [113, 358] on link "Ave [PERSON_NAME] URB. VISTAMAR J662, CAROLINA PR, 00983" at bounding box center [100, 362] width 185 height 9
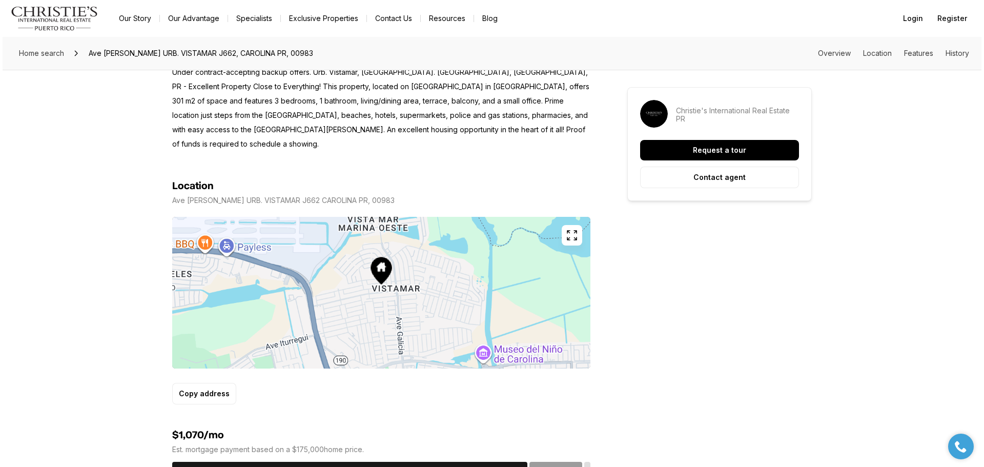
scroll to position [513, 0]
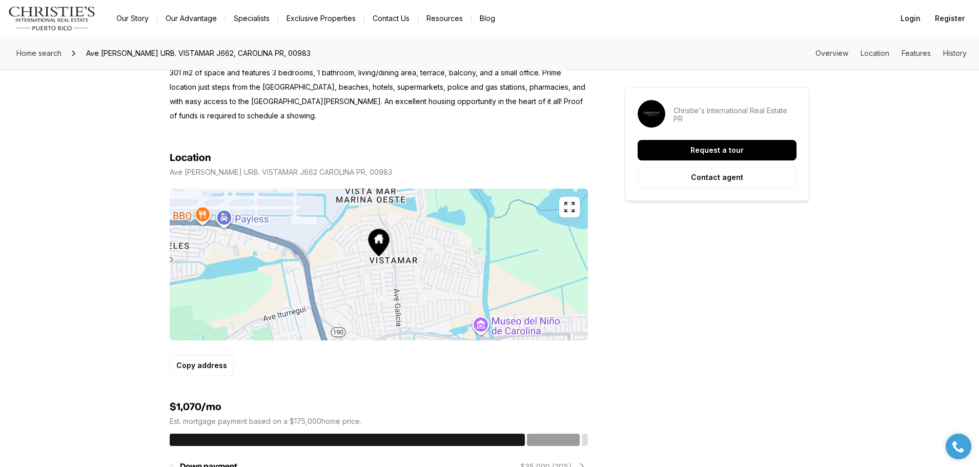
click at [568, 201] on icon "button" at bounding box center [569, 207] width 12 height 12
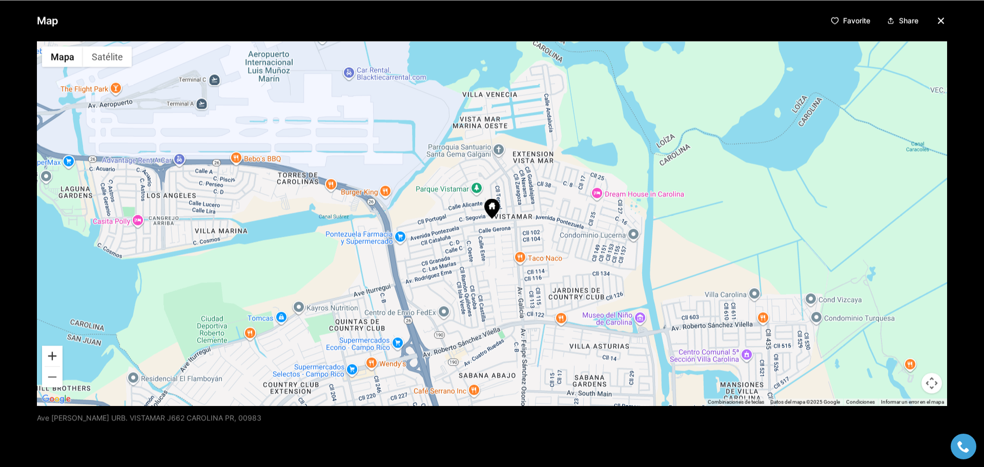
click at [46, 355] on button "Acercar" at bounding box center [52, 355] width 21 height 21
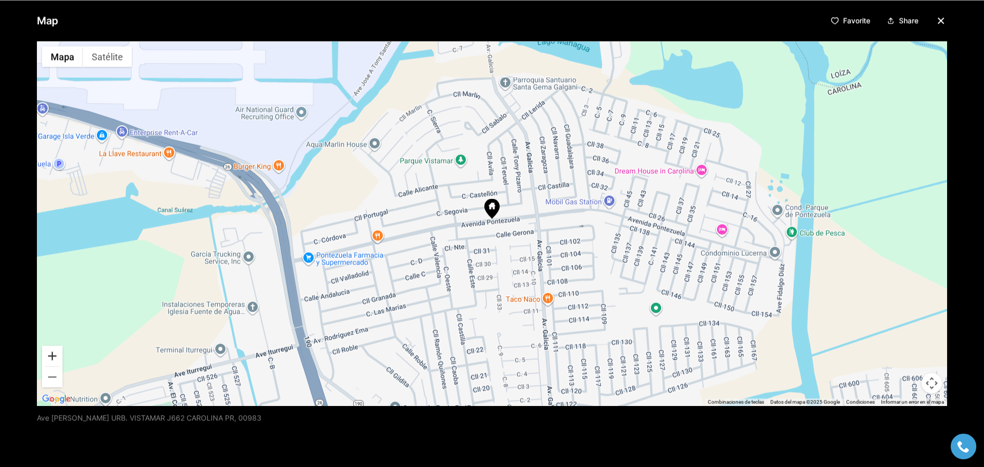
click at [47, 354] on button "Acercar" at bounding box center [52, 355] width 21 height 21
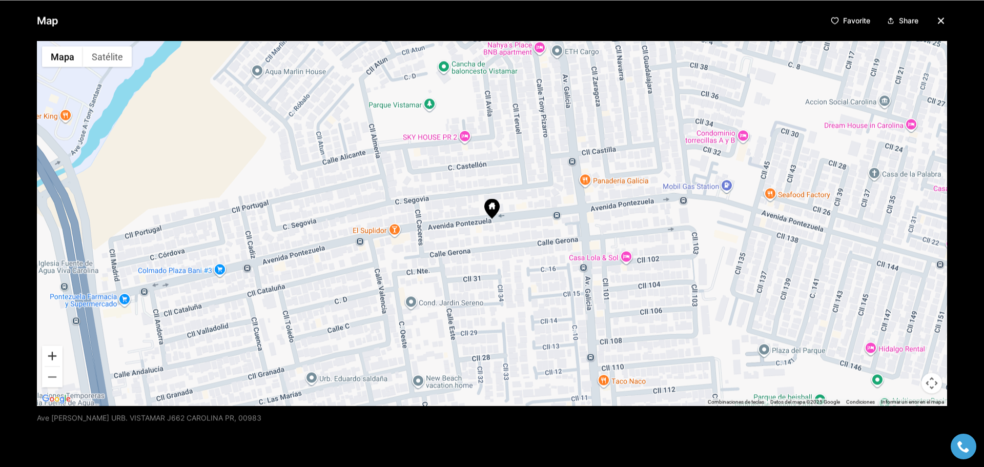
click at [47, 354] on button "Acercar" at bounding box center [52, 355] width 21 height 21
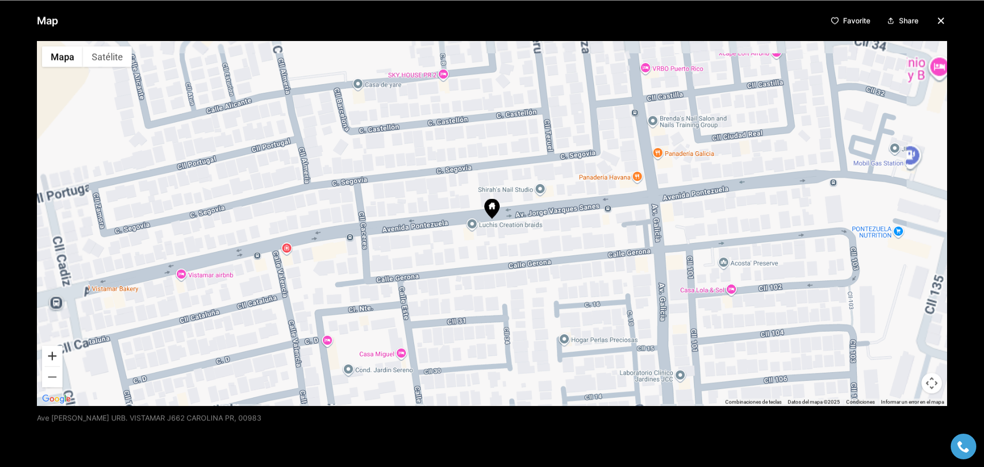
click at [47, 354] on button "Acercar" at bounding box center [52, 355] width 21 height 21
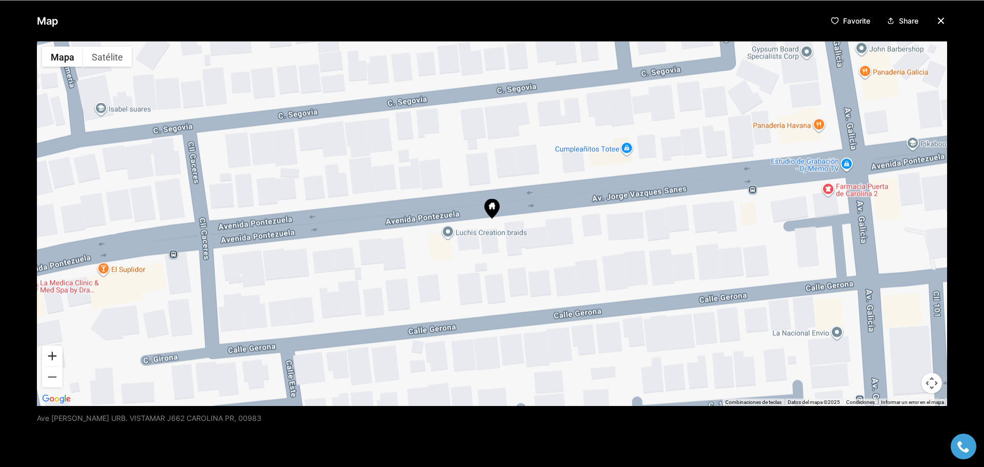
click at [50, 359] on button "Acercar" at bounding box center [52, 355] width 21 height 21
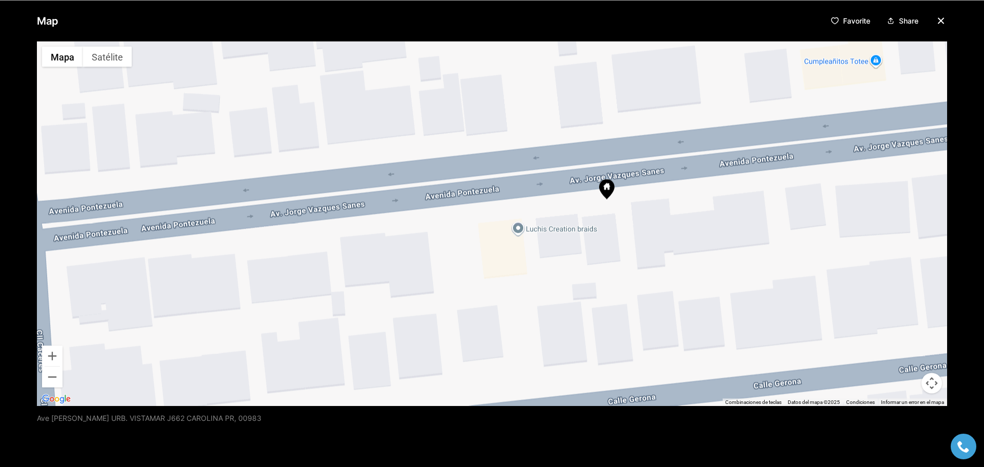
drag, startPoint x: 81, startPoint y: 297, endPoint x: 206, endPoint y: 268, distance: 127.9
click at [205, 269] on div at bounding box center [492, 223] width 910 height 364
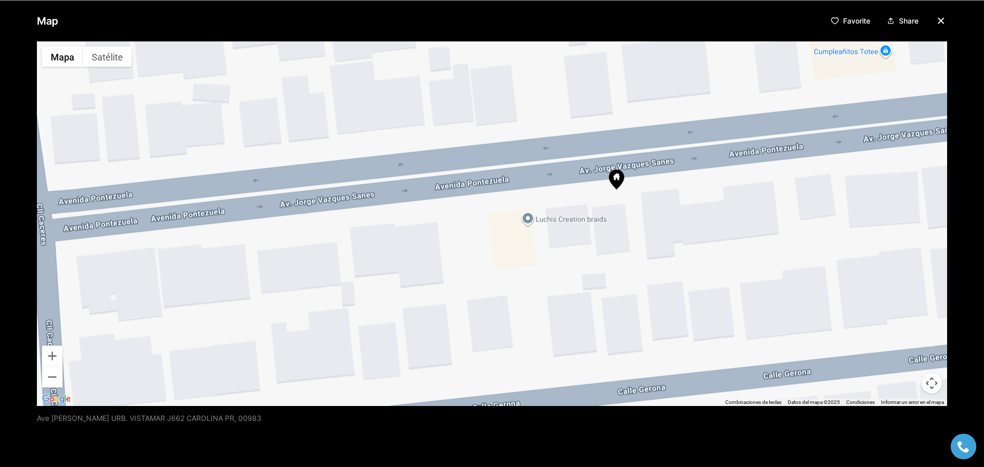
click at [50, 394] on img "Abrir esta área en Google Maps (se abre en una ventana nueva)" at bounding box center [56, 398] width 34 height 13
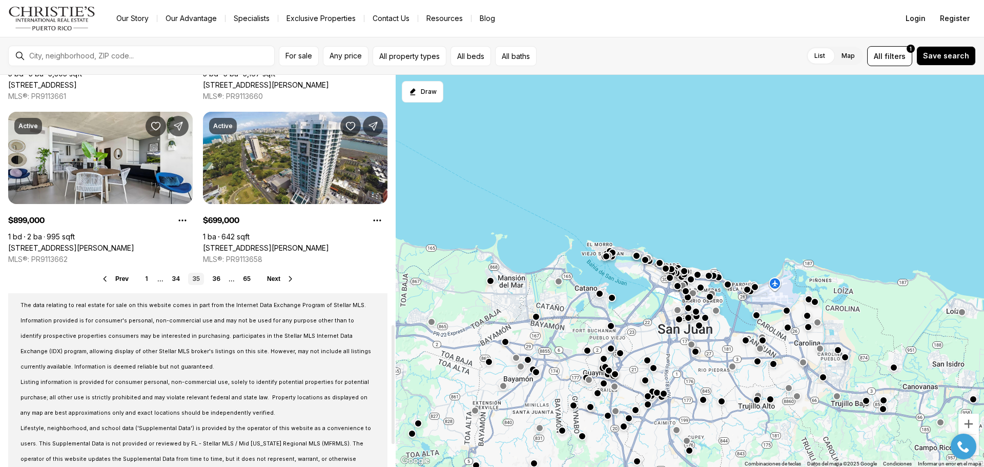
scroll to position [820, 0]
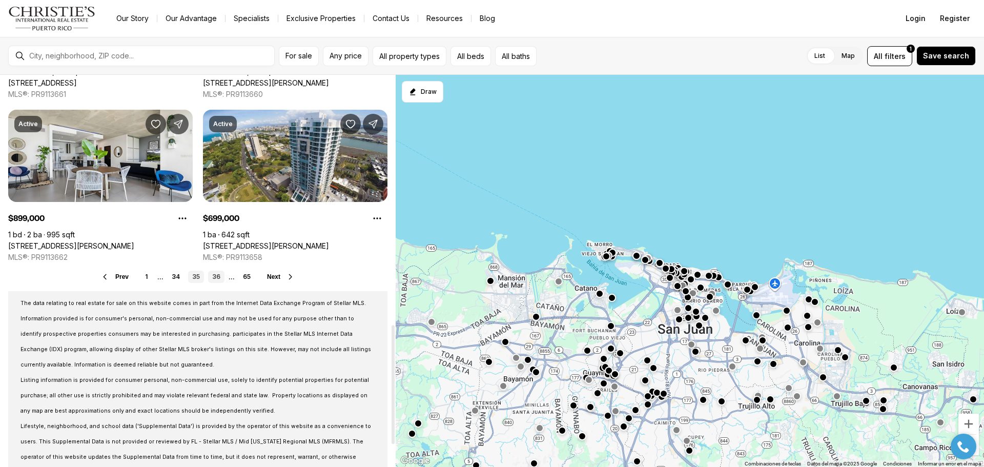
click at [215, 275] on link "36" at bounding box center [216, 277] width 16 height 12
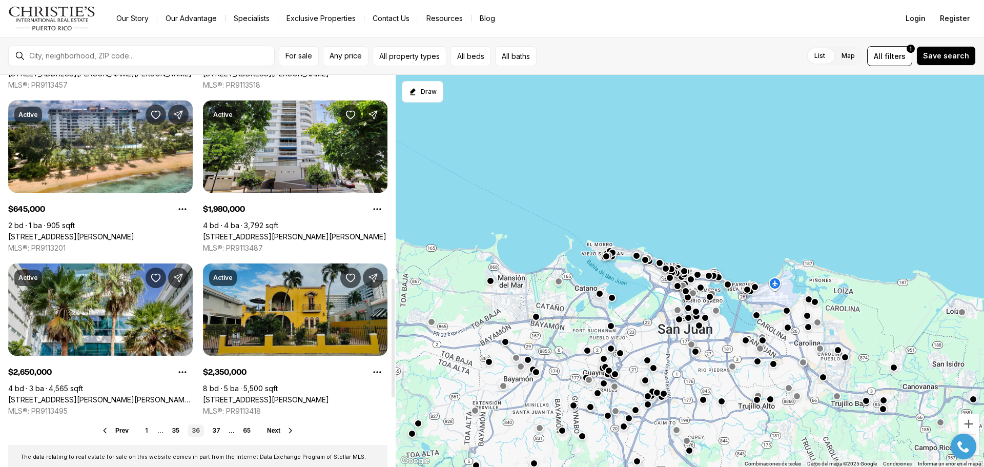
scroll to position [718, 0]
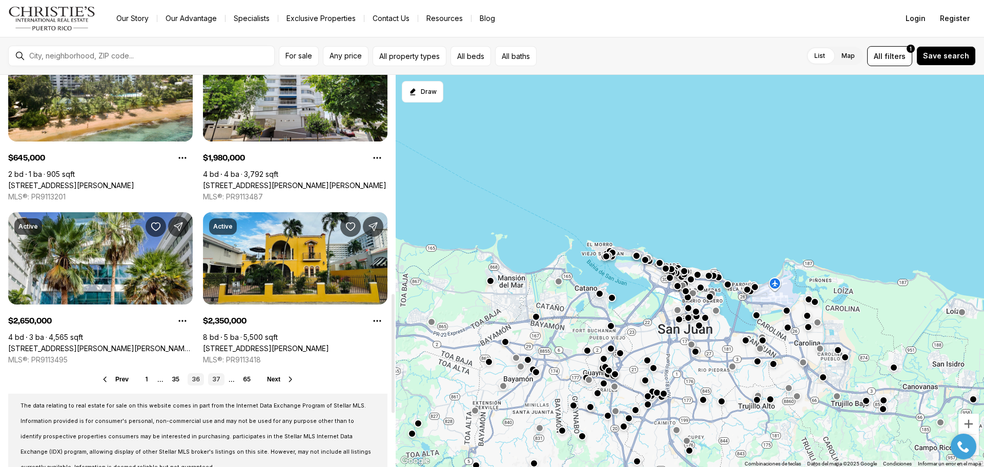
click at [218, 378] on link "37" at bounding box center [216, 379] width 16 height 12
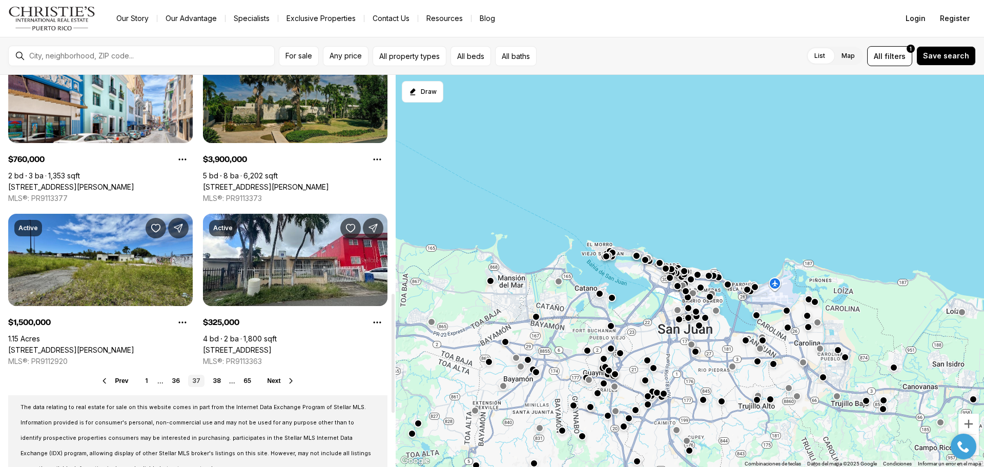
scroll to position [718, 0]
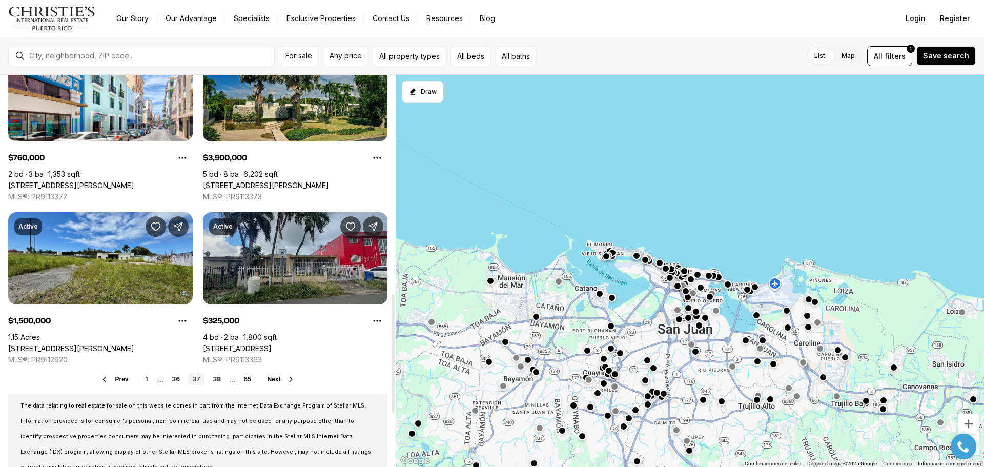
click at [272, 344] on link "[STREET_ADDRESS]" at bounding box center [237, 348] width 69 height 9
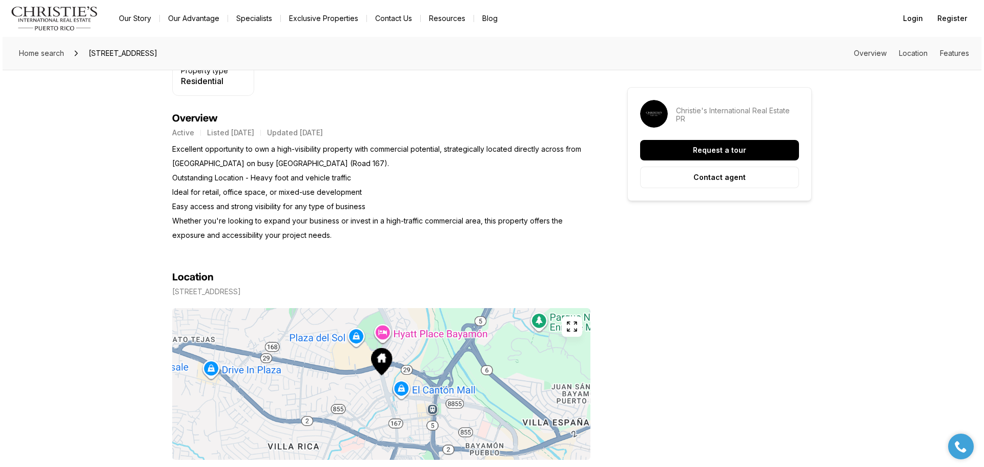
scroll to position [461, 0]
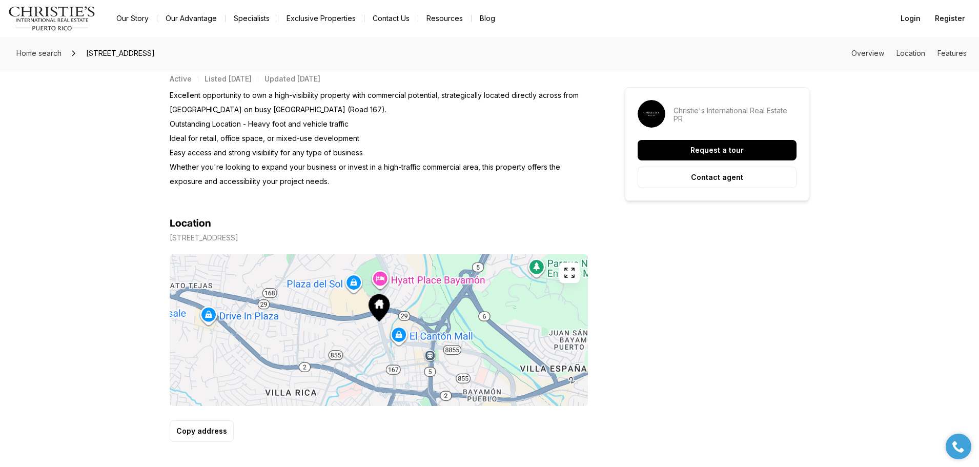
click at [571, 275] on icon "button" at bounding box center [569, 273] width 12 height 12
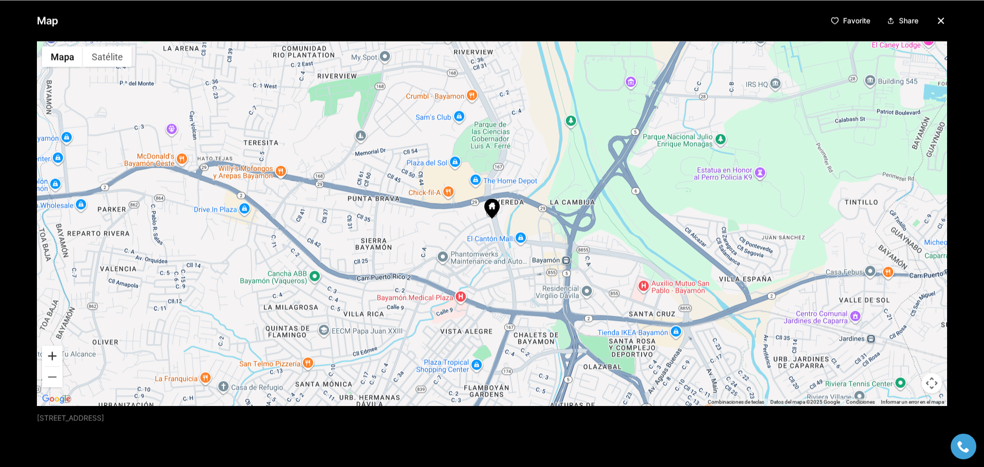
click at [48, 354] on button "Acercar" at bounding box center [52, 355] width 21 height 21
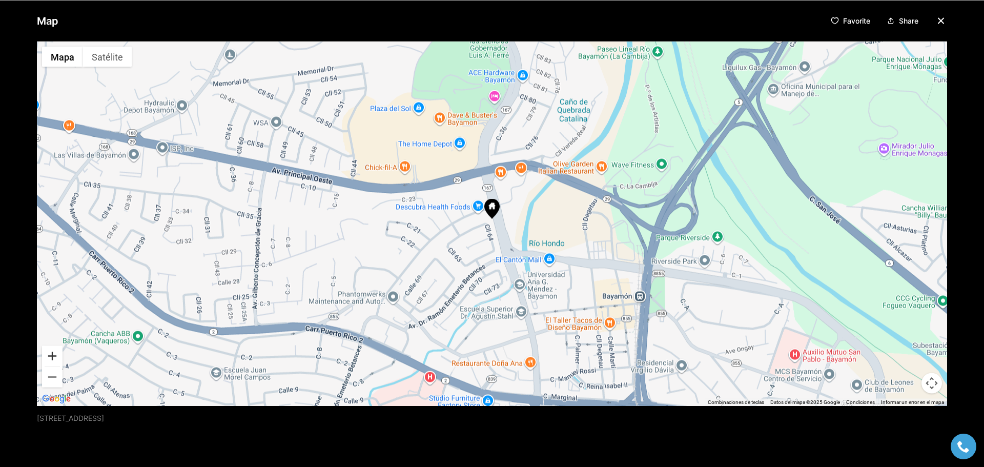
click at [53, 355] on button "Acercar" at bounding box center [52, 355] width 21 height 21
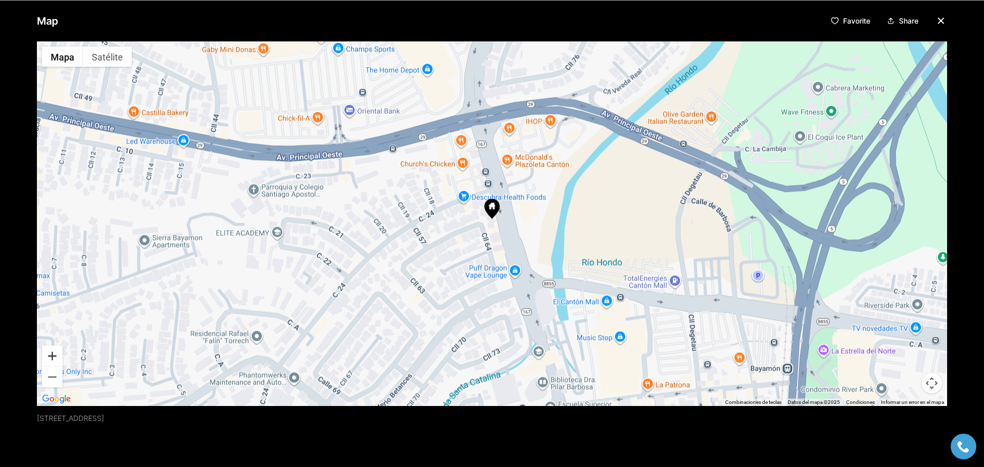
click at [53, 351] on button "Acercar" at bounding box center [52, 355] width 21 height 21
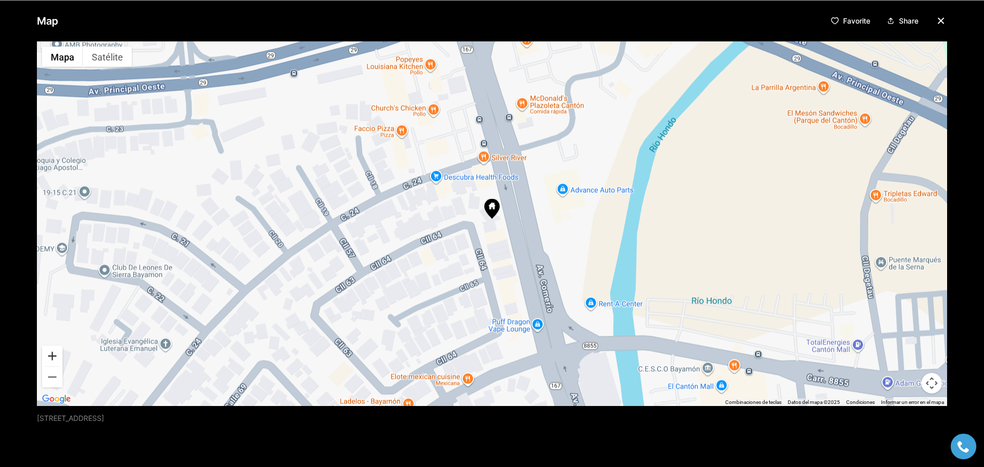
click at [53, 351] on button "Acercar" at bounding box center [52, 355] width 21 height 21
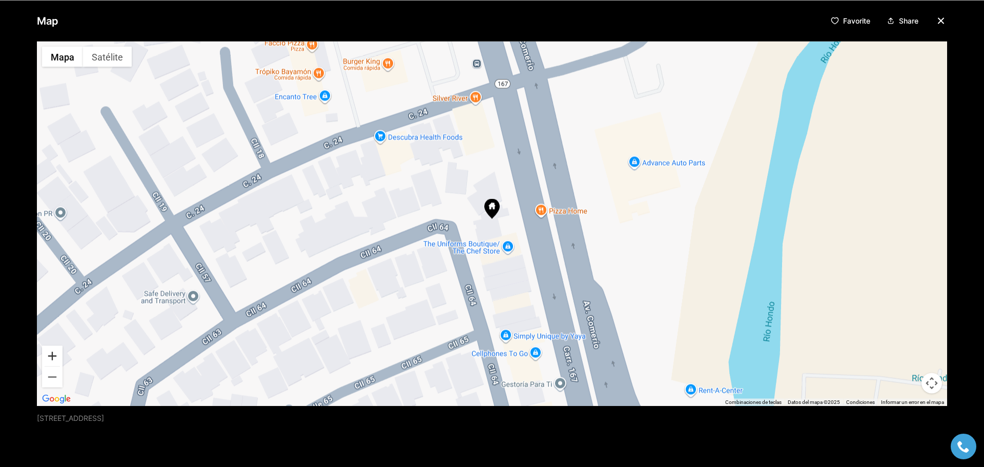
click at [49, 361] on button "Acercar" at bounding box center [52, 355] width 21 height 21
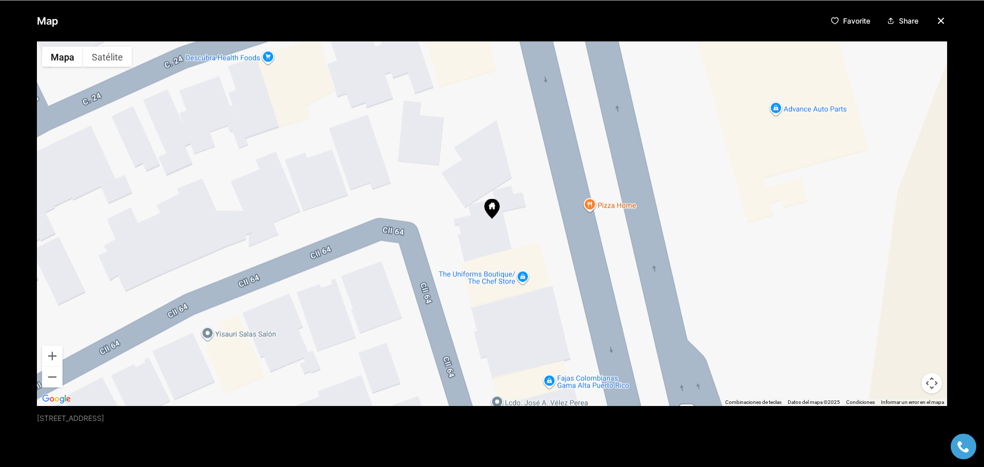
click at [51, 397] on img "Abrir esta área en Google Maps (se abre en una ventana nueva)" at bounding box center [56, 398] width 34 height 13
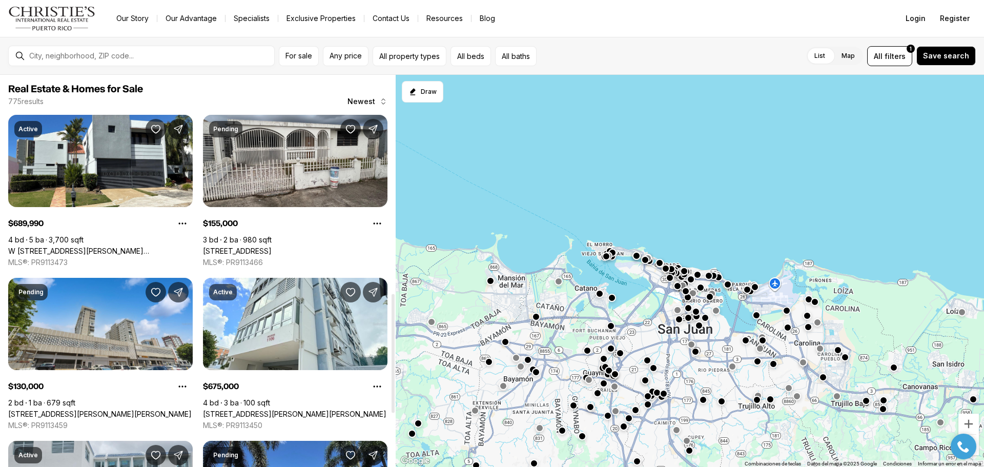
scroll to position [718, 0]
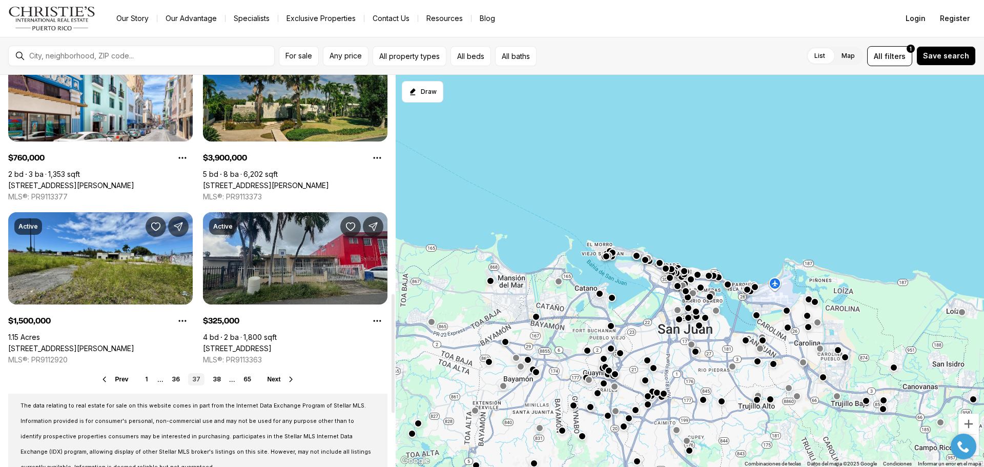
click at [272, 344] on link "[STREET_ADDRESS]" at bounding box center [237, 348] width 69 height 9
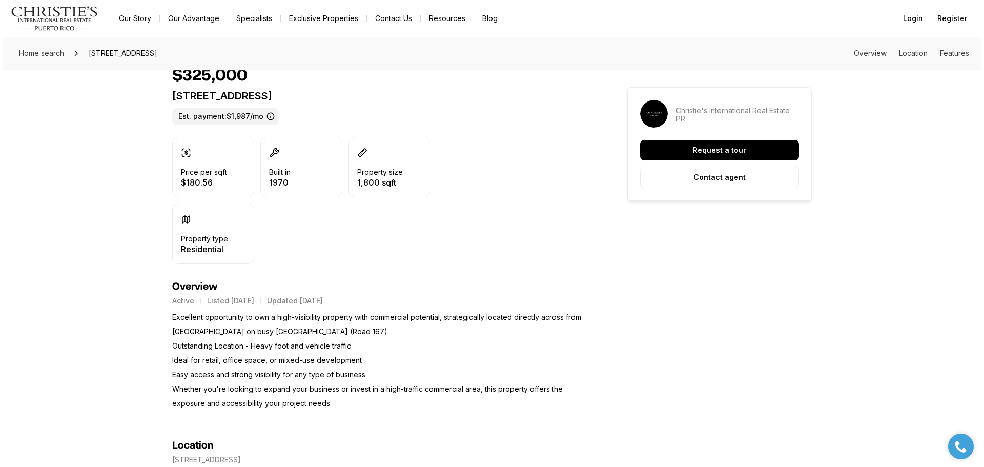
scroll to position [489, 0]
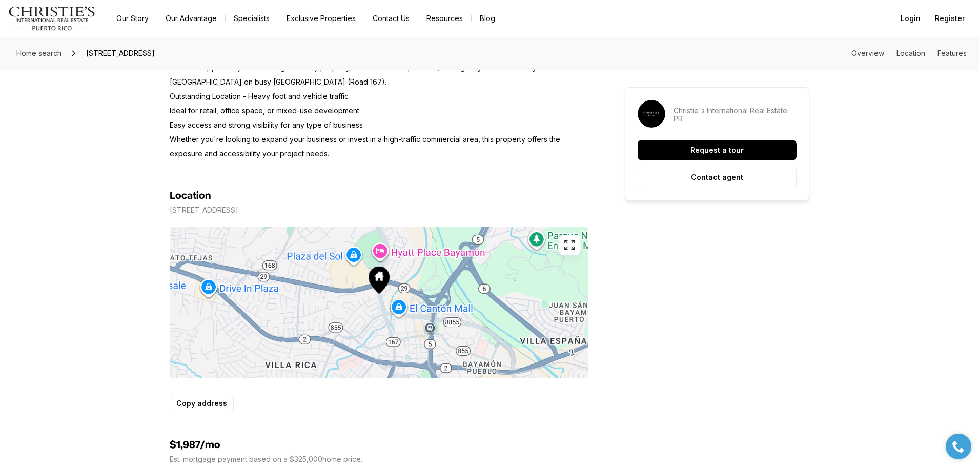
click at [570, 245] on icon "button" at bounding box center [569, 245] width 12 height 12
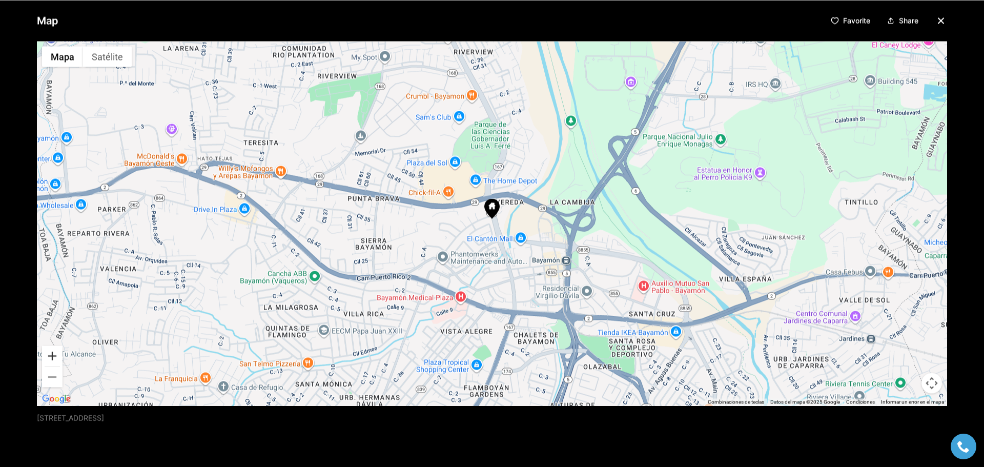
click at [48, 353] on button "Acercar" at bounding box center [52, 355] width 21 height 21
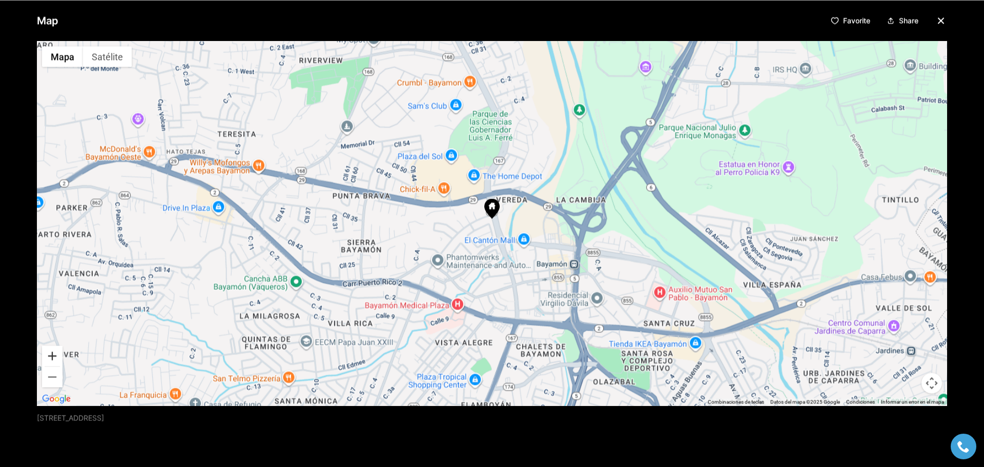
click at [48, 353] on button "Acercar" at bounding box center [52, 355] width 21 height 21
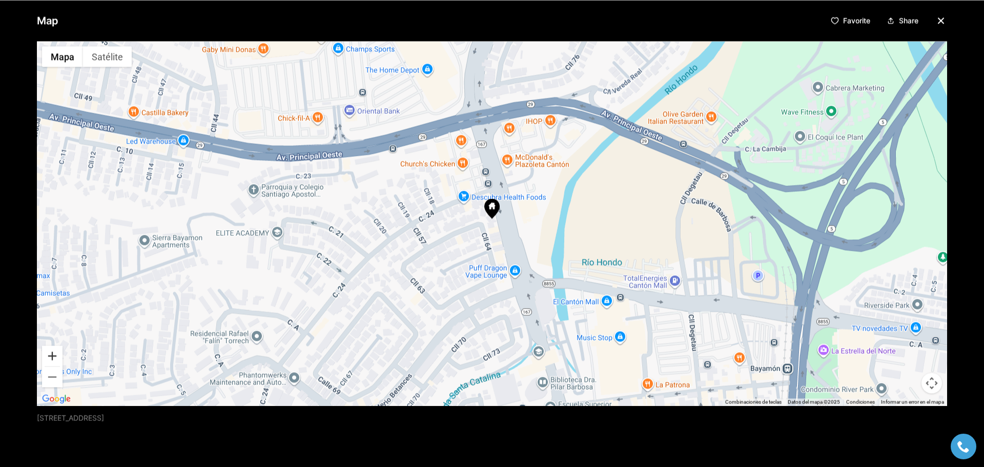
click at [48, 353] on button "Acercar" at bounding box center [52, 355] width 21 height 21
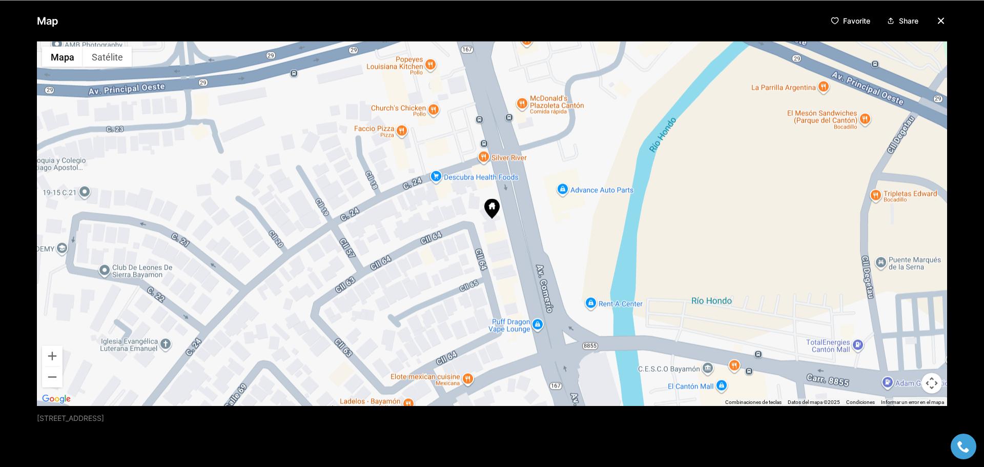
click at [57, 395] on img "Abrir esta área en Google Maps (se abre en una ventana nueva)" at bounding box center [56, 398] width 34 height 13
click at [58, 396] on img "Abrir esta área en Google Maps (se abre en una ventana nueva)" at bounding box center [56, 398] width 34 height 13
click at [52, 355] on button "Acercar" at bounding box center [52, 355] width 21 height 21
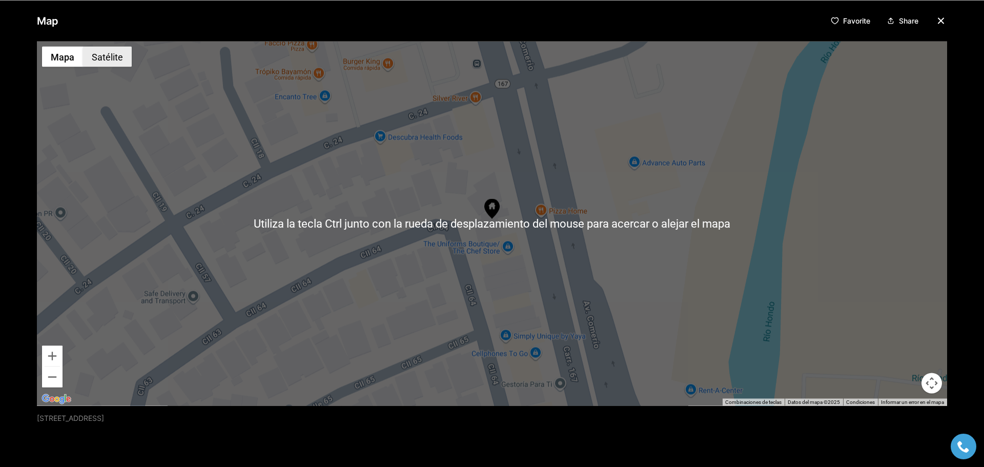
click at [107, 58] on button "Satélite" at bounding box center [107, 56] width 49 height 21
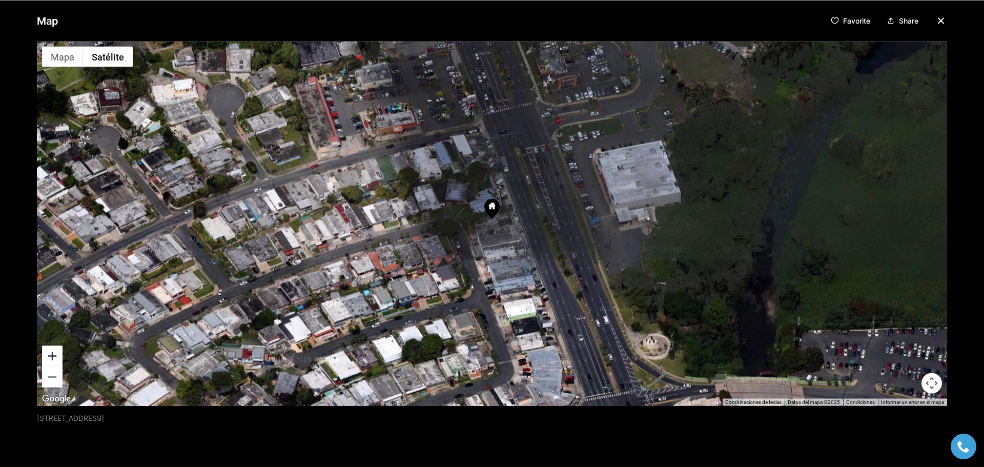
click at [51, 354] on button "Acercar" at bounding box center [52, 355] width 21 height 21
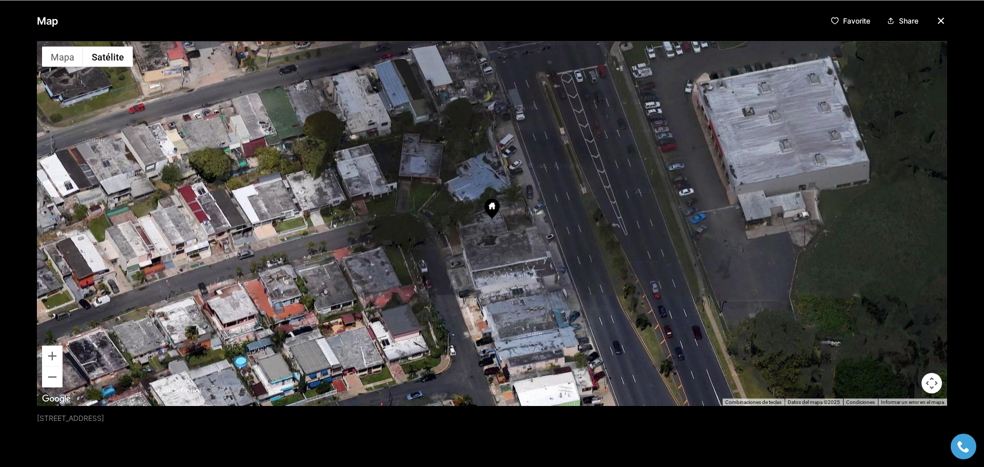
click at [55, 396] on img "Abrir esta área en Google Maps (se abre en una ventana nueva)" at bounding box center [56, 398] width 34 height 13
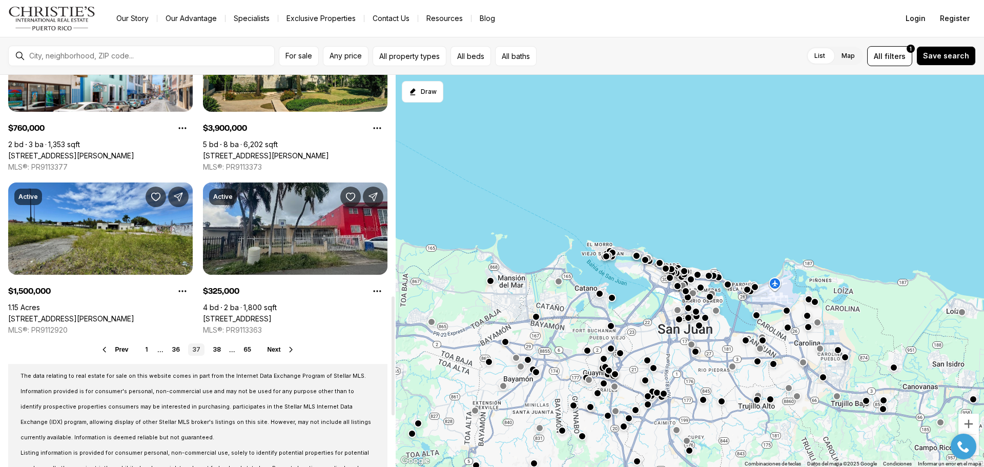
scroll to position [769, 0]
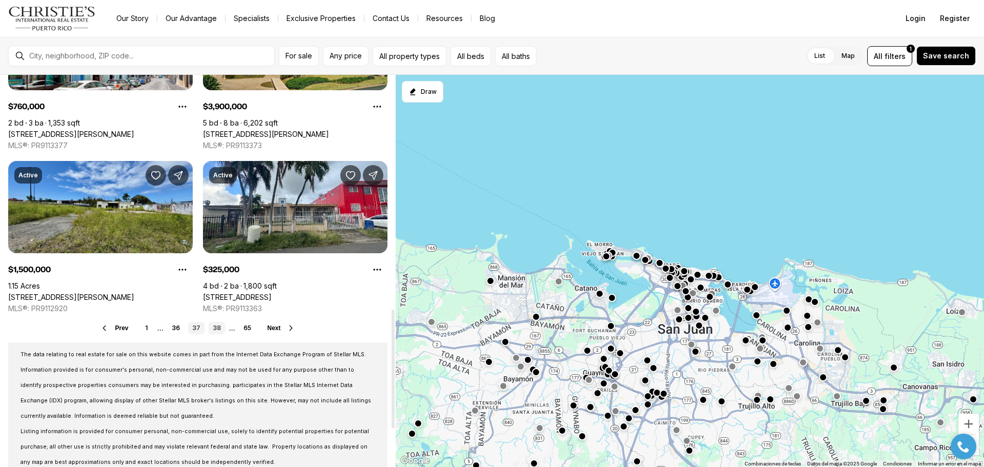
click at [213, 330] on link "38" at bounding box center [217, 328] width 16 height 12
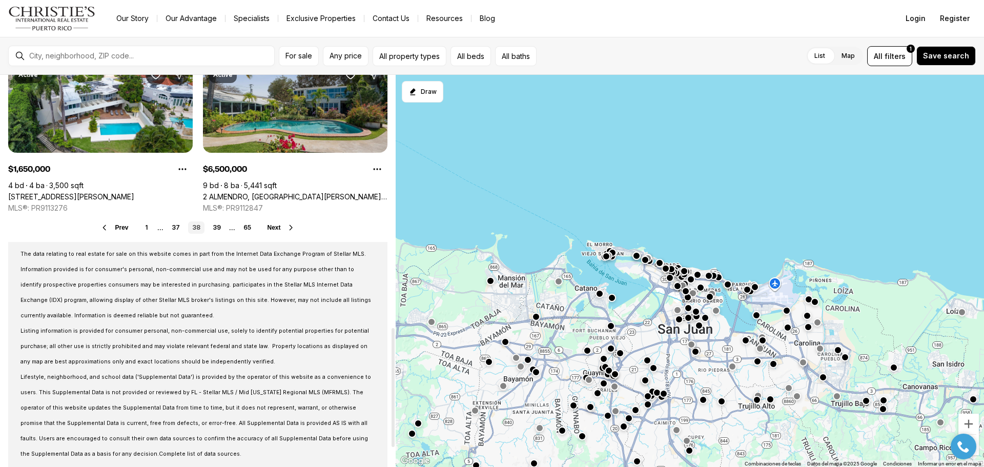
scroll to position [871, 0]
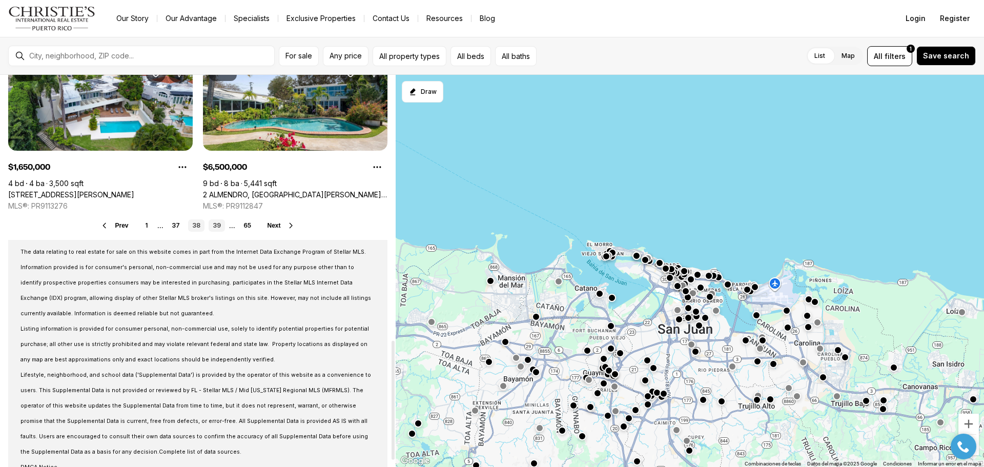
click at [213, 224] on link "39" at bounding box center [217, 225] width 16 height 12
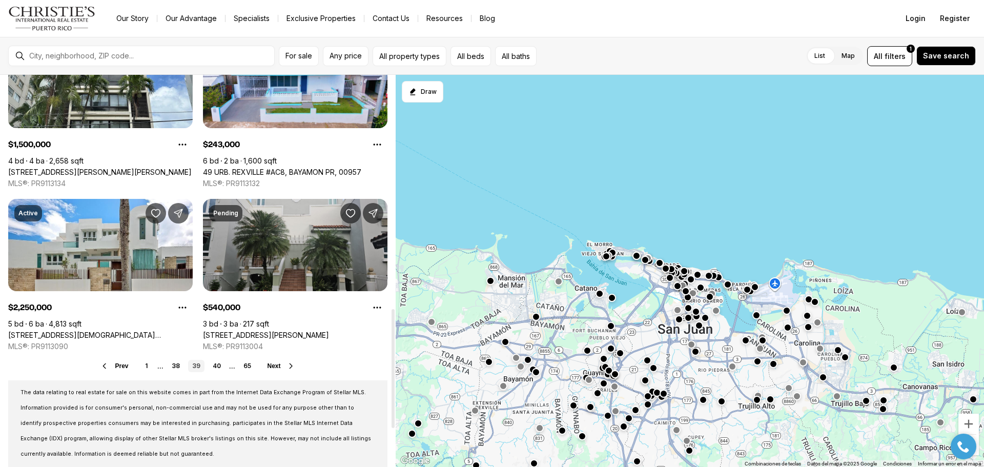
scroll to position [769, 0]
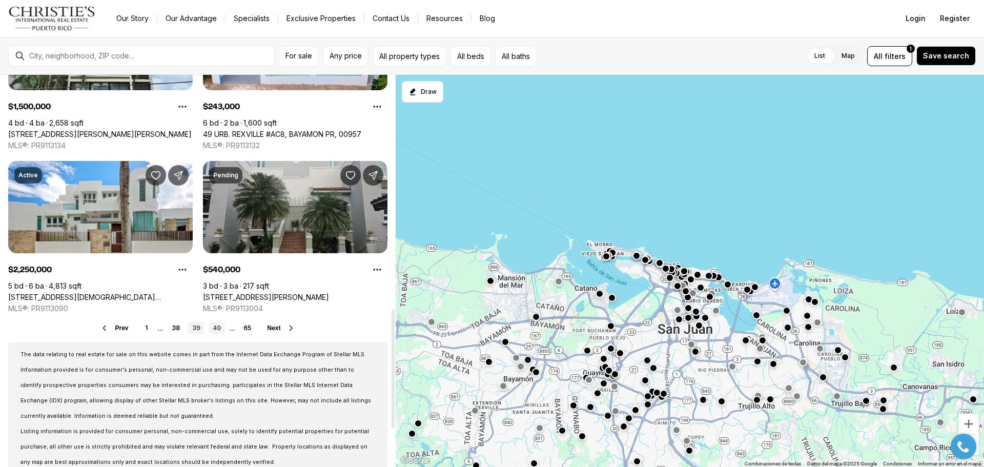
click at [216, 328] on link "40" at bounding box center [217, 328] width 16 height 12
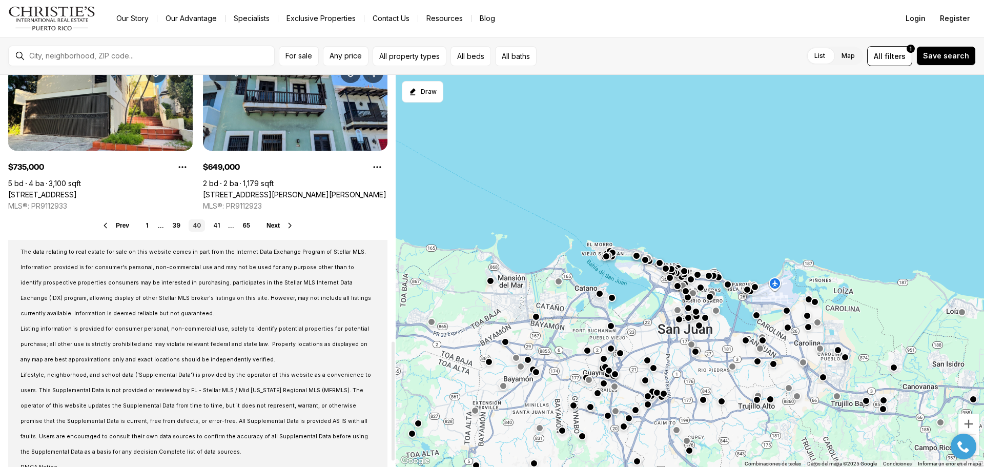
scroll to position [891, 0]
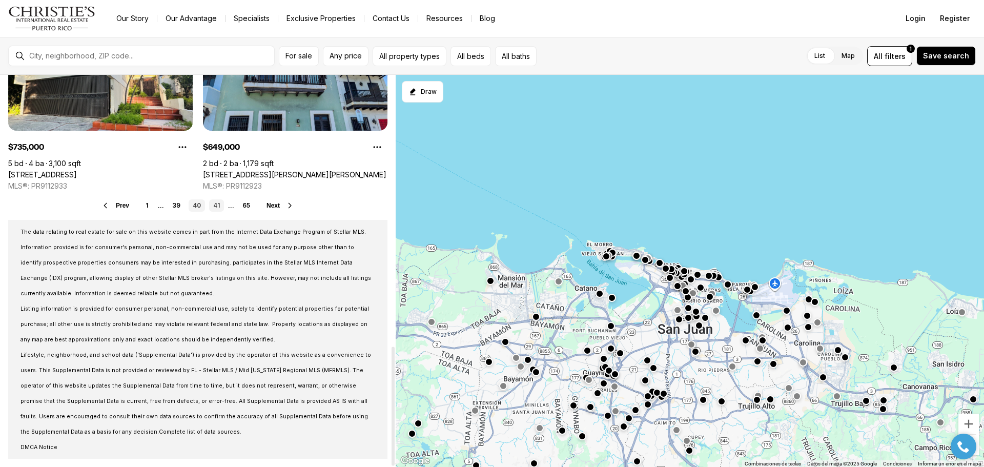
click at [214, 204] on link "41" at bounding box center [216, 205] width 15 height 12
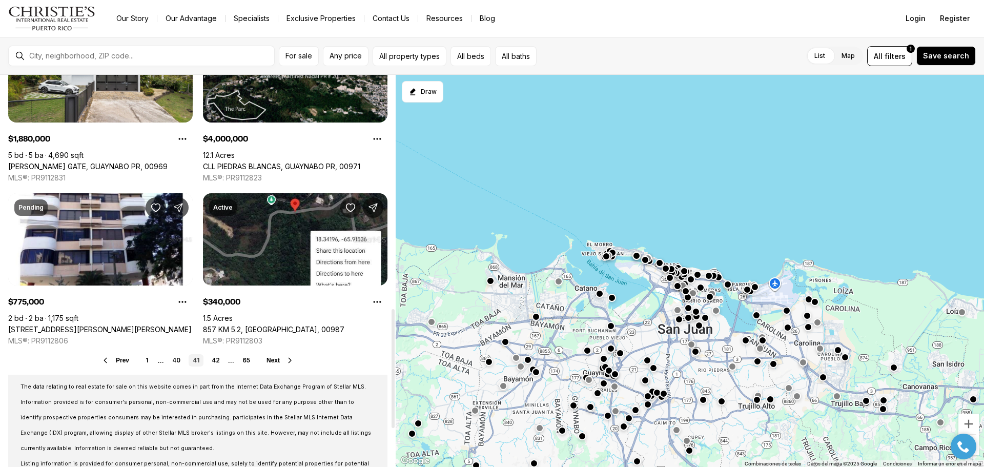
scroll to position [769, 0]
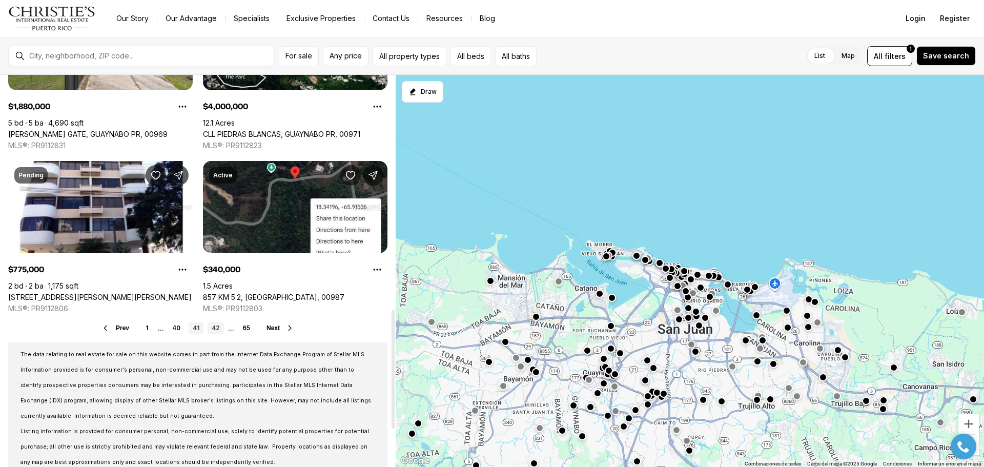
click at [215, 329] on link "42" at bounding box center [216, 328] width 16 height 12
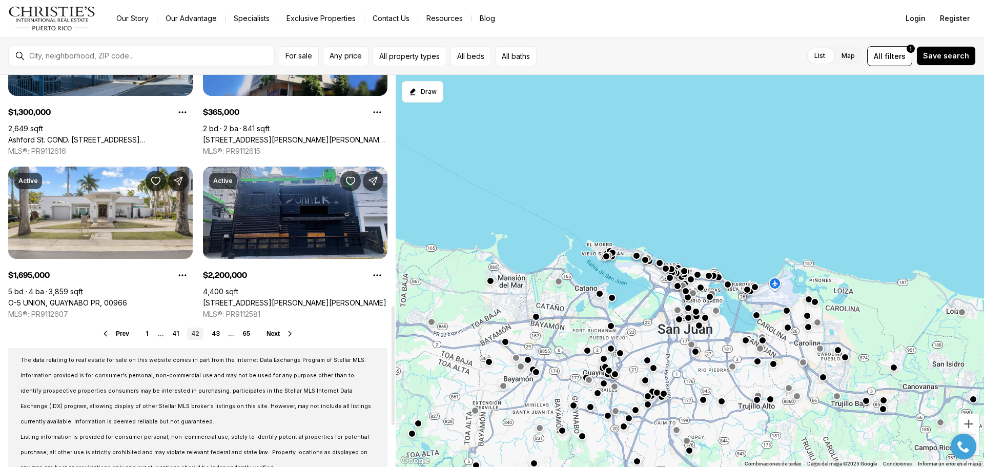
scroll to position [769, 0]
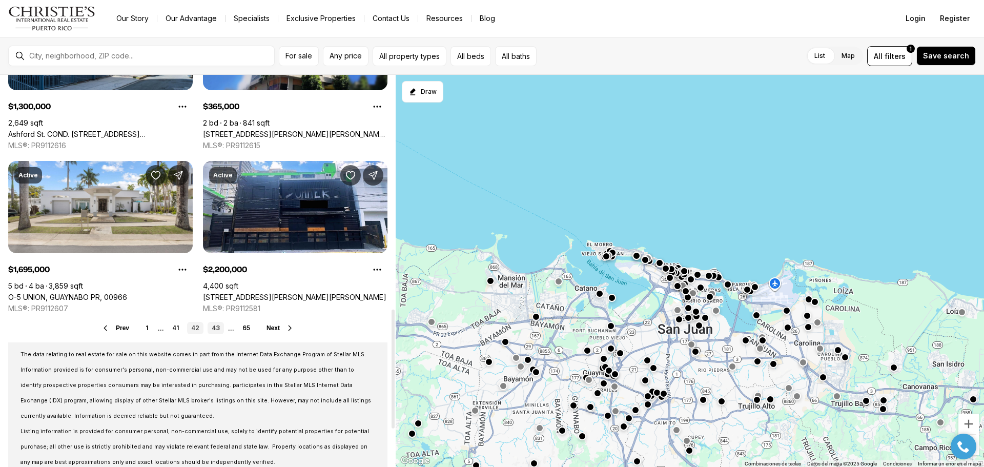
click at [212, 329] on link "43" at bounding box center [216, 328] width 16 height 12
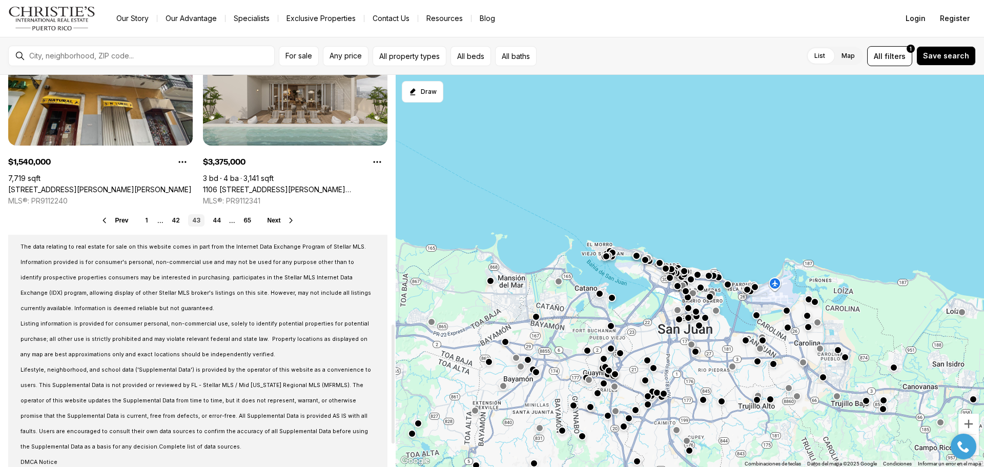
scroll to position [891, 0]
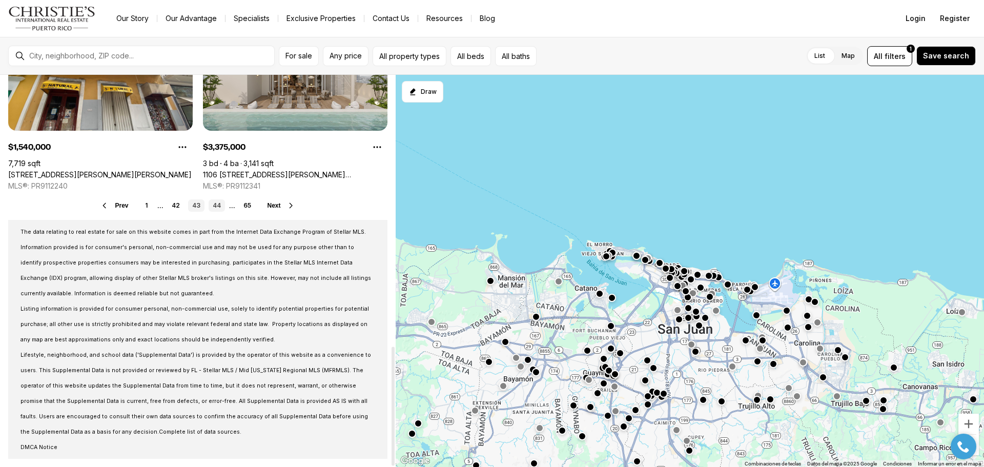
click at [217, 203] on link "44" at bounding box center [217, 205] width 16 height 12
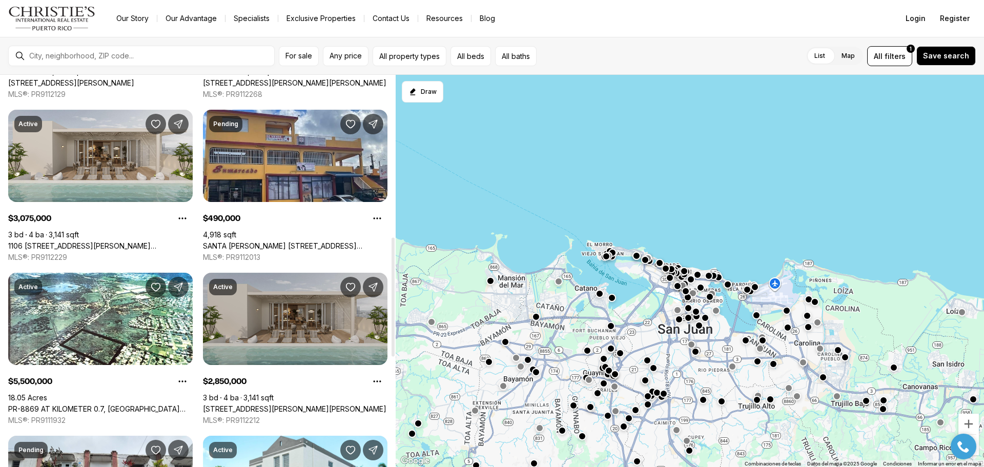
scroll to position [461, 0]
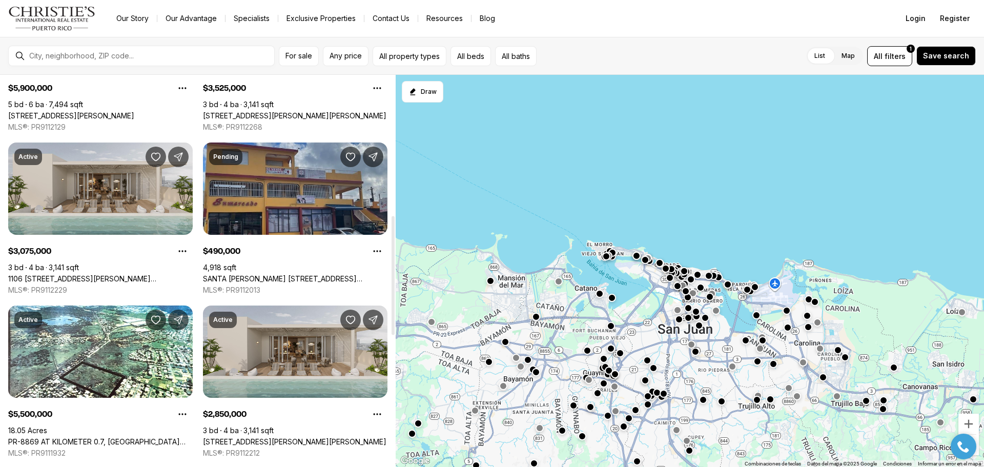
click at [246, 274] on link "SANTA [PERSON_NAME] [STREET_ADDRESS][PERSON_NAME]" at bounding box center [295, 278] width 185 height 9
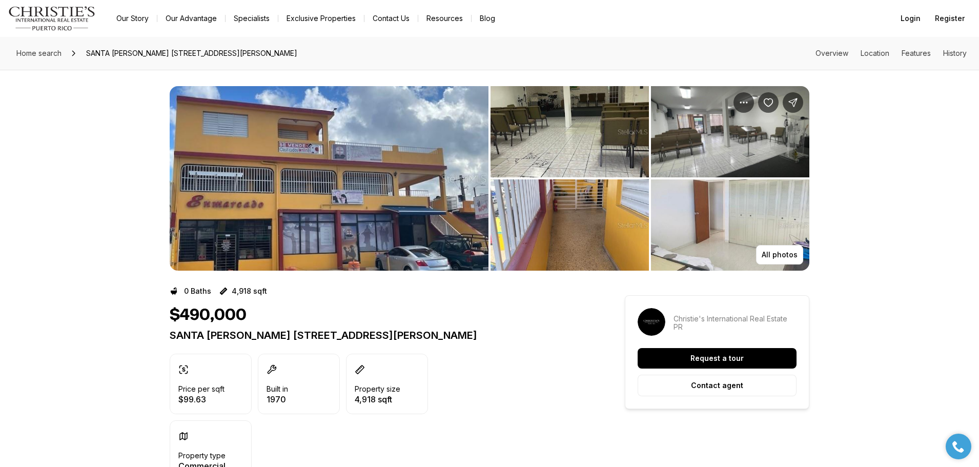
click at [682, 134] on img "View image gallery" at bounding box center [730, 131] width 158 height 91
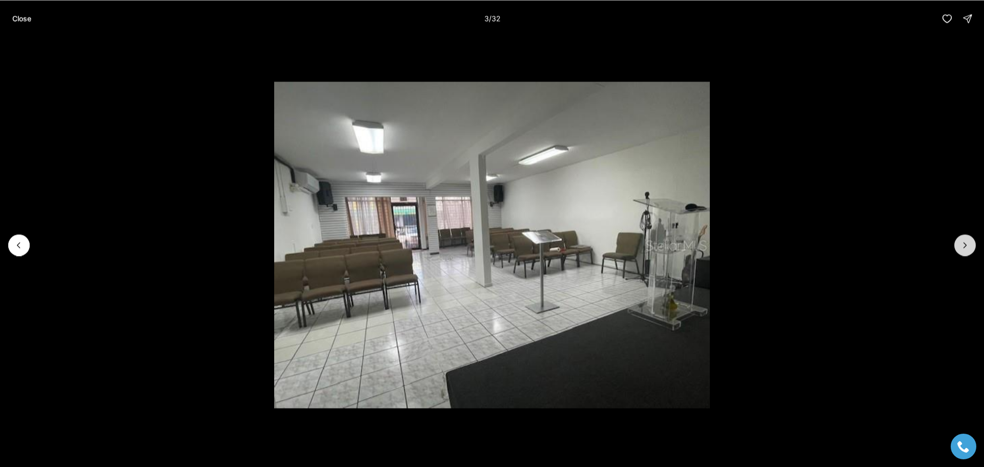
click at [967, 248] on icon "Next slide" at bounding box center [965, 245] width 10 height 10
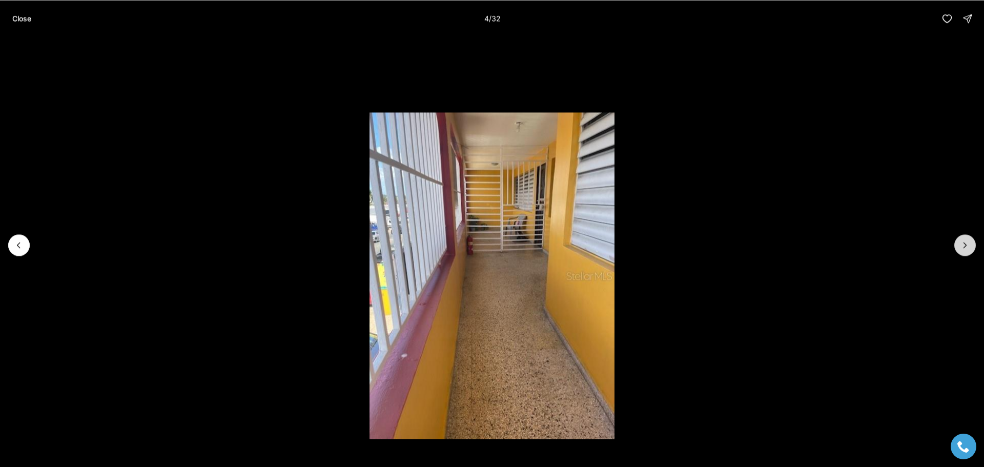
click at [967, 248] on icon "Next slide" at bounding box center [965, 245] width 10 height 10
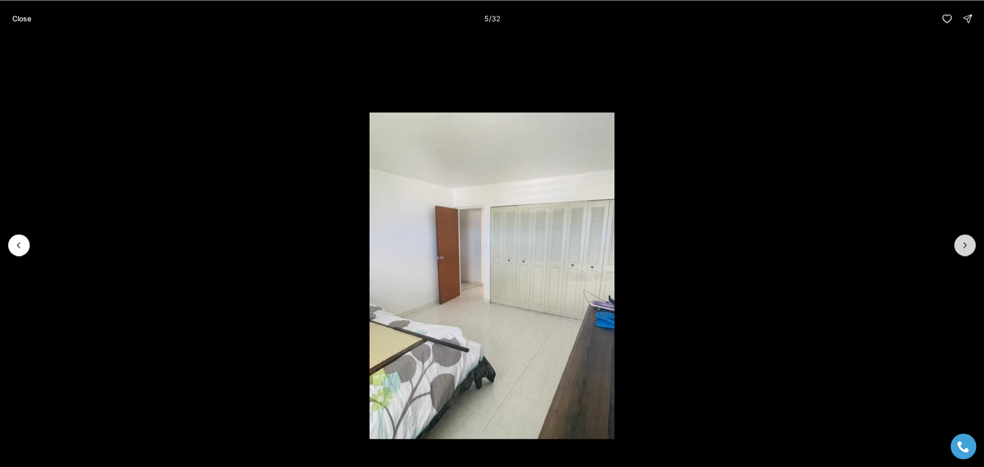
click at [967, 248] on icon "Next slide" at bounding box center [965, 245] width 10 height 10
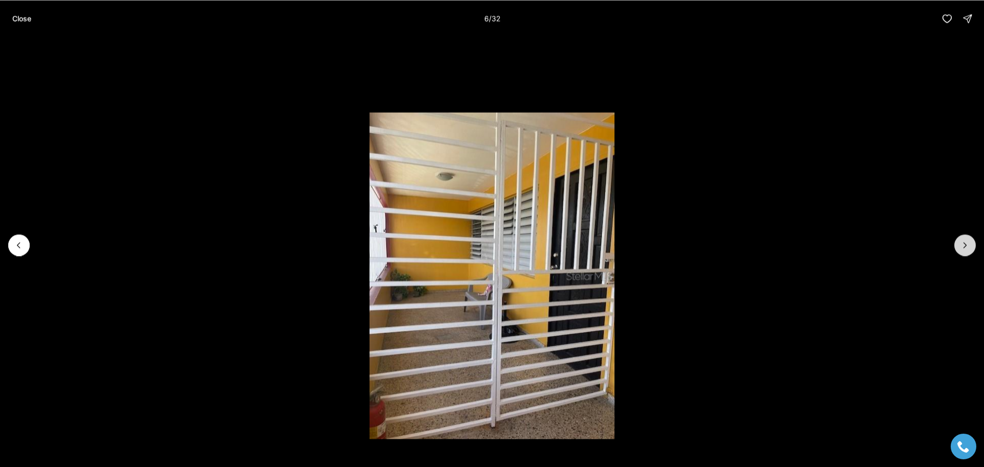
click at [967, 248] on icon "Next slide" at bounding box center [965, 245] width 10 height 10
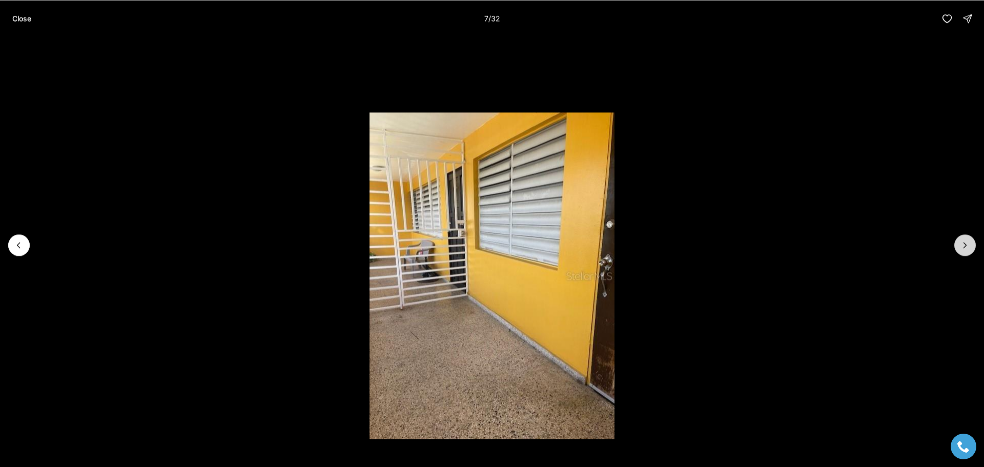
click at [967, 248] on icon "Next slide" at bounding box center [965, 245] width 10 height 10
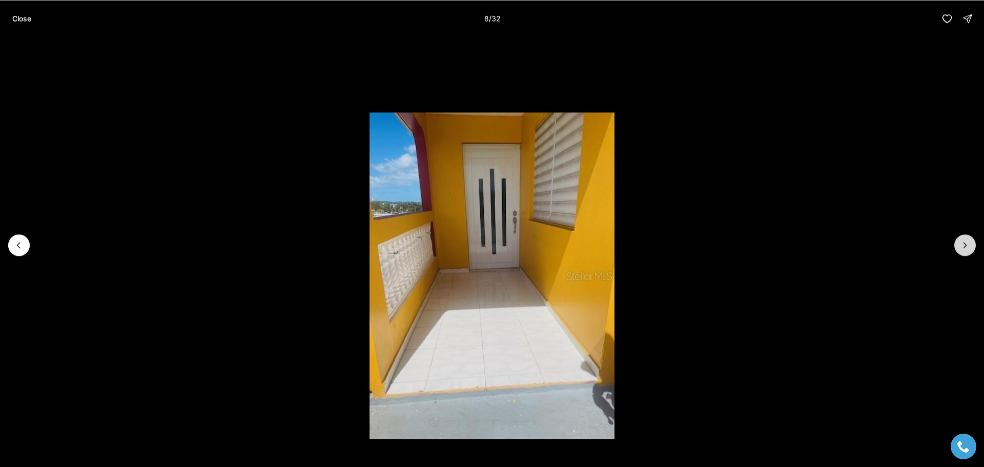
click at [967, 248] on icon "Next slide" at bounding box center [965, 245] width 10 height 10
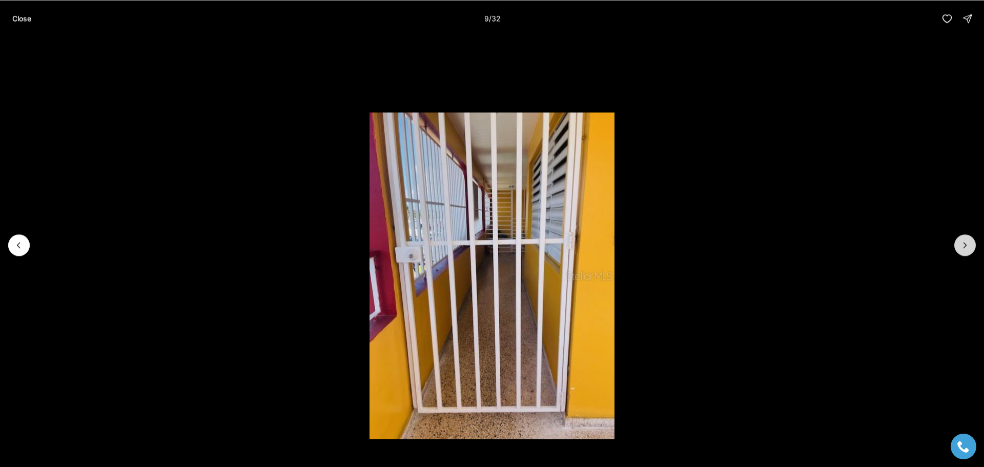
click at [967, 248] on icon "Next slide" at bounding box center [965, 245] width 10 height 10
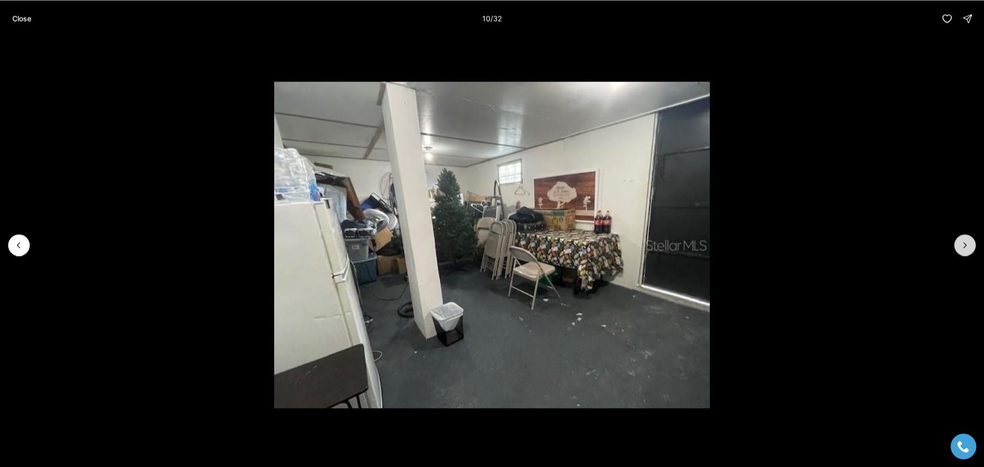
click at [967, 248] on icon "Next slide" at bounding box center [965, 245] width 10 height 10
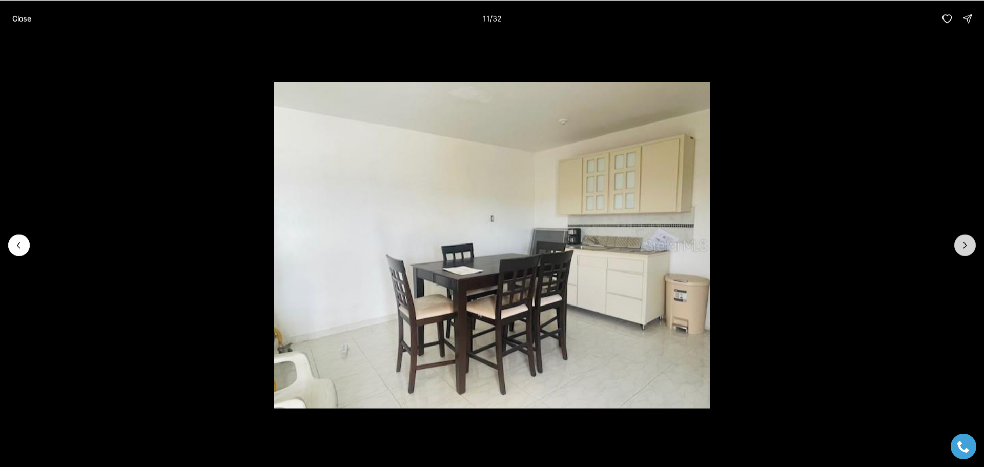
click at [967, 248] on icon "Next slide" at bounding box center [965, 245] width 10 height 10
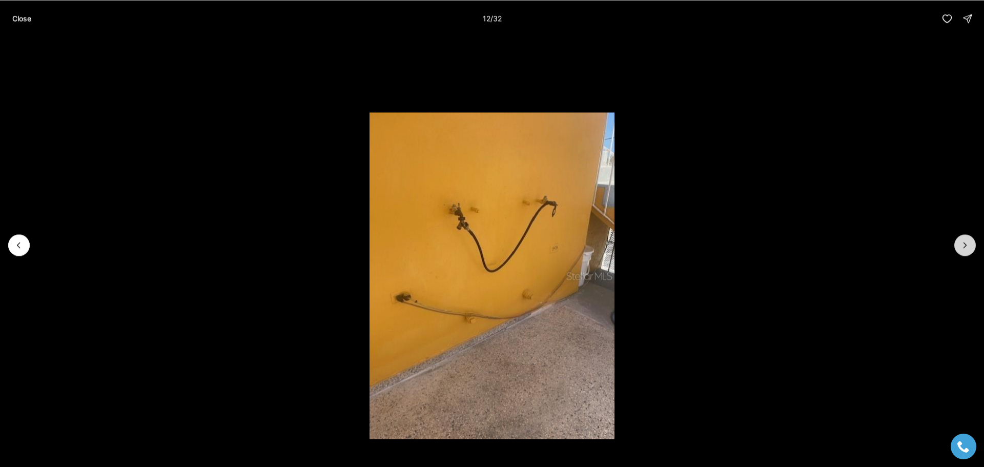
click at [967, 248] on icon "Next slide" at bounding box center [965, 245] width 10 height 10
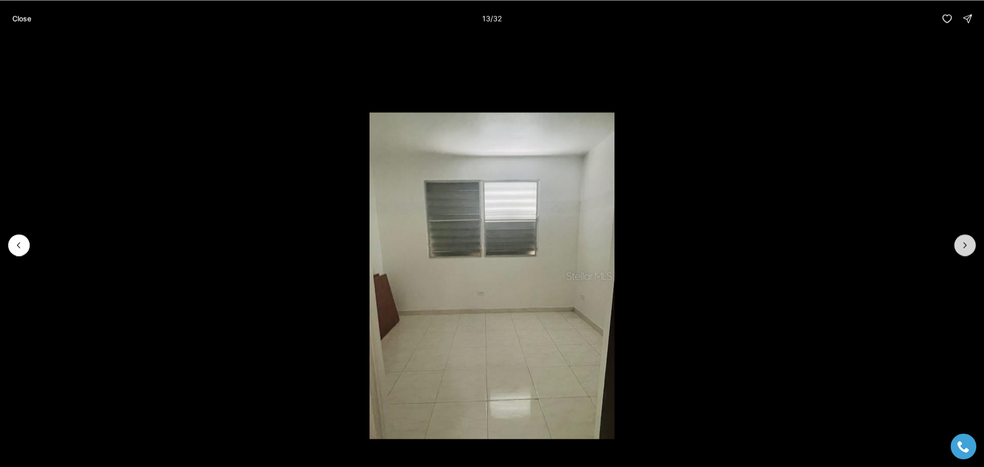
click at [967, 248] on icon "Next slide" at bounding box center [965, 245] width 10 height 10
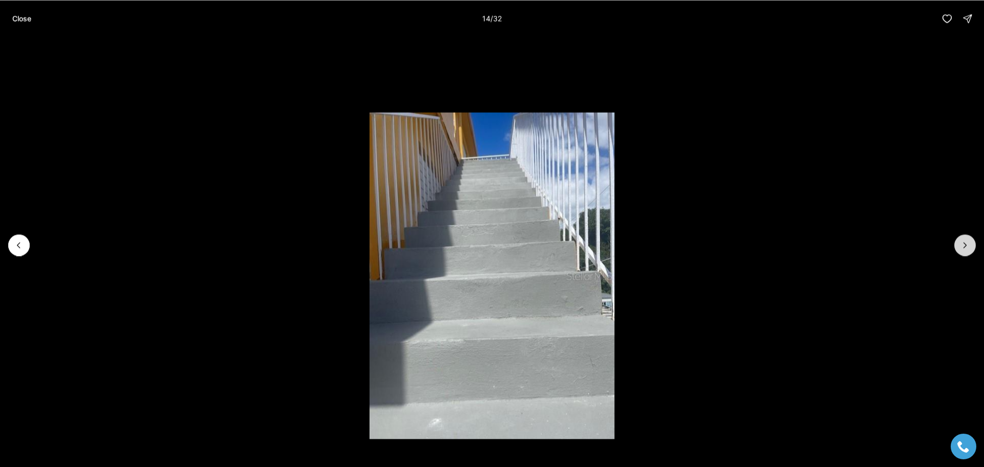
click at [969, 242] on icon "Next slide" at bounding box center [965, 245] width 10 height 10
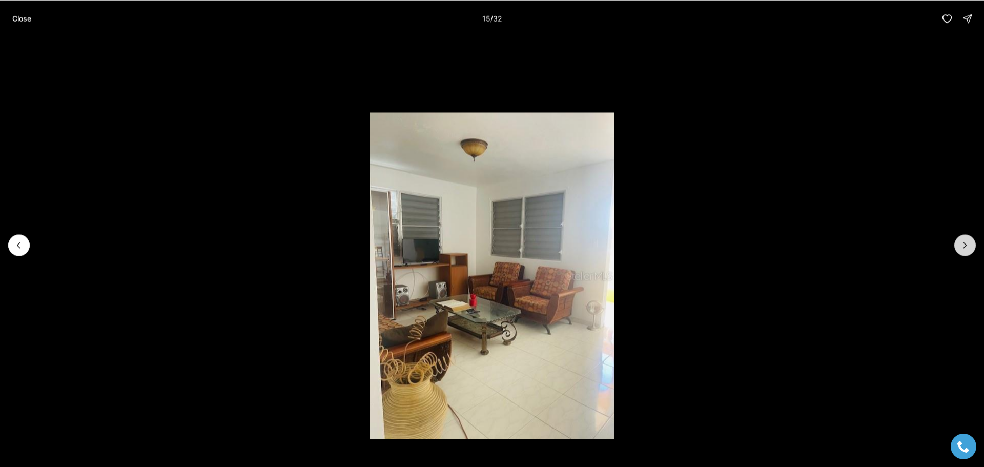
click at [970, 238] on button "Next slide" at bounding box center [965, 245] width 22 height 22
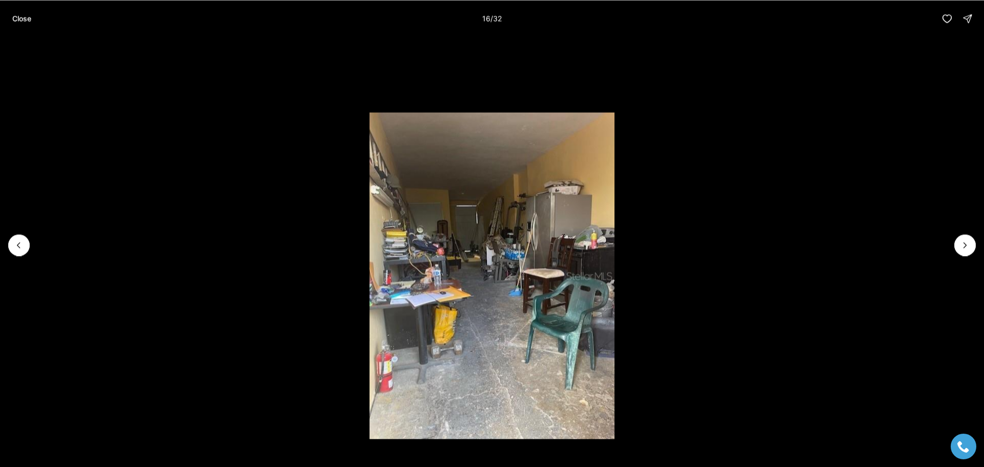
drag, startPoint x: 974, startPoint y: 230, endPoint x: 974, endPoint y: 223, distance: 6.7
click at [974, 224] on li "16 of 32" at bounding box center [492, 245] width 984 height 416
click at [963, 253] on button "Next slide" at bounding box center [965, 245] width 22 height 22
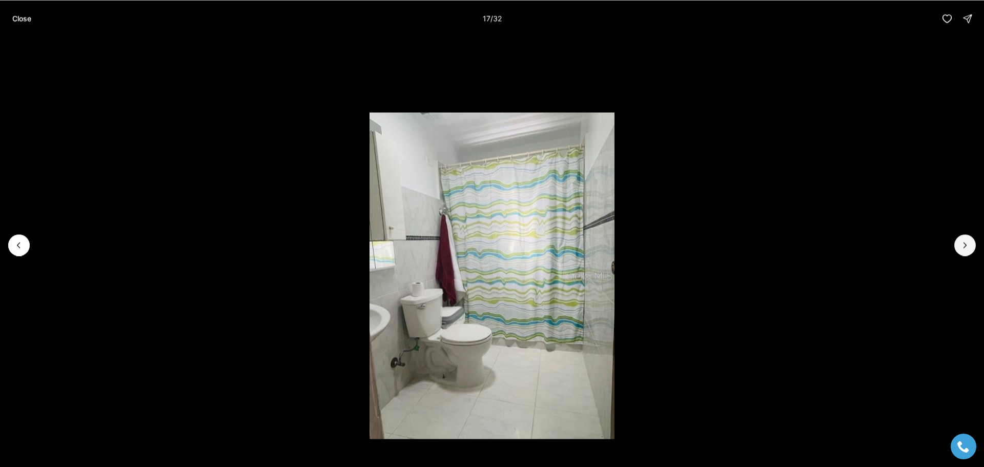
click at [960, 255] on div at bounding box center [492, 245] width 984 height 416
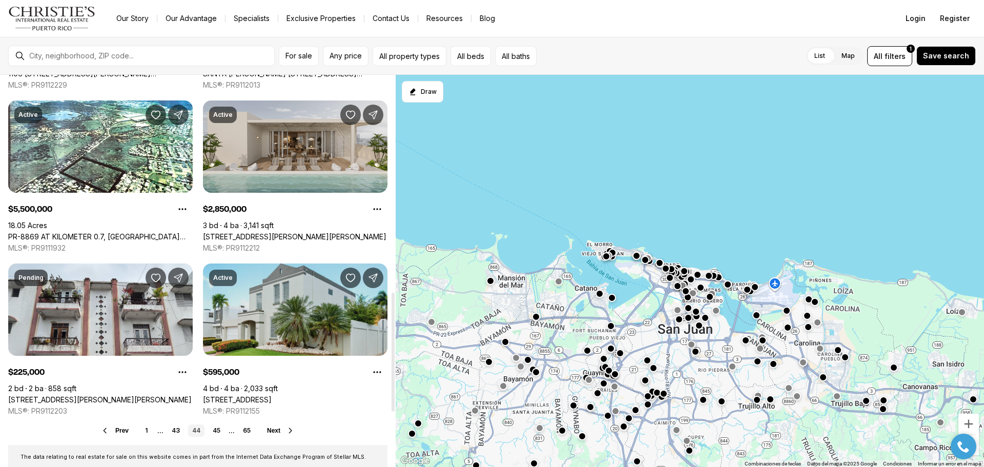
scroll to position [718, 0]
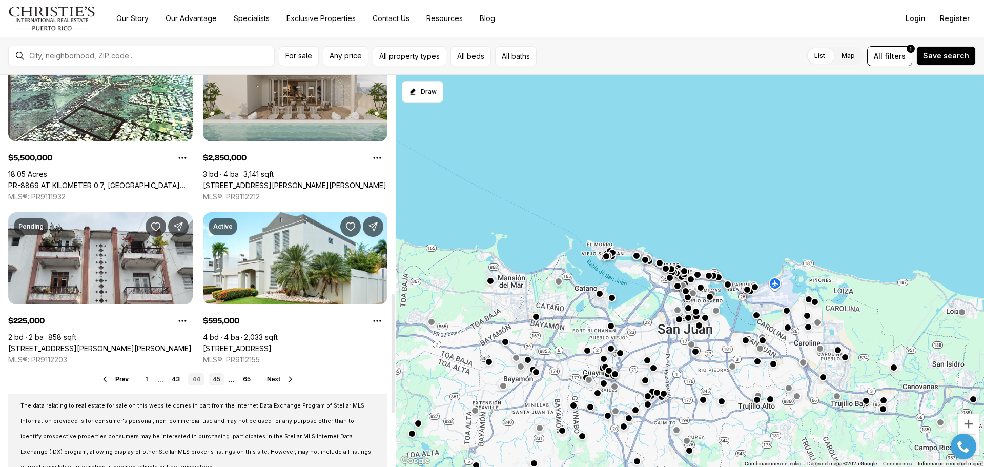
click at [219, 381] on link "45" at bounding box center [217, 379] width 16 height 12
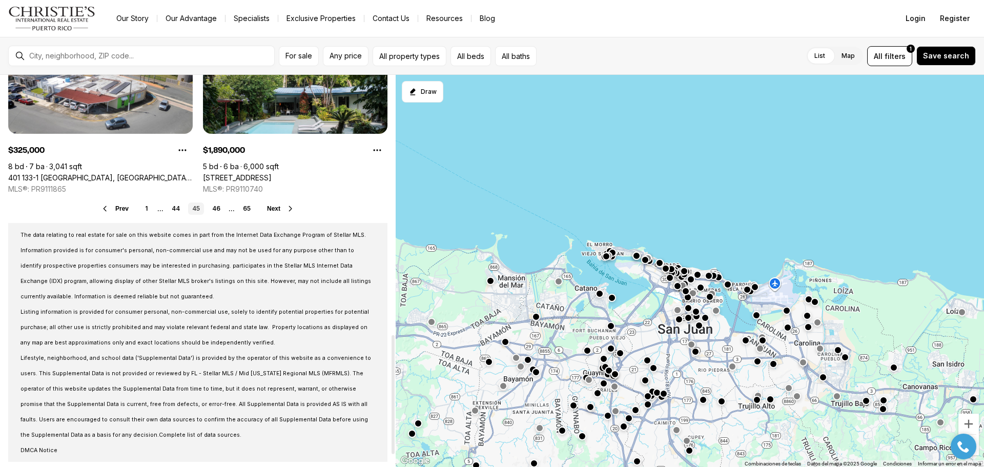
scroll to position [891, 0]
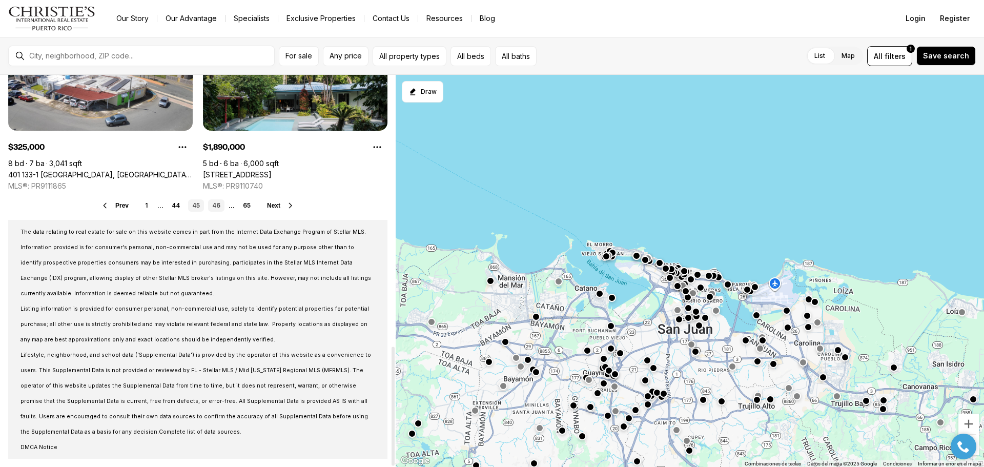
click at [216, 206] on link "46" at bounding box center [216, 205] width 16 height 12
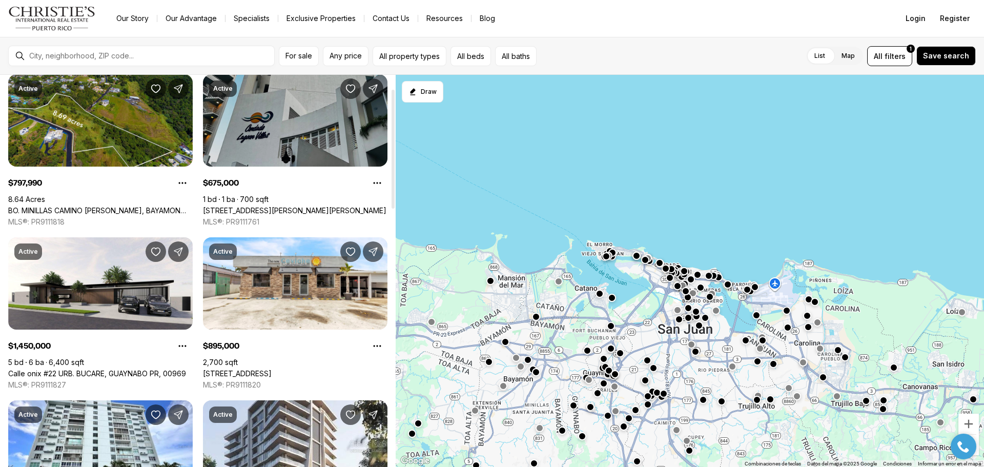
scroll to position [103, 0]
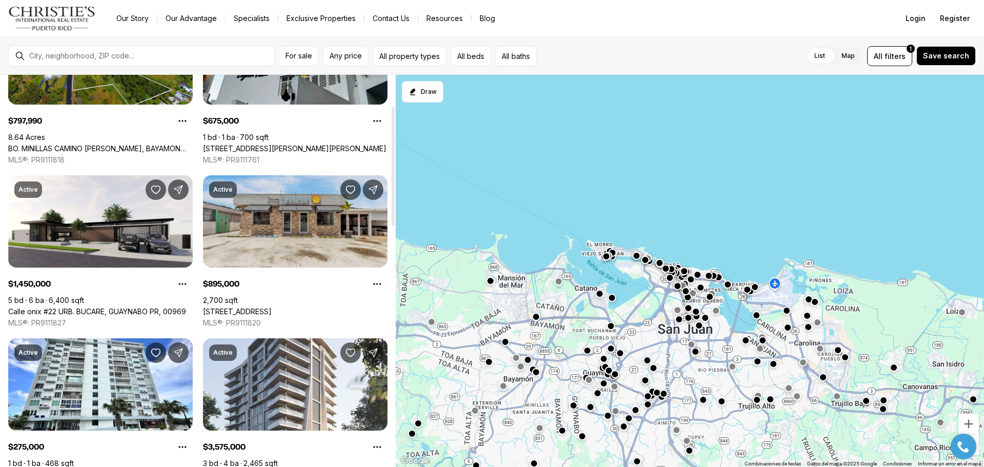
click at [272, 307] on link "[STREET_ADDRESS]" at bounding box center [237, 311] width 69 height 9
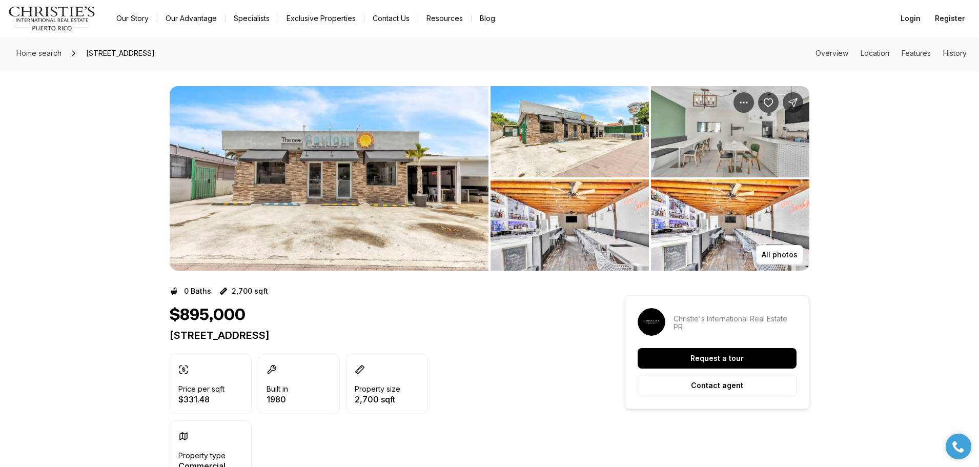
click at [321, 210] on img "View image gallery" at bounding box center [329, 178] width 319 height 185
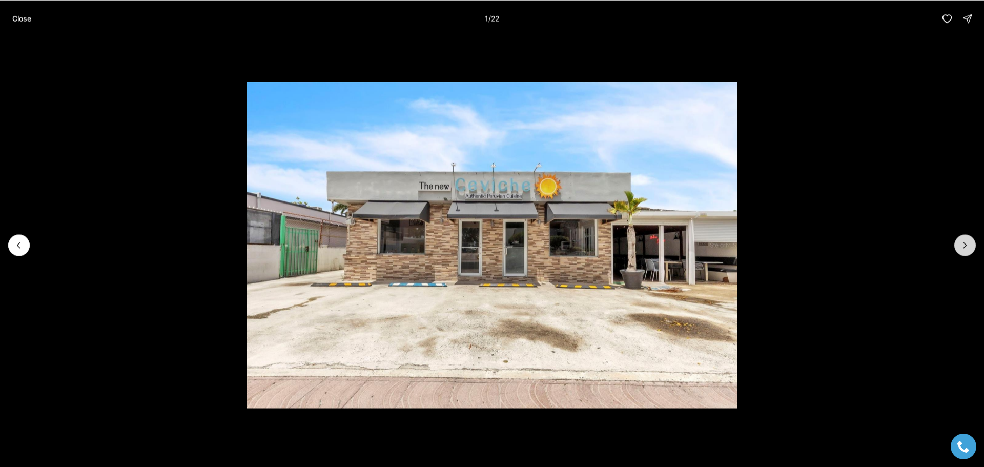
click at [959, 245] on button "Next slide" at bounding box center [965, 245] width 22 height 22
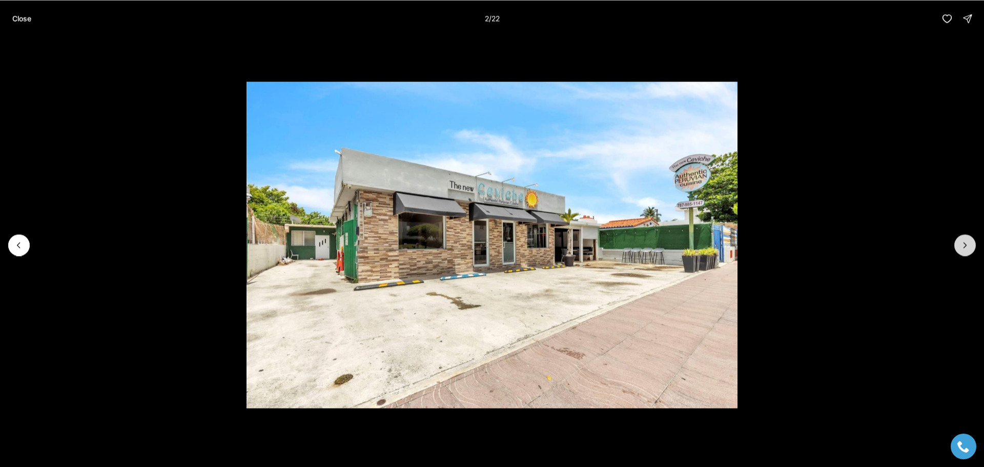
click at [964, 248] on icon "Next slide" at bounding box center [965, 244] width 3 height 5
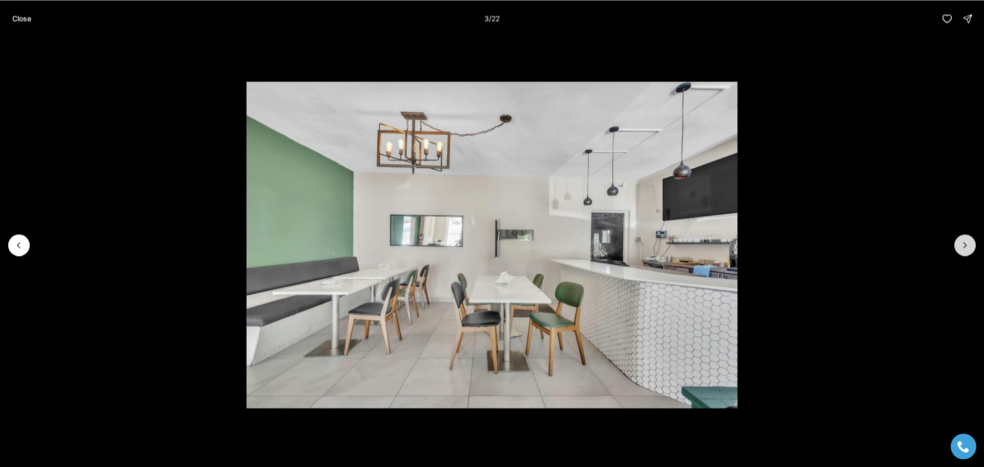
click at [964, 248] on icon "Next slide" at bounding box center [965, 244] width 3 height 5
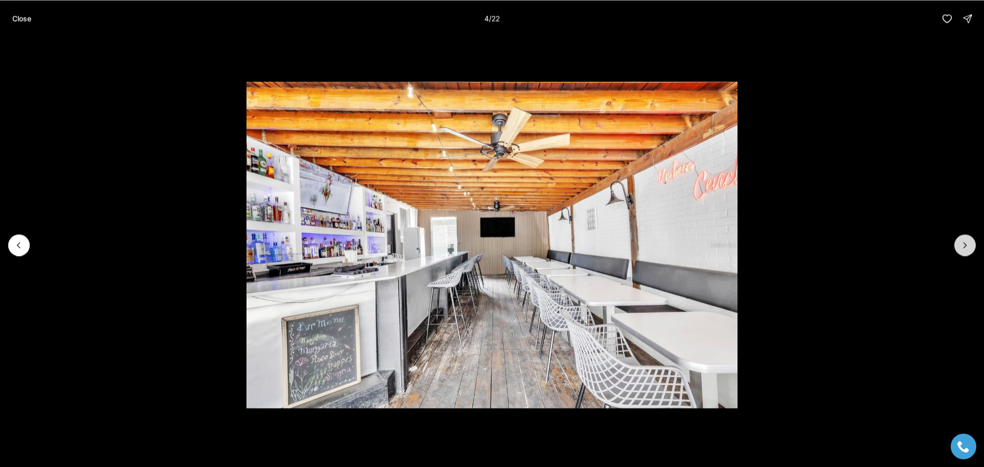
click at [964, 248] on icon "Next slide" at bounding box center [965, 244] width 3 height 5
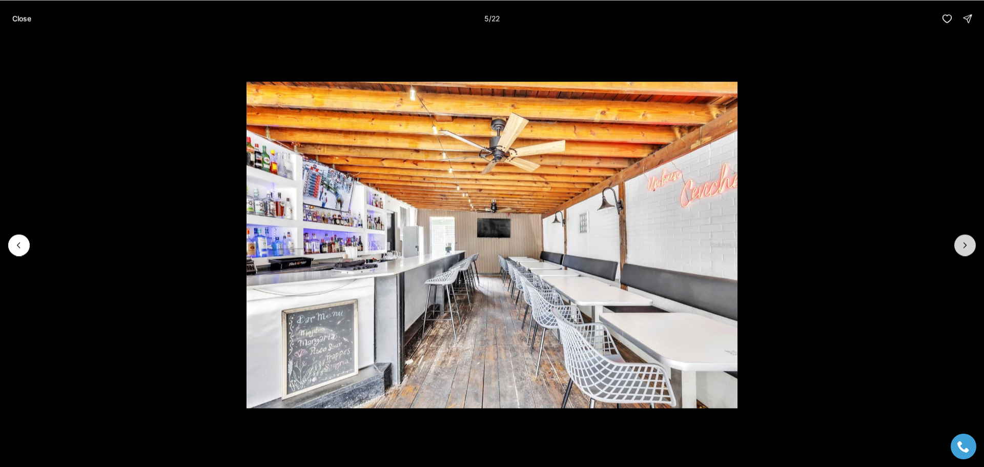
click at [964, 248] on icon "Next slide" at bounding box center [965, 244] width 3 height 5
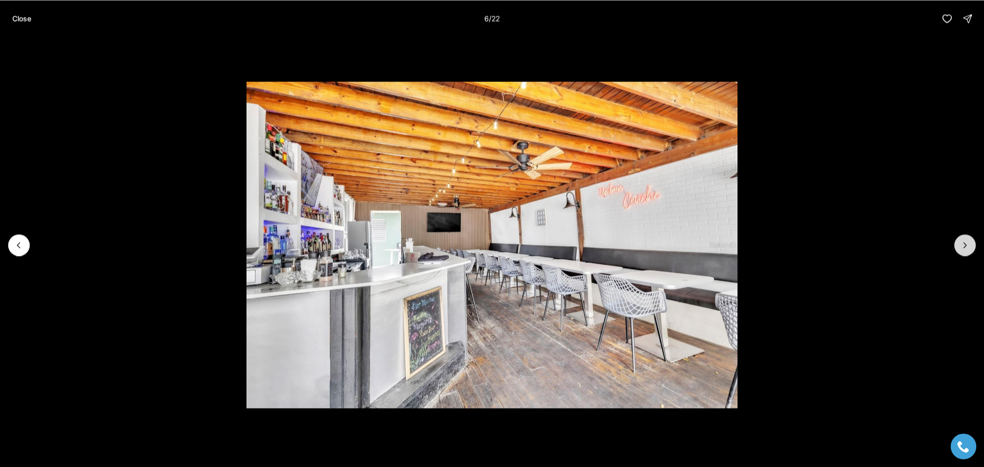
click at [961, 244] on icon "Next slide" at bounding box center [965, 245] width 10 height 10
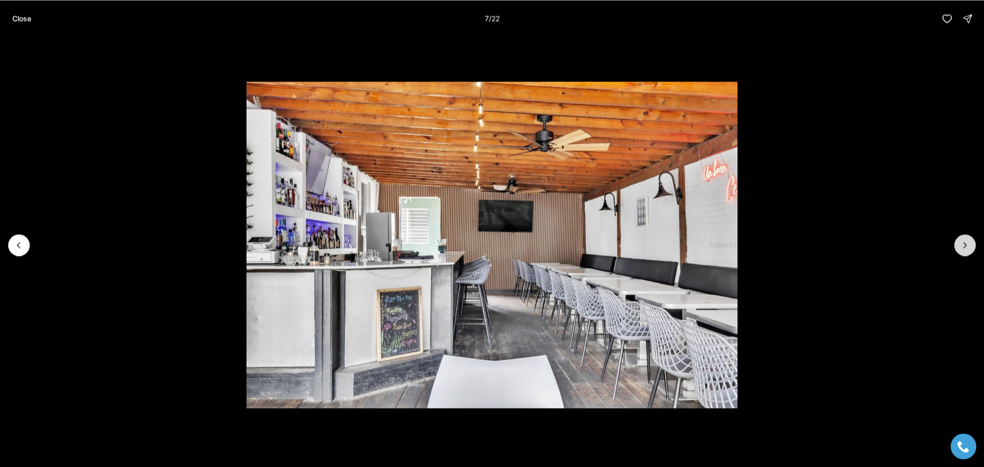
click at [961, 244] on icon "Next slide" at bounding box center [965, 245] width 10 height 10
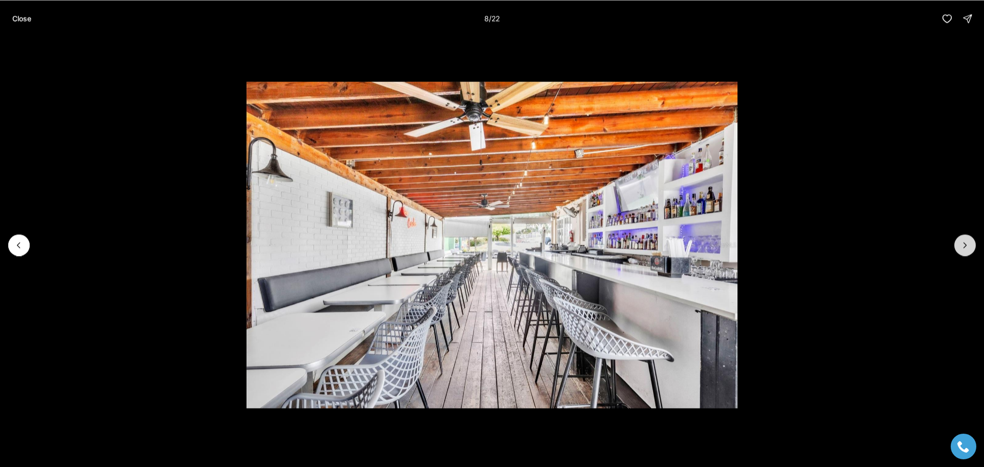
click at [961, 244] on icon "Next slide" at bounding box center [965, 245] width 10 height 10
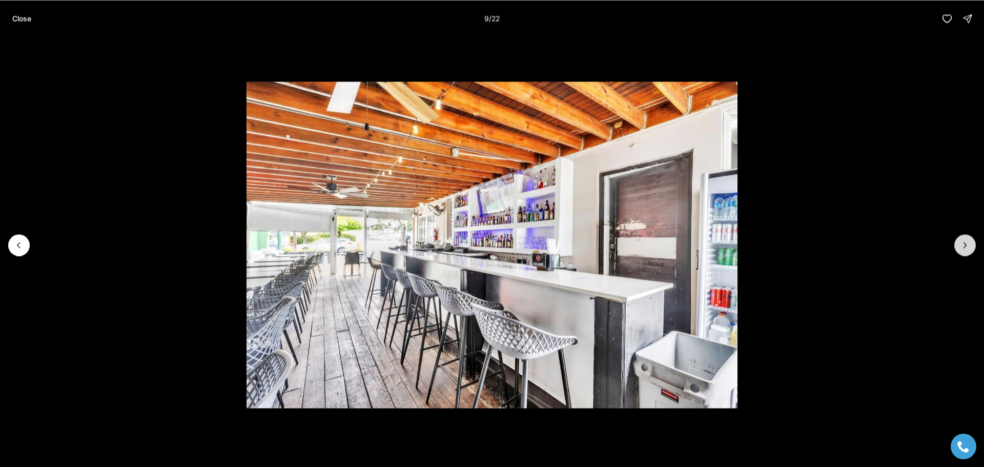
click at [961, 243] on icon "Next slide" at bounding box center [965, 245] width 10 height 10
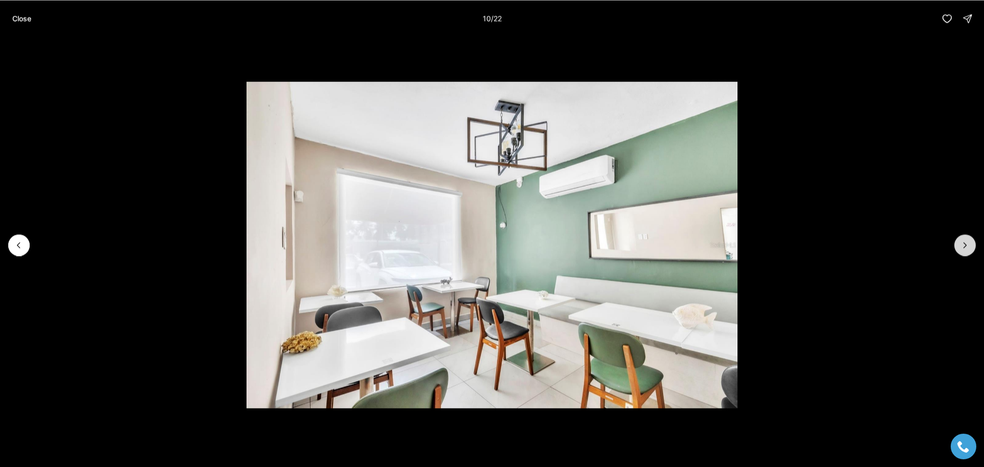
click at [961, 243] on icon "Next slide" at bounding box center [965, 245] width 10 height 10
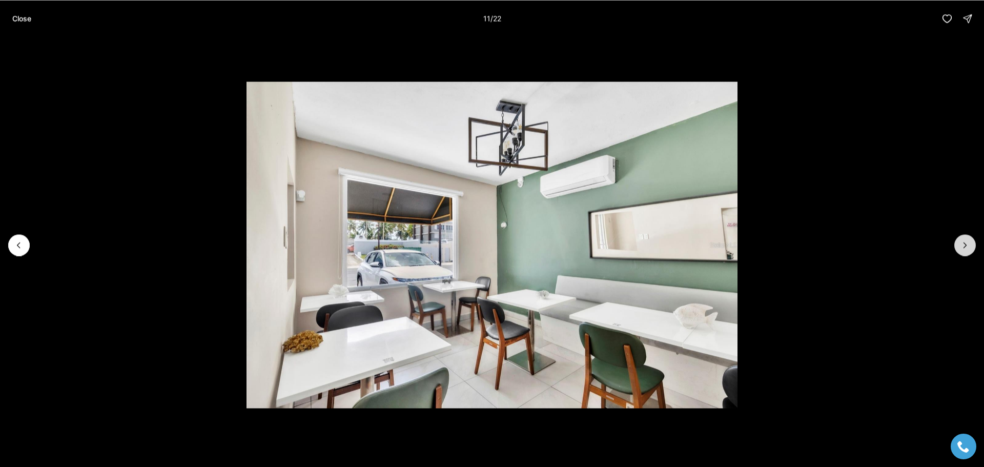
click at [961, 242] on icon "Next slide" at bounding box center [965, 245] width 10 height 10
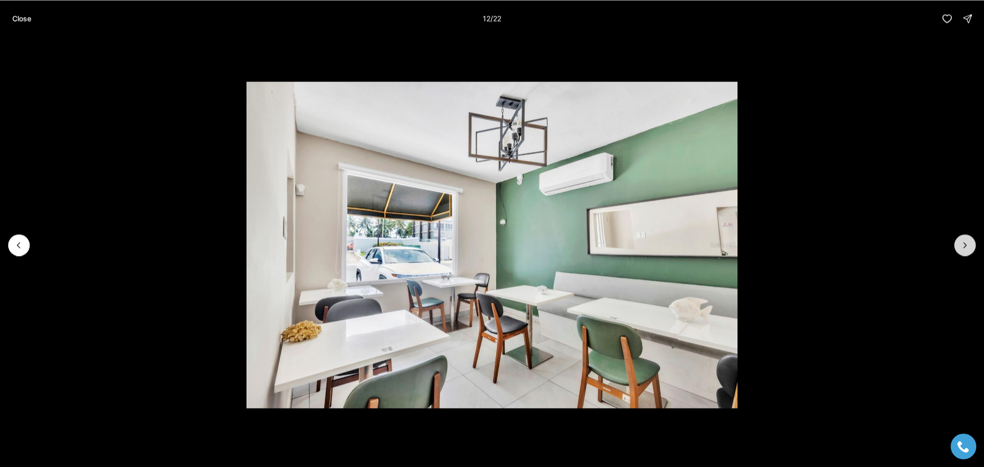
click at [961, 242] on icon "Next slide" at bounding box center [965, 245] width 10 height 10
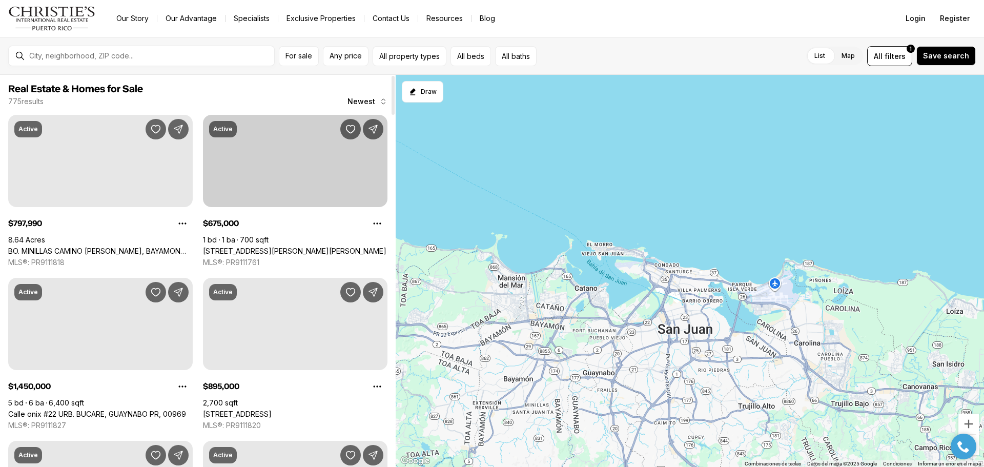
scroll to position [103, 0]
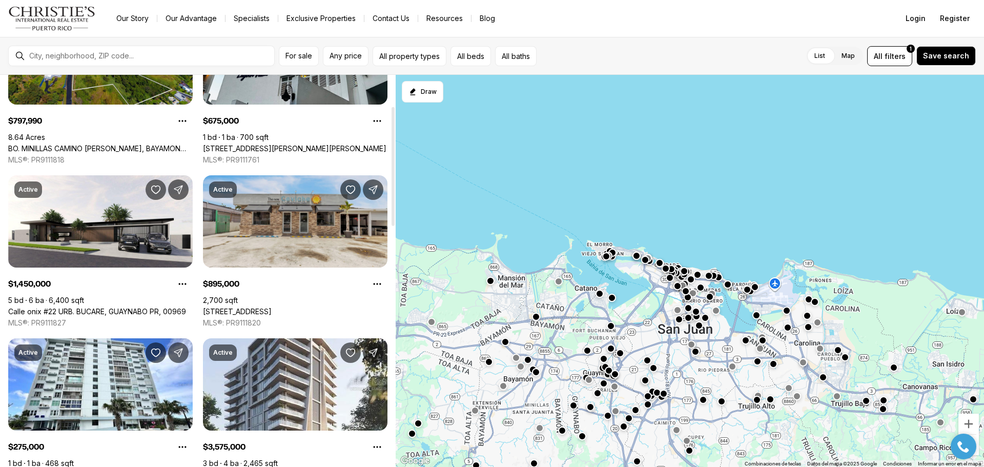
click at [265, 307] on link "[STREET_ADDRESS]" at bounding box center [237, 311] width 69 height 9
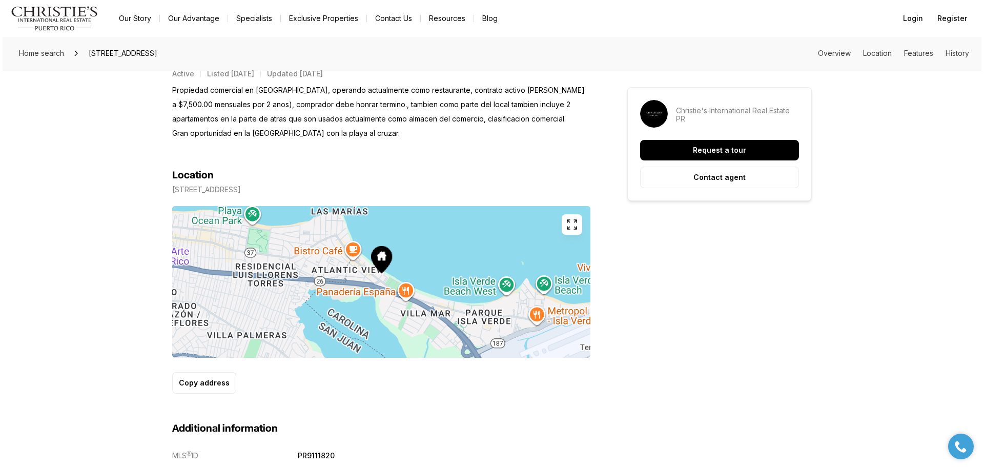
scroll to position [461, 0]
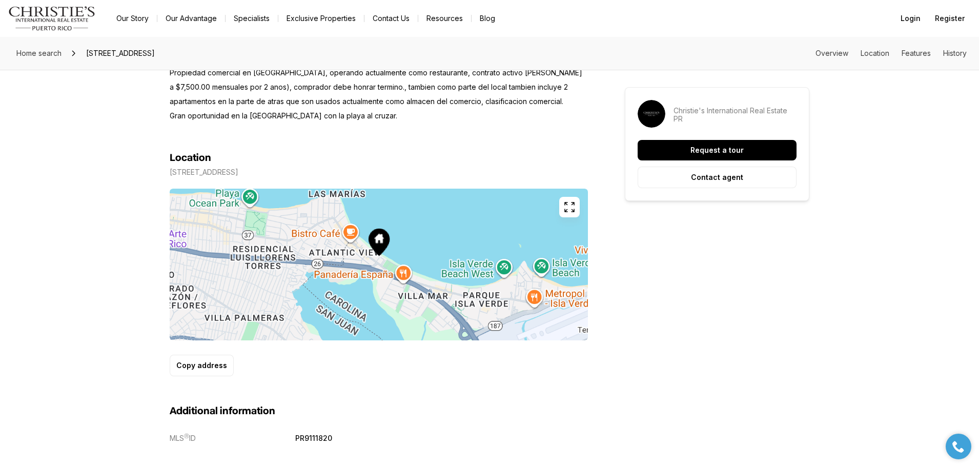
click at [567, 208] on icon "button" at bounding box center [569, 207] width 12 height 12
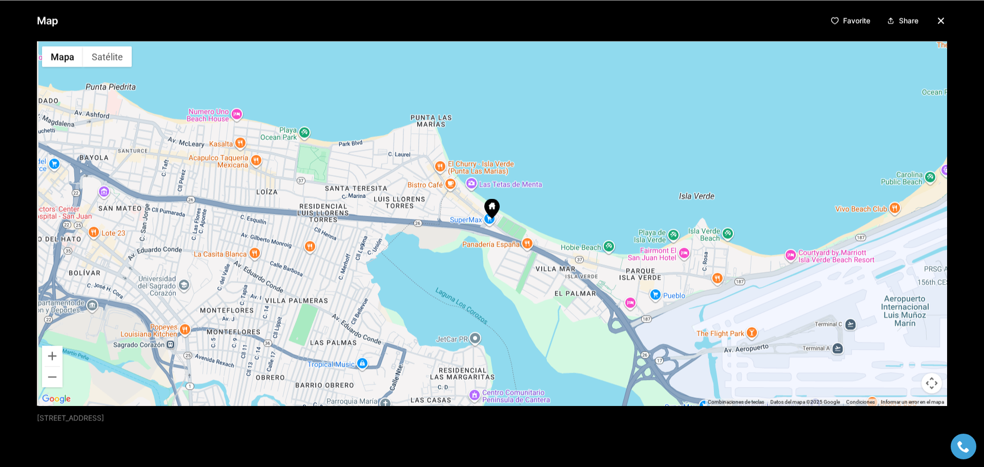
click at [53, 397] on img "Abrir esta área en Google Maps (se abre en una ventana nueva)" at bounding box center [56, 398] width 34 height 13
click at [49, 357] on button "Acercar" at bounding box center [52, 355] width 21 height 21
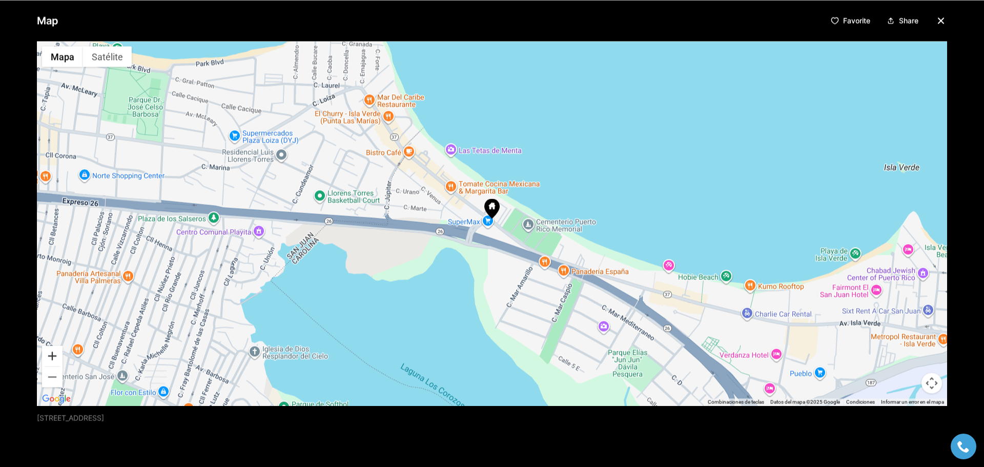
click at [49, 357] on button "Acercar" at bounding box center [52, 355] width 21 height 21
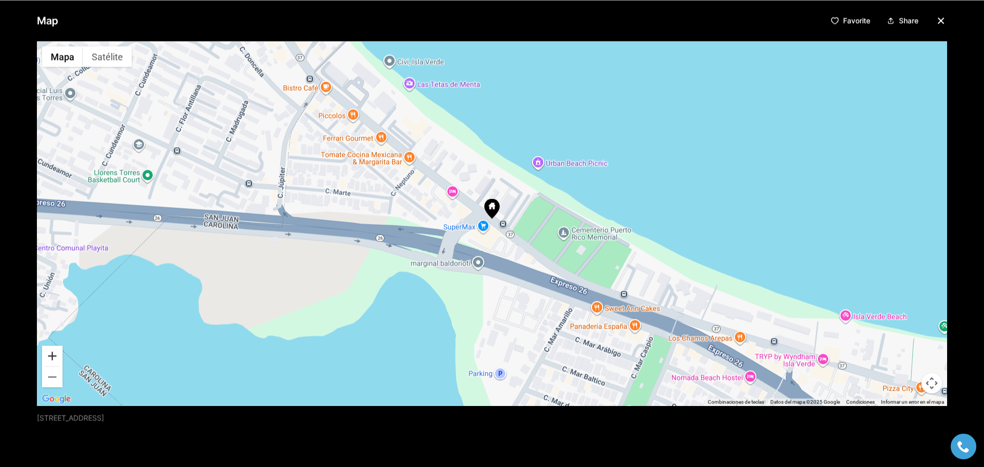
click at [49, 357] on button "Acercar" at bounding box center [52, 355] width 21 height 21
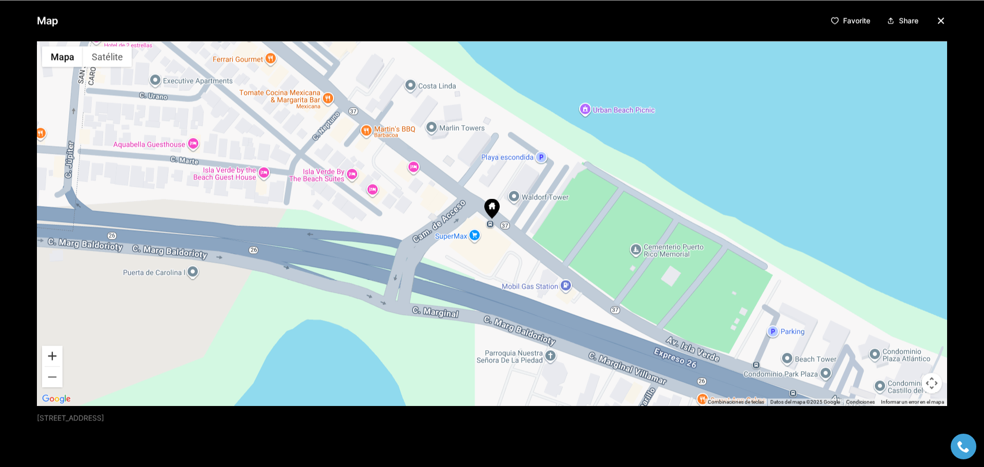
click at [49, 357] on button "Acercar" at bounding box center [52, 355] width 21 height 21
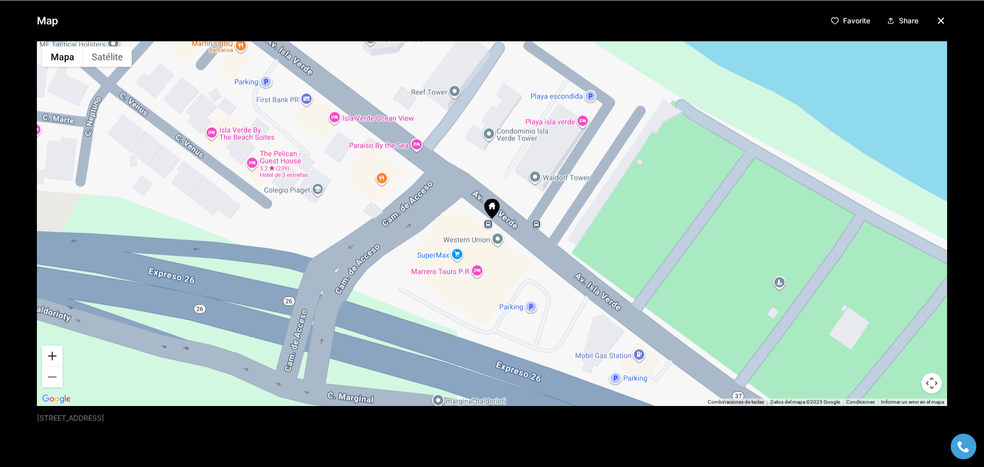
click at [49, 357] on button "Acercar" at bounding box center [52, 355] width 21 height 21
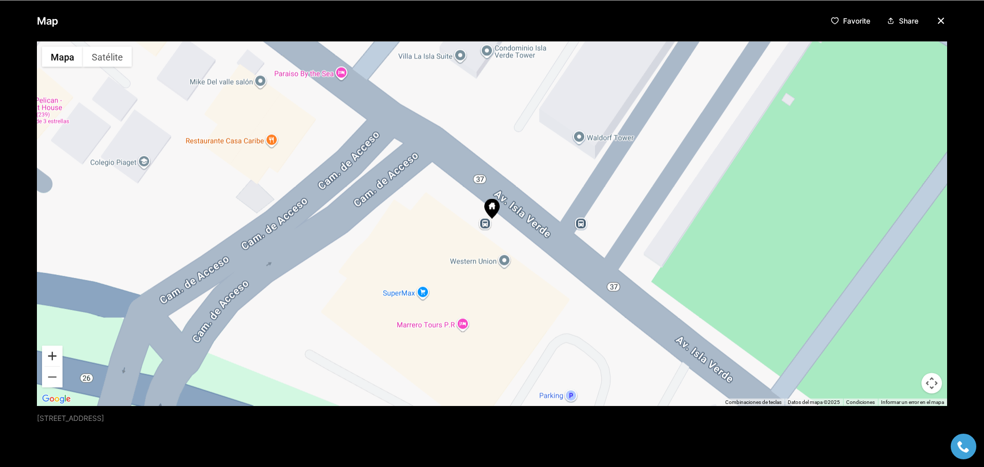
click at [57, 357] on button "Acercar" at bounding box center [52, 355] width 21 height 21
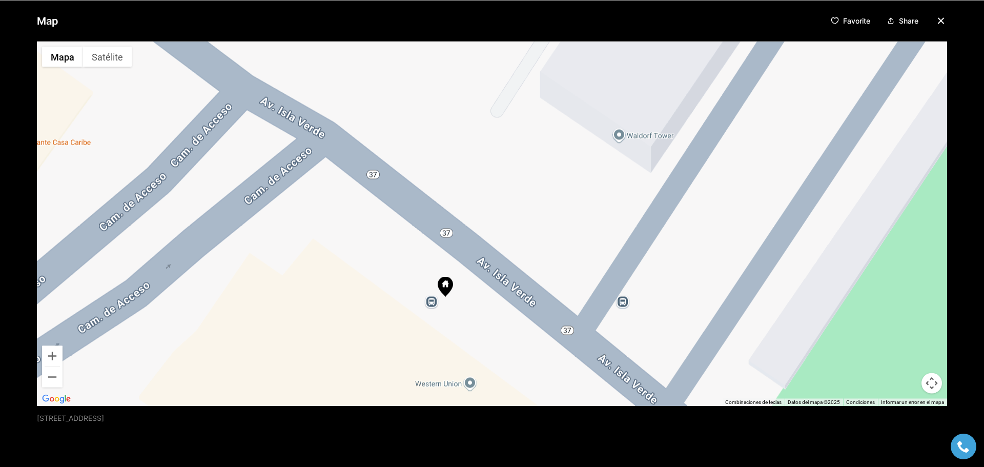
drag, startPoint x: 434, startPoint y: 224, endPoint x: 361, endPoint y: 339, distance: 135.9
click at [359, 342] on div at bounding box center [492, 223] width 910 height 364
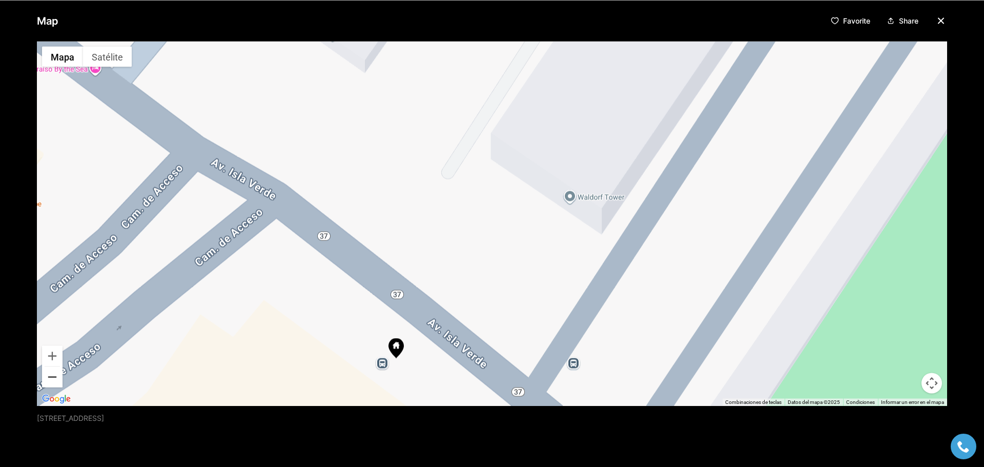
click at [55, 377] on button "Alejar" at bounding box center [52, 376] width 21 height 21
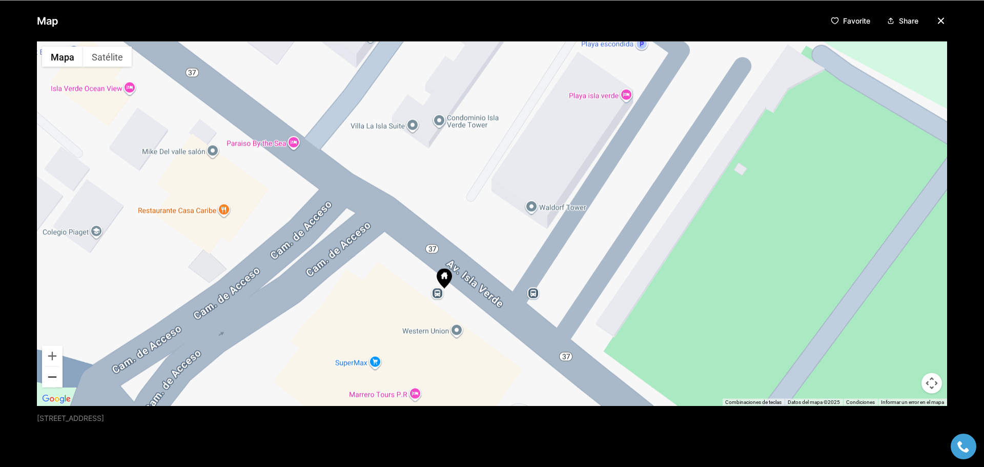
click at [55, 377] on button "Alejar" at bounding box center [52, 376] width 21 height 21
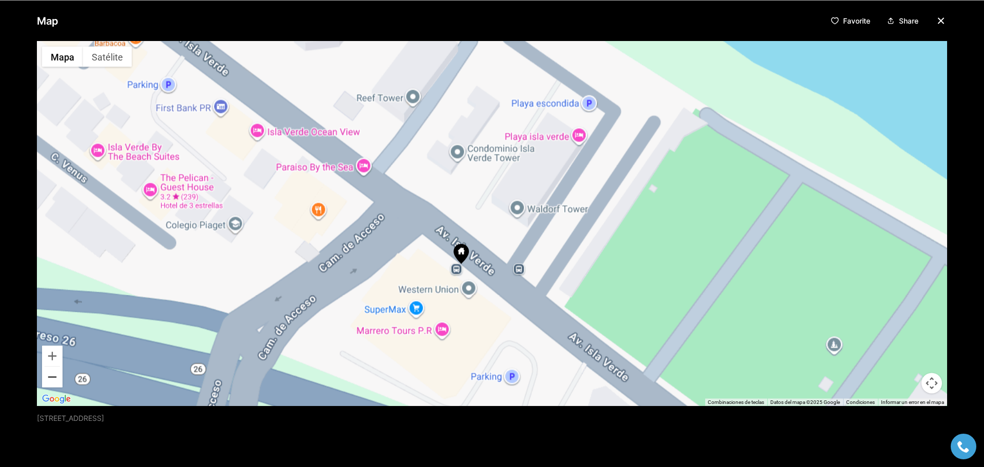
click at [55, 377] on button "Alejar" at bounding box center [52, 376] width 21 height 21
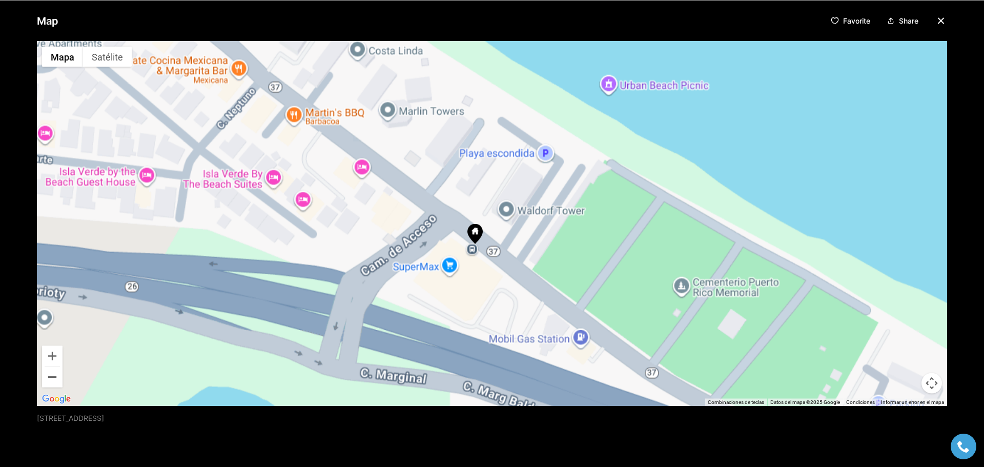
click at [55, 377] on button "Alejar" at bounding box center [52, 376] width 21 height 21
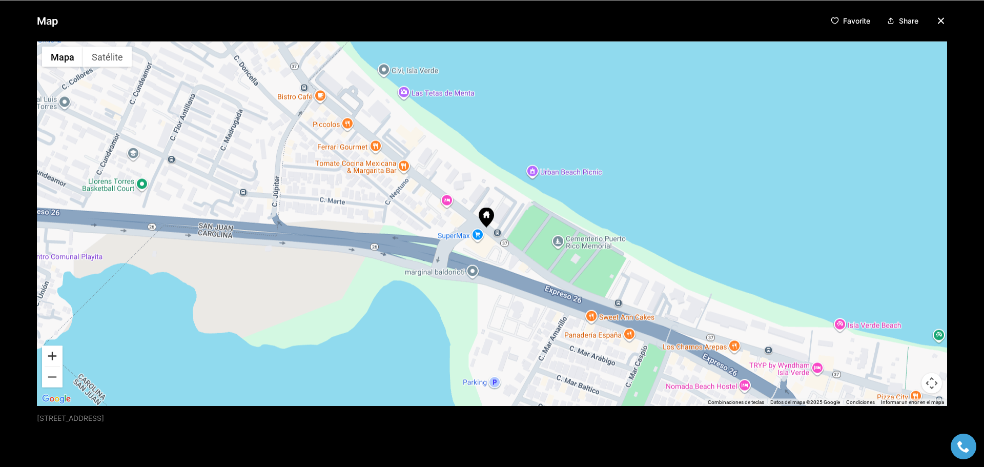
click at [51, 354] on button "Acercar" at bounding box center [52, 355] width 21 height 21
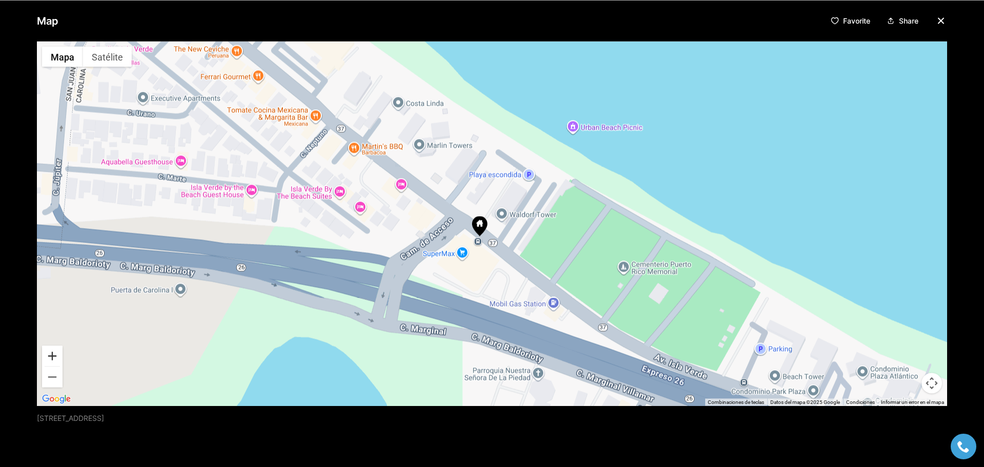
click at [51, 354] on button "Acercar" at bounding box center [52, 355] width 21 height 21
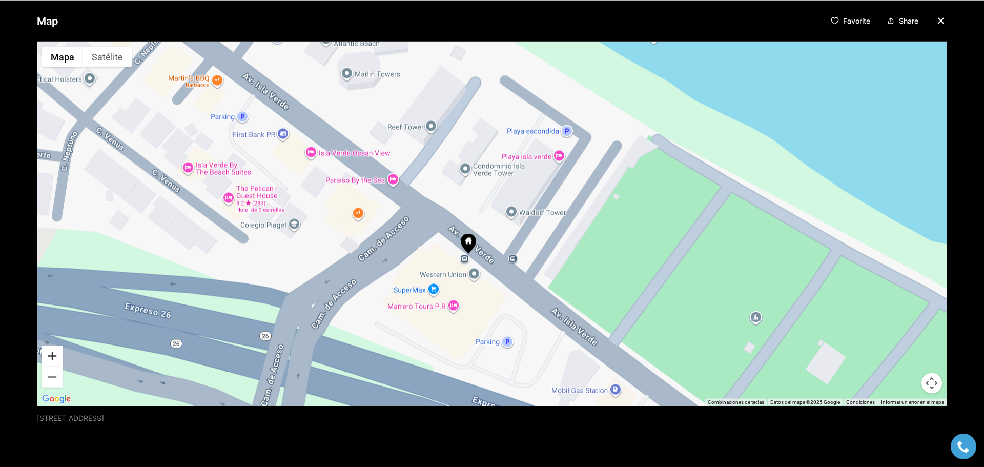
click at [51, 354] on button "Acercar" at bounding box center [52, 355] width 21 height 21
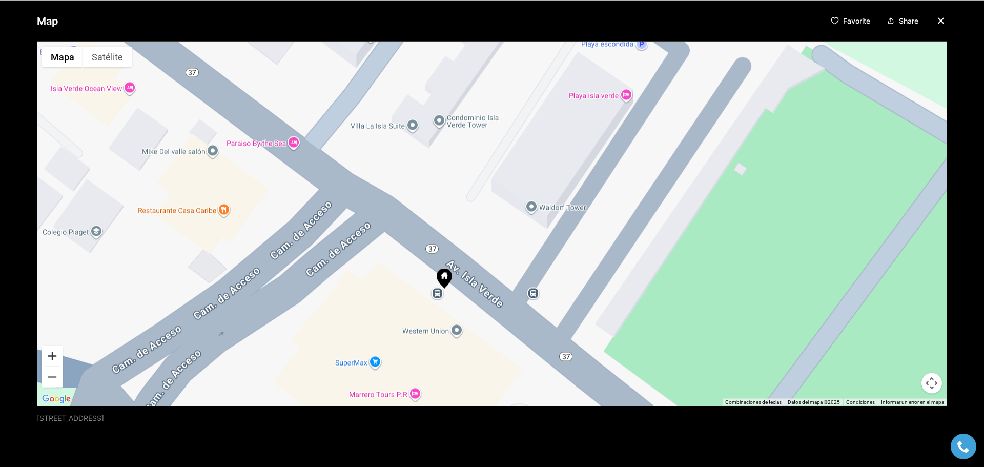
click at [51, 354] on button "Acercar" at bounding box center [52, 355] width 21 height 21
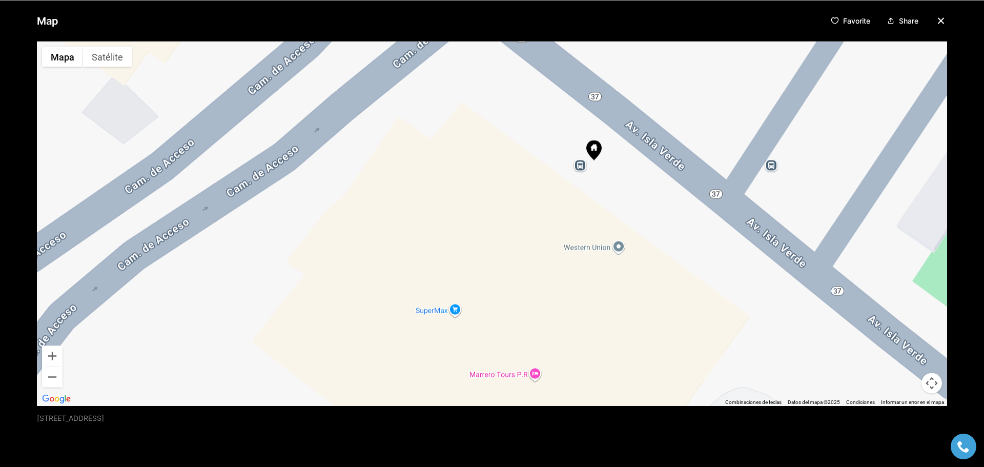
drag, startPoint x: 260, startPoint y: 328, endPoint x: 457, endPoint y: 129, distance: 280.2
click at [457, 129] on div at bounding box center [492, 223] width 910 height 364
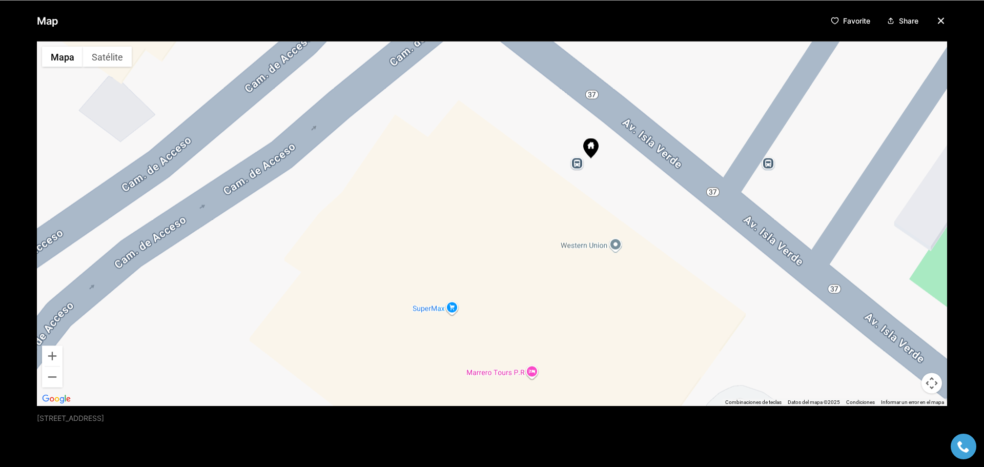
click at [65, 396] on img "Abrir esta área en Google Maps (se abre en una ventana nueva)" at bounding box center [56, 398] width 34 height 13
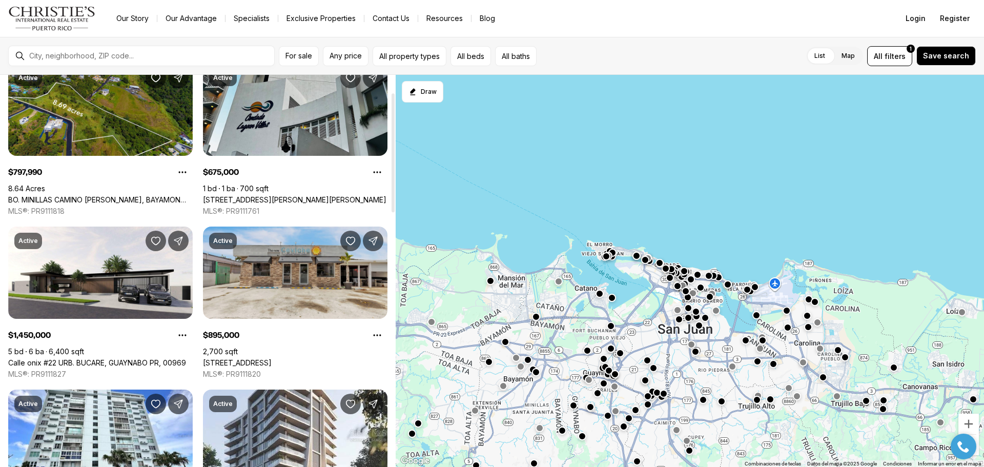
scroll to position [103, 0]
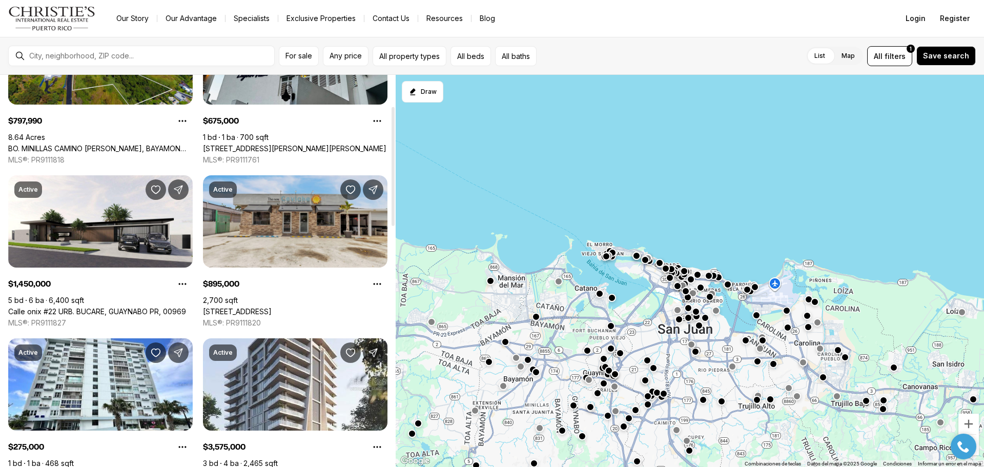
click at [272, 307] on link "[STREET_ADDRESS]" at bounding box center [237, 311] width 69 height 9
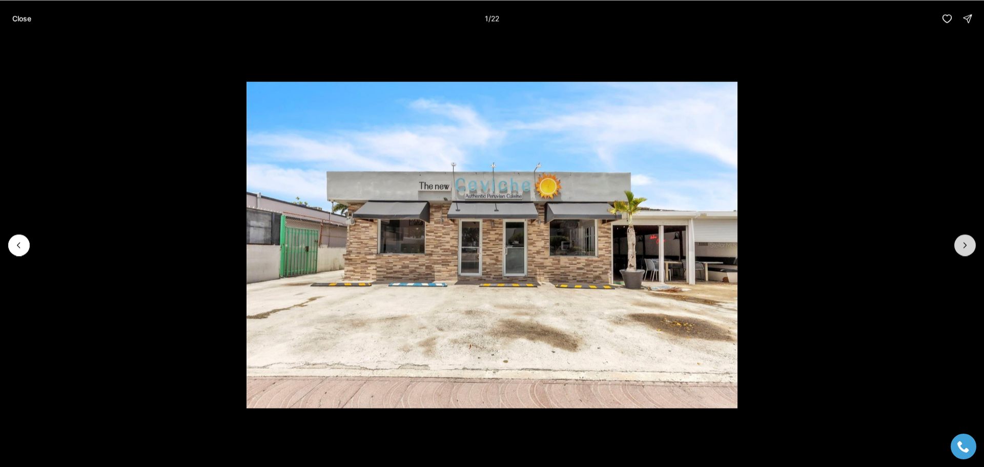
click at [964, 246] on icon "Next slide" at bounding box center [965, 245] width 10 height 10
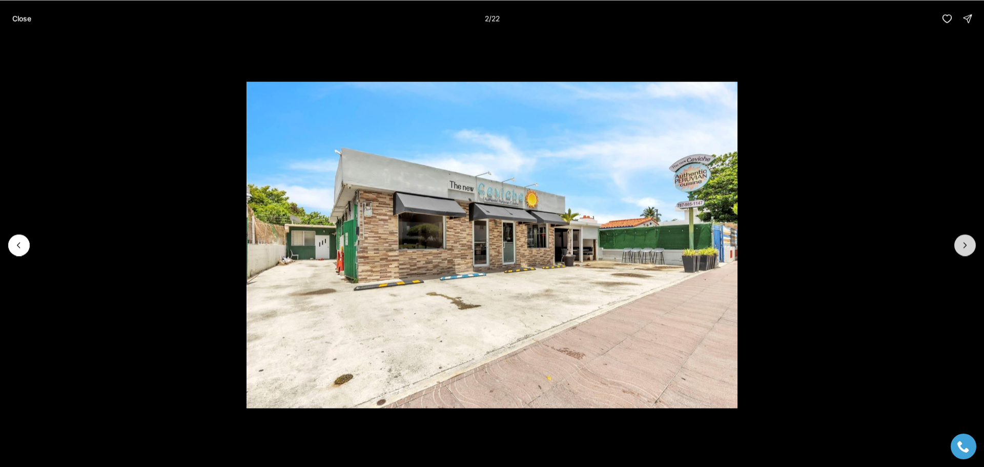
click at [956, 242] on button "Next slide" at bounding box center [965, 245] width 22 height 22
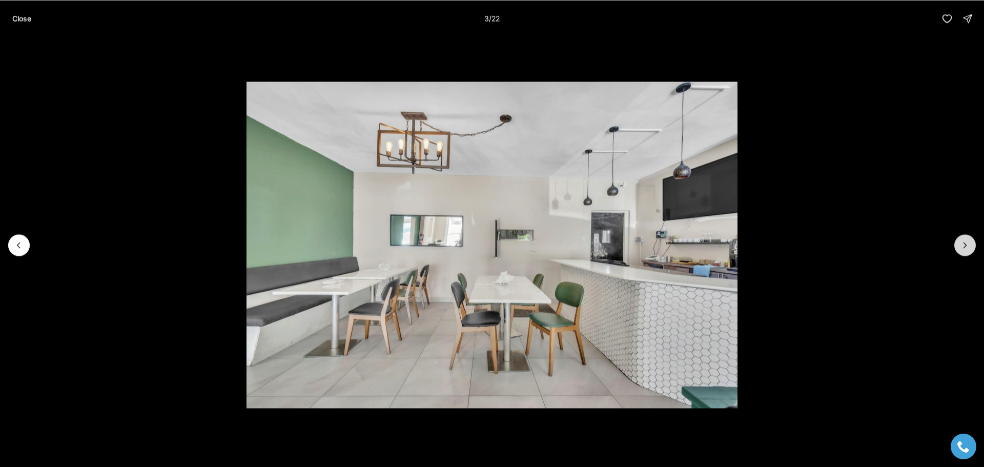
click at [960, 238] on button "Next slide" at bounding box center [965, 245] width 22 height 22
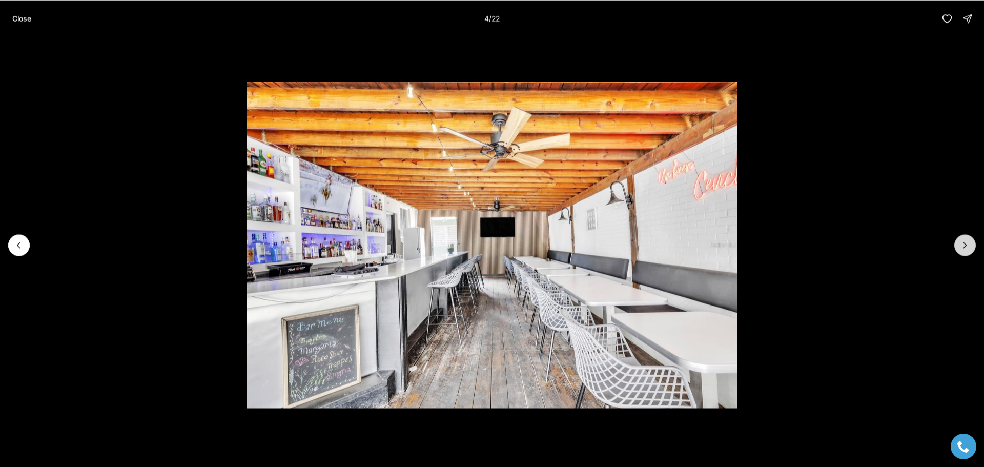
click at [960, 248] on button "Next slide" at bounding box center [965, 245] width 22 height 22
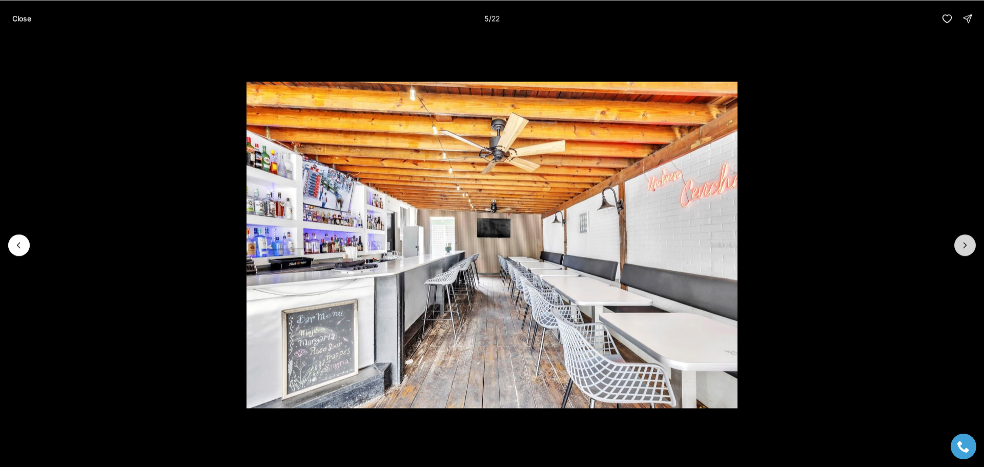
click at [960, 242] on button "Next slide" at bounding box center [965, 245] width 22 height 22
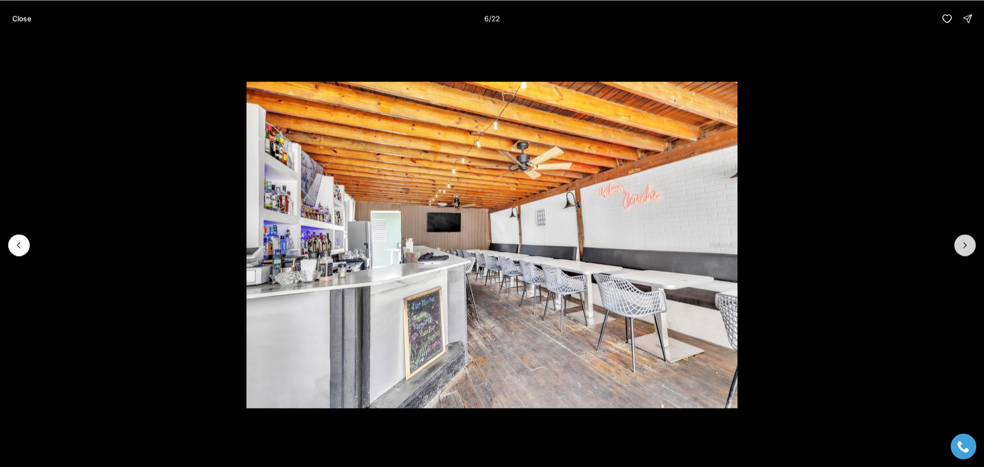
click at [958, 241] on button "Next slide" at bounding box center [965, 245] width 22 height 22
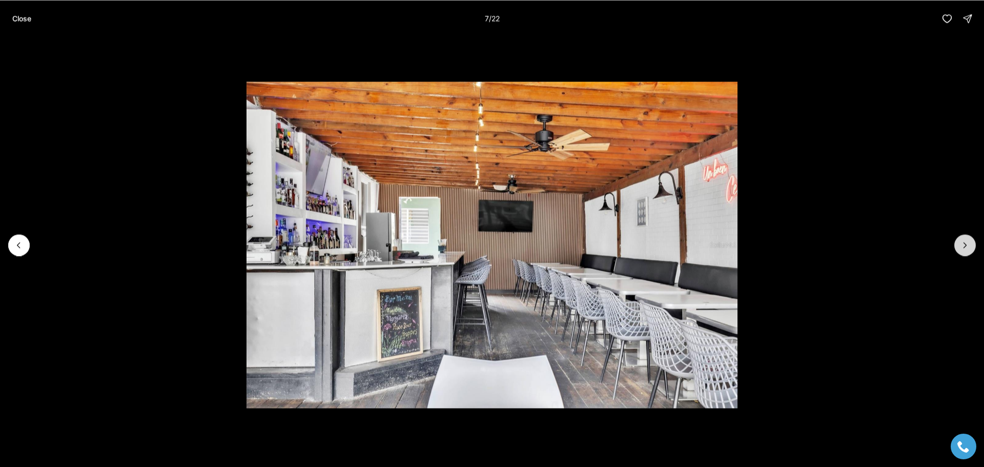
click at [958, 241] on button "Next slide" at bounding box center [965, 245] width 22 height 22
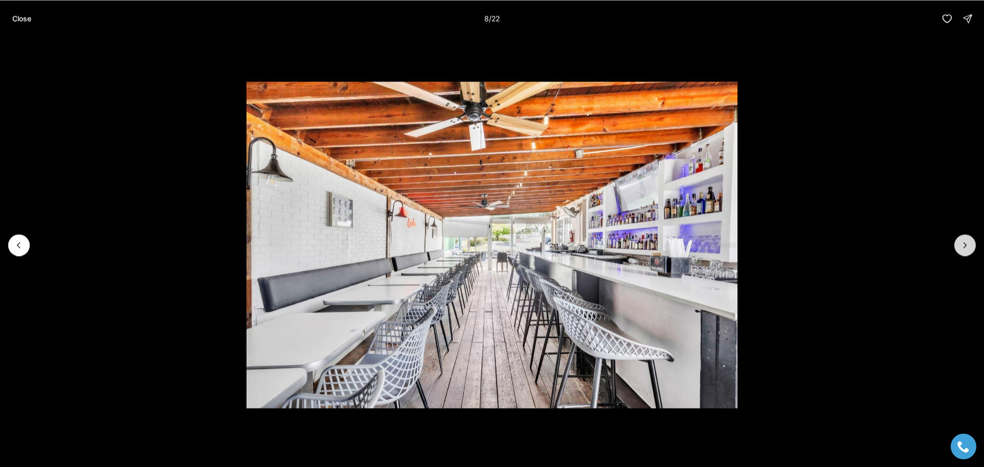
click at [958, 241] on button "Next slide" at bounding box center [965, 245] width 22 height 22
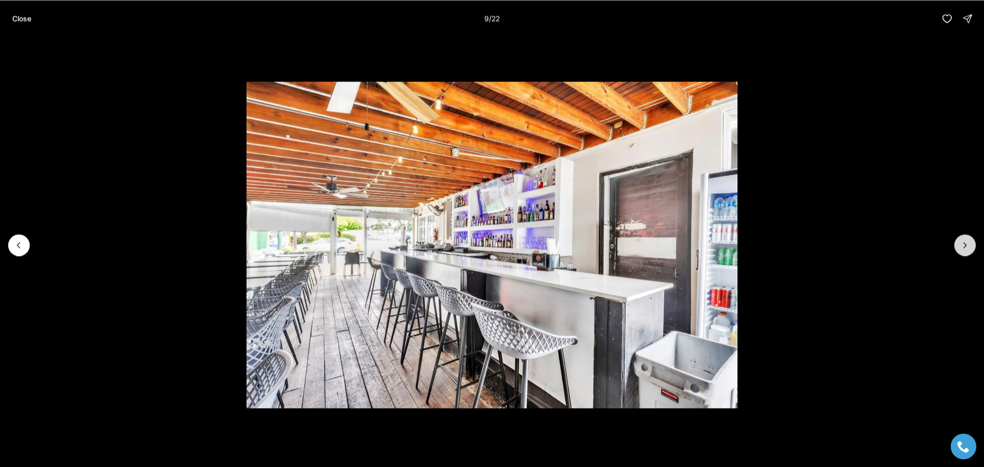
click at [961, 242] on button "Next slide" at bounding box center [965, 245] width 22 height 22
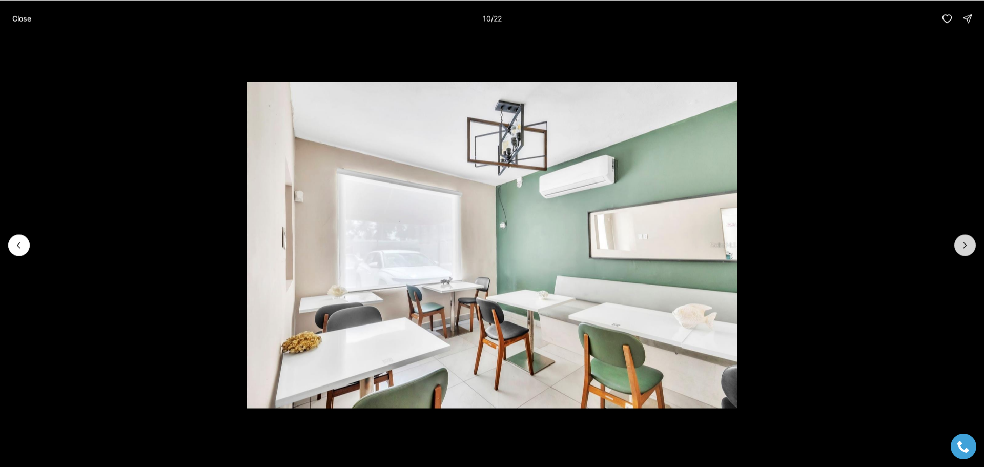
click at [961, 242] on icon "Next slide" at bounding box center [965, 245] width 10 height 10
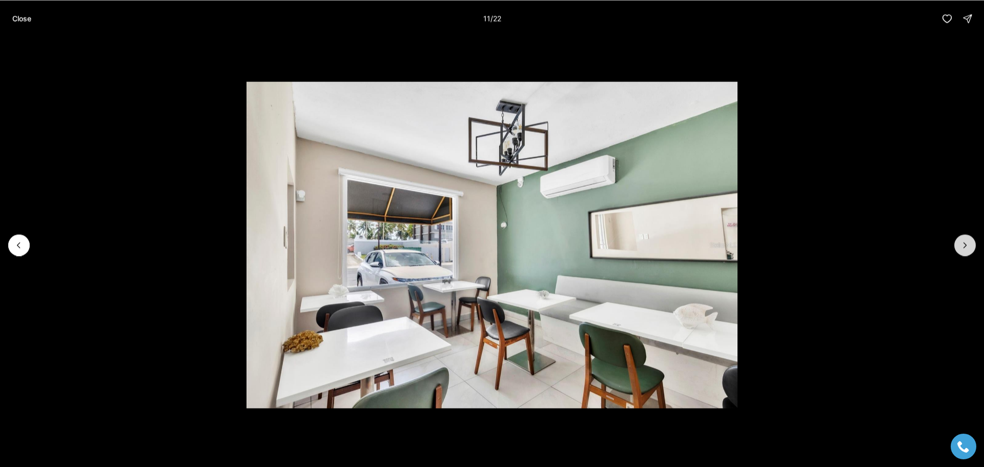
click at [963, 244] on icon "Next slide" at bounding box center [965, 245] width 10 height 10
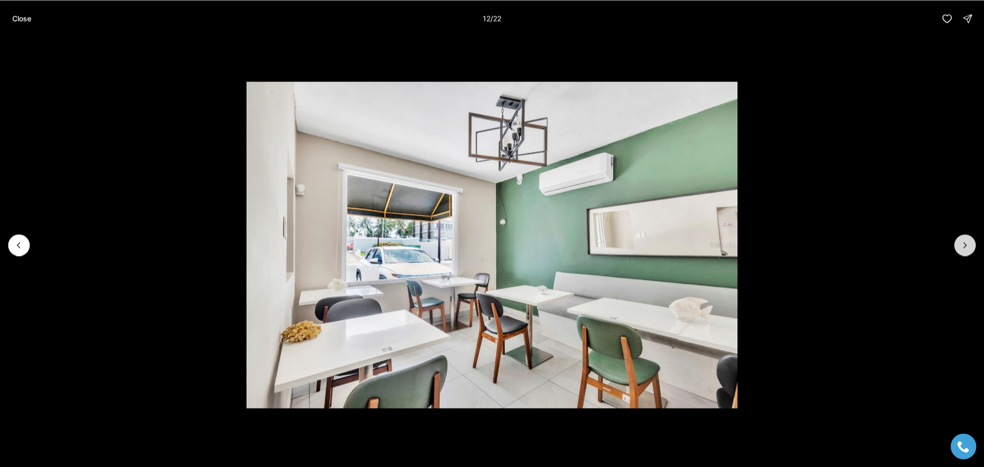
click at [964, 247] on icon "Next slide" at bounding box center [965, 245] width 10 height 10
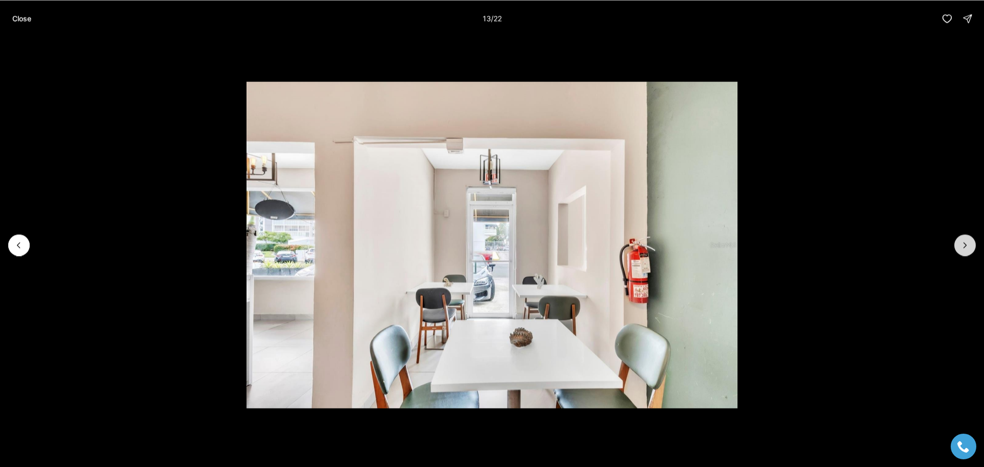
click at [967, 243] on icon "Next slide" at bounding box center [965, 245] width 10 height 10
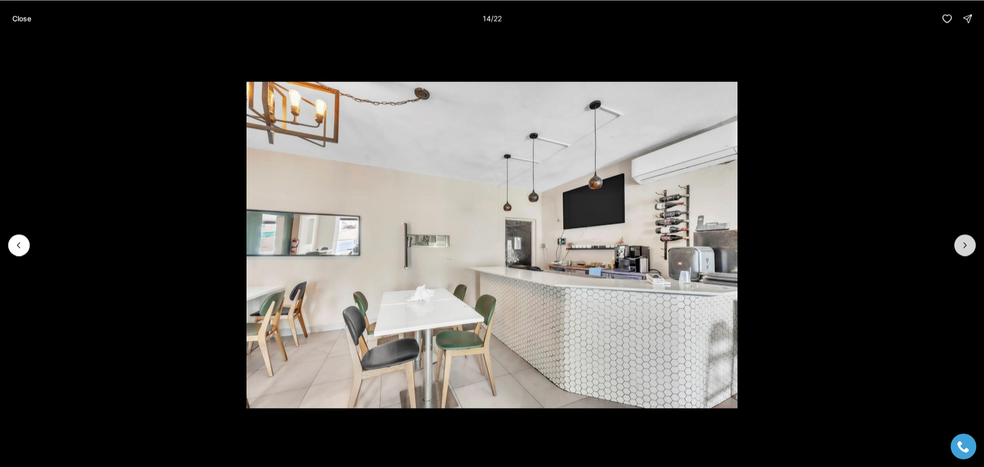
click at [967, 243] on icon "Next slide" at bounding box center [965, 245] width 10 height 10
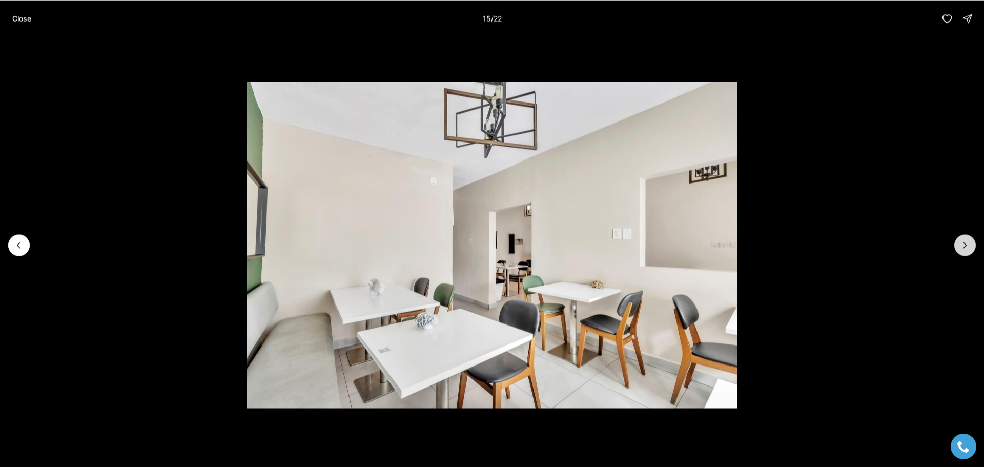
click at [965, 241] on icon "Next slide" at bounding box center [965, 245] width 10 height 10
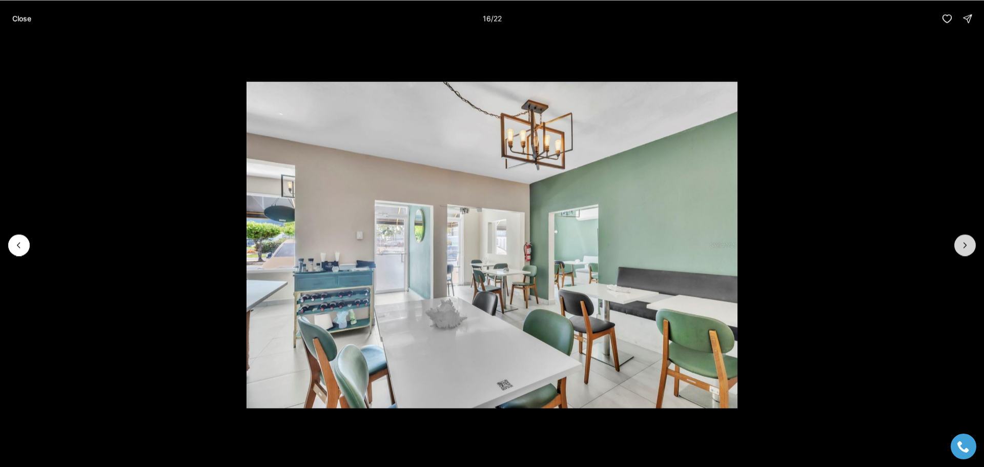
click at [965, 242] on icon "Next slide" at bounding box center [965, 245] width 10 height 10
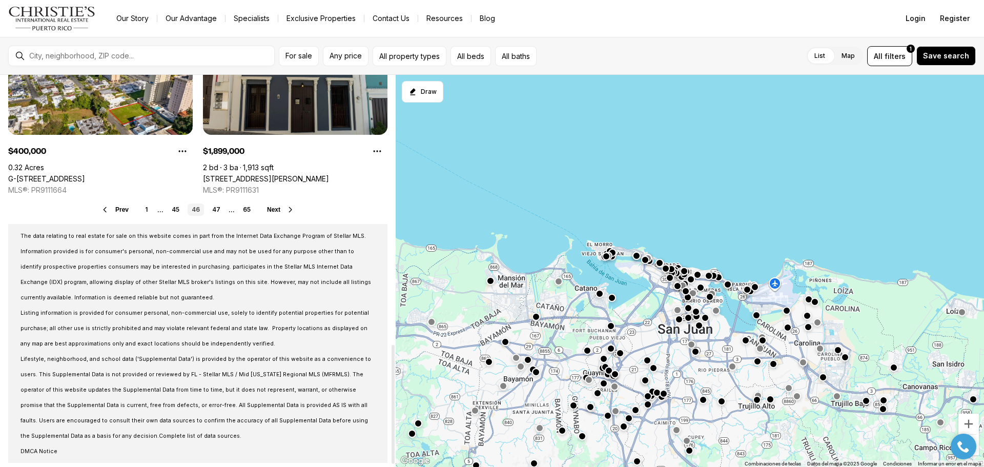
scroll to position [891, 0]
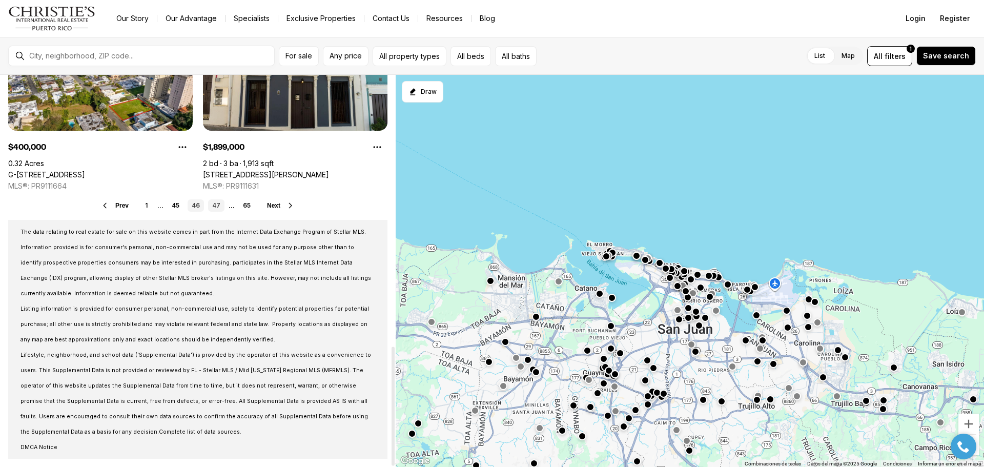
click at [216, 207] on link "47" at bounding box center [216, 205] width 16 height 12
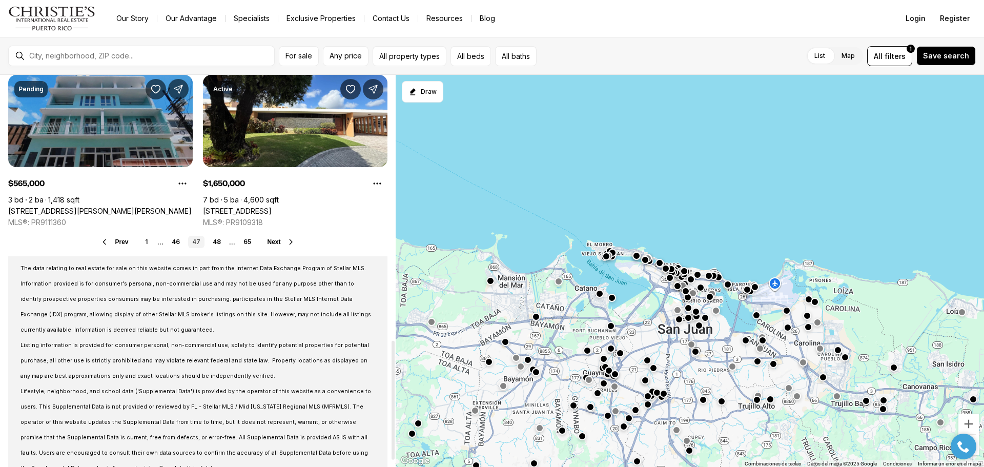
scroll to position [871, 0]
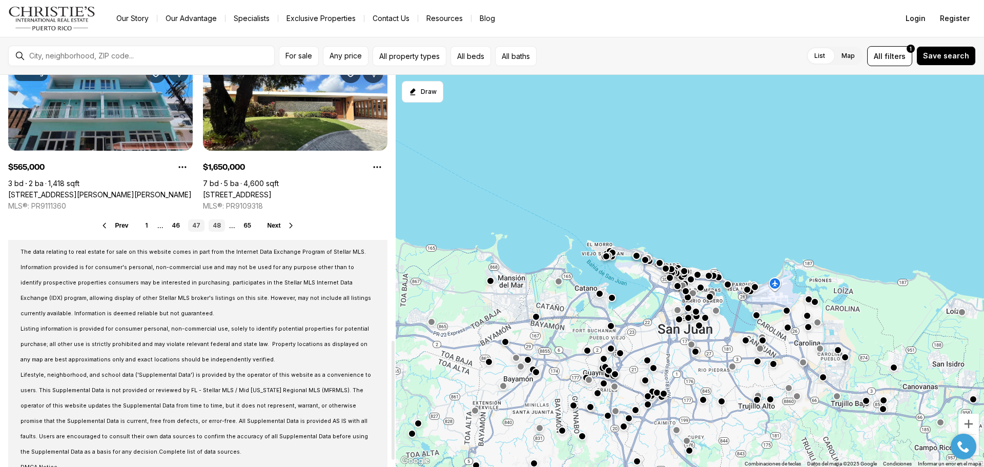
click at [216, 224] on link "48" at bounding box center [217, 225] width 16 height 12
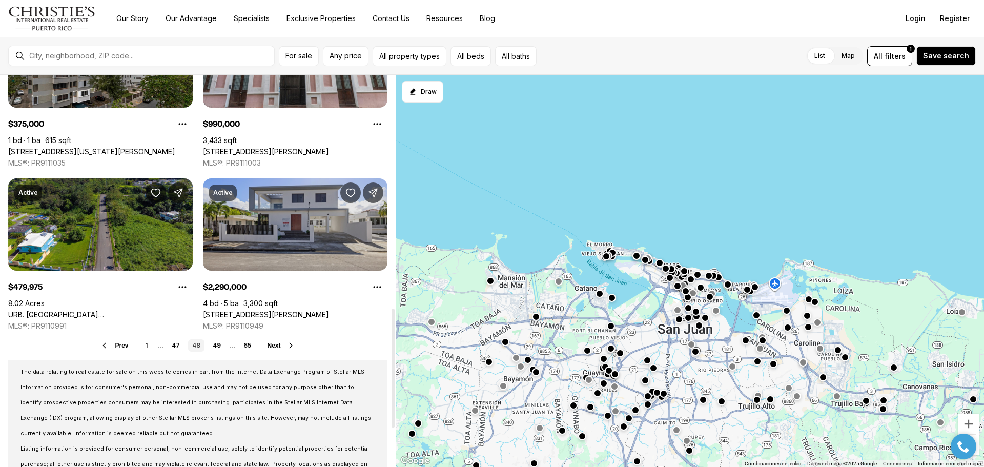
scroll to position [769, 0]
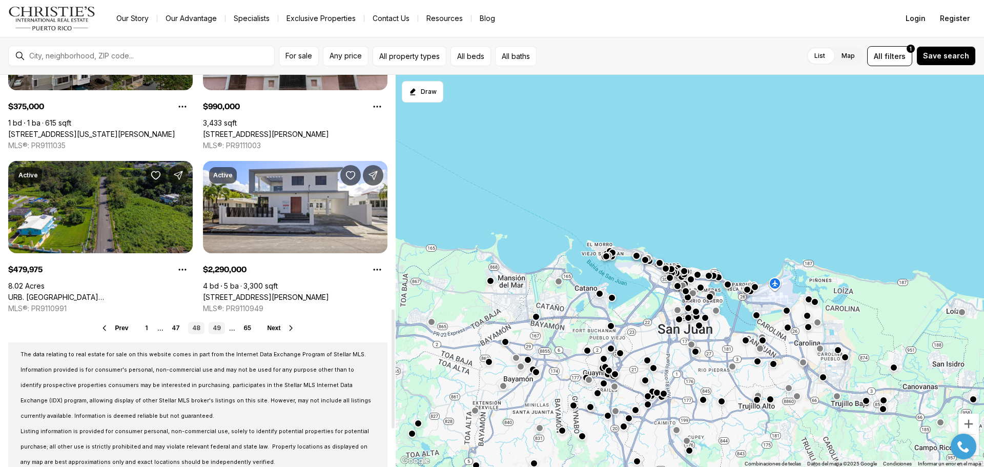
click at [219, 327] on link "49" at bounding box center [217, 328] width 16 height 12
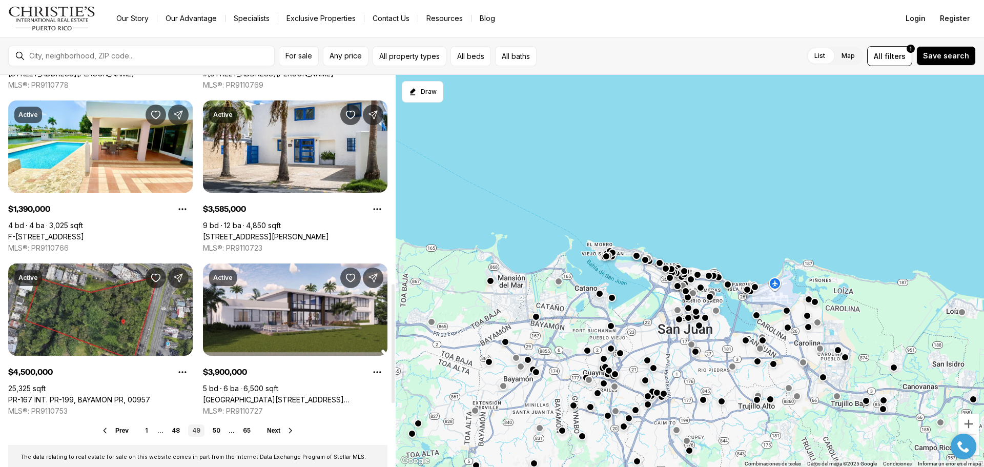
scroll to position [718, 0]
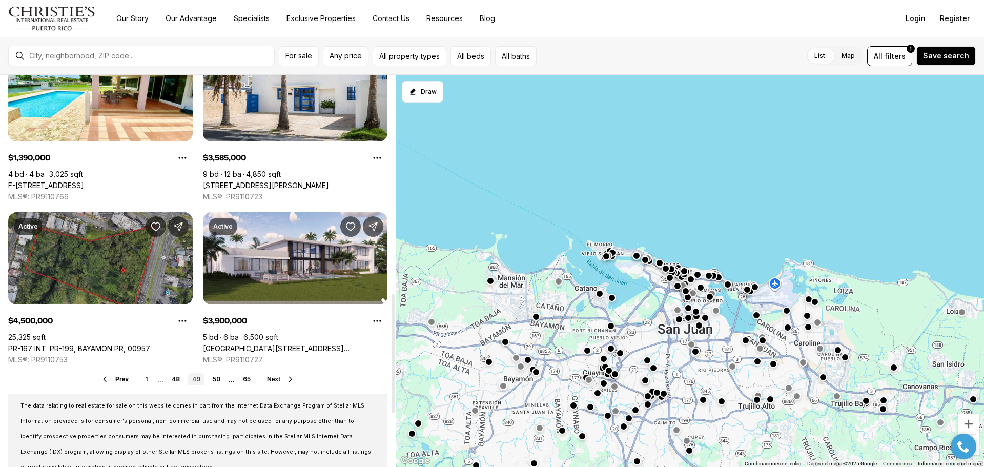
click at [109, 344] on link "PR-167 INT. PR-199, BAYAMON PR, 00957" at bounding box center [79, 348] width 142 height 9
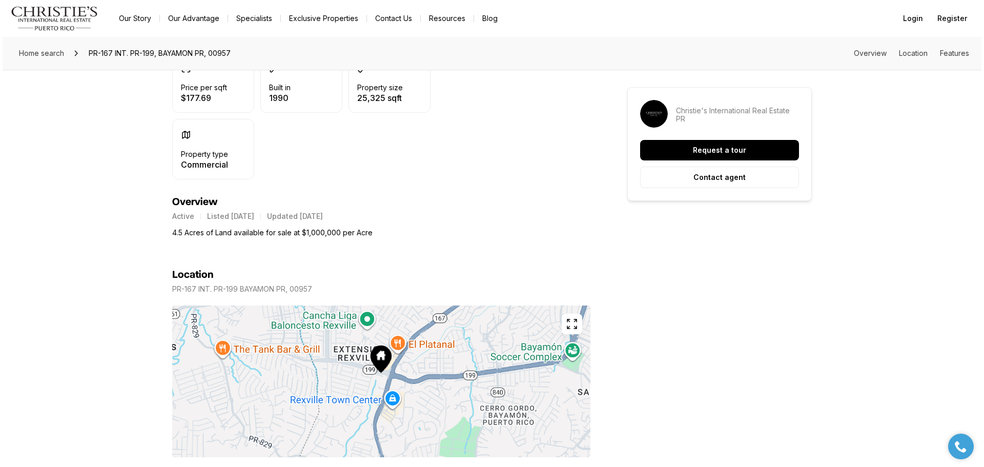
scroll to position [308, 0]
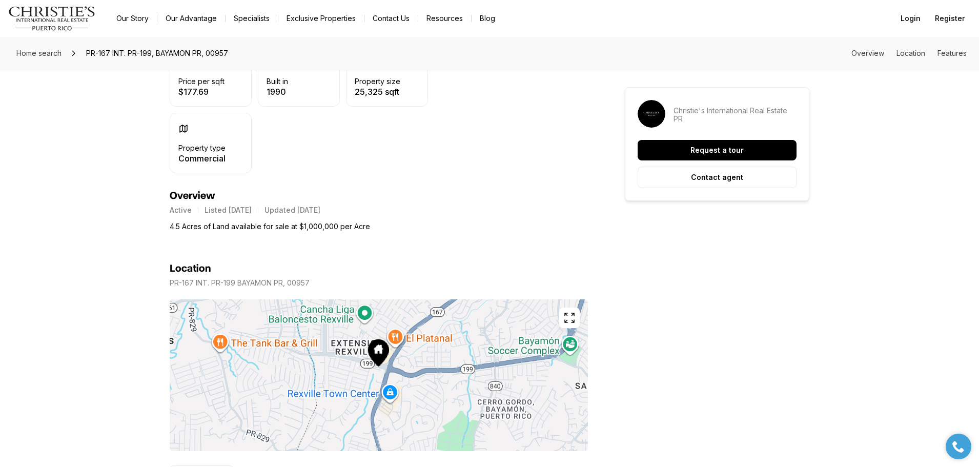
click at [567, 319] on icon "button" at bounding box center [569, 318] width 12 height 12
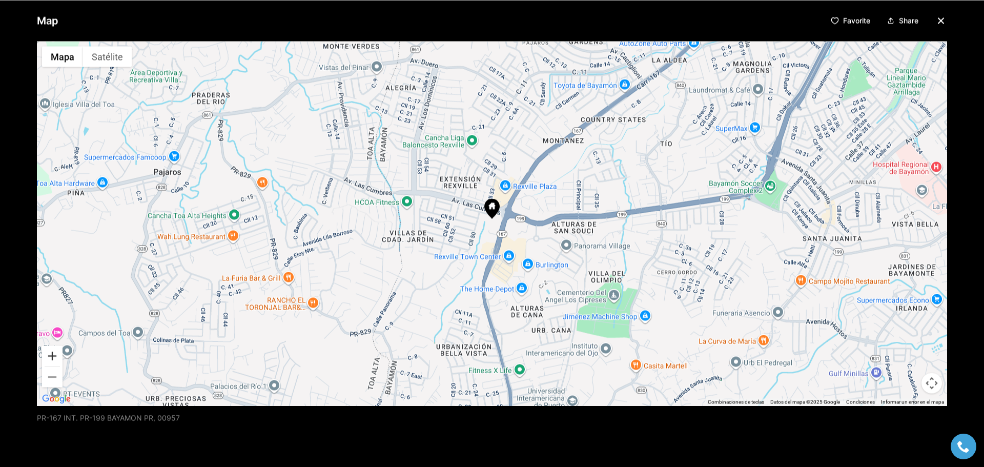
click at [50, 355] on button "Acercar" at bounding box center [52, 355] width 21 height 21
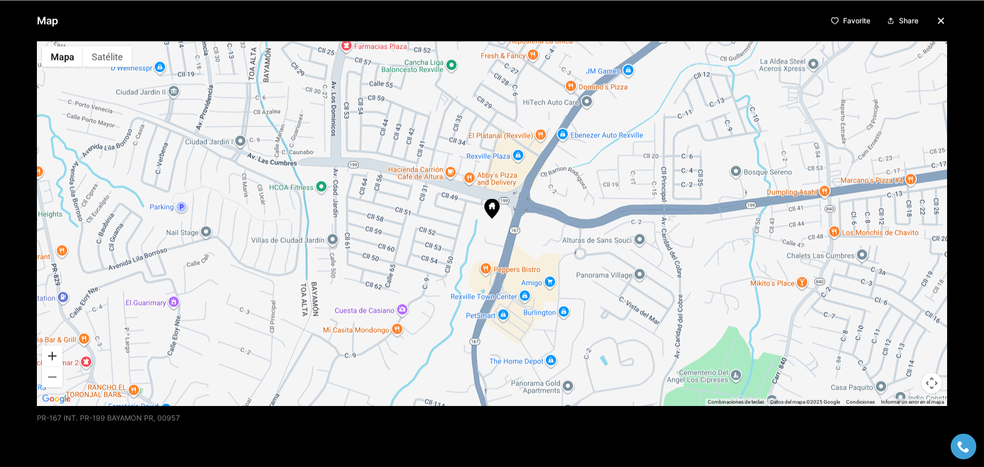
click at [50, 355] on button "Acercar" at bounding box center [52, 355] width 21 height 21
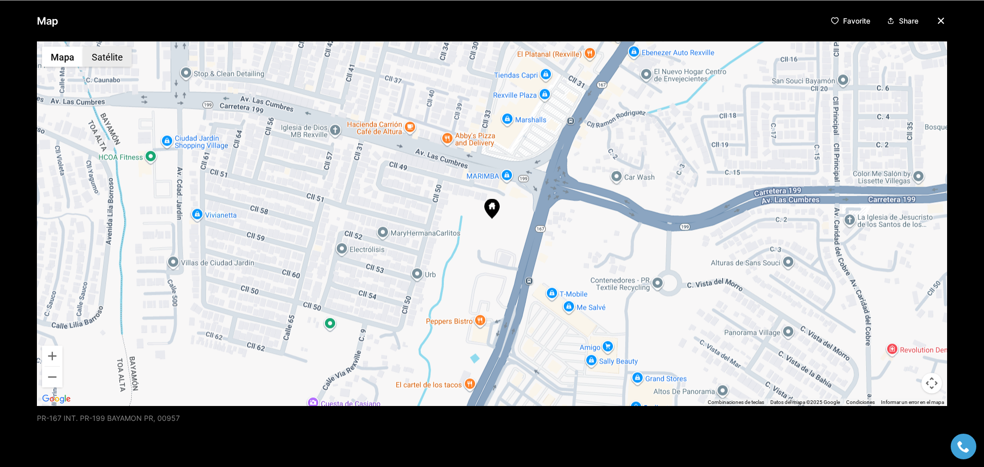
click at [102, 57] on button "Satélite" at bounding box center [107, 56] width 49 height 21
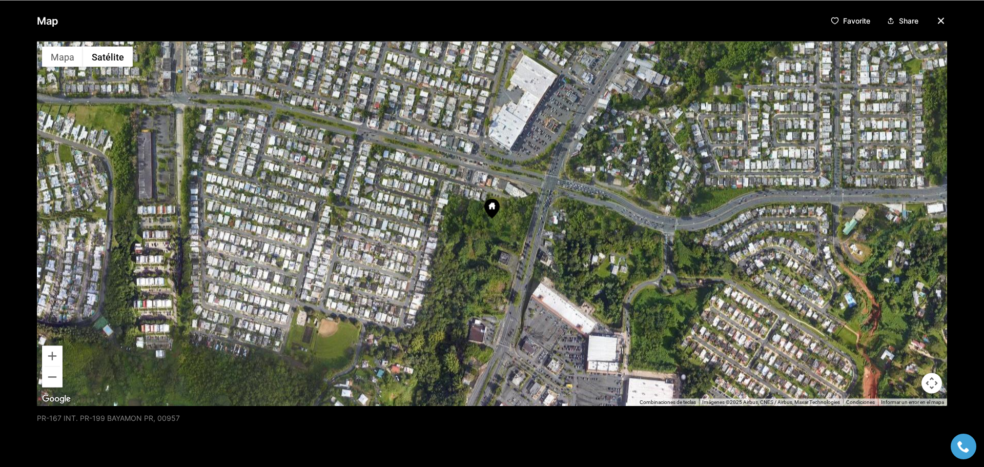
click at [46, 398] on img "Abrir esta área en Google Maps (se abre en una ventana nueva)" at bounding box center [56, 398] width 34 height 13
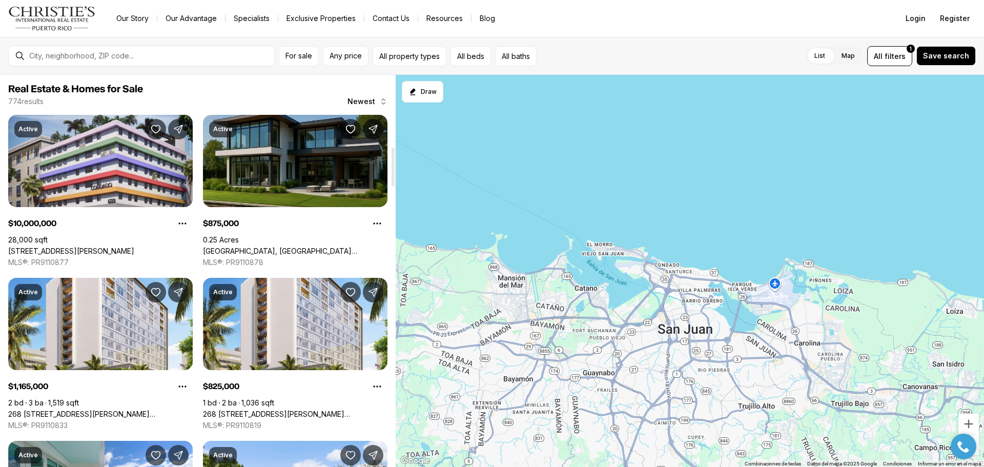
scroll to position [718, 0]
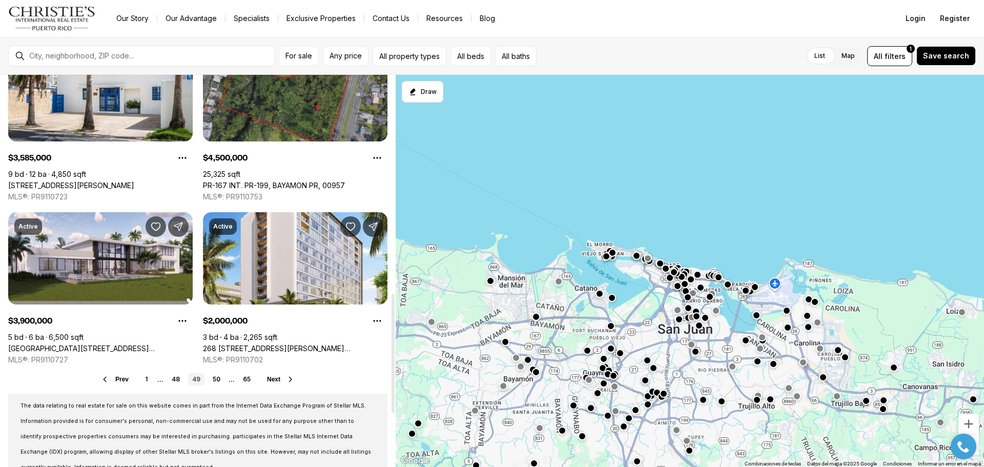
click at [299, 181] on link "PR-167 INT. PR-199, BAYAMON PR, 00957" at bounding box center [274, 185] width 142 height 9
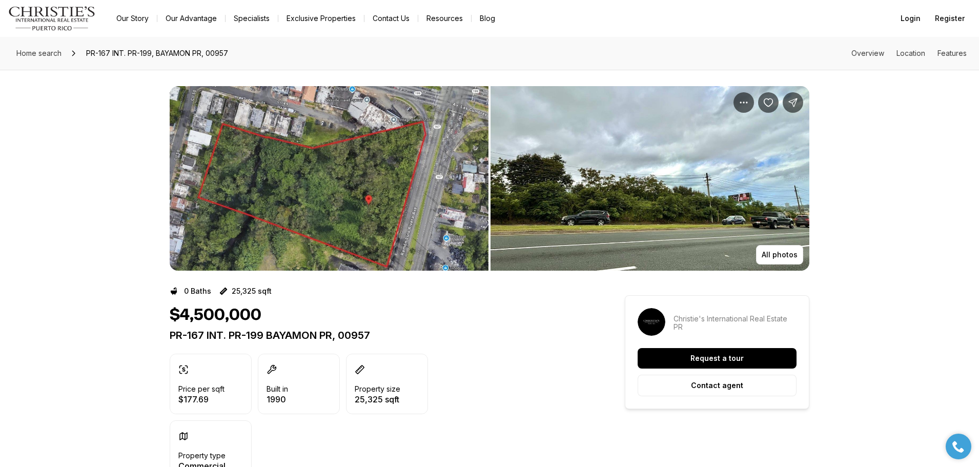
drag, startPoint x: 320, startPoint y: 197, endPoint x: 303, endPoint y: 158, distance: 42.0
click at [303, 158] on img "View image gallery" at bounding box center [329, 178] width 319 height 185
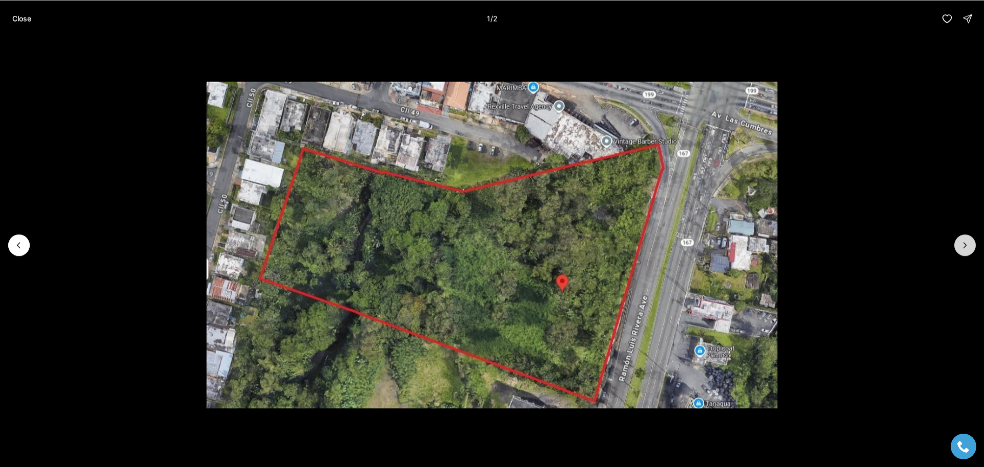
click at [965, 248] on icon "Next slide" at bounding box center [965, 245] width 10 height 10
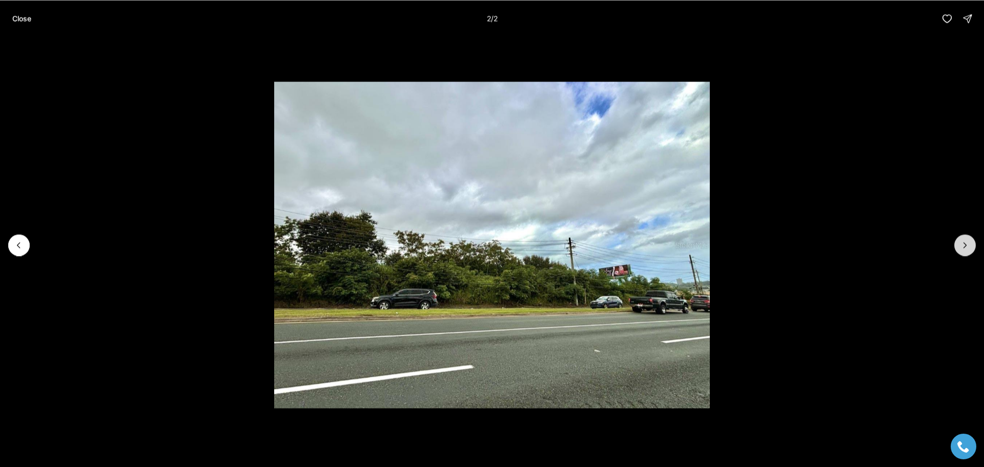
click at [965, 248] on div at bounding box center [965, 245] width 22 height 22
click at [958, 244] on div at bounding box center [965, 245] width 22 height 22
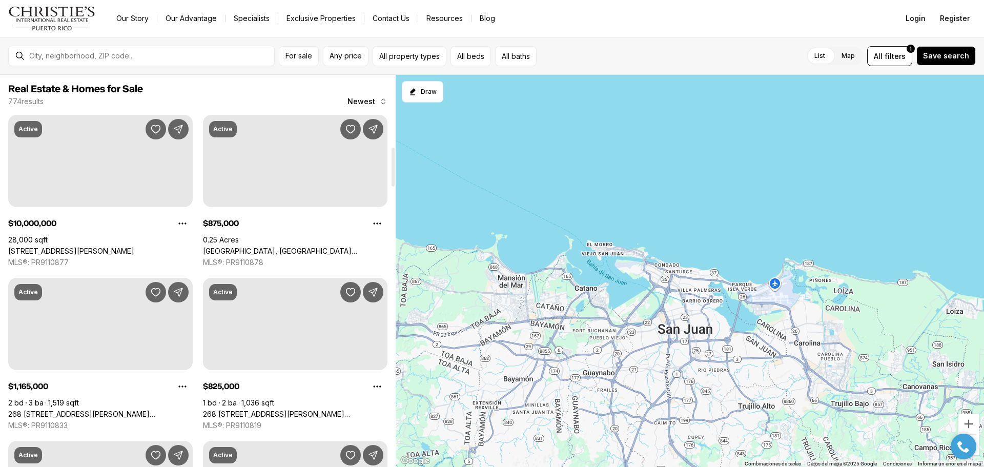
scroll to position [718, 0]
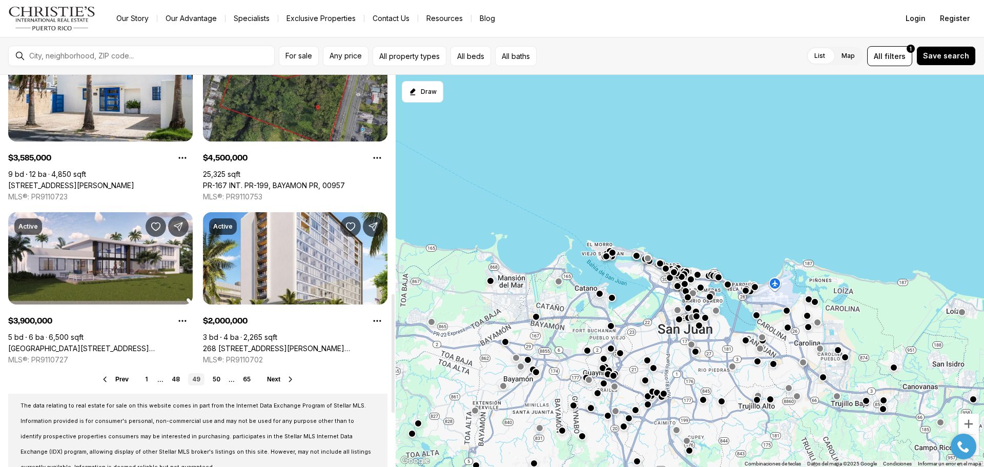
click at [271, 181] on link "PR-167 INT. PR-199, BAYAMON PR, 00957" at bounding box center [274, 185] width 142 height 9
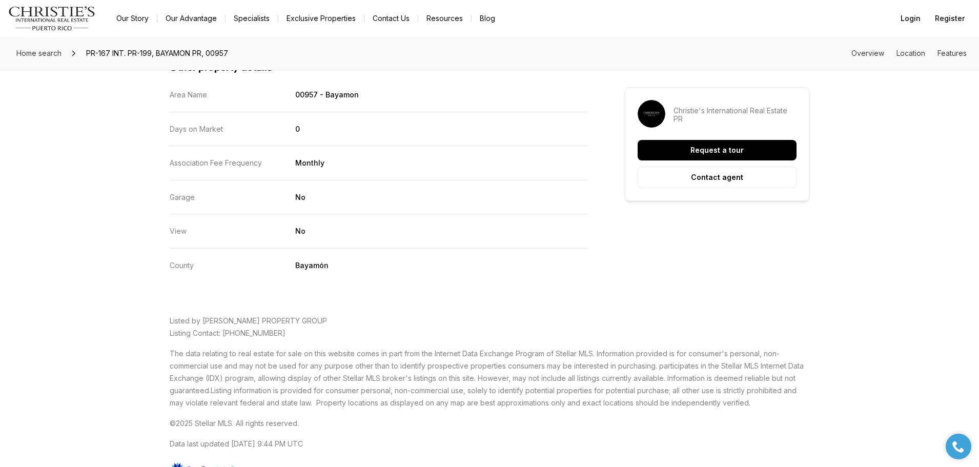
scroll to position [1128, 0]
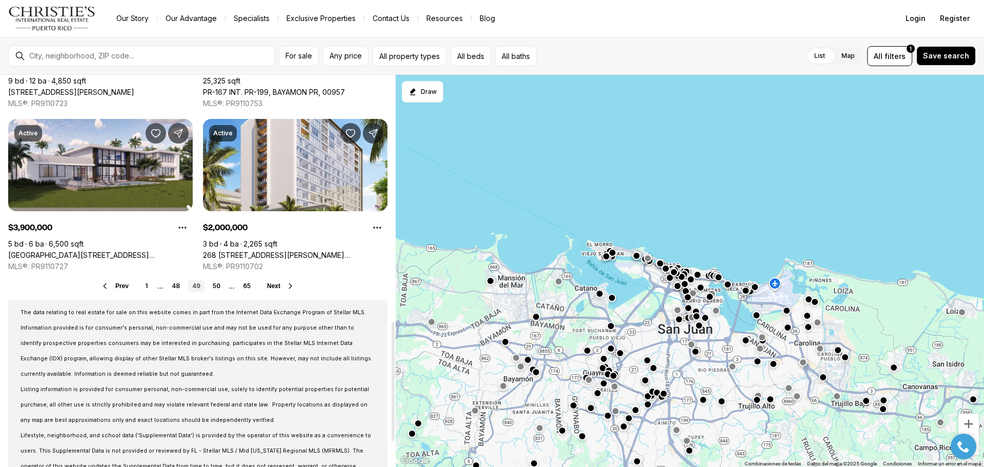
scroll to position [820, 0]
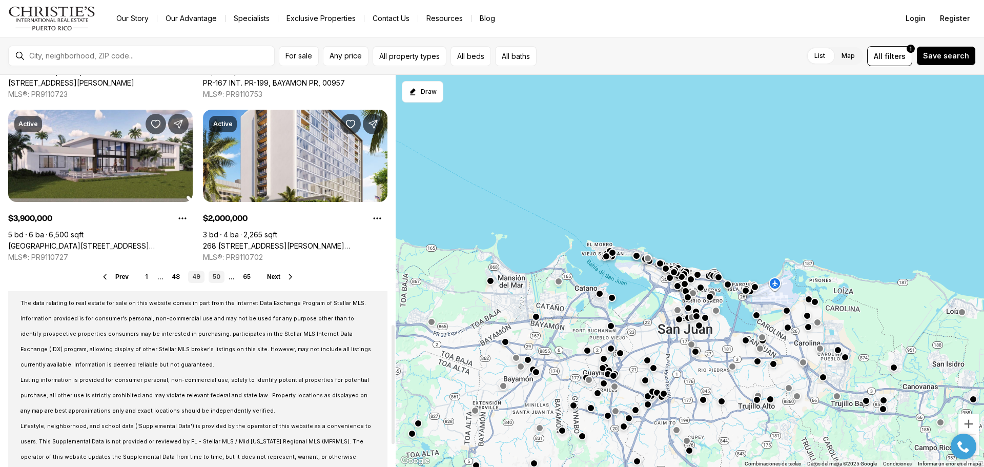
click at [218, 278] on link "50" at bounding box center [217, 277] width 16 height 12
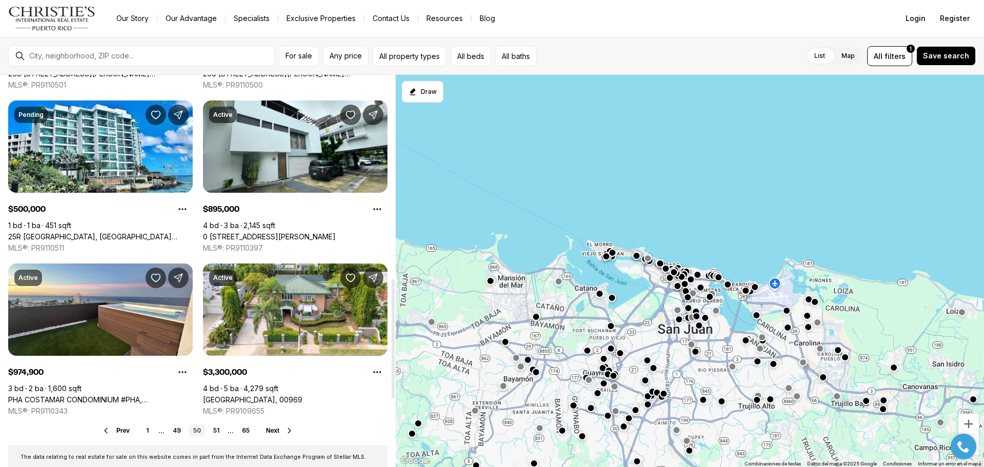
scroll to position [718, 0]
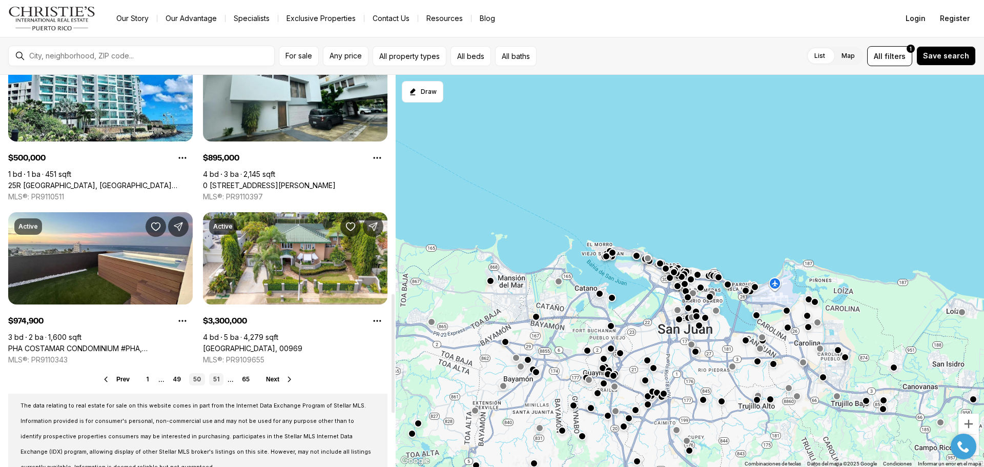
click at [217, 377] on link "51" at bounding box center [216, 379] width 14 height 12
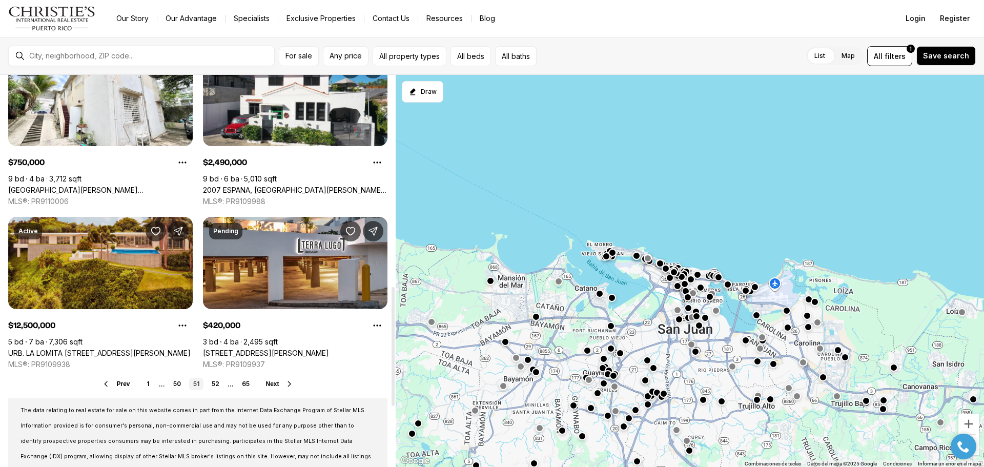
scroll to position [718, 0]
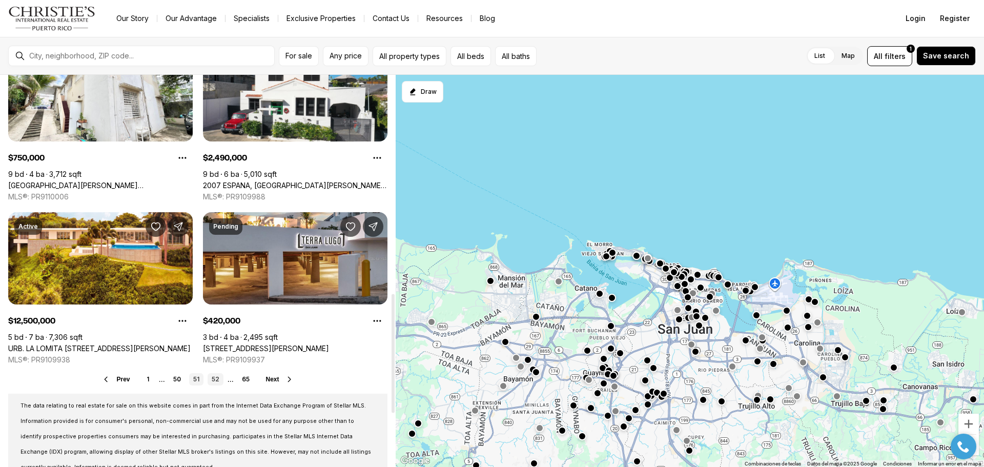
click at [214, 378] on link "52" at bounding box center [216, 379] width 16 height 12
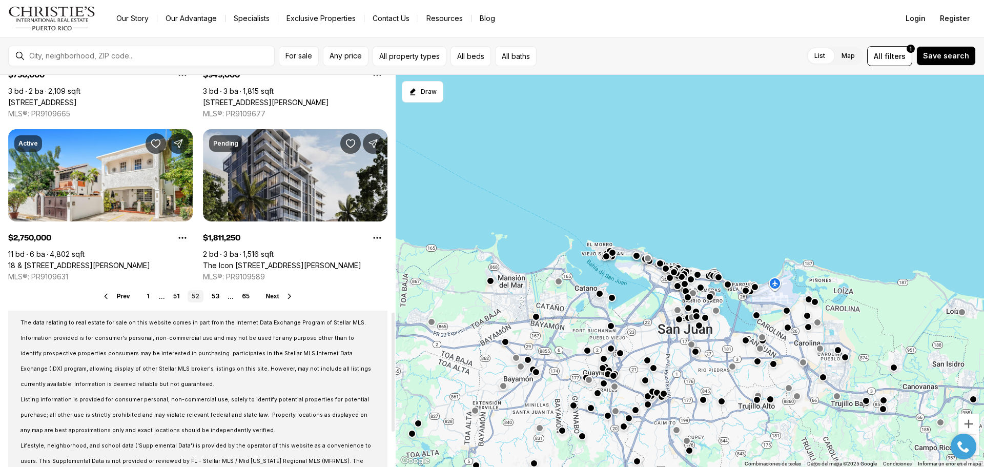
scroll to position [820, 0]
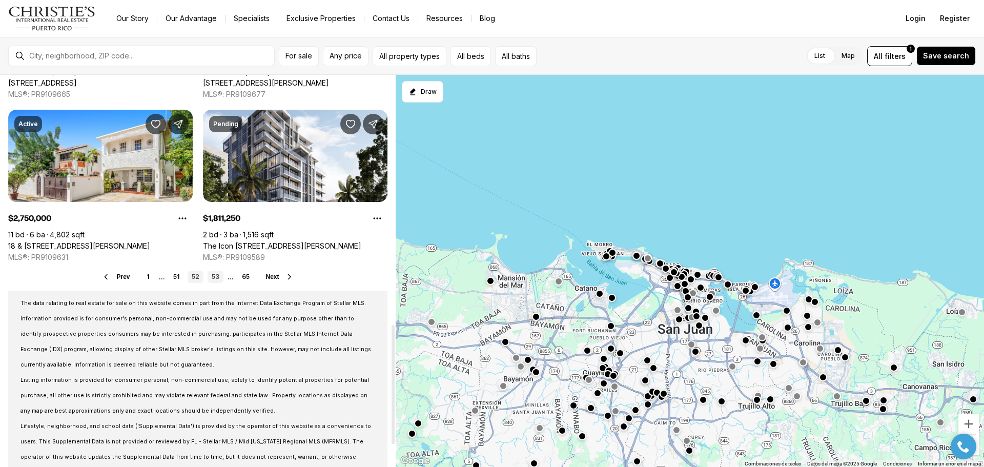
click at [219, 279] on link "53" at bounding box center [216, 277] width 16 height 12
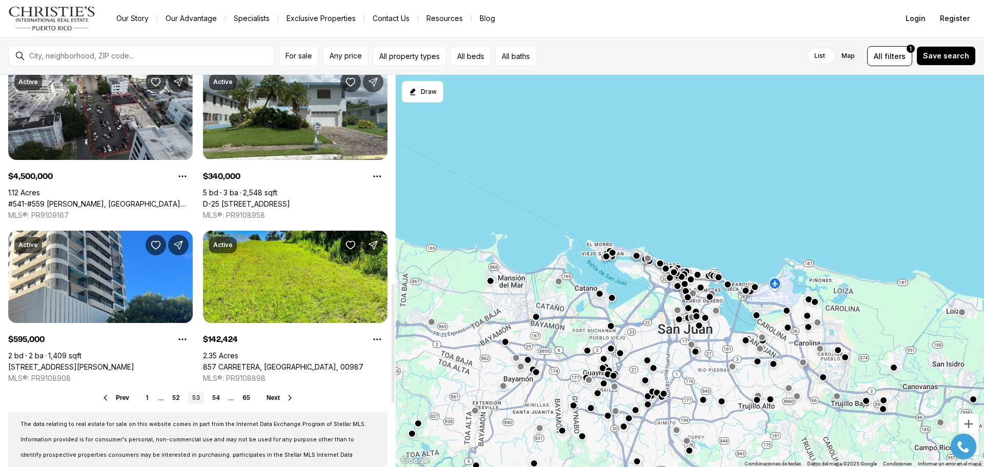
scroll to position [718, 0]
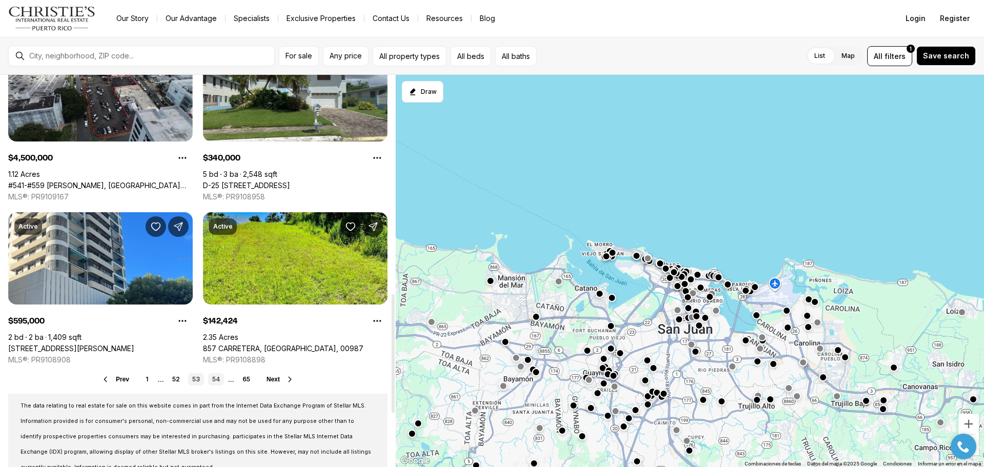
click at [216, 379] on link "54" at bounding box center [216, 379] width 16 height 12
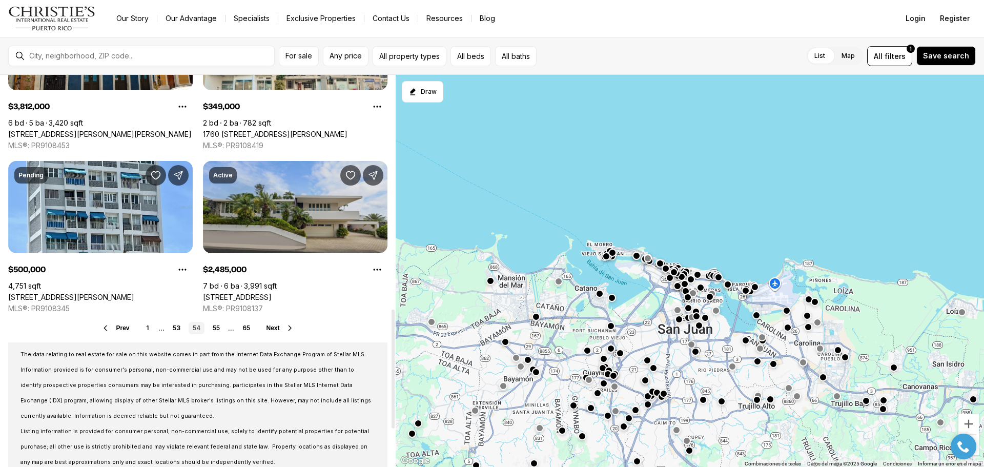
scroll to position [820, 0]
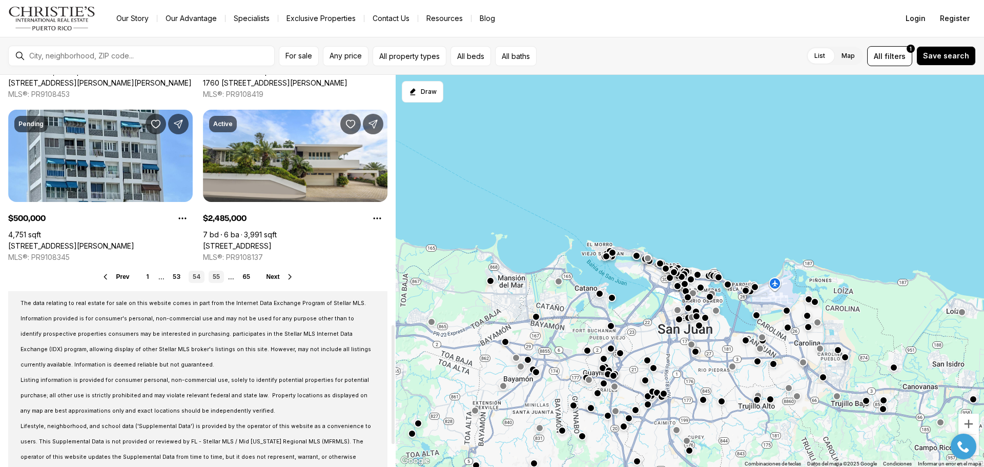
click at [214, 276] on link "55" at bounding box center [216, 277] width 15 height 12
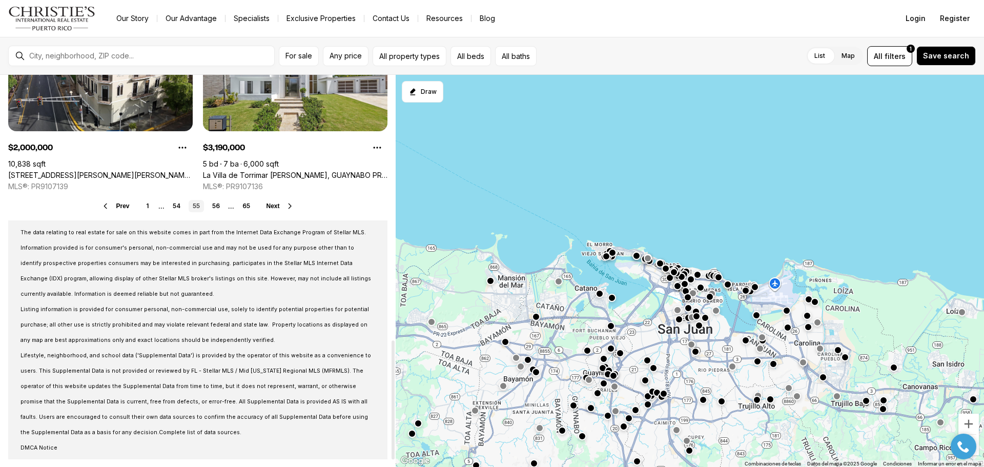
scroll to position [891, 0]
click at [217, 205] on link "56" at bounding box center [216, 205] width 16 height 12
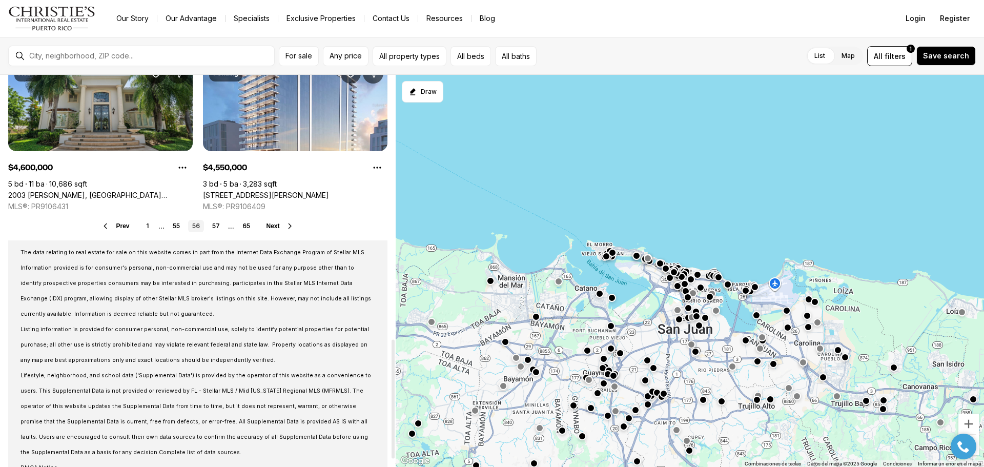
scroll to position [871, 0]
click at [212, 224] on link "57" at bounding box center [216, 225] width 16 height 12
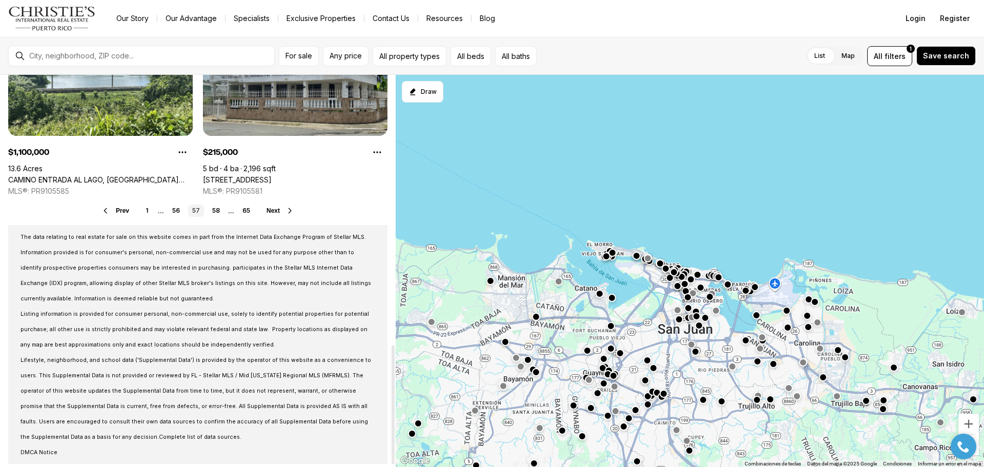
scroll to position [891, 0]
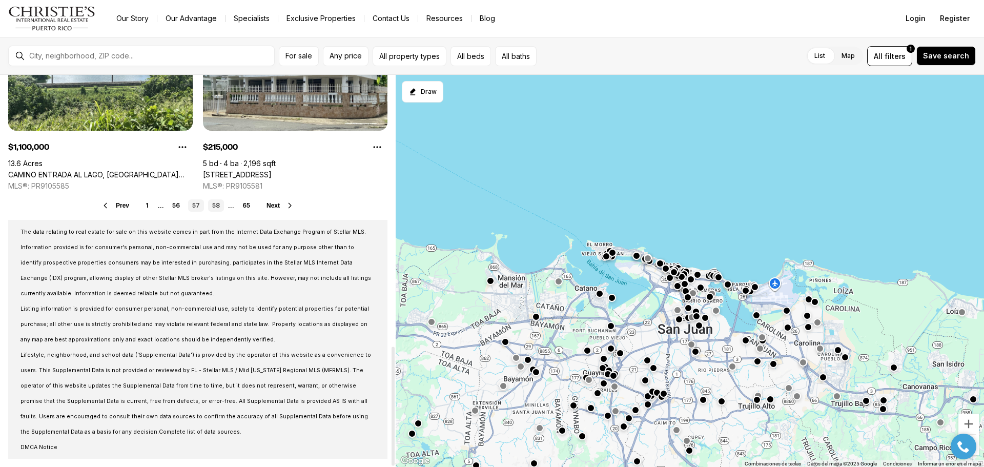
click at [215, 206] on link "58" at bounding box center [216, 205] width 16 height 12
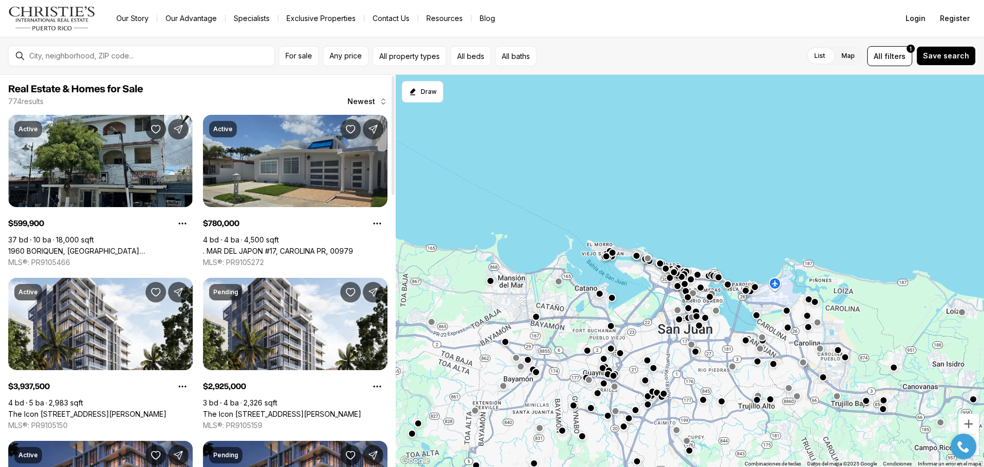
click at [278, 247] on link ". MAR DEL JAPON #17, CAROLINA PR, 00979" at bounding box center [278, 251] width 150 height 9
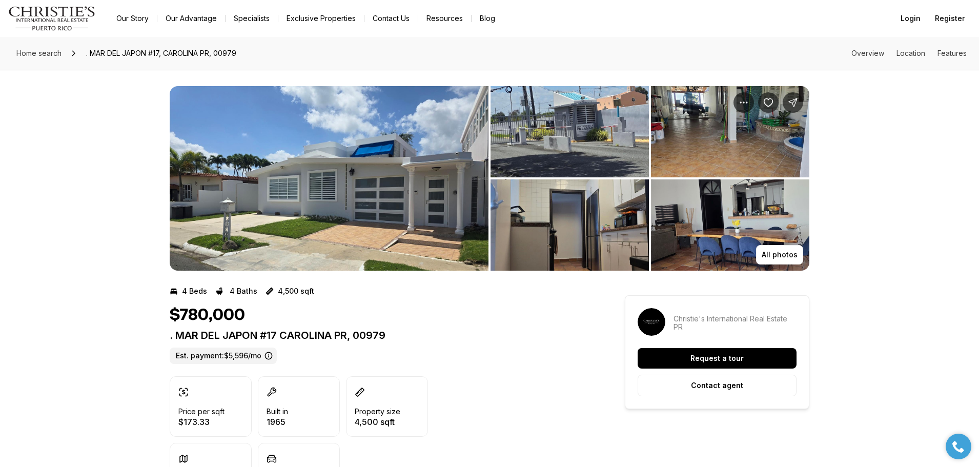
click at [410, 174] on img "View image gallery" at bounding box center [329, 178] width 319 height 185
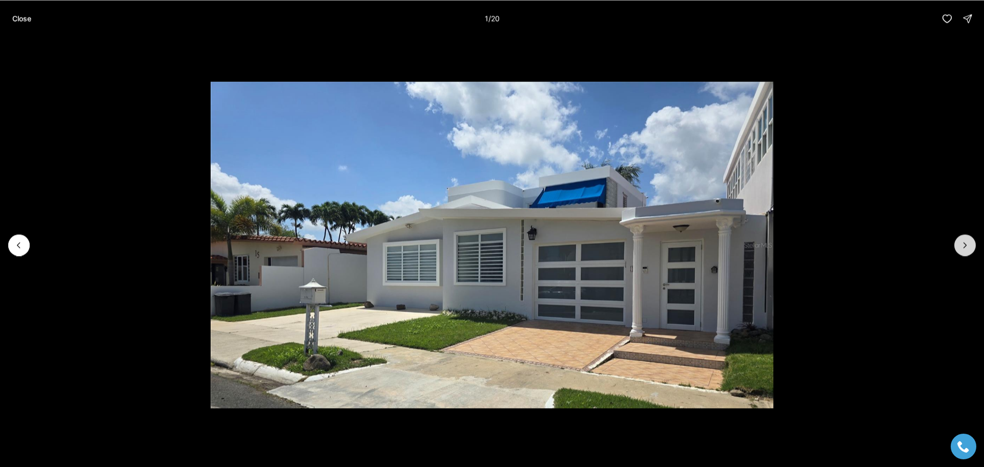
click at [967, 244] on icon "Next slide" at bounding box center [965, 245] width 10 height 10
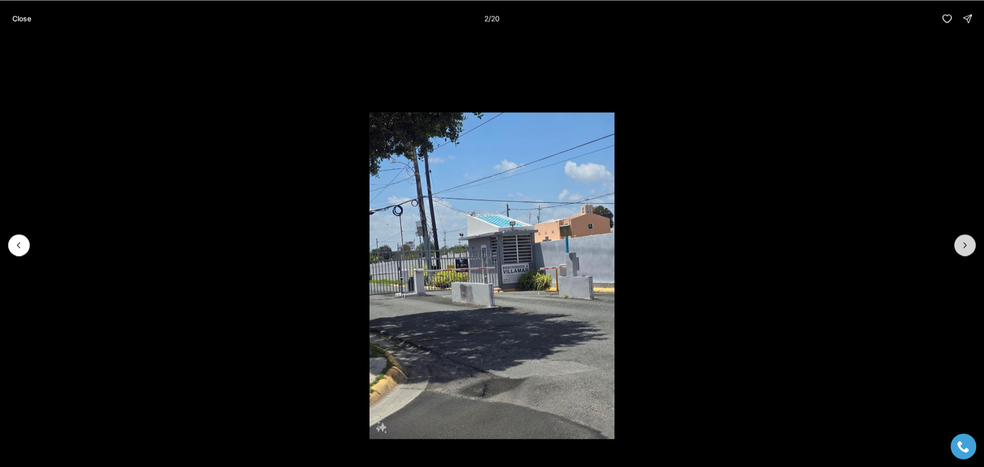
click at [960, 243] on icon "Next slide" at bounding box center [965, 245] width 10 height 10
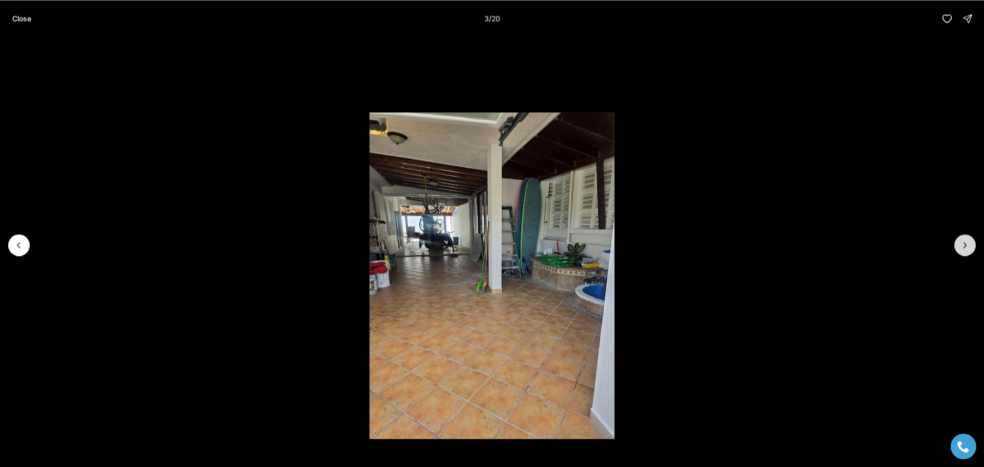
click at [958, 242] on button "Next slide" at bounding box center [965, 245] width 22 height 22
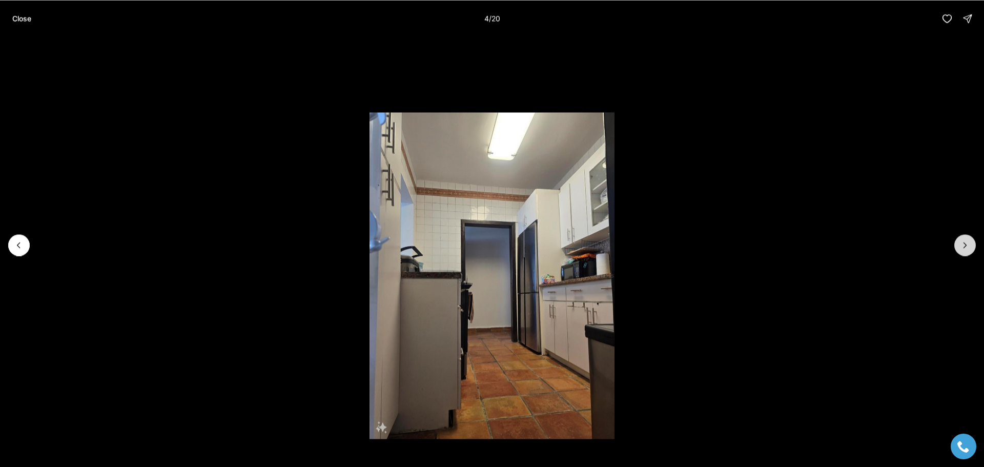
click at [958, 242] on button "Next slide" at bounding box center [965, 245] width 22 height 22
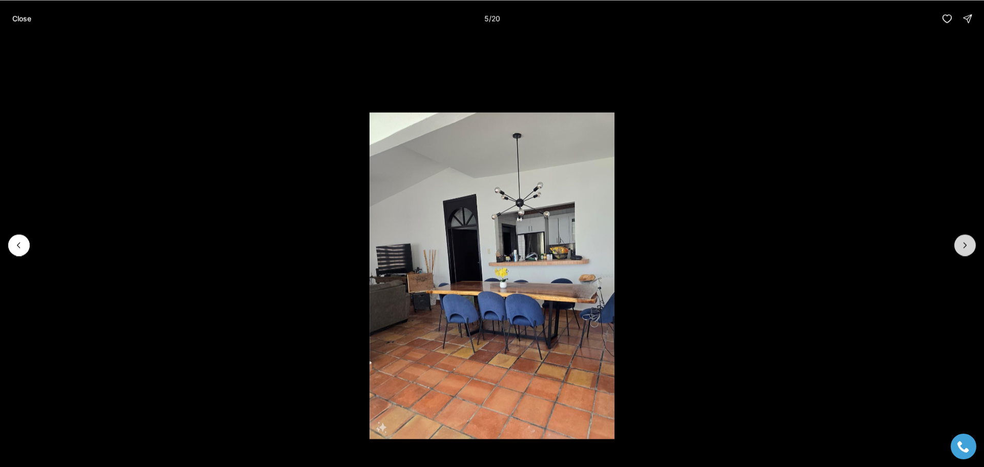
click at [965, 246] on icon "Next slide" at bounding box center [965, 245] width 10 height 10
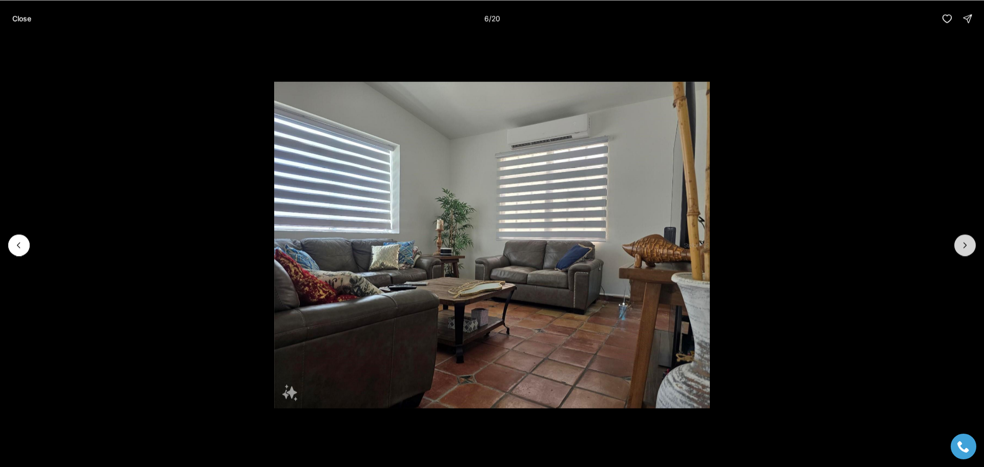
click at [965, 246] on icon "Next slide" at bounding box center [965, 245] width 10 height 10
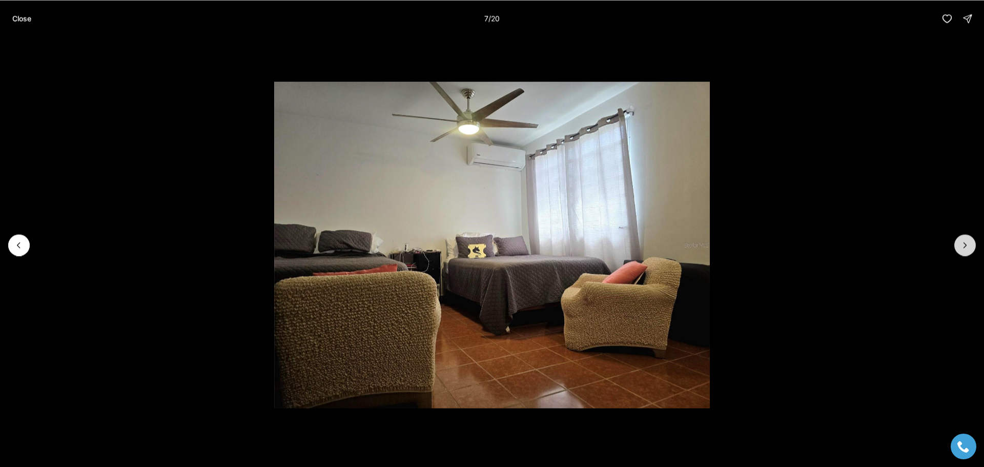
click at [965, 246] on icon "Next slide" at bounding box center [965, 245] width 10 height 10
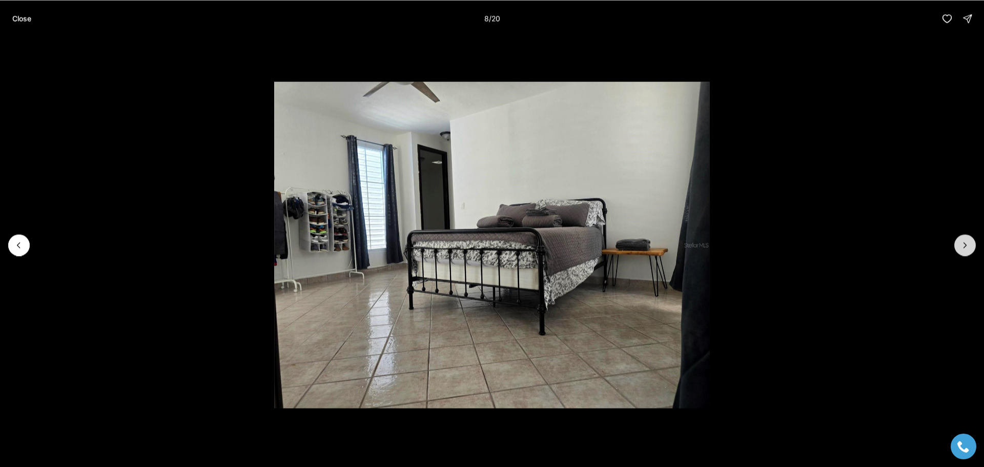
click at [965, 246] on icon "Next slide" at bounding box center [965, 245] width 10 height 10
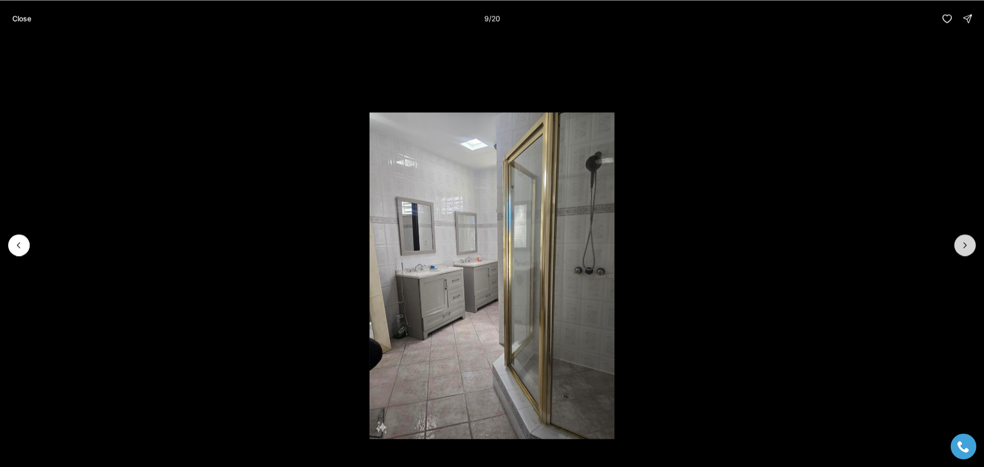
click at [965, 246] on icon "Next slide" at bounding box center [965, 245] width 10 height 10
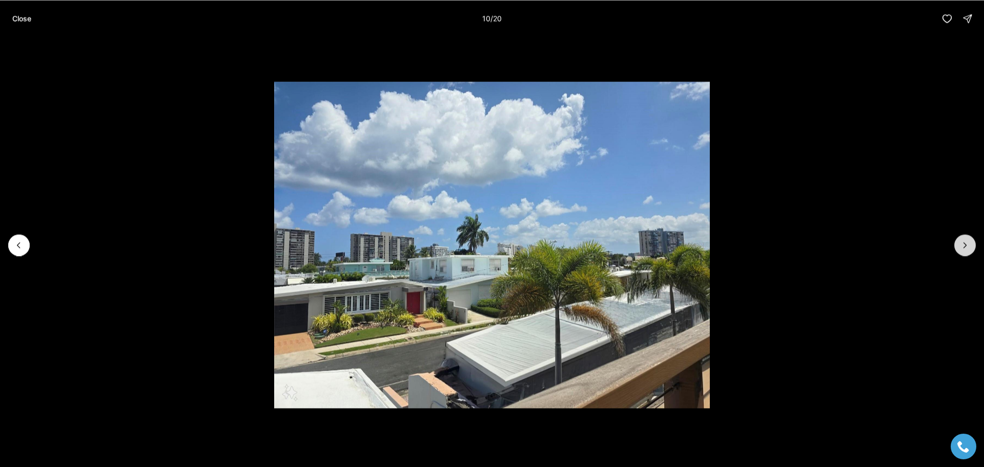
click at [959, 240] on button "Next slide" at bounding box center [965, 245] width 22 height 22
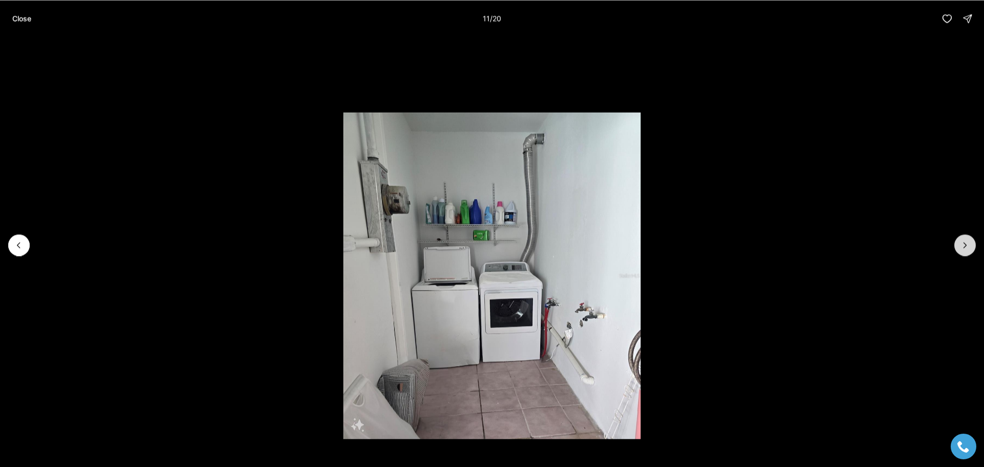
click at [963, 244] on icon "Next slide" at bounding box center [965, 245] width 10 height 10
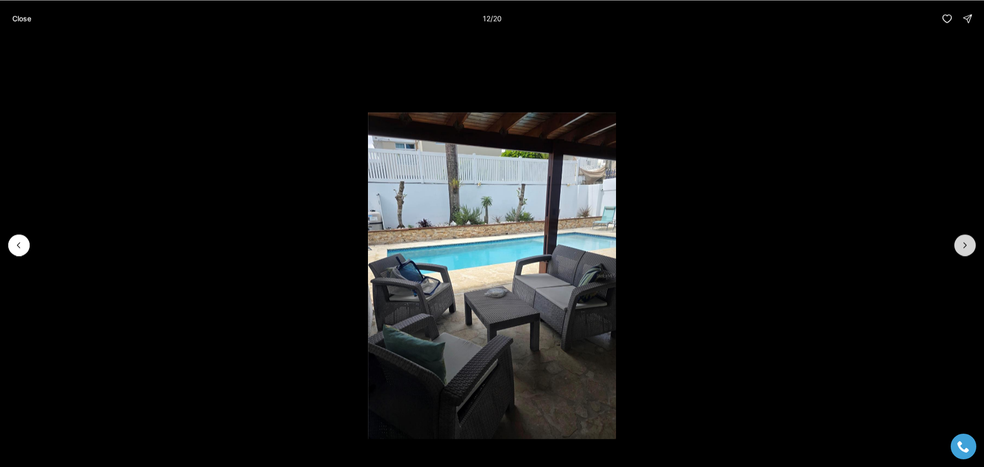
click at [963, 244] on icon "Next slide" at bounding box center [965, 245] width 10 height 10
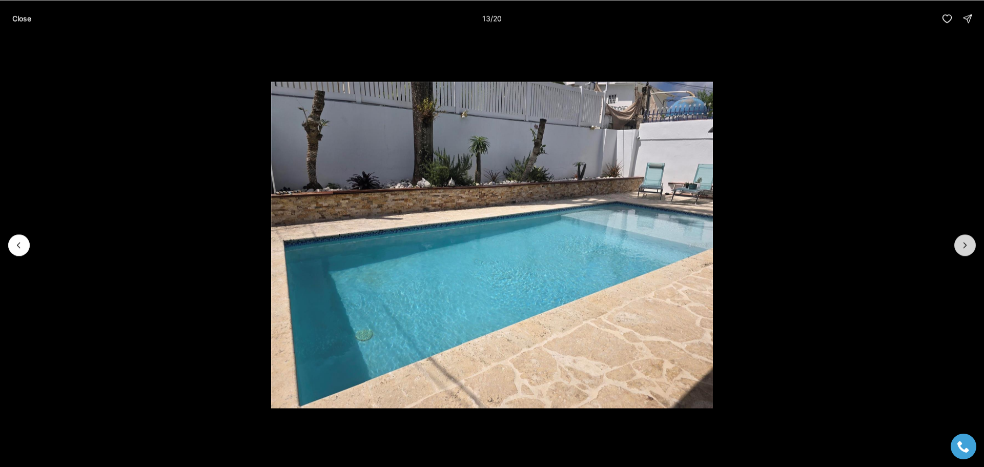
click at [961, 244] on icon "Next slide" at bounding box center [965, 245] width 10 height 10
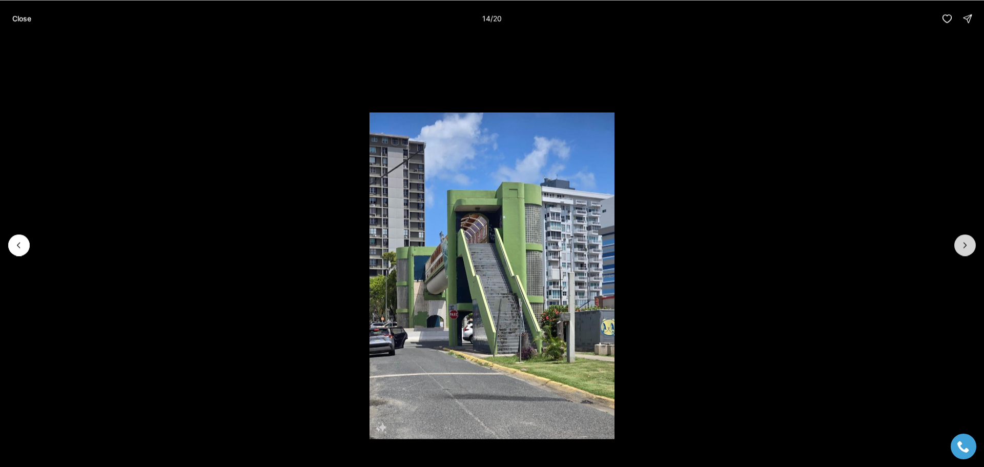
click at [960, 244] on button "Next slide" at bounding box center [965, 245] width 22 height 22
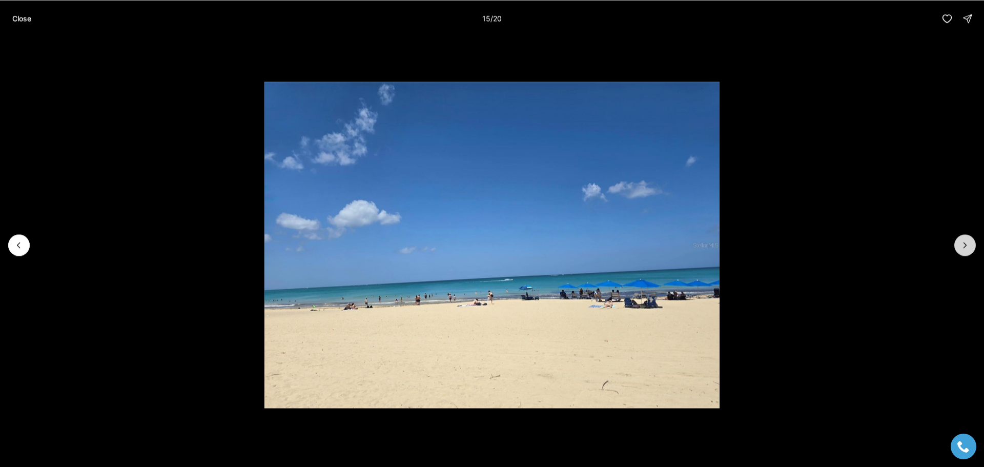
click at [962, 246] on icon "Next slide" at bounding box center [965, 245] width 10 height 10
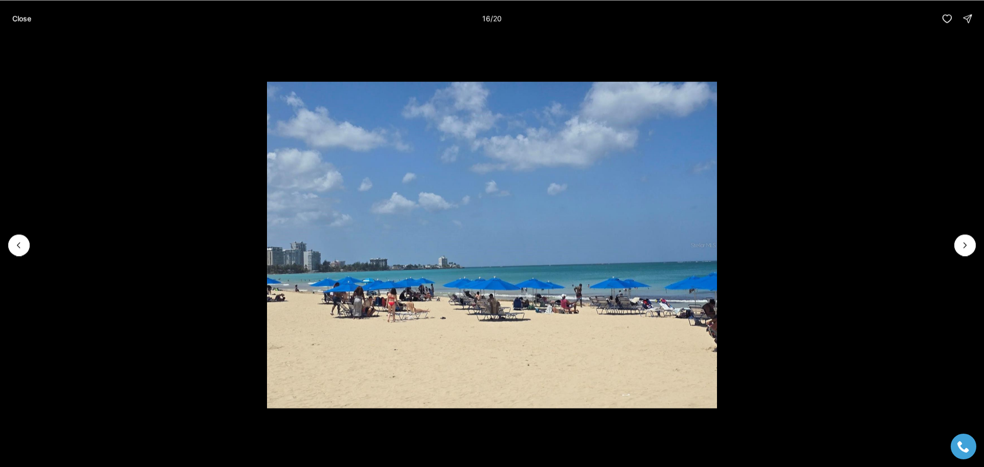
drag, startPoint x: 963, startPoint y: 248, endPoint x: 965, endPoint y: 256, distance: 8.5
click at [965, 255] on button "Next slide" at bounding box center [965, 245] width 22 height 22
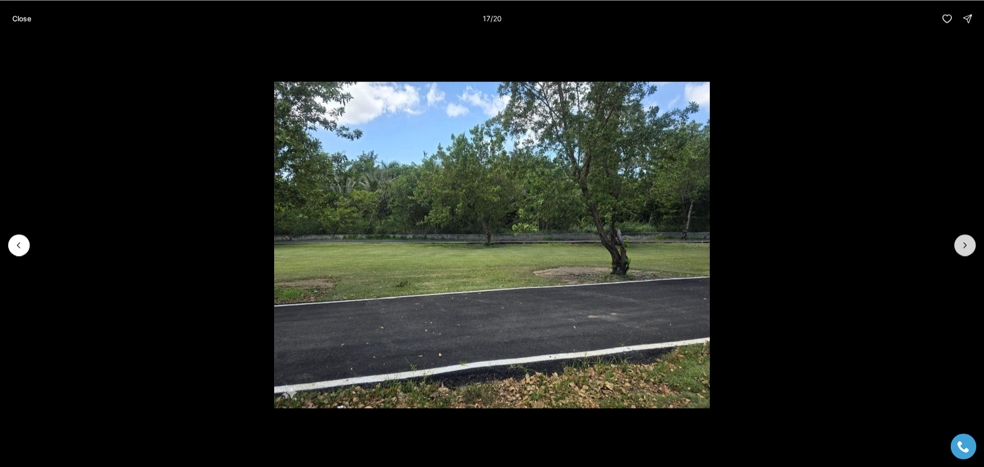
click at [961, 244] on icon "Next slide" at bounding box center [965, 245] width 10 height 10
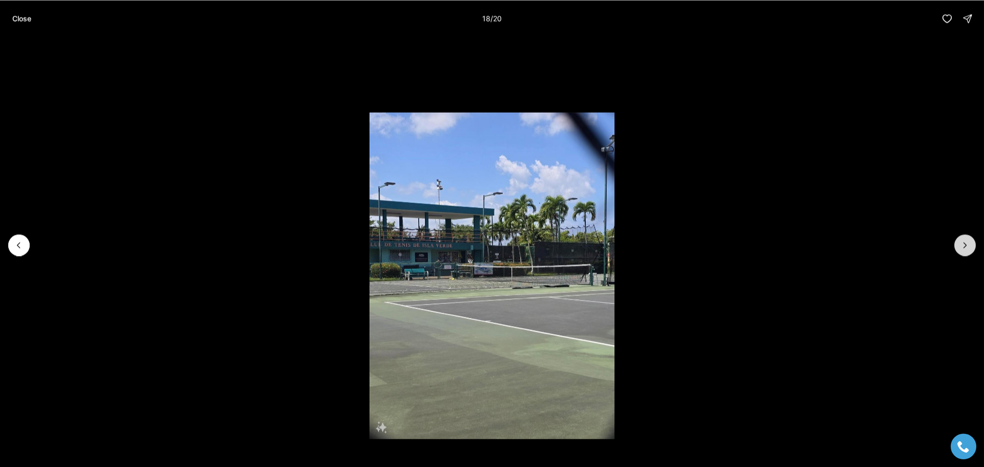
click at [961, 244] on icon "Next slide" at bounding box center [965, 245] width 10 height 10
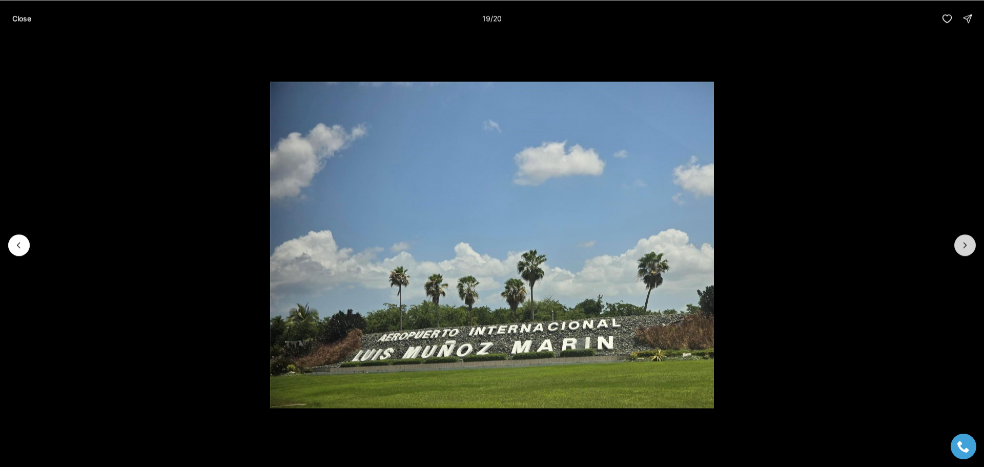
click at [965, 243] on icon "Next slide" at bounding box center [965, 245] width 10 height 10
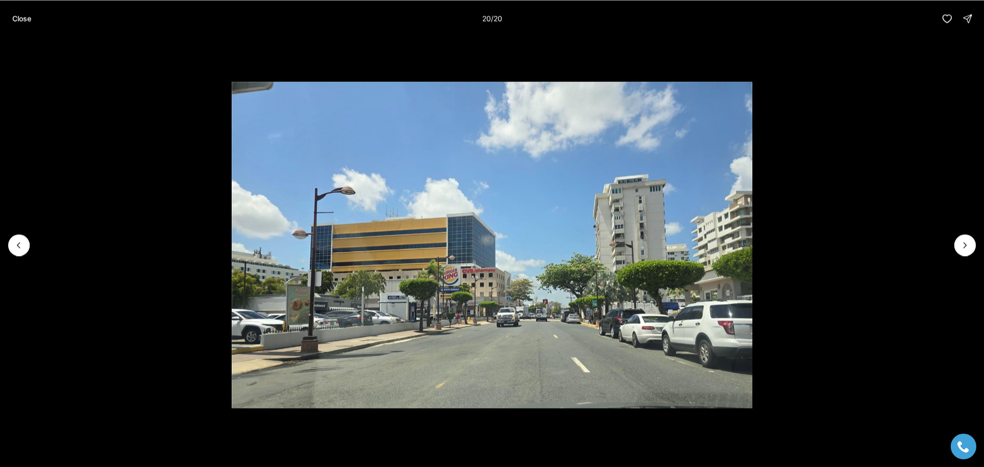
click at [962, 240] on div at bounding box center [965, 245] width 22 height 22
click at [968, 249] on div at bounding box center [965, 245] width 22 height 22
click at [967, 249] on div at bounding box center [965, 245] width 22 height 22
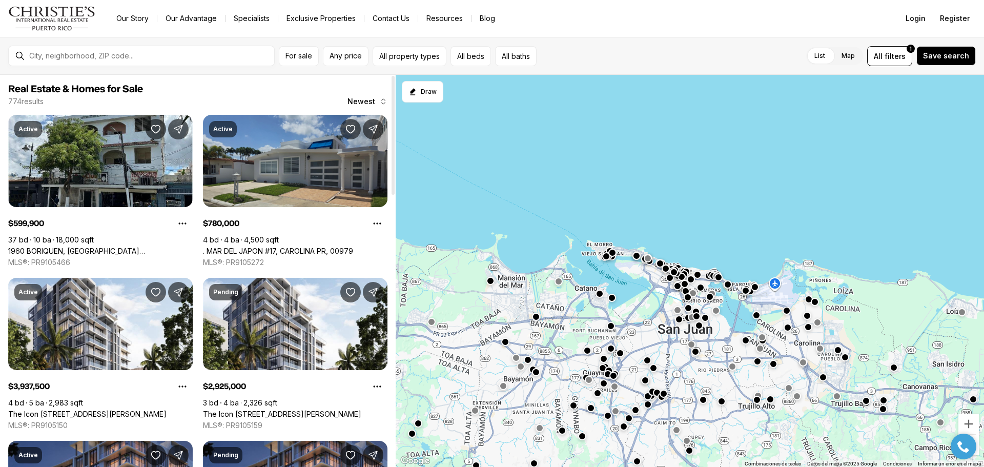
click at [250, 247] on link ". MAR DEL JAPON #17, CAROLINA PR, 00979" at bounding box center [278, 251] width 150 height 9
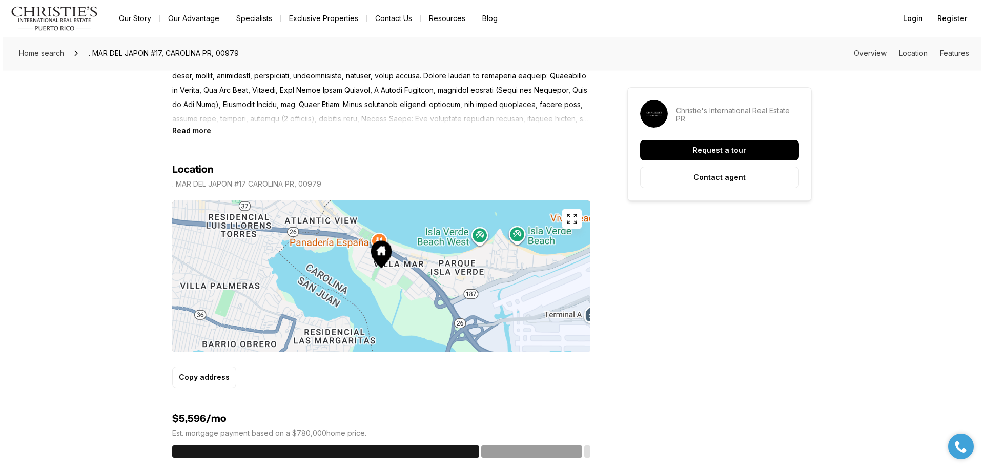
scroll to position [513, 0]
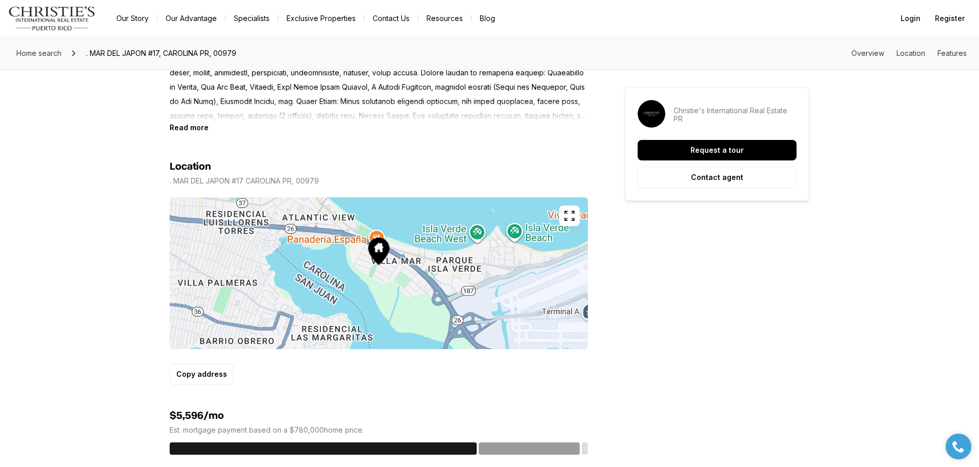
click at [572, 215] on icon "button" at bounding box center [569, 216] width 12 height 12
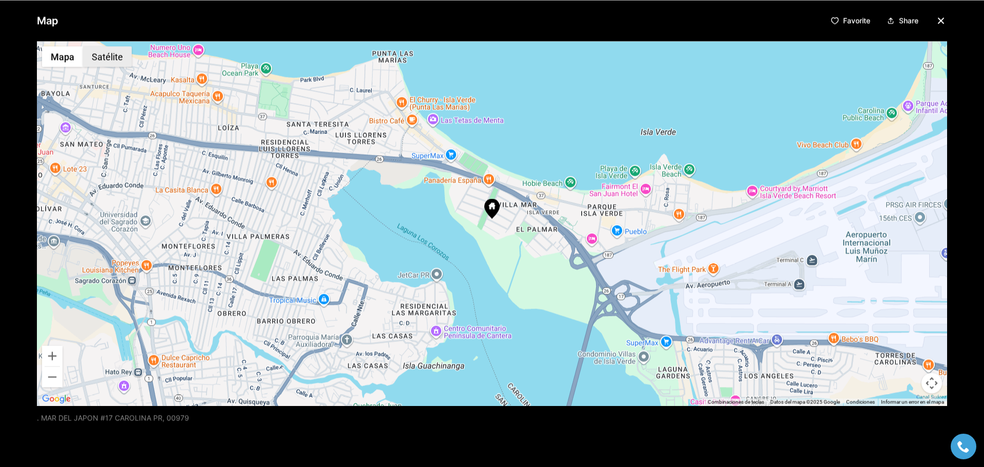
click at [106, 55] on button "Satélite" at bounding box center [107, 56] width 49 height 21
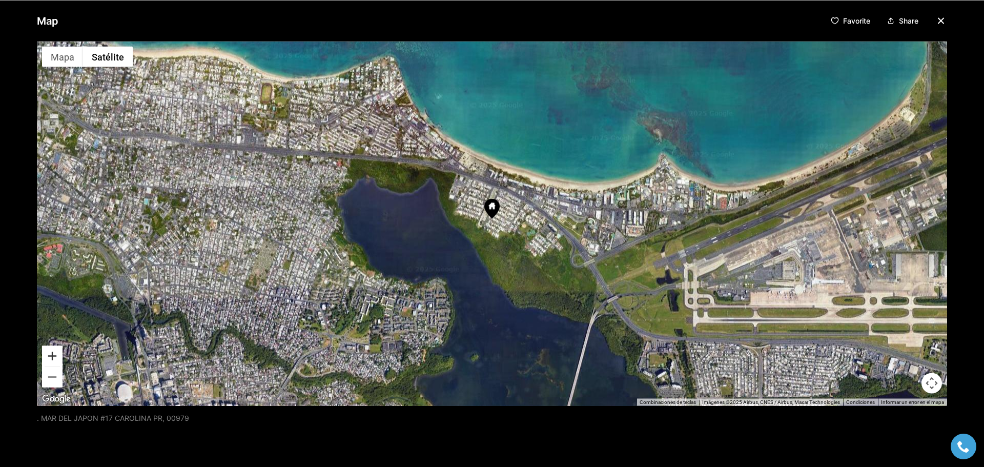
click at [50, 354] on button "Acercar" at bounding box center [52, 355] width 21 height 21
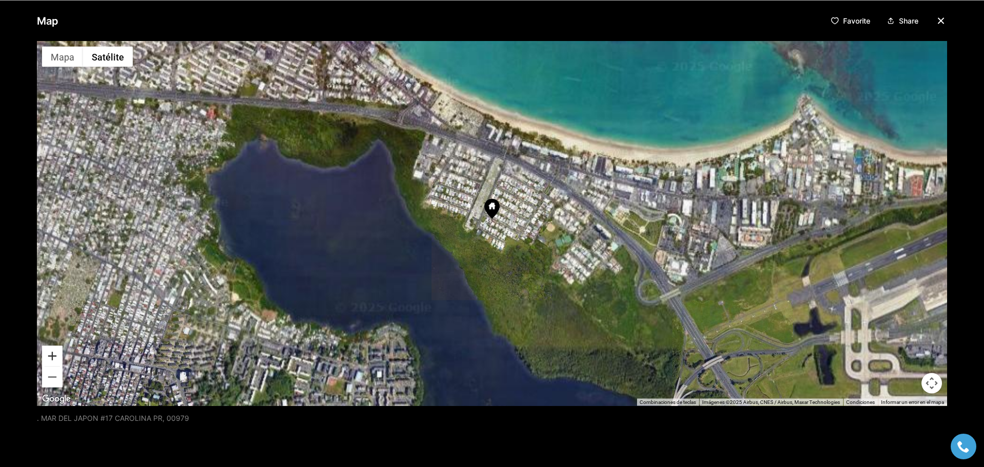
click at [50, 354] on button "Acercar" at bounding box center [52, 355] width 21 height 21
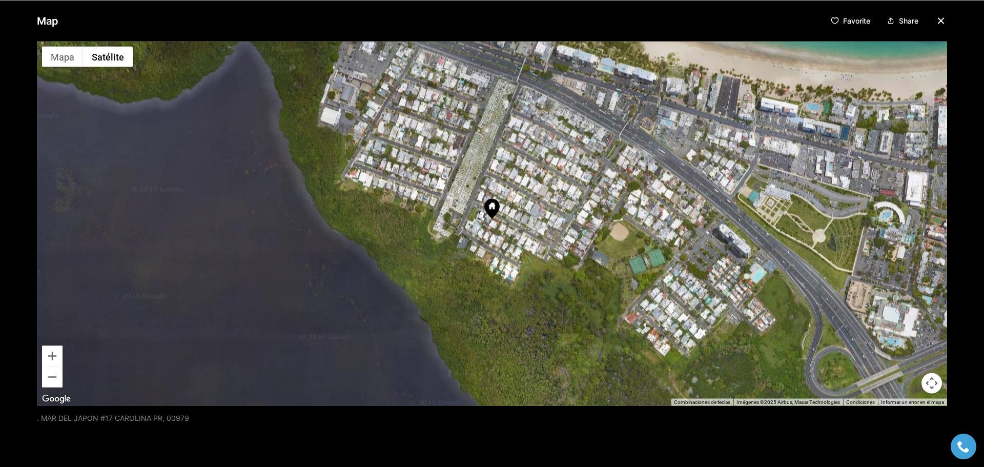
click at [47, 395] on img "Abrir esta área en Google Maps (se abre en una ventana nueva)" at bounding box center [56, 398] width 34 height 13
click at [51, 352] on button "Acercar" at bounding box center [52, 355] width 21 height 21
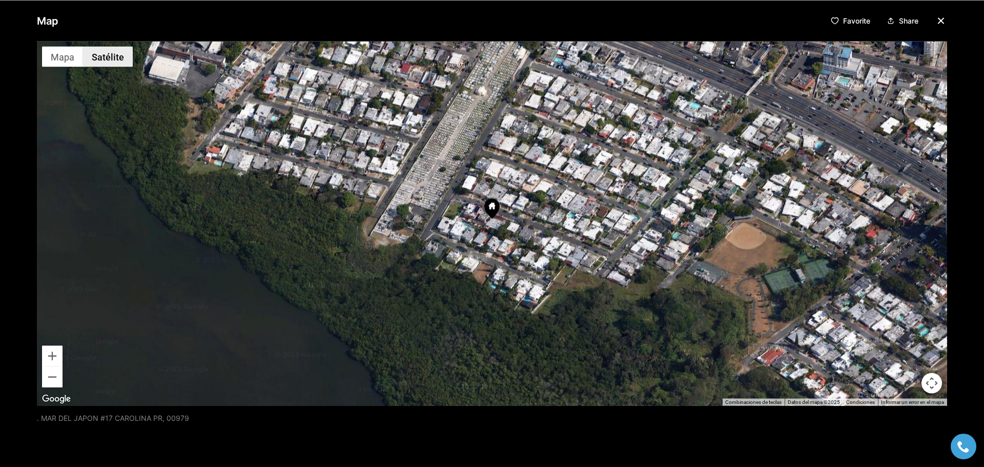
click at [113, 56] on button "Satélite" at bounding box center [108, 56] width 50 height 21
click at [111, 56] on button "Satélite" at bounding box center [108, 56] width 50 height 21
click at [60, 399] on img "Abrir esta área en Google Maps (se abre en una ventana nueva)" at bounding box center [56, 398] width 34 height 13
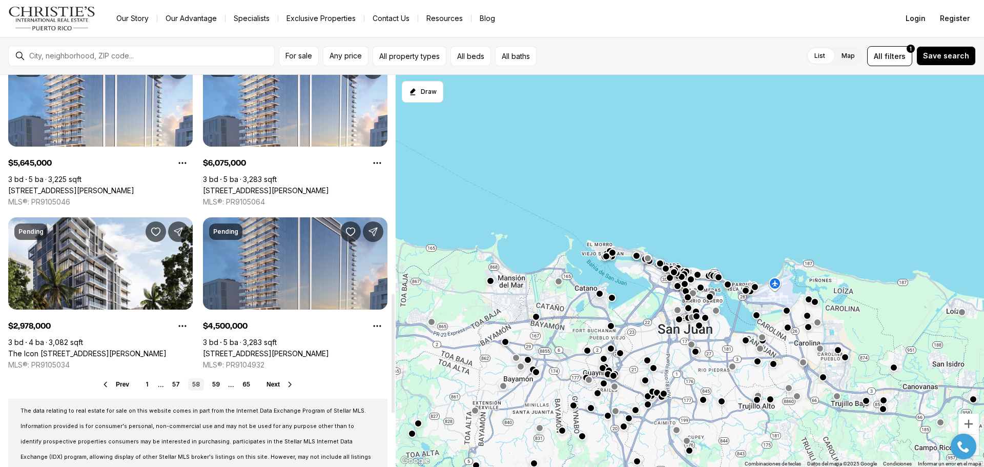
scroll to position [718, 0]
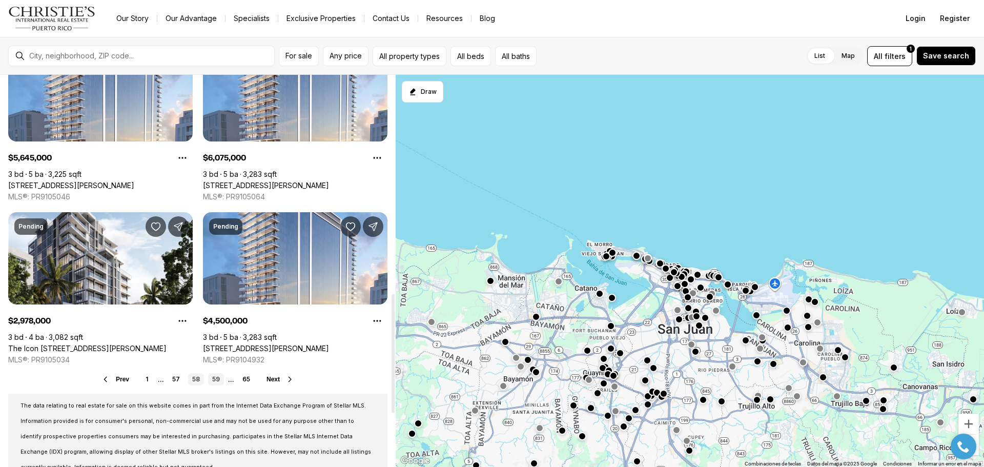
click at [212, 382] on link "59" at bounding box center [216, 379] width 16 height 12
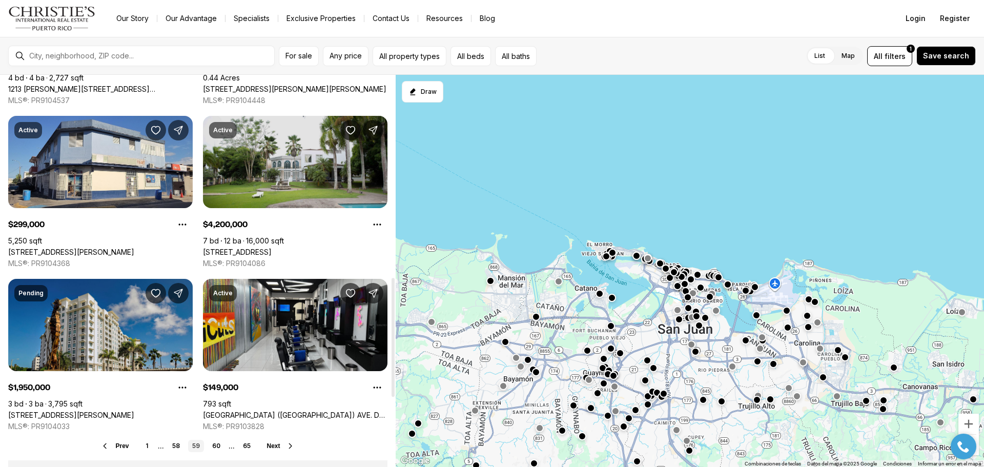
scroll to position [666, 0]
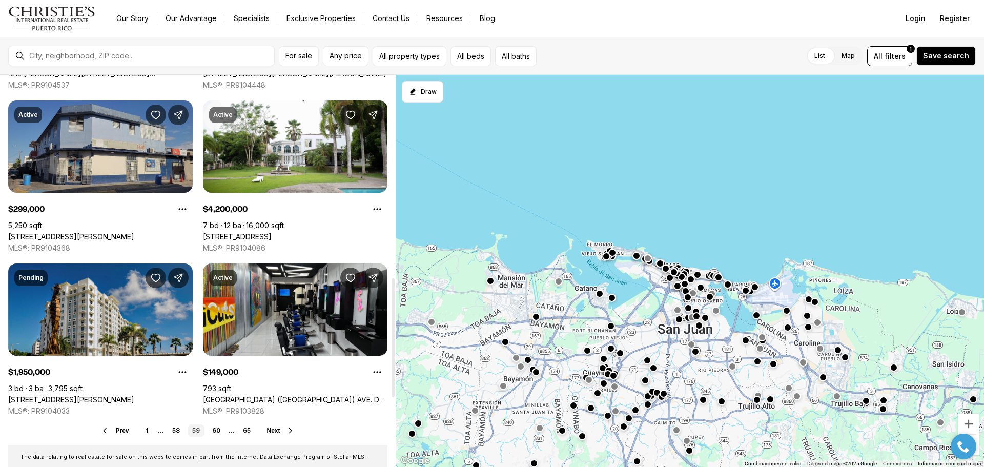
click at [91, 232] on link "[STREET_ADDRESS][PERSON_NAME]" at bounding box center [71, 236] width 126 height 9
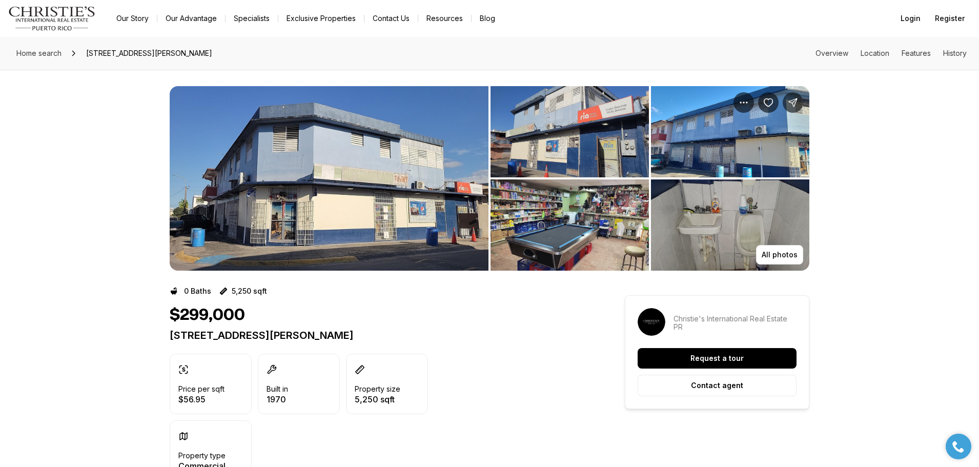
click at [305, 213] on img "View image gallery" at bounding box center [329, 178] width 319 height 185
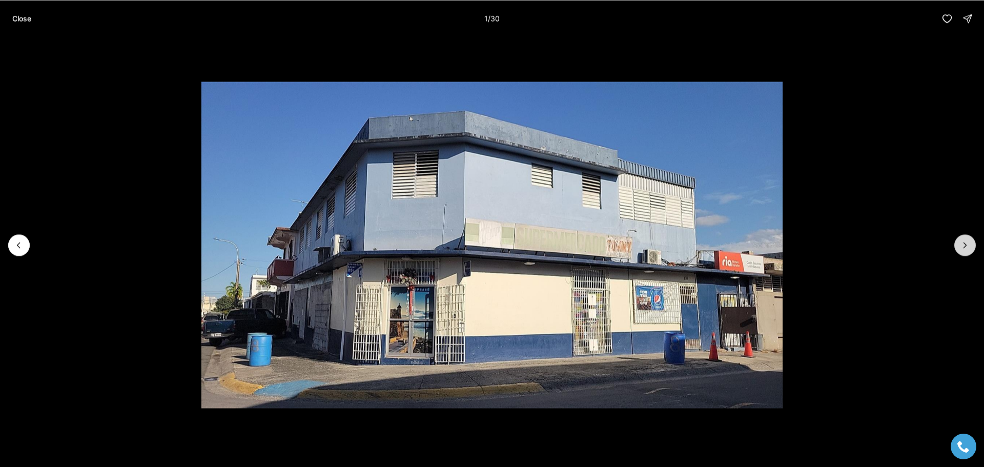
click at [966, 244] on icon "Next slide" at bounding box center [965, 244] width 3 height 5
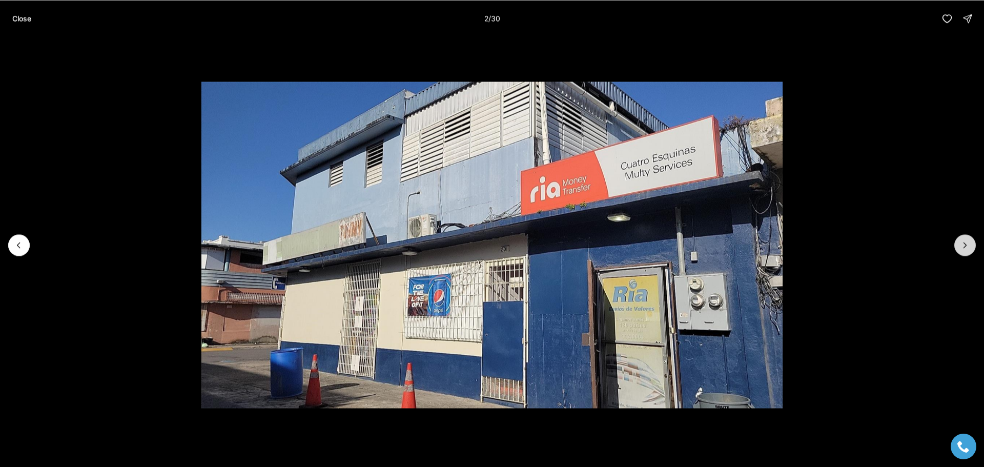
click at [963, 246] on icon "Next slide" at bounding box center [965, 245] width 10 height 10
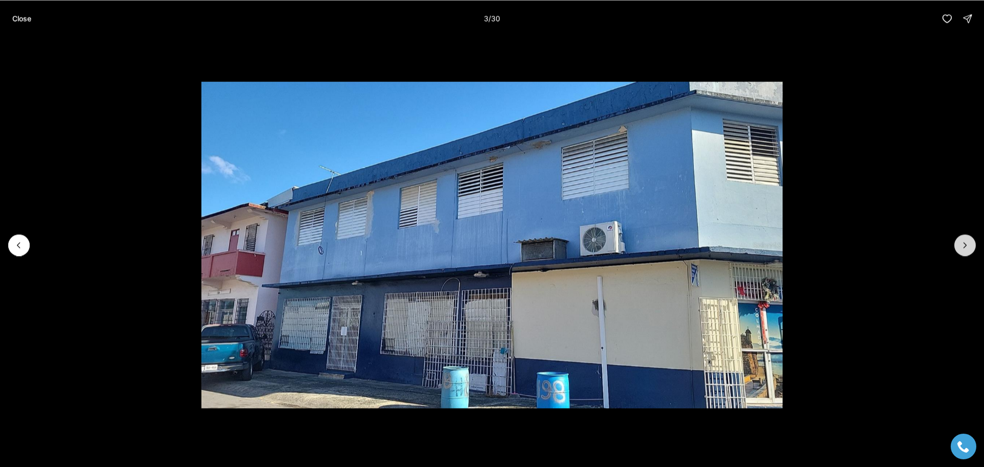
click at [963, 246] on icon "Next slide" at bounding box center [965, 245] width 10 height 10
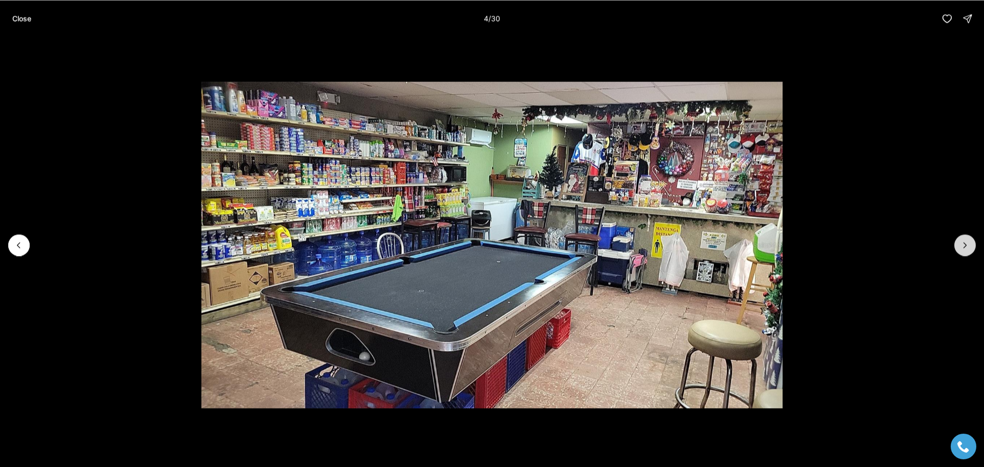
click at [963, 246] on icon "Next slide" at bounding box center [965, 245] width 10 height 10
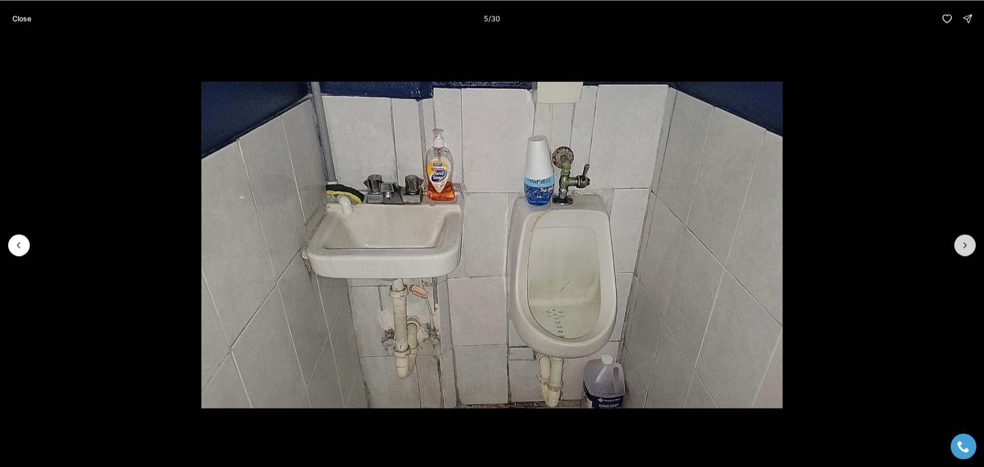
click at [963, 246] on icon "Next slide" at bounding box center [965, 245] width 10 height 10
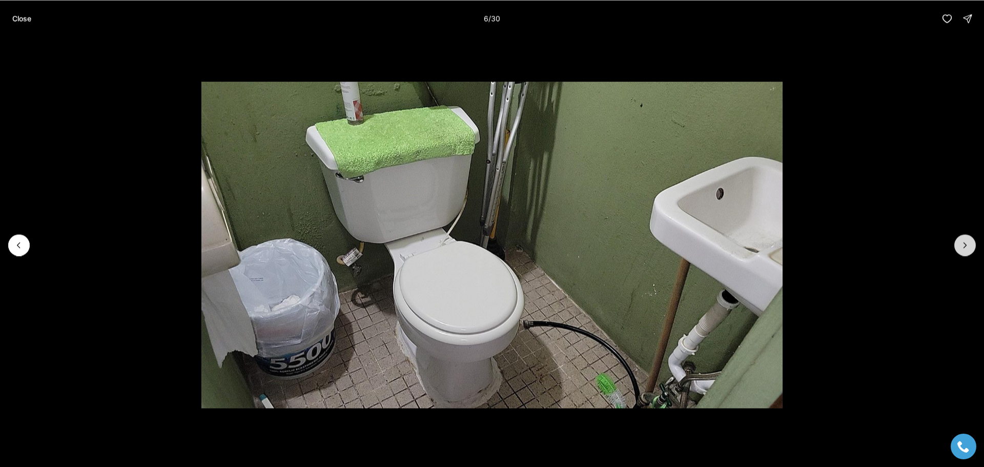
click at [963, 246] on icon "Next slide" at bounding box center [965, 245] width 10 height 10
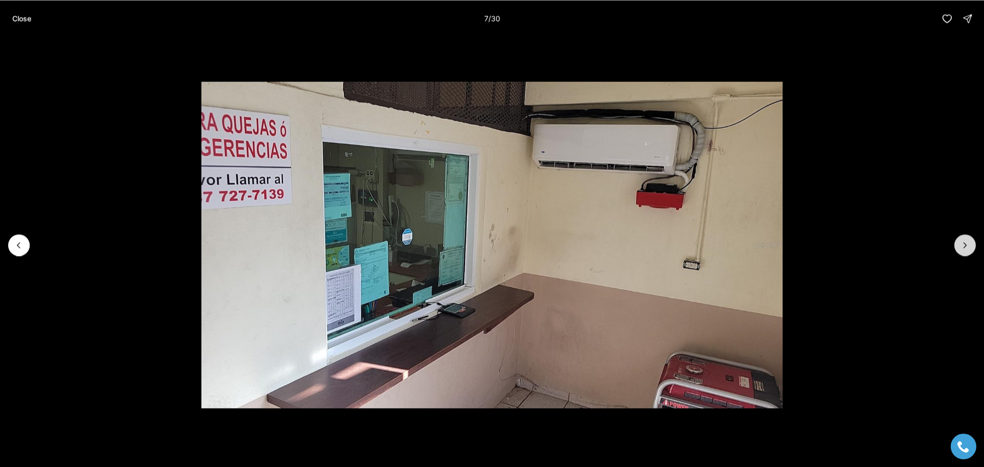
click at [963, 246] on icon "Next slide" at bounding box center [965, 245] width 10 height 10
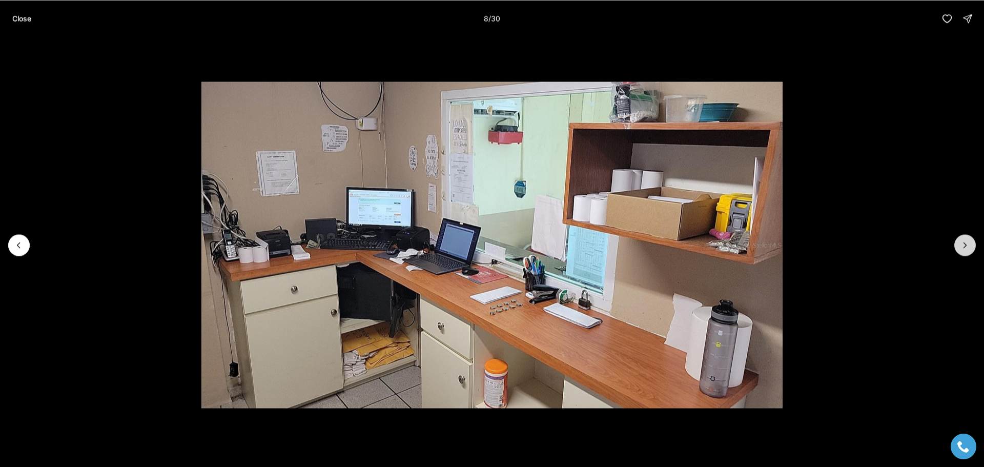
click at [963, 246] on icon "Next slide" at bounding box center [965, 245] width 10 height 10
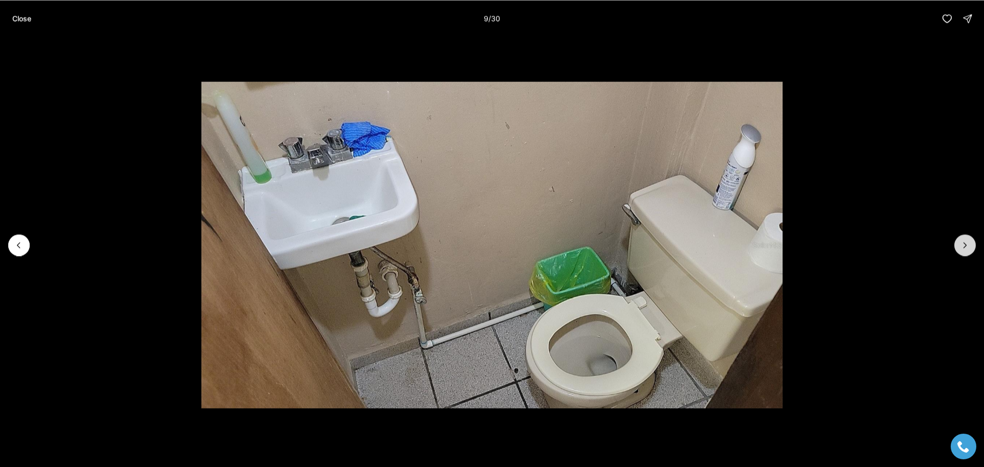
click at [963, 246] on icon "Next slide" at bounding box center [965, 245] width 10 height 10
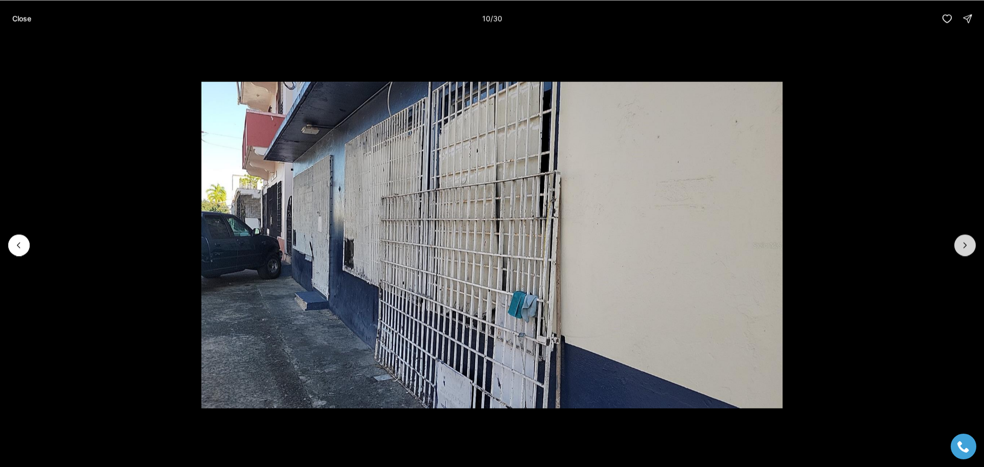
click at [963, 246] on icon "Next slide" at bounding box center [965, 245] width 10 height 10
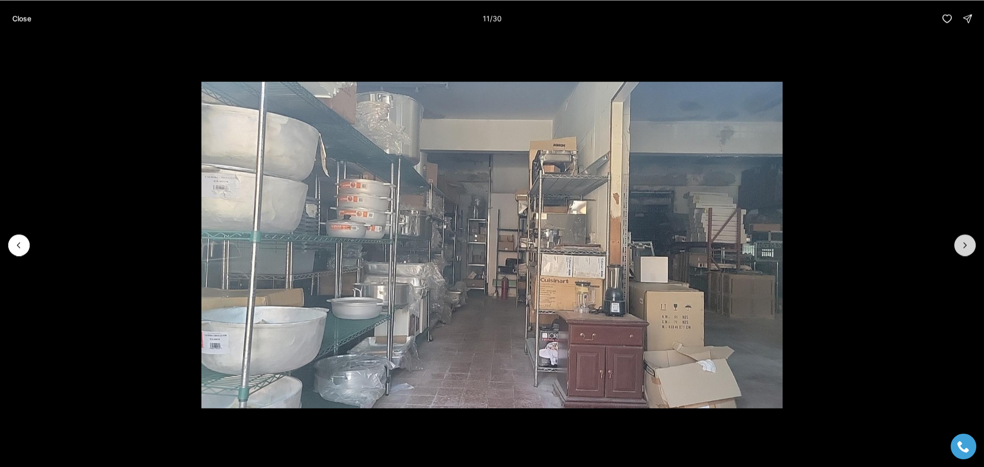
click at [963, 247] on icon "Next slide" at bounding box center [965, 245] width 10 height 10
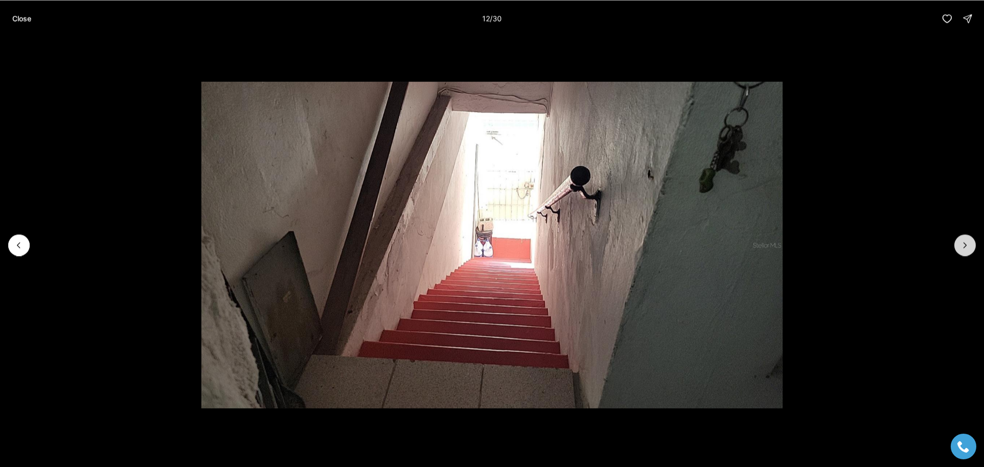
click at [963, 247] on icon "Next slide" at bounding box center [965, 245] width 10 height 10
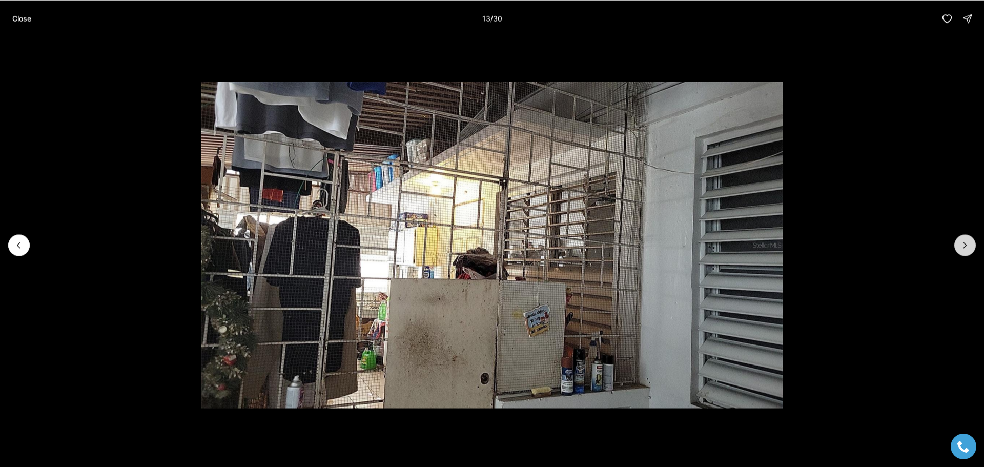
click at [963, 247] on icon "Next slide" at bounding box center [965, 245] width 10 height 10
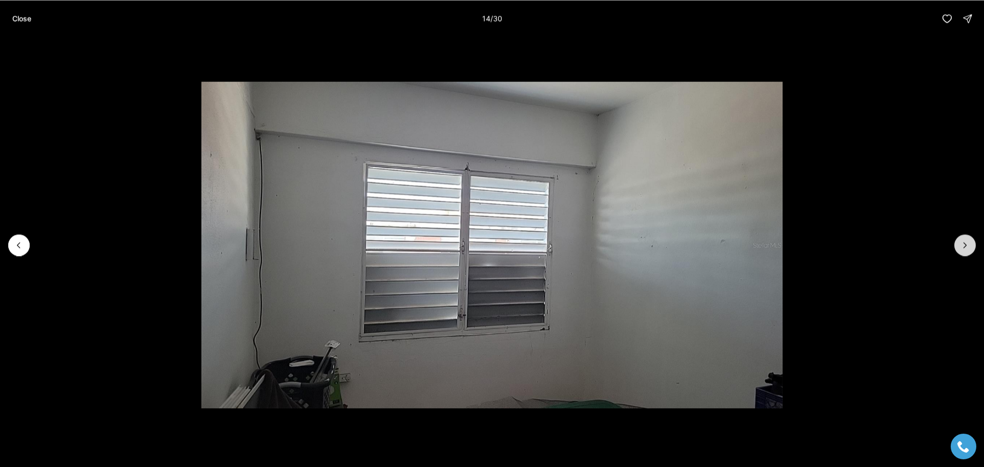
click at [963, 247] on icon "Next slide" at bounding box center [965, 245] width 10 height 10
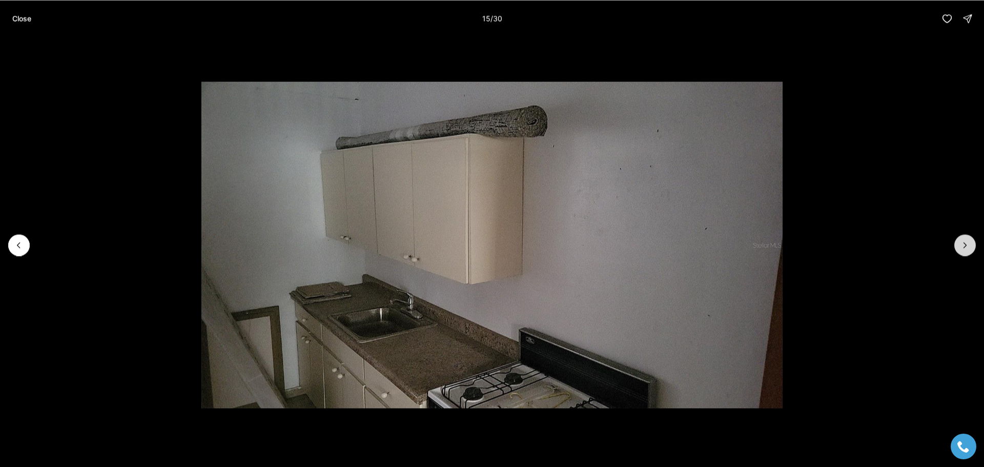
click at [963, 247] on icon "Next slide" at bounding box center [965, 245] width 10 height 10
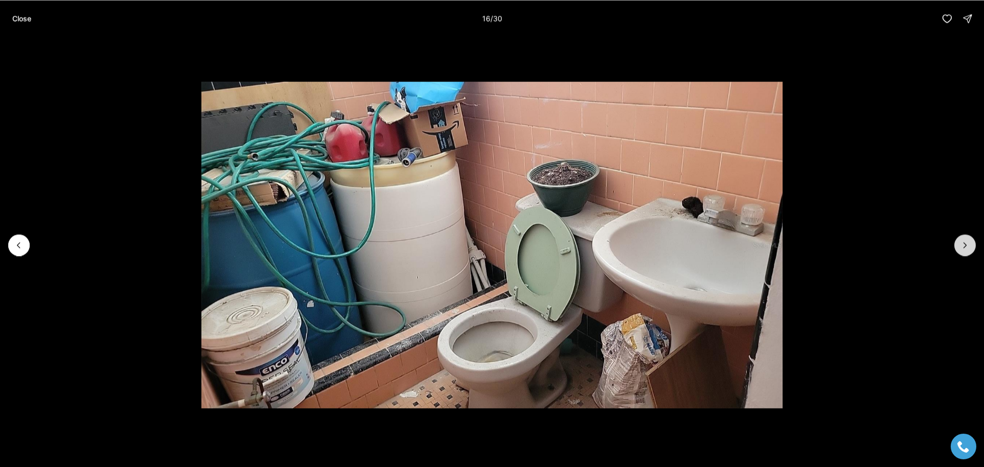
click at [963, 247] on icon "Next slide" at bounding box center [965, 245] width 10 height 10
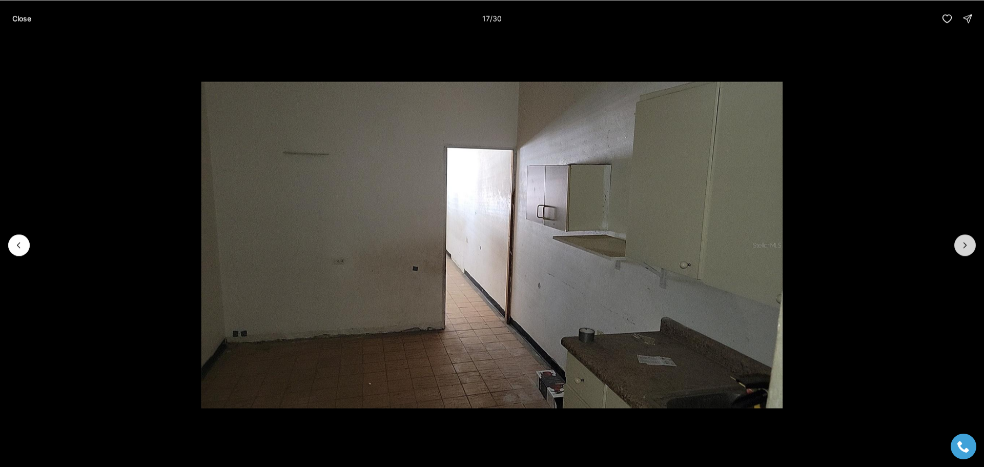
click at [963, 247] on icon "Next slide" at bounding box center [965, 245] width 10 height 10
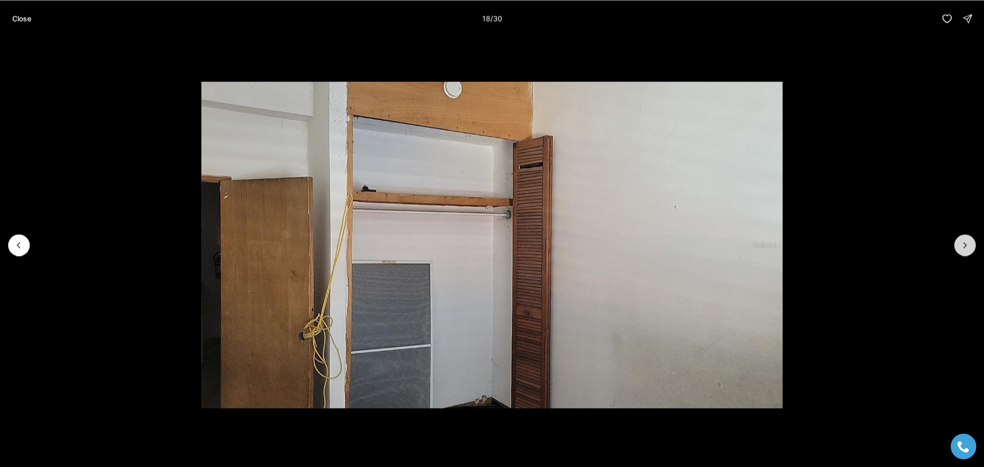
click at [963, 249] on icon "Next slide" at bounding box center [965, 245] width 10 height 10
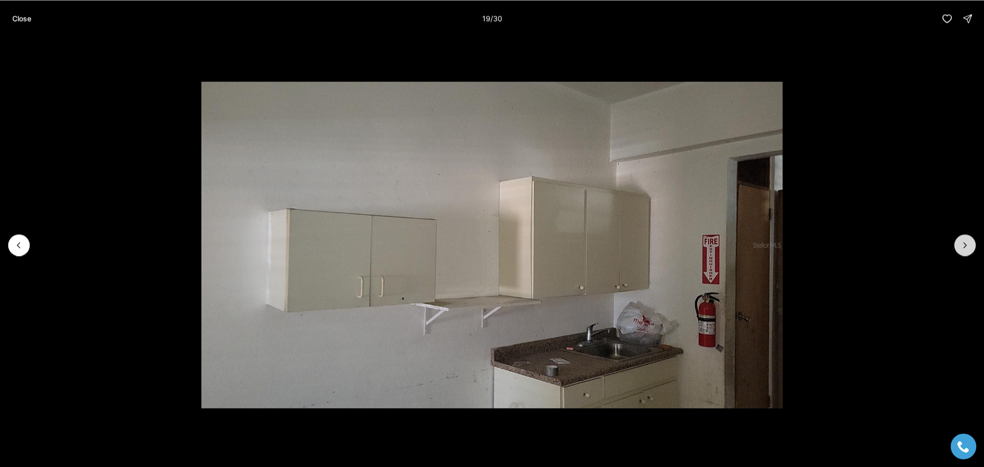
click at [964, 249] on icon "Next slide" at bounding box center [965, 245] width 10 height 10
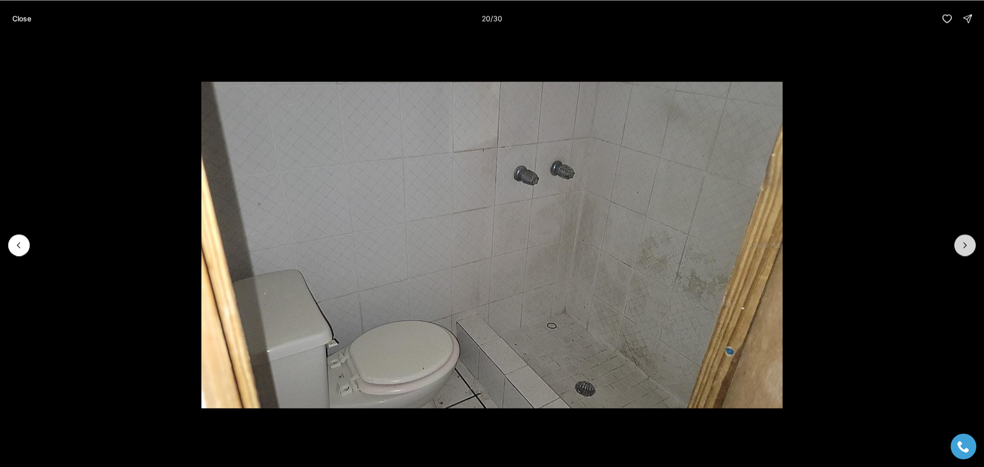
click at [964, 249] on icon "Next slide" at bounding box center [965, 245] width 10 height 10
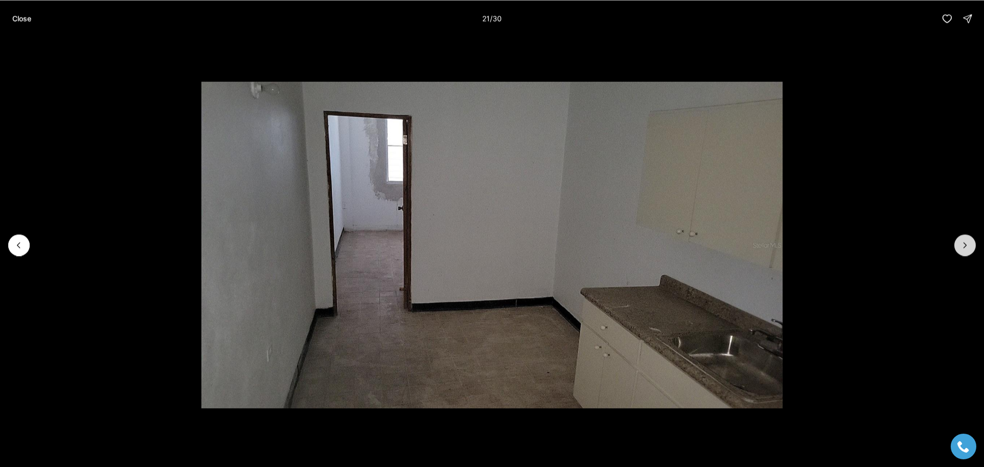
click at [964, 249] on icon "Next slide" at bounding box center [965, 245] width 10 height 10
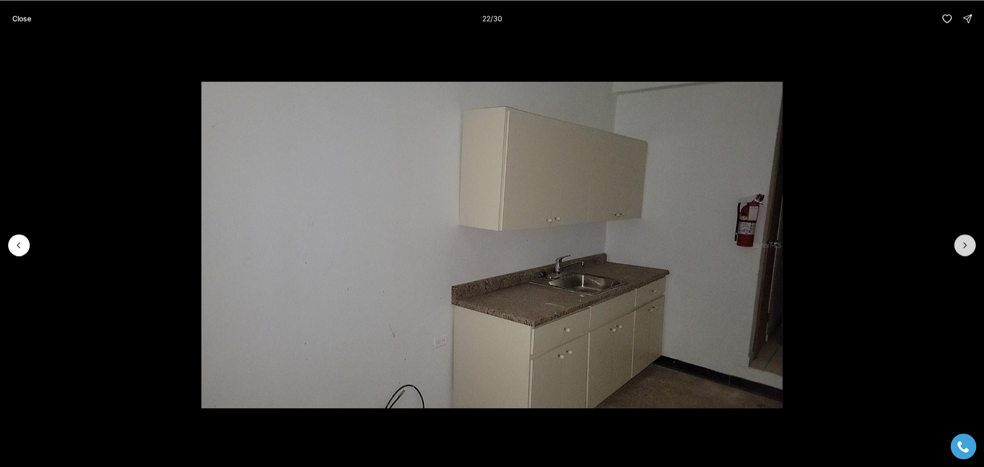
click at [964, 249] on icon "Next slide" at bounding box center [965, 245] width 10 height 10
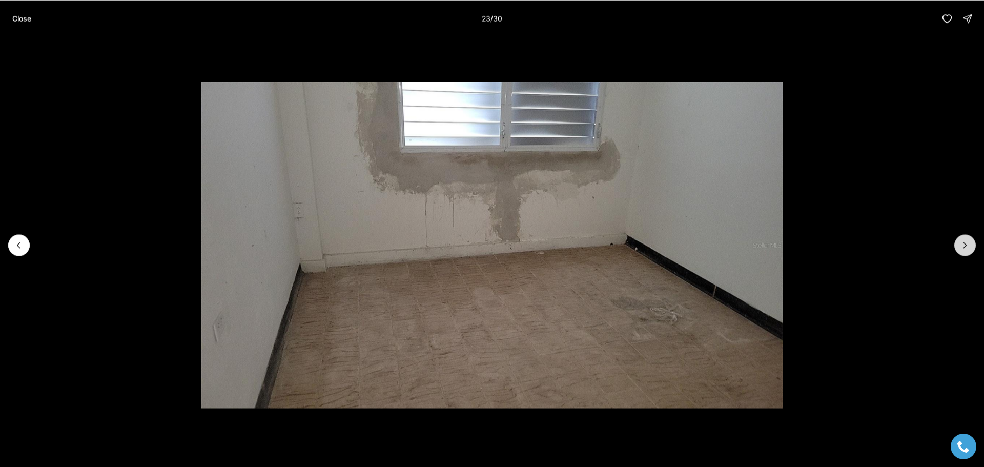
click at [964, 249] on icon "Next slide" at bounding box center [965, 245] width 10 height 10
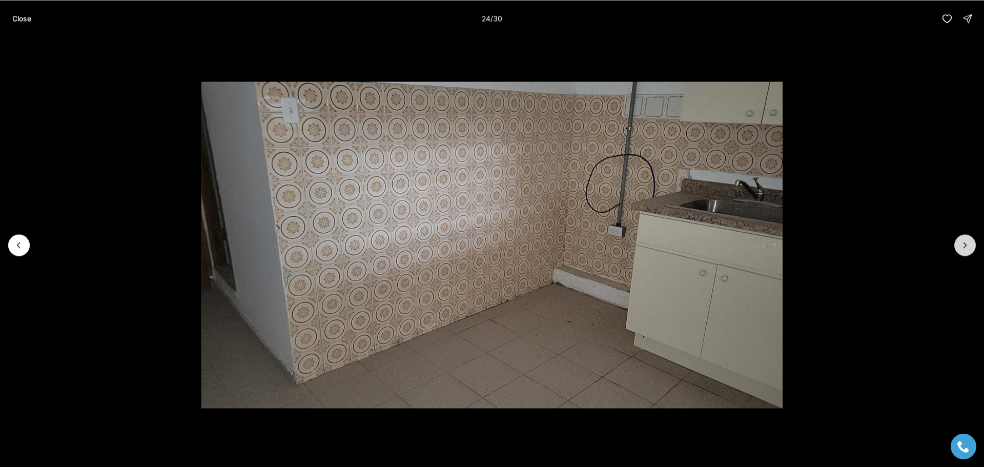
click at [964, 249] on icon "Next slide" at bounding box center [965, 245] width 10 height 10
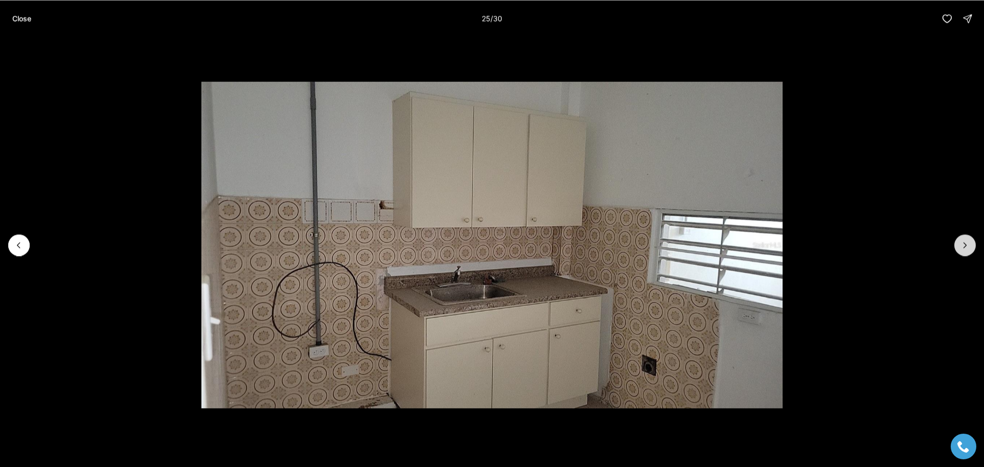
click at [964, 249] on icon "Next slide" at bounding box center [965, 245] width 10 height 10
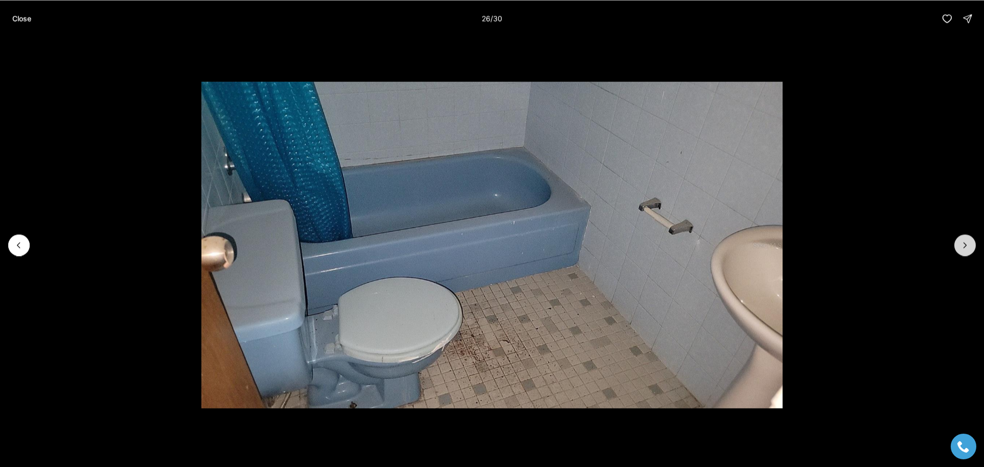
click at [964, 249] on icon "Next slide" at bounding box center [965, 245] width 10 height 10
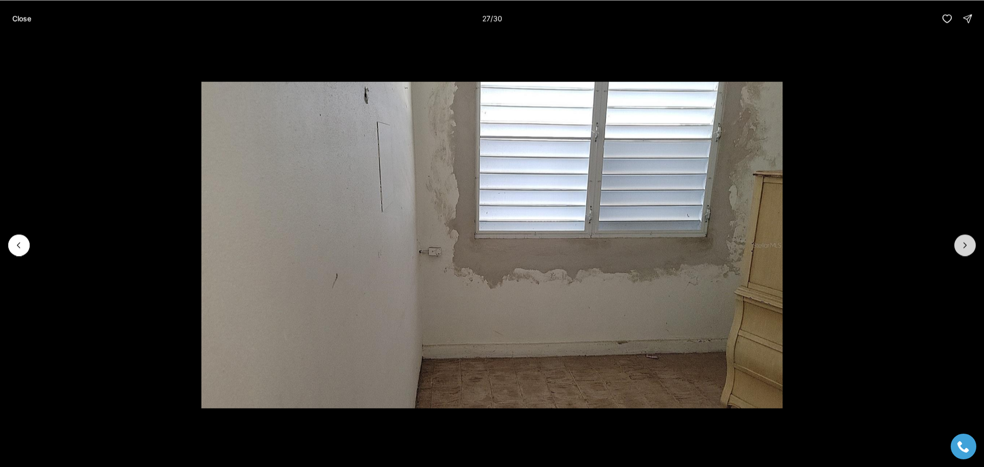
click at [966, 250] on icon "Next slide" at bounding box center [965, 245] width 10 height 10
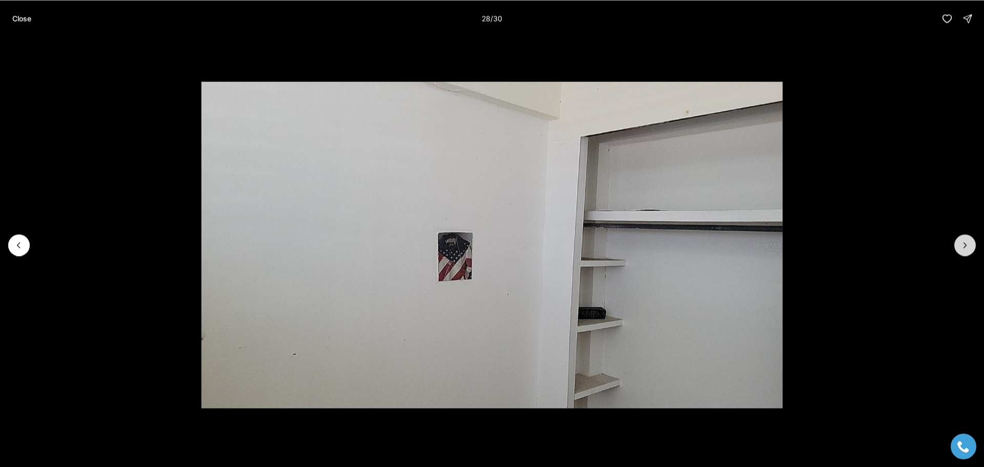
click at [966, 250] on icon "Next slide" at bounding box center [965, 245] width 10 height 10
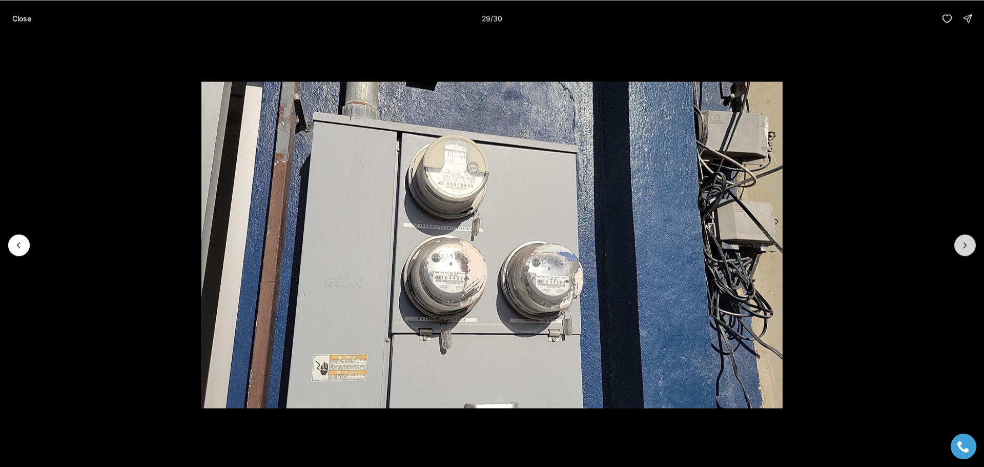
click at [966, 246] on icon "Next slide" at bounding box center [965, 245] width 10 height 10
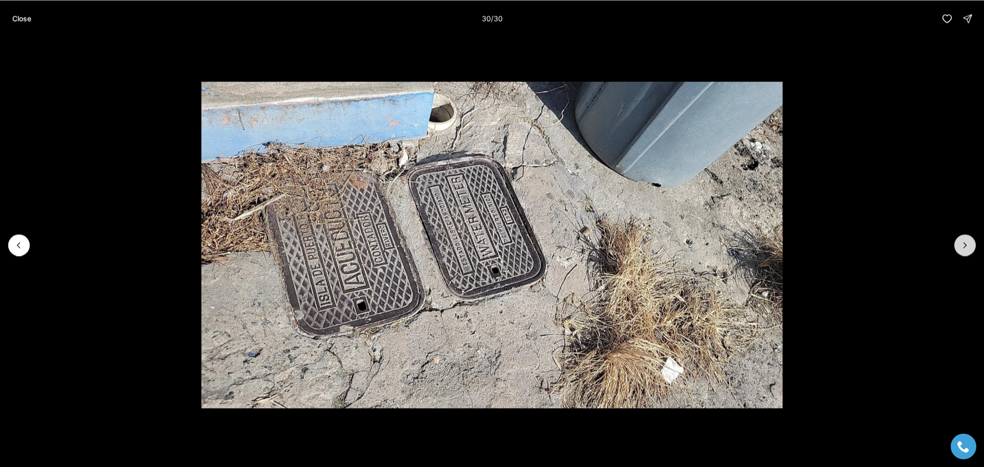
click at [966, 246] on div at bounding box center [965, 245] width 22 height 22
click at [963, 247] on div at bounding box center [965, 245] width 22 height 22
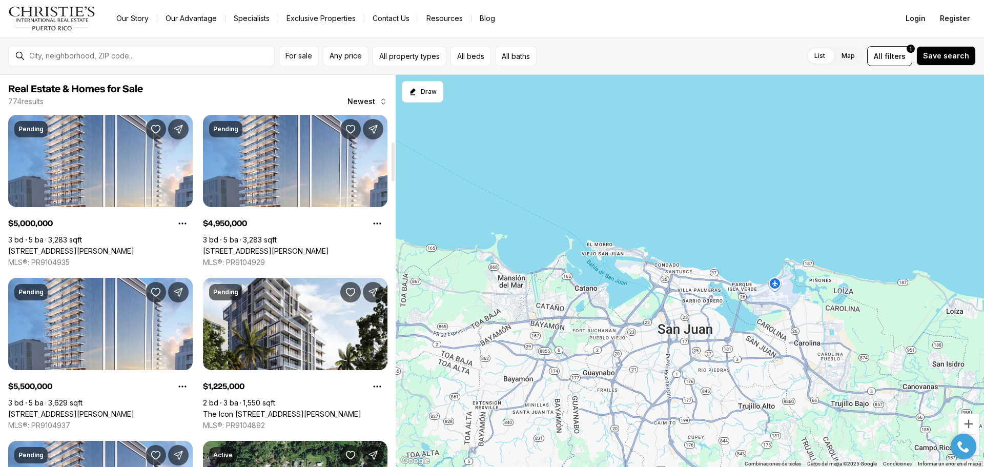
scroll to position [666, 0]
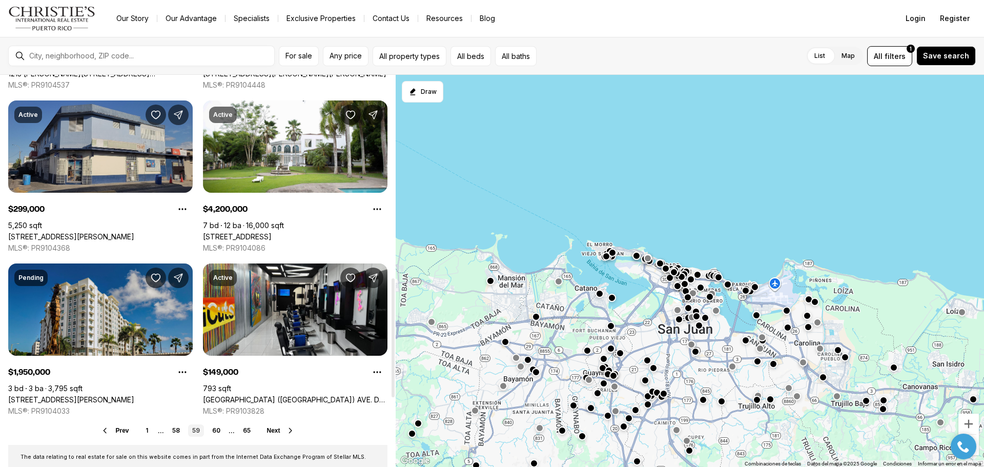
click at [128, 232] on link "[STREET_ADDRESS][PERSON_NAME]" at bounding box center [71, 236] width 126 height 9
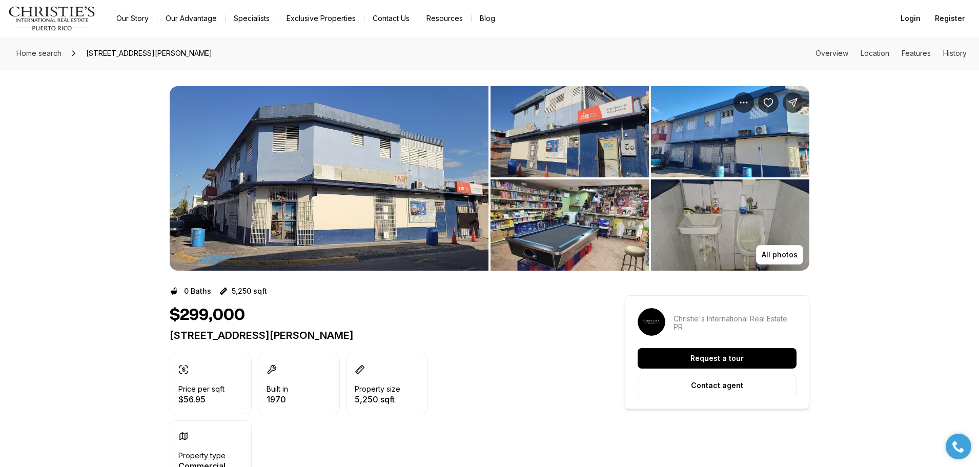
click at [324, 214] on img "View image gallery" at bounding box center [329, 178] width 319 height 185
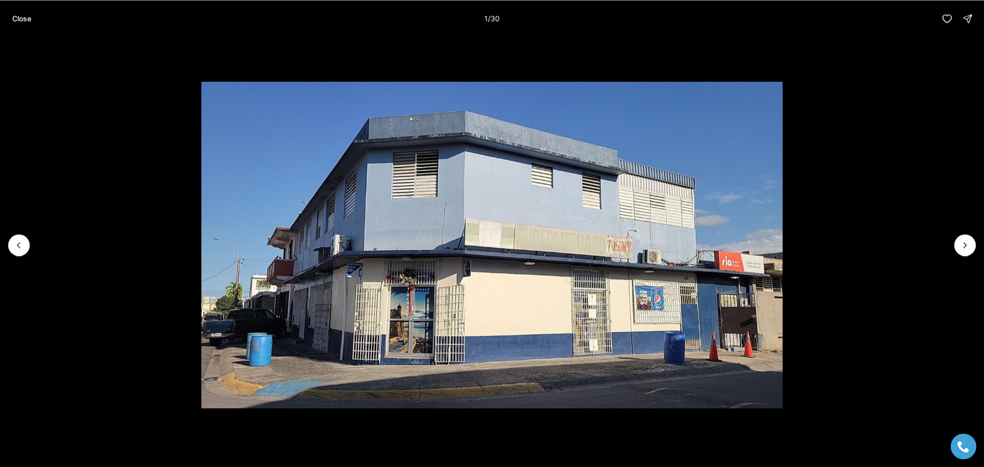
click at [323, 217] on img "1 of 30" at bounding box center [492, 244] width 582 height 327
click at [957, 247] on button "Next slide" at bounding box center [965, 245] width 22 height 22
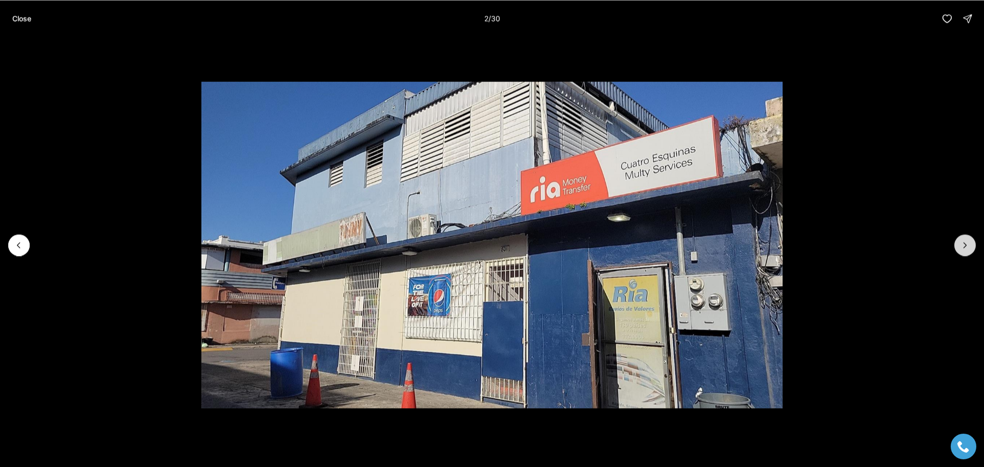
click at [954, 244] on button "Next slide" at bounding box center [965, 245] width 22 height 22
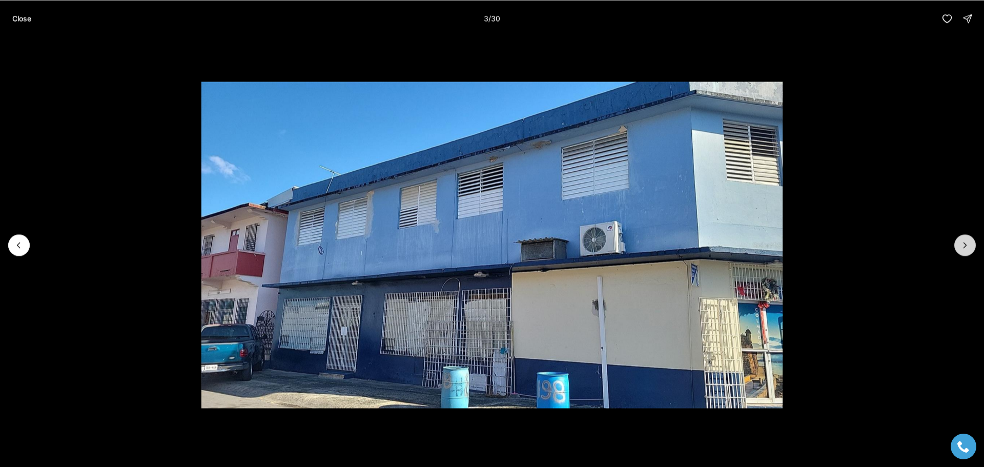
click at [967, 242] on icon "Next slide" at bounding box center [965, 245] width 10 height 10
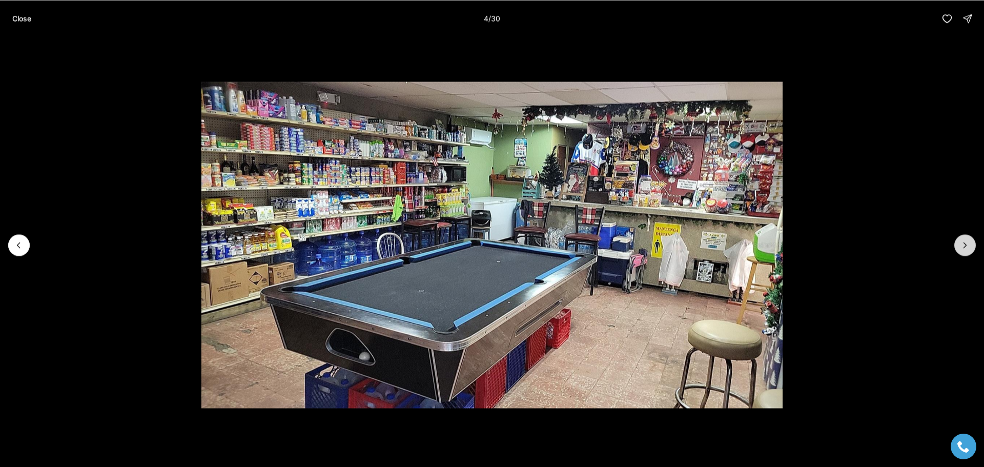
click at [961, 240] on icon "Next slide" at bounding box center [965, 245] width 10 height 10
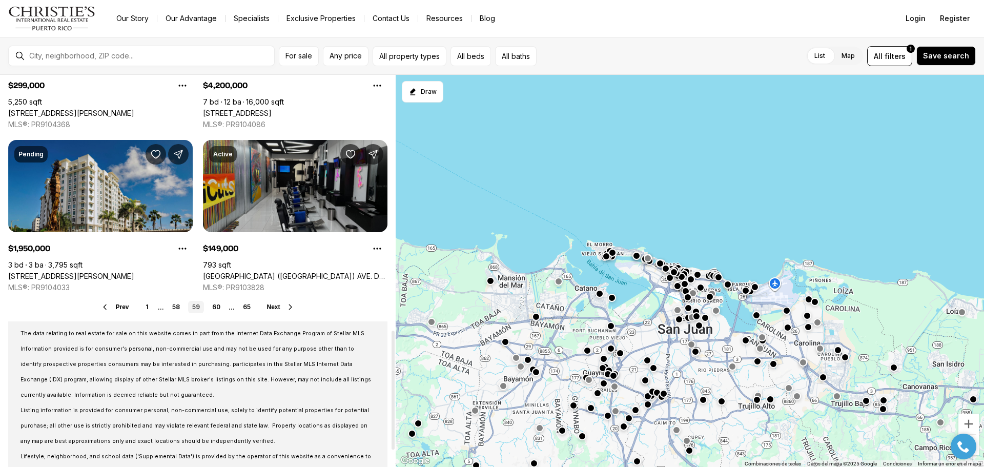
scroll to position [789, 0]
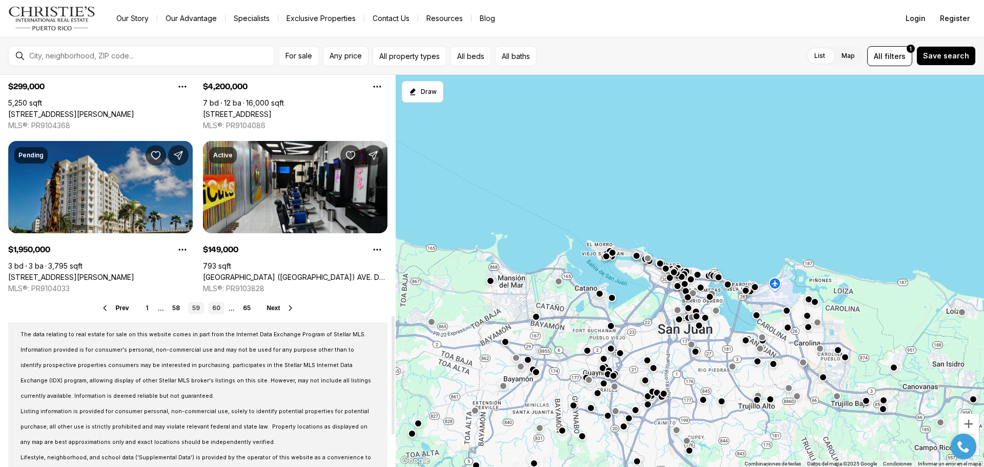
click at [217, 307] on link "60" at bounding box center [216, 308] width 16 height 12
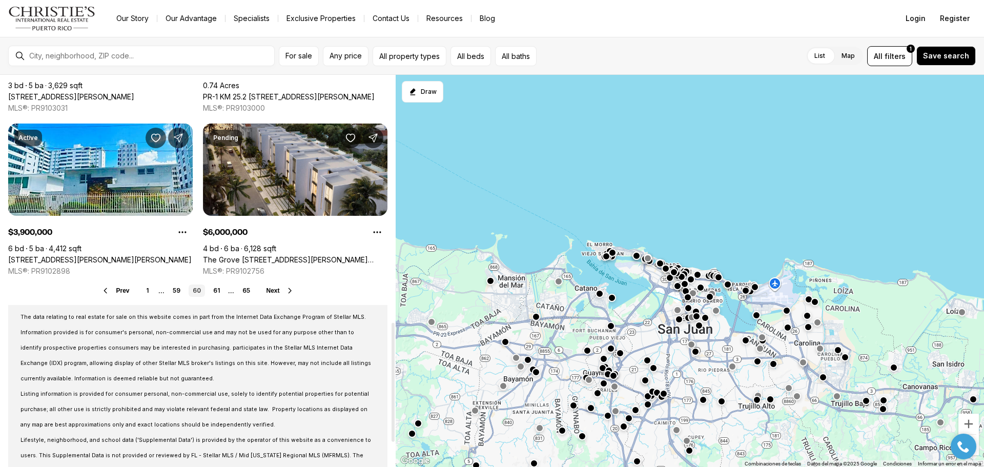
scroll to position [820, 0]
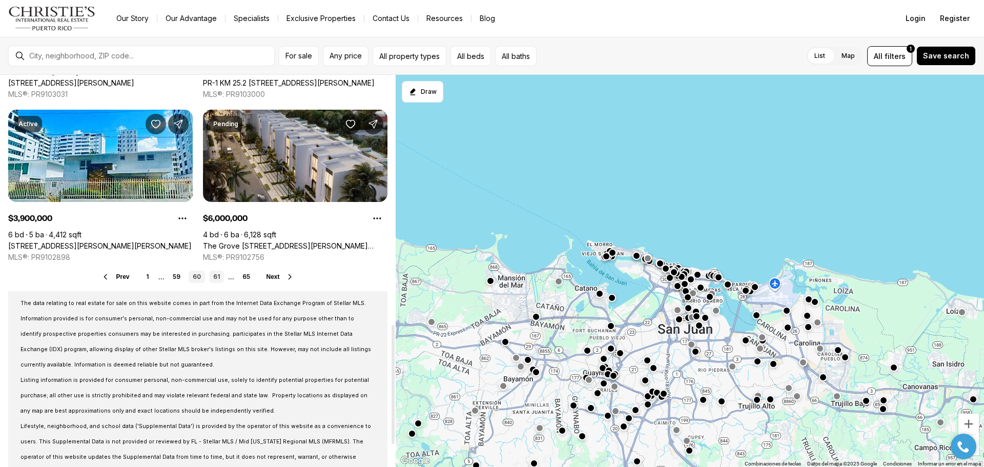
click at [216, 275] on link "61" at bounding box center [216, 277] width 15 height 12
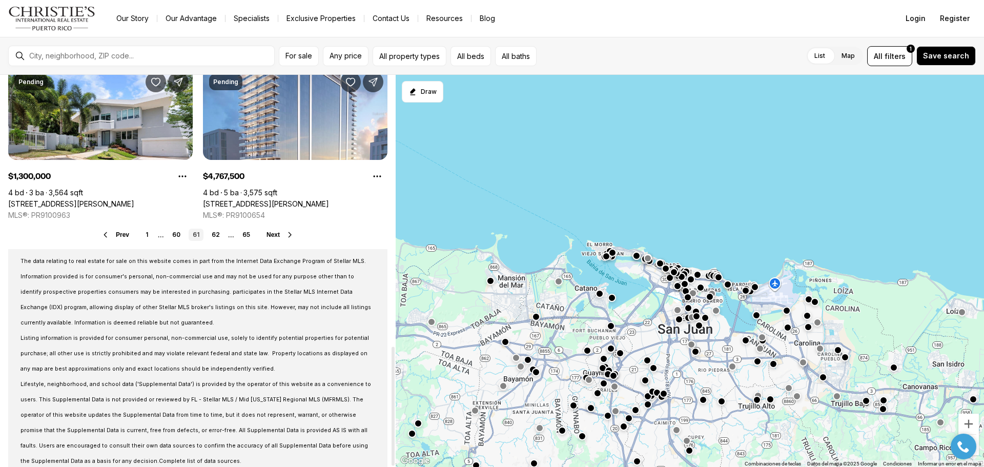
scroll to position [891, 0]
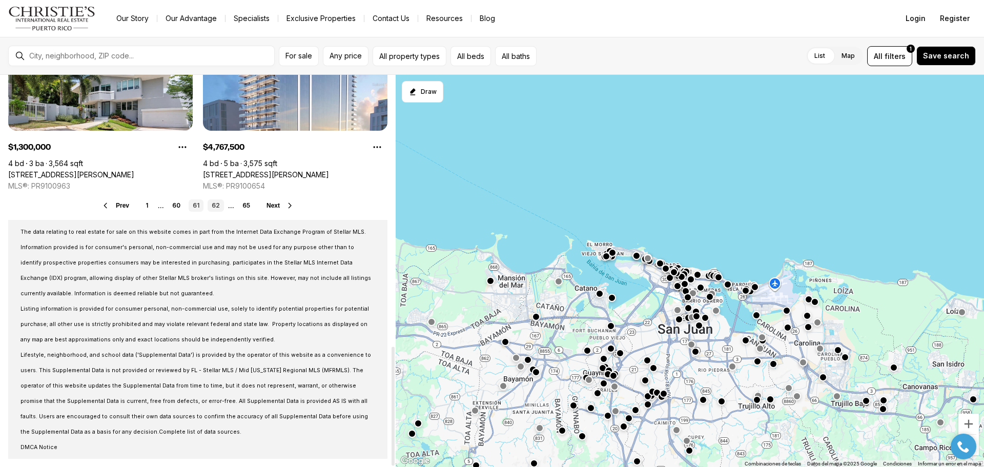
click at [217, 207] on link "62" at bounding box center [216, 205] width 16 height 12
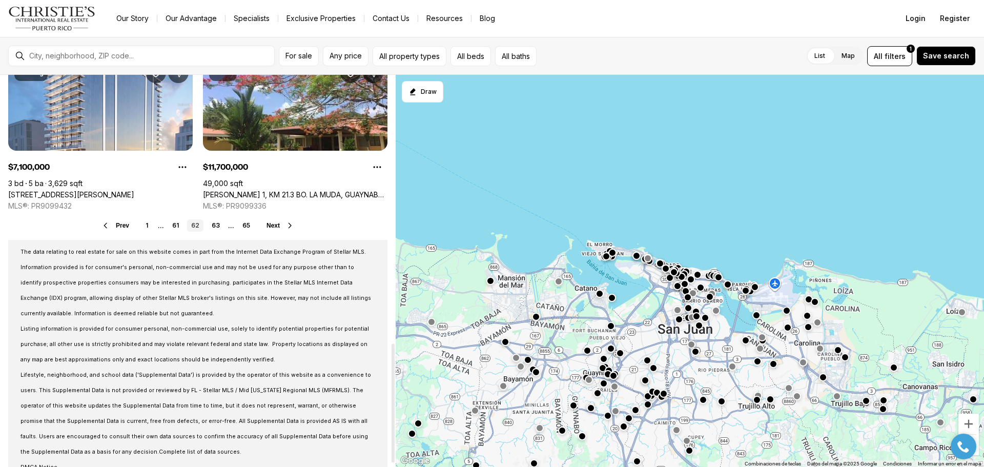
scroll to position [891, 0]
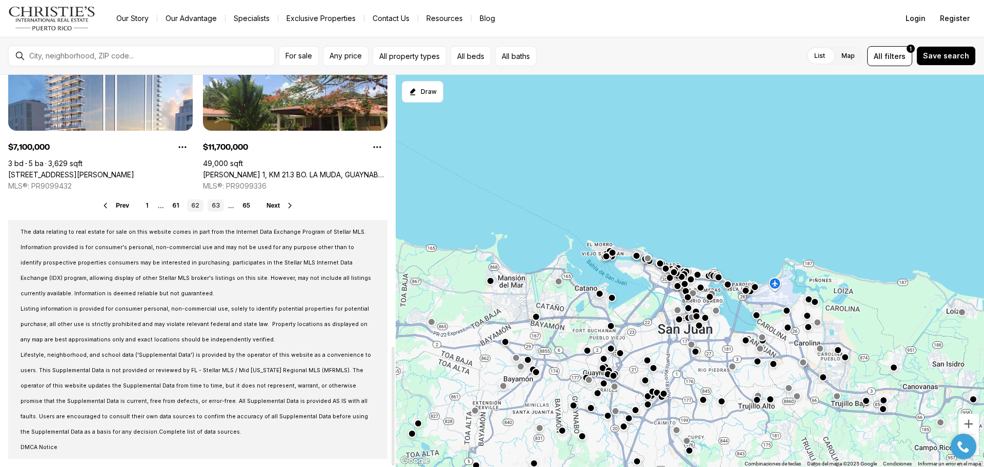
click at [213, 208] on link "63" at bounding box center [216, 205] width 16 height 12
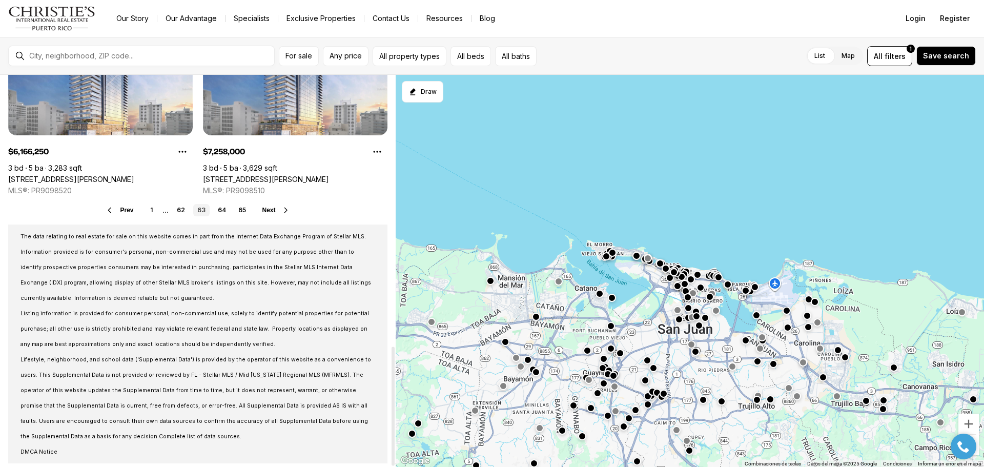
scroll to position [891, 0]
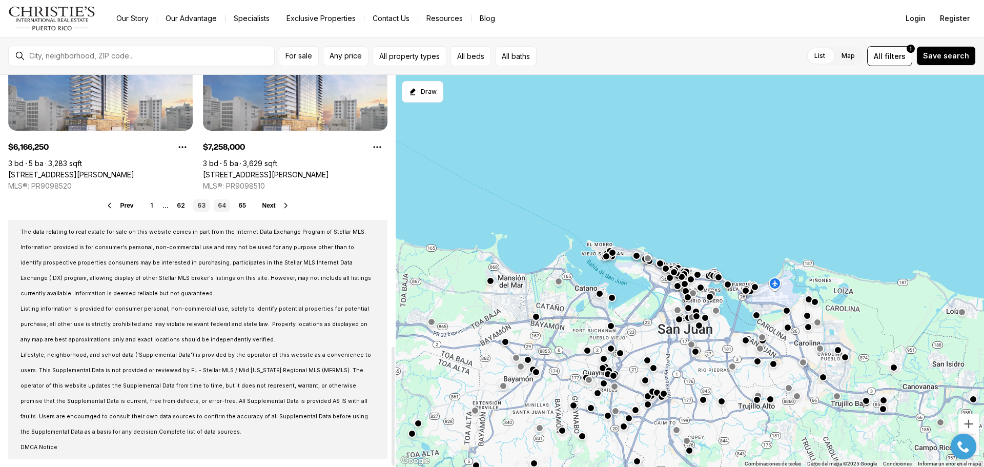
click at [220, 203] on link "64" at bounding box center [222, 205] width 16 height 12
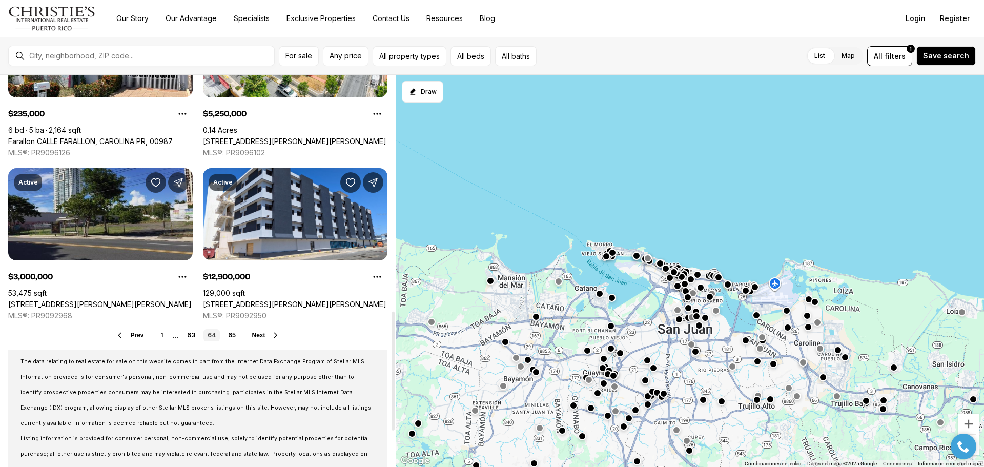
scroll to position [820, 0]
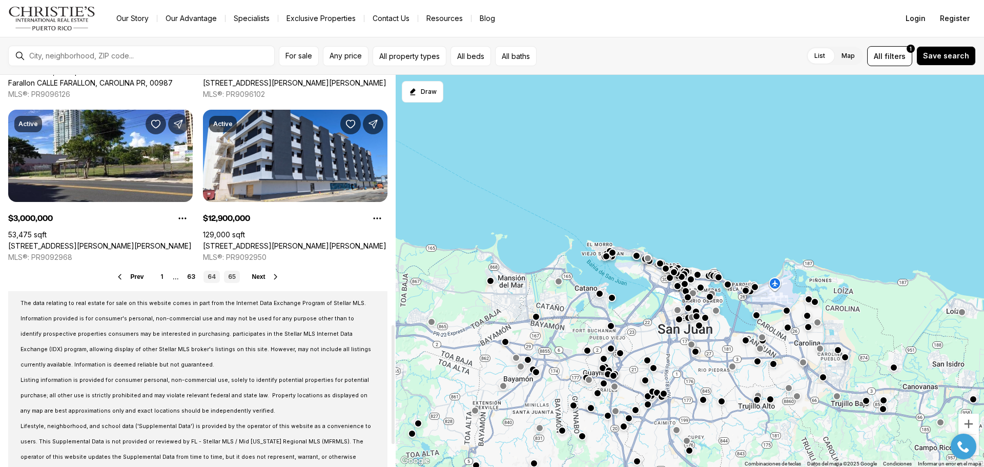
click at [229, 278] on link "65" at bounding box center [232, 277] width 16 height 12
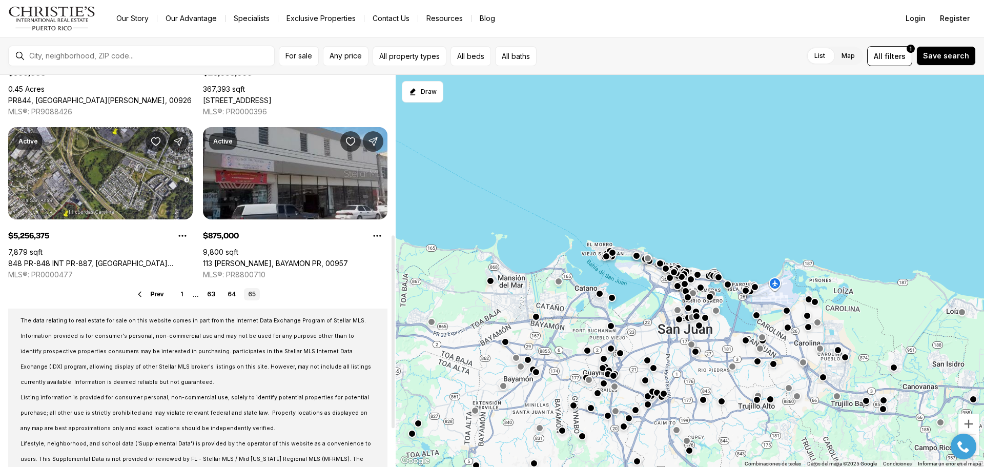
scroll to position [359, 0]
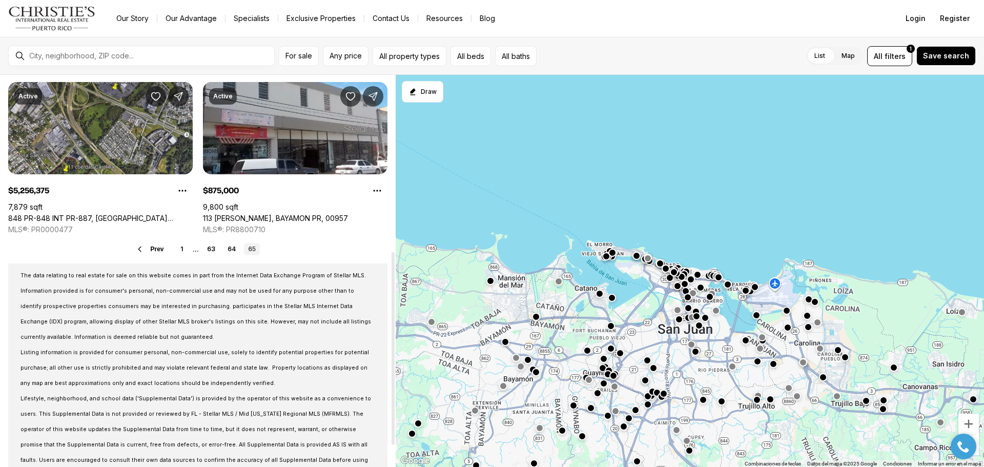
click at [256, 251] on link "65" at bounding box center [252, 249] width 16 height 12
click at [253, 250] on link "65" at bounding box center [252, 249] width 16 height 12
click at [230, 246] on link "64" at bounding box center [231, 249] width 16 height 12
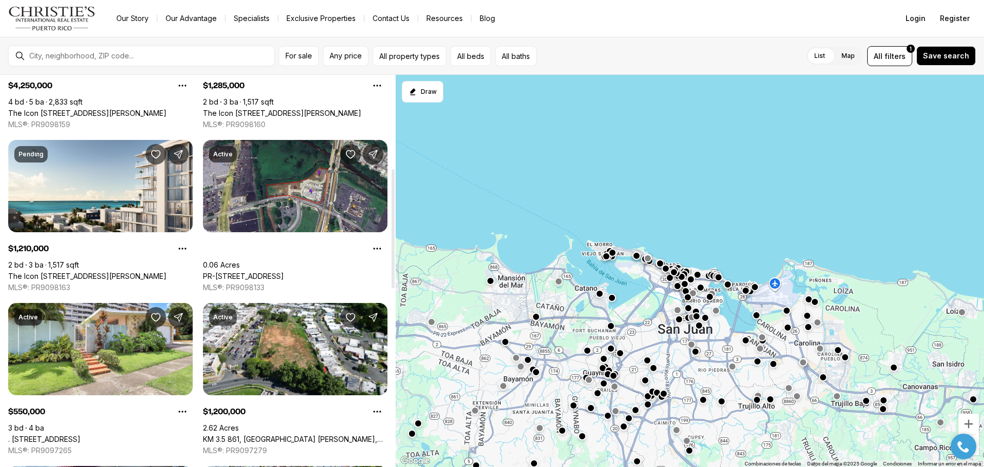
scroll to position [308, 0]
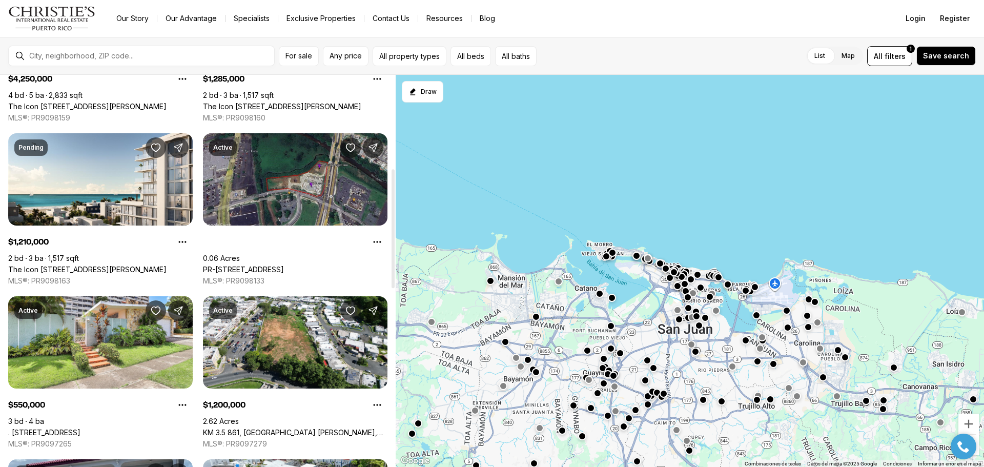
click at [284, 265] on link "PR-[STREET_ADDRESS]" at bounding box center [243, 269] width 81 height 9
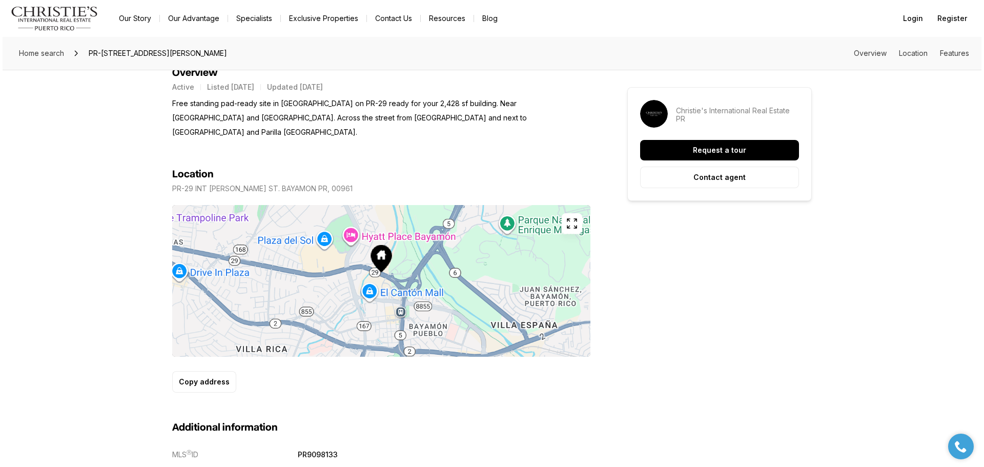
scroll to position [359, 0]
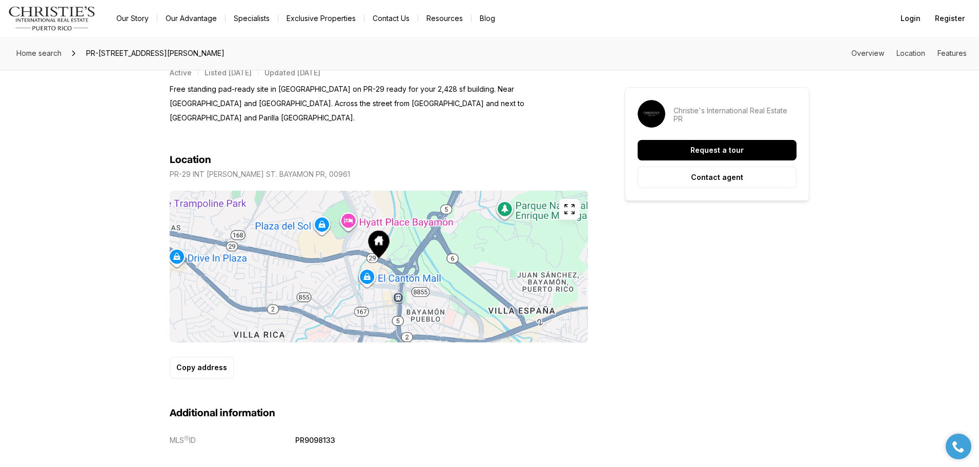
click at [573, 203] on icon "button" at bounding box center [569, 209] width 12 height 12
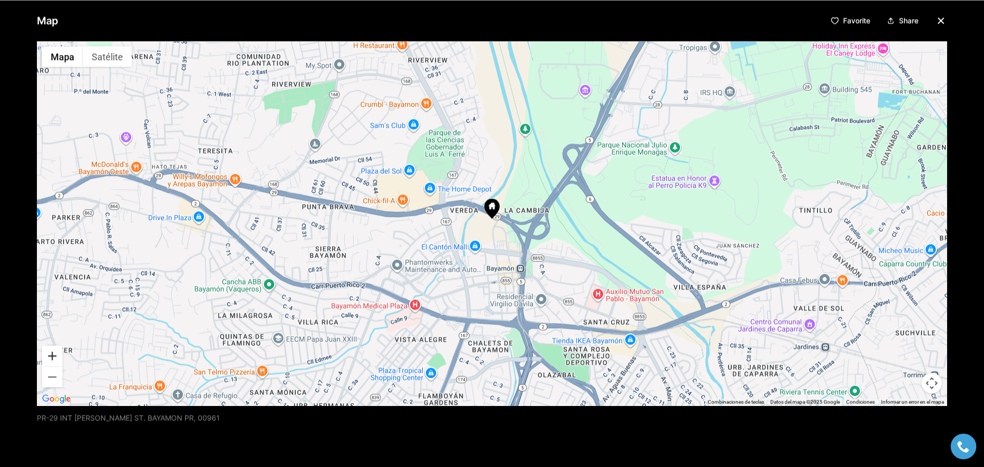
click at [51, 355] on button "Acercar" at bounding box center [52, 355] width 21 height 21
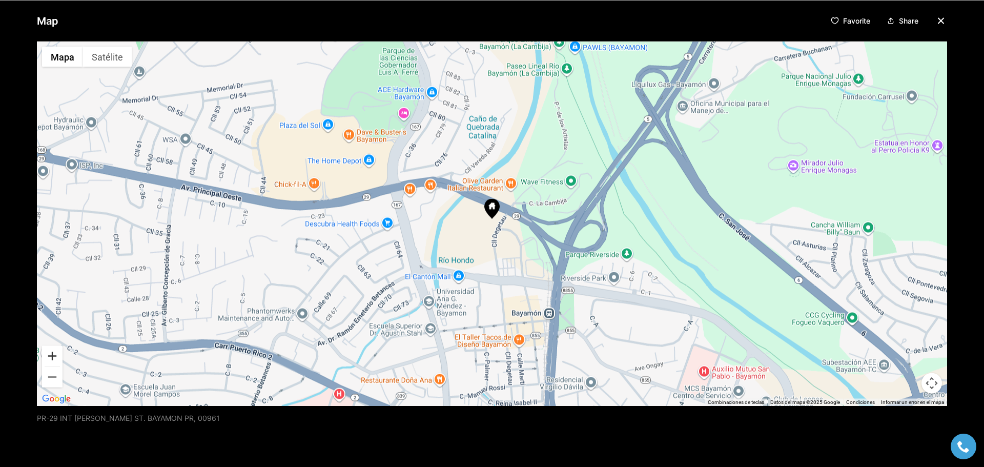
click at [50, 354] on button "Acercar" at bounding box center [52, 355] width 21 height 21
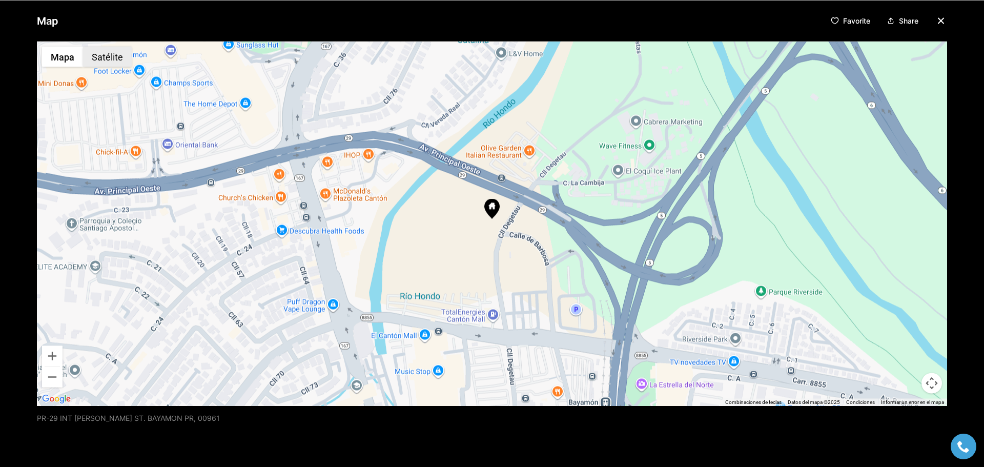
click at [108, 58] on button "Satélite" at bounding box center [107, 56] width 49 height 21
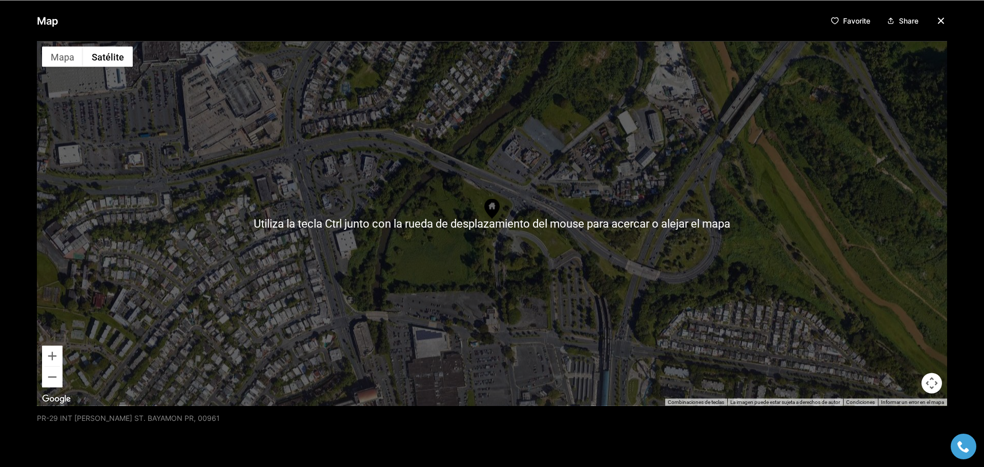
click at [374, 174] on div at bounding box center [492, 223] width 910 height 364
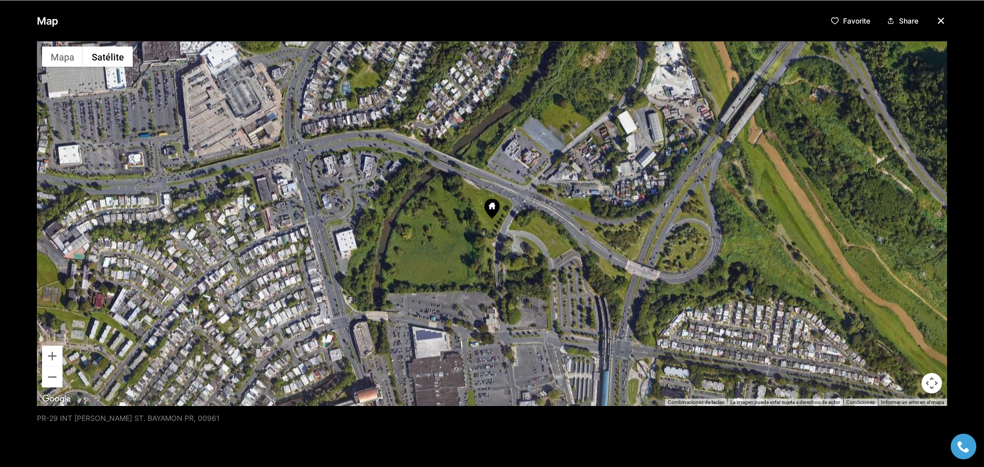
click at [58, 399] on img "Abrir esta área en Google Maps (se abre en una ventana nueva)" at bounding box center [56, 398] width 34 height 13
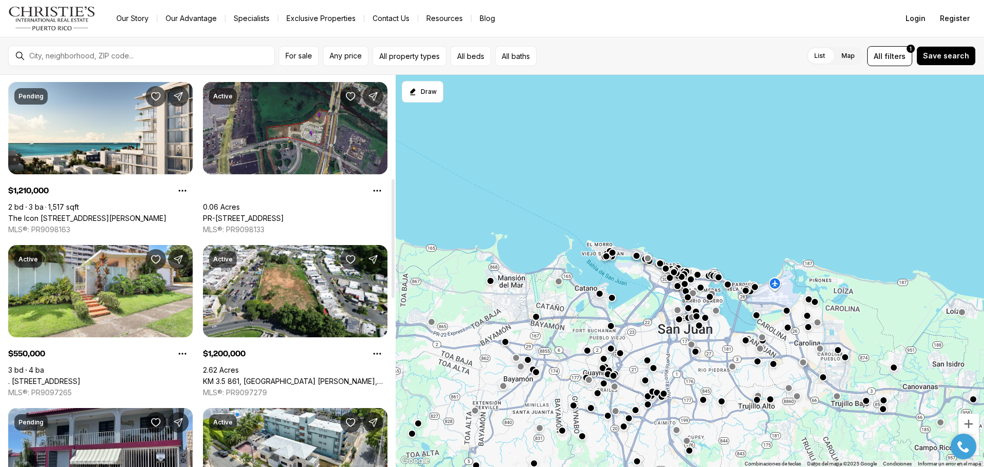
scroll to position [308, 0]
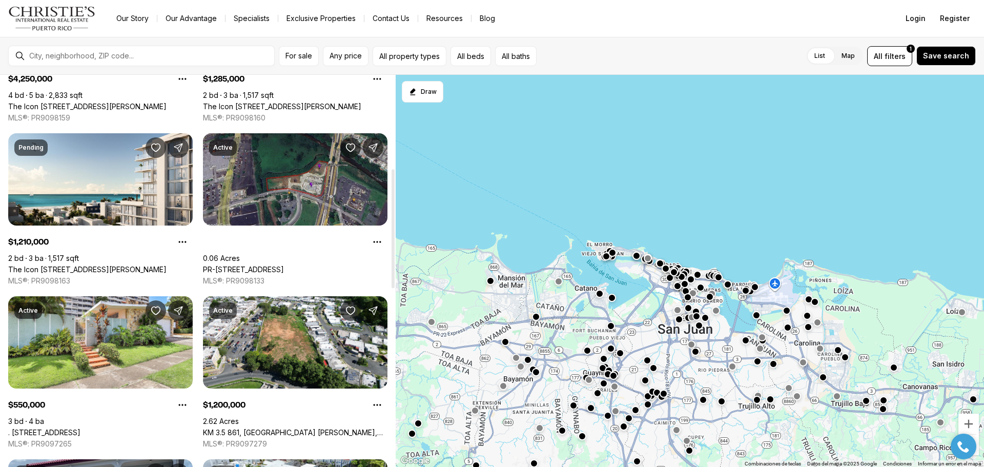
click at [284, 265] on link "PR-[STREET_ADDRESS]" at bounding box center [243, 269] width 81 height 9
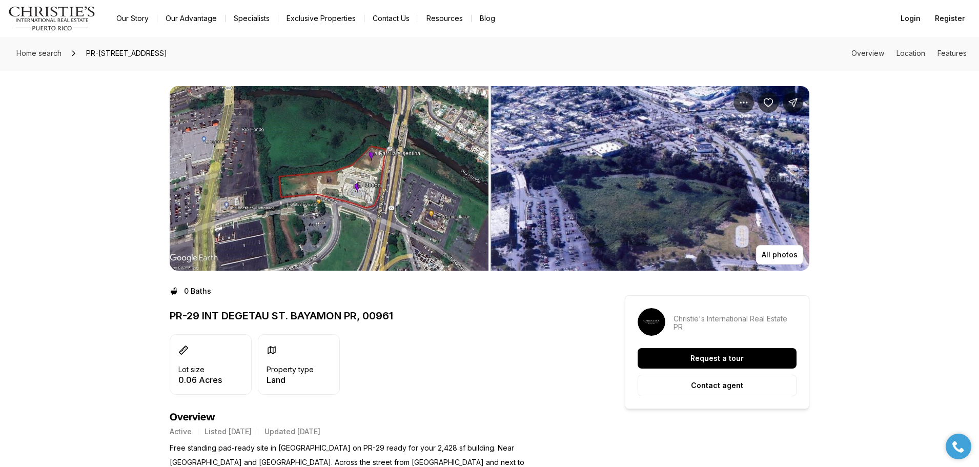
click at [357, 191] on img "View image gallery" at bounding box center [329, 178] width 319 height 185
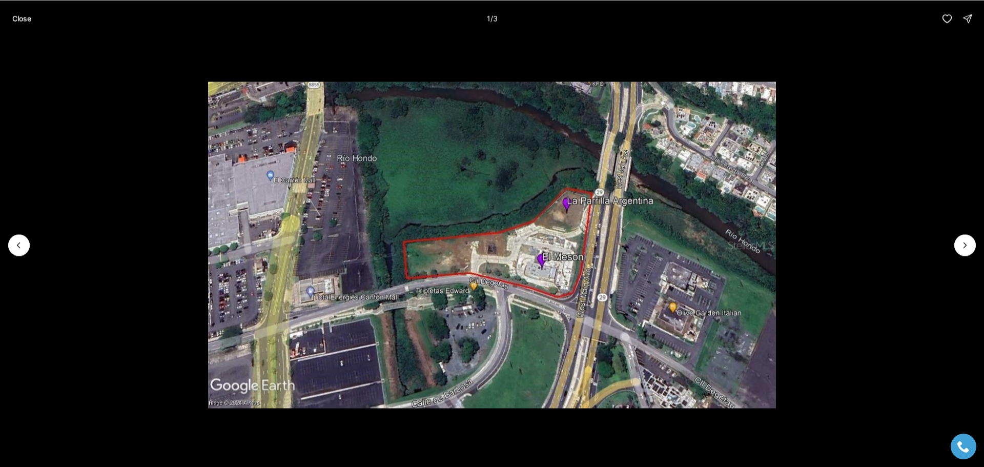
click at [357, 191] on img "1 of 3" at bounding box center [492, 244] width 568 height 327
click at [965, 243] on icon "Next slide" at bounding box center [965, 244] width 3 height 5
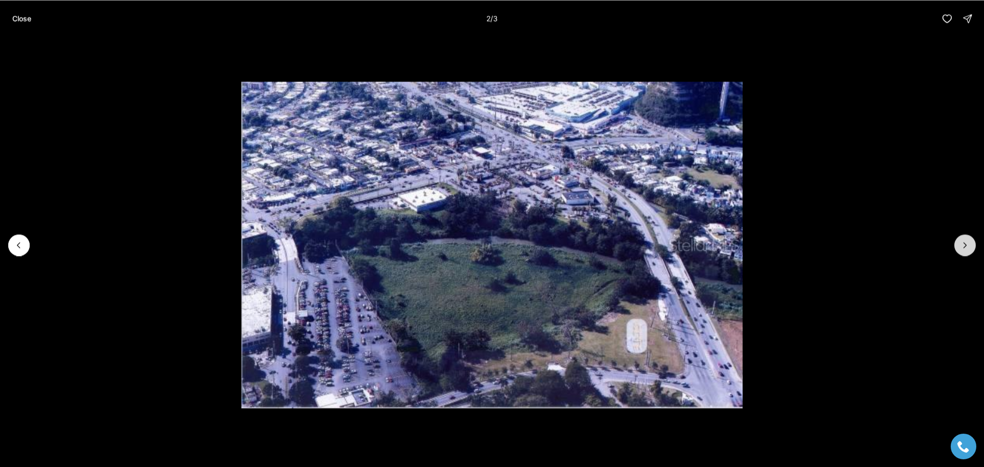
click at [962, 247] on icon "Next slide" at bounding box center [965, 245] width 10 height 10
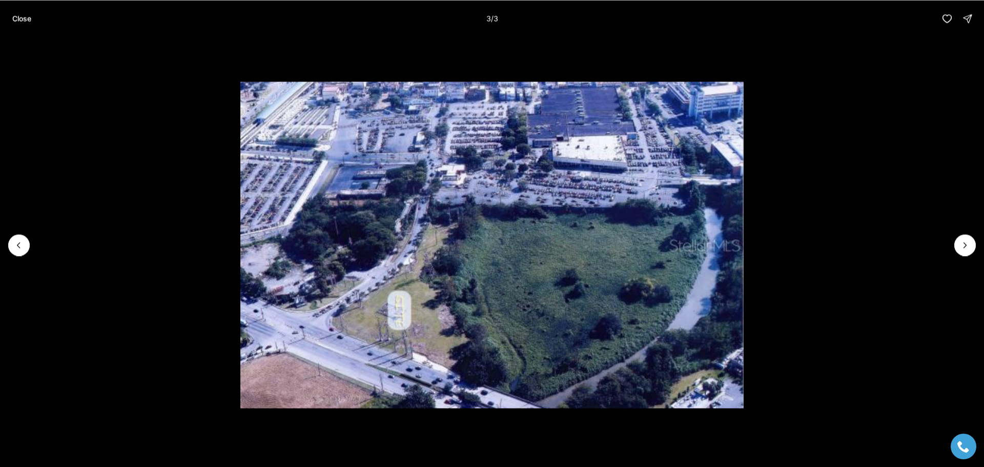
click at [966, 246] on div at bounding box center [965, 245] width 22 height 22
click at [21, 250] on icon "Previous slide" at bounding box center [19, 245] width 10 height 10
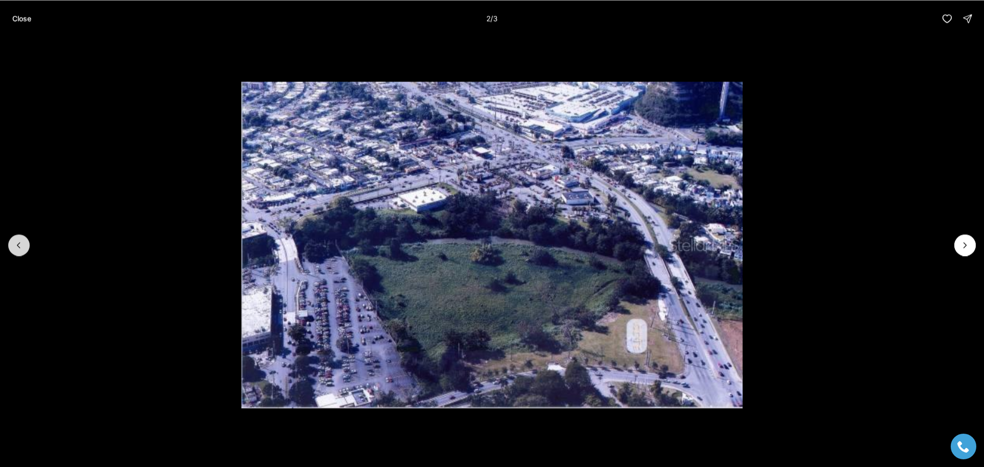
click at [23, 250] on icon "Previous slide" at bounding box center [19, 245] width 10 height 10
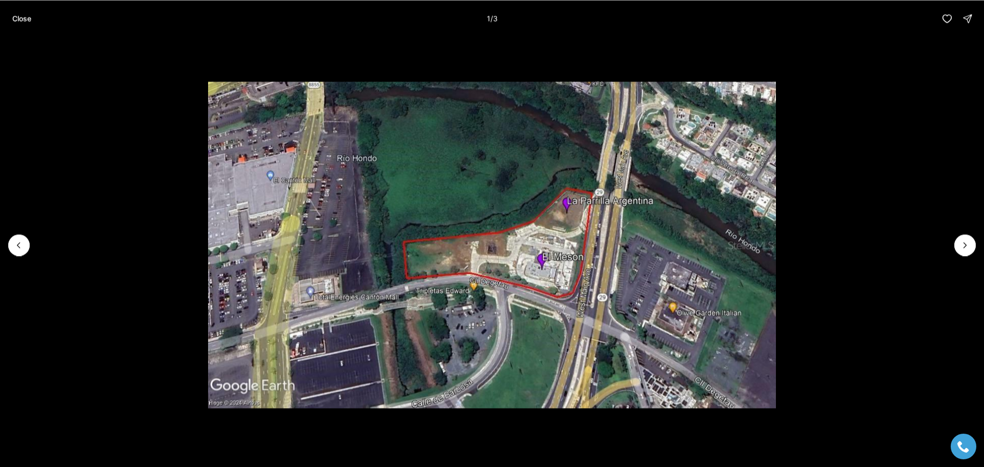
click at [17, 246] on div at bounding box center [19, 245] width 22 height 22
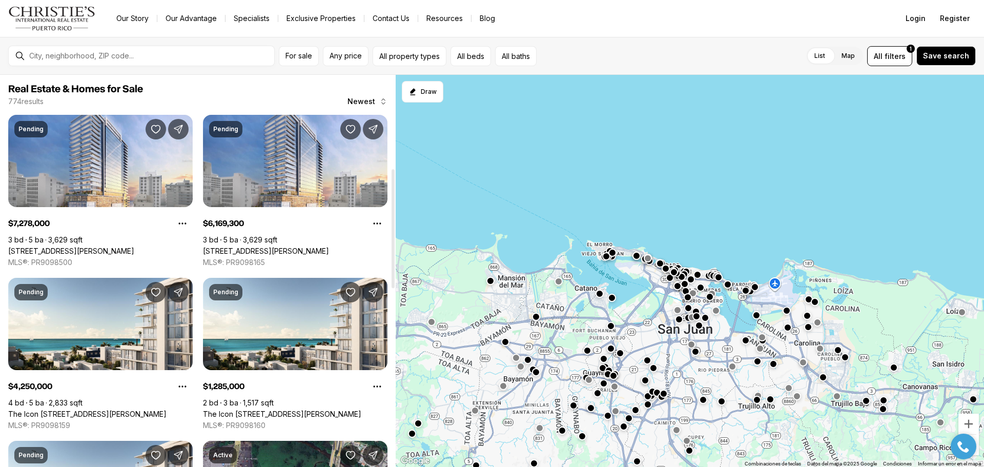
scroll to position [308, 0]
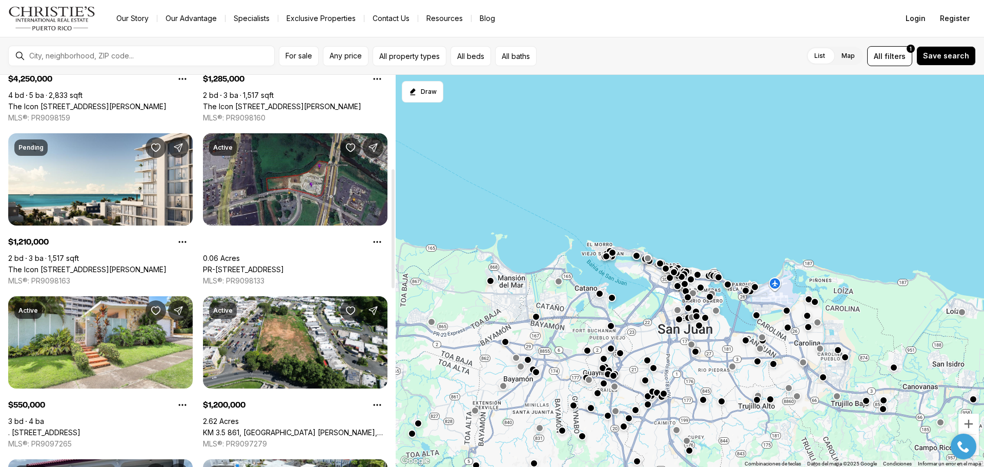
click at [284, 265] on link "PR-[STREET_ADDRESS]" at bounding box center [243, 269] width 81 height 9
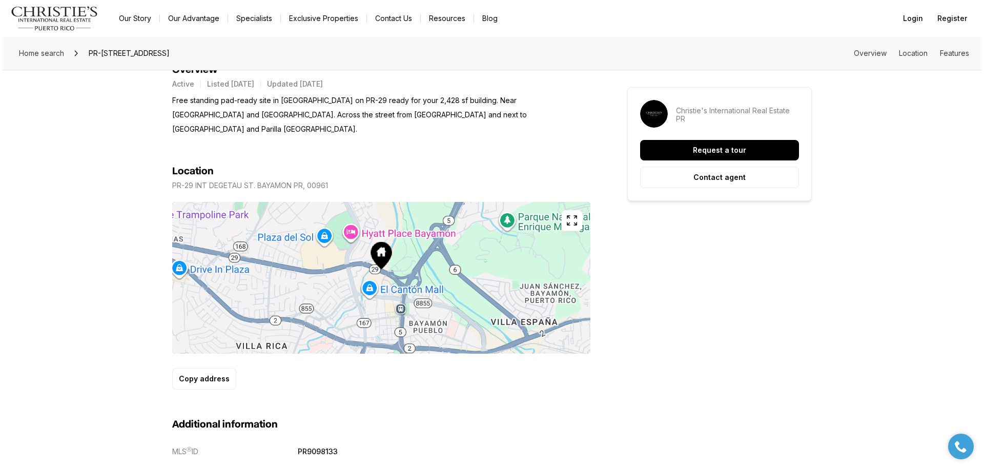
scroll to position [359, 0]
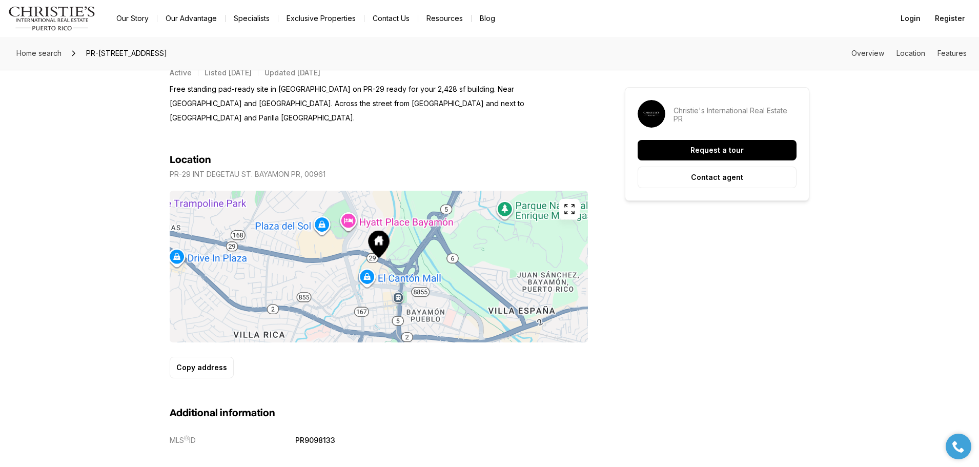
click at [575, 203] on icon "button" at bounding box center [569, 209] width 12 height 12
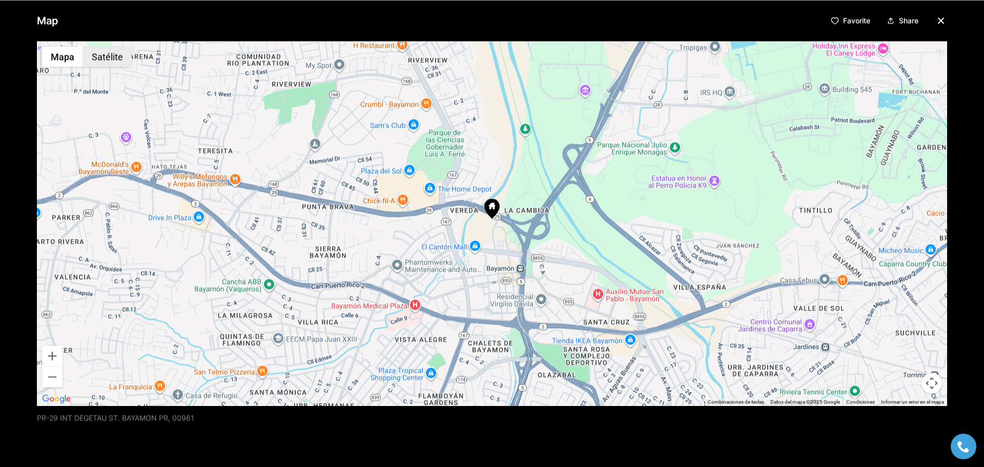
click at [110, 56] on button "Satélite" at bounding box center [107, 56] width 49 height 21
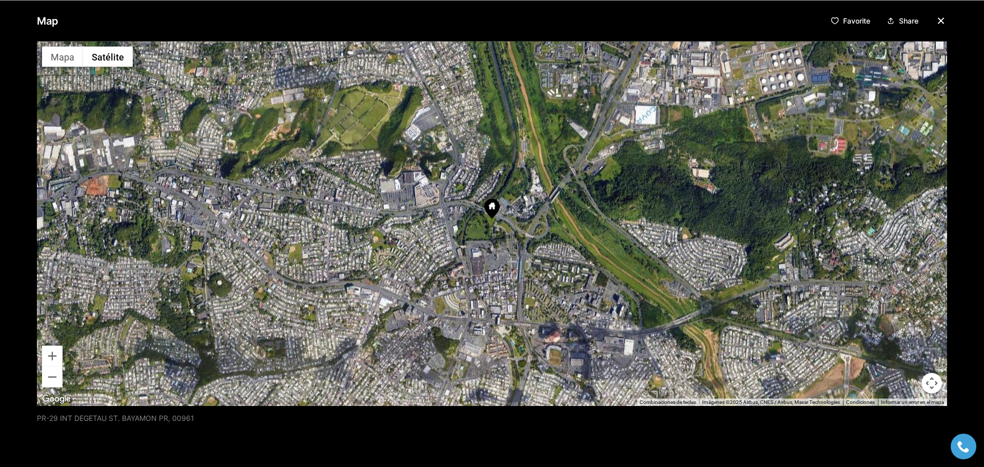
click at [55, 396] on img "Abrir esta área en Google Maps (se abre en una ventana nueva)" at bounding box center [56, 398] width 34 height 13
